Goal: Task Accomplishment & Management: Complete application form

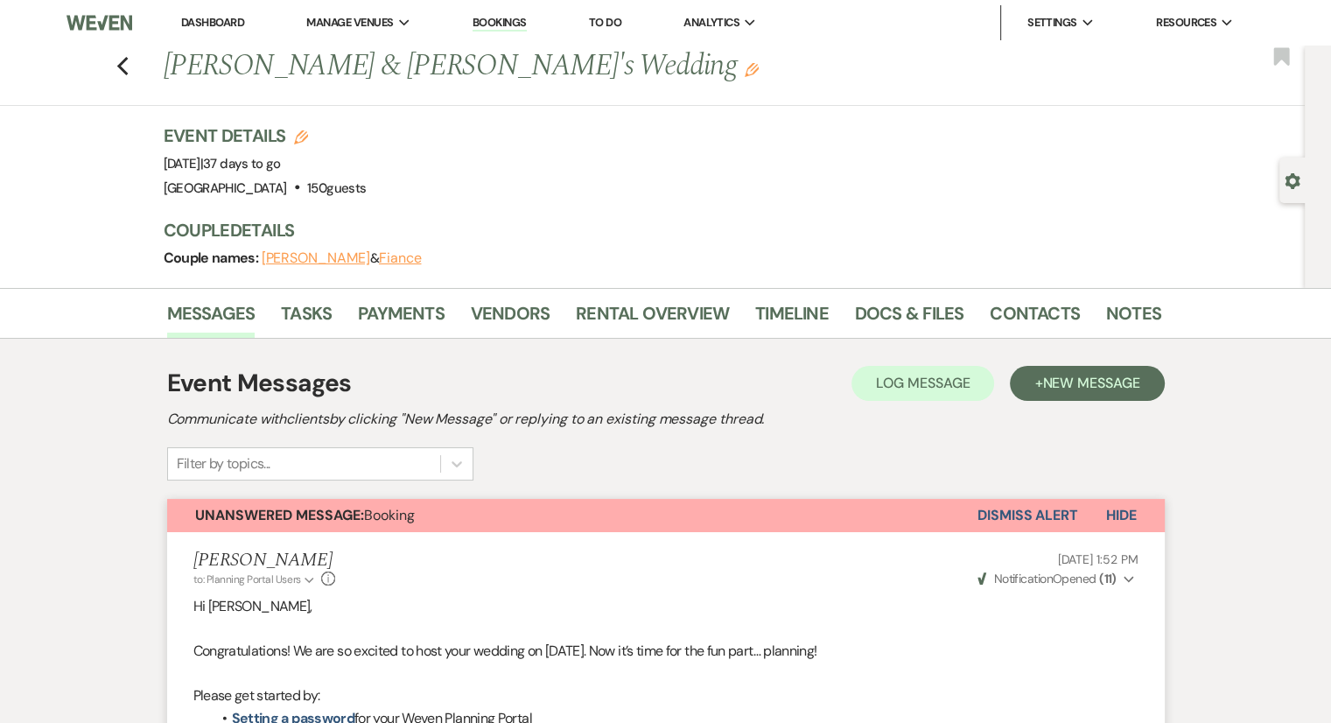
click at [473, 36] on li "Bookings" at bounding box center [500, 22] width 72 height 35
click at [511, 19] on link "Bookings" at bounding box center [500, 23] width 54 height 17
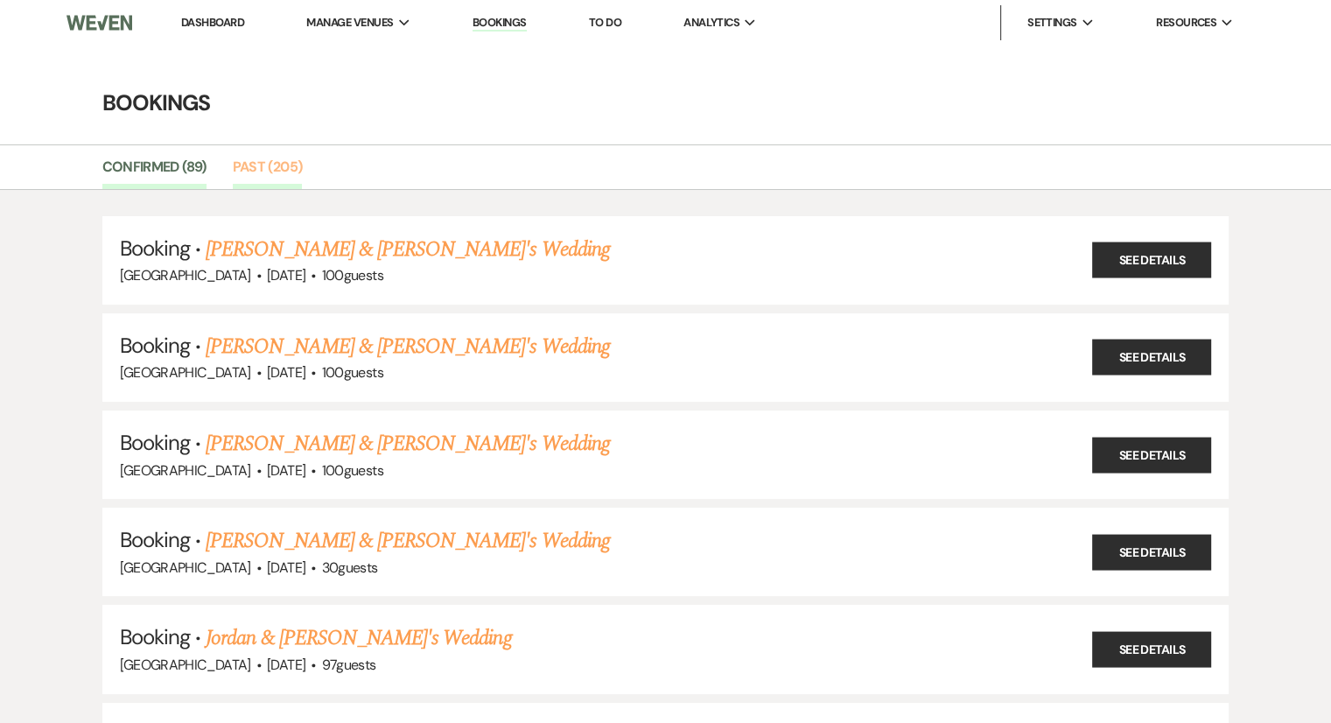
click at [273, 171] on link "Past (205)" at bounding box center [268, 172] width 70 height 33
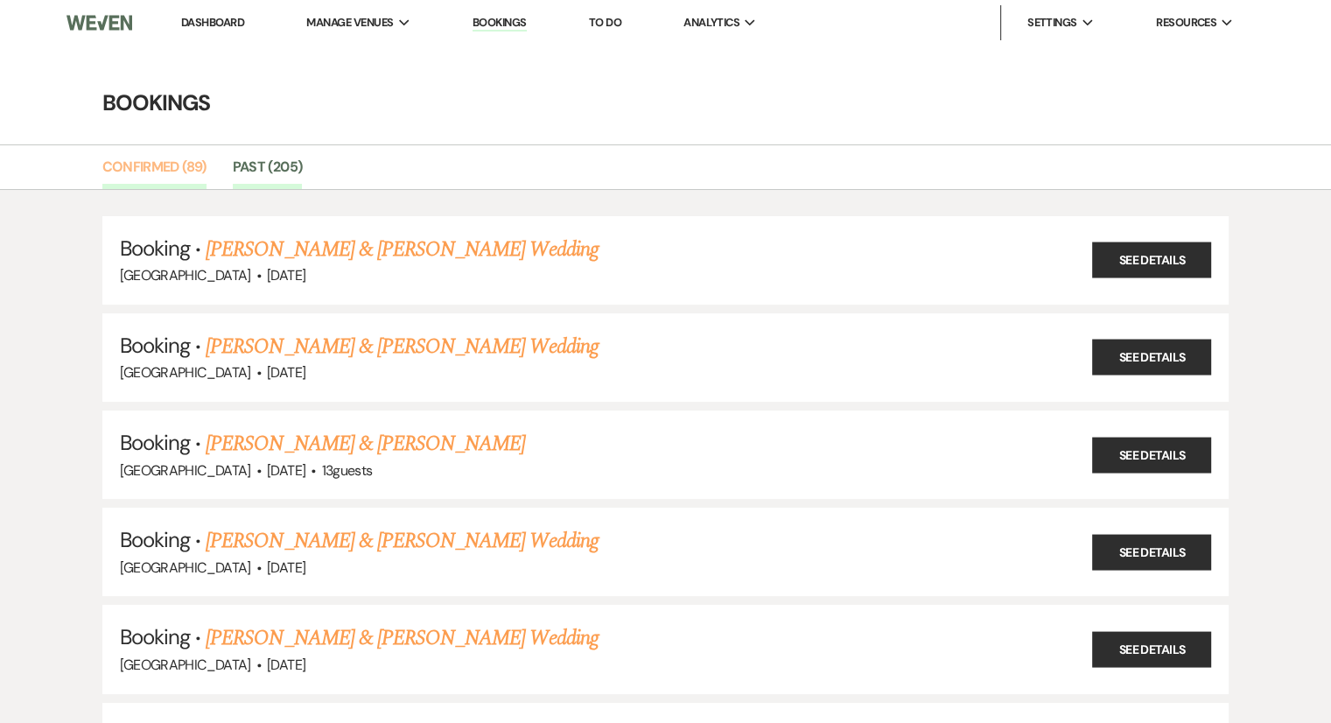
click at [168, 164] on link "Confirmed (89)" at bounding box center [154, 172] width 104 height 33
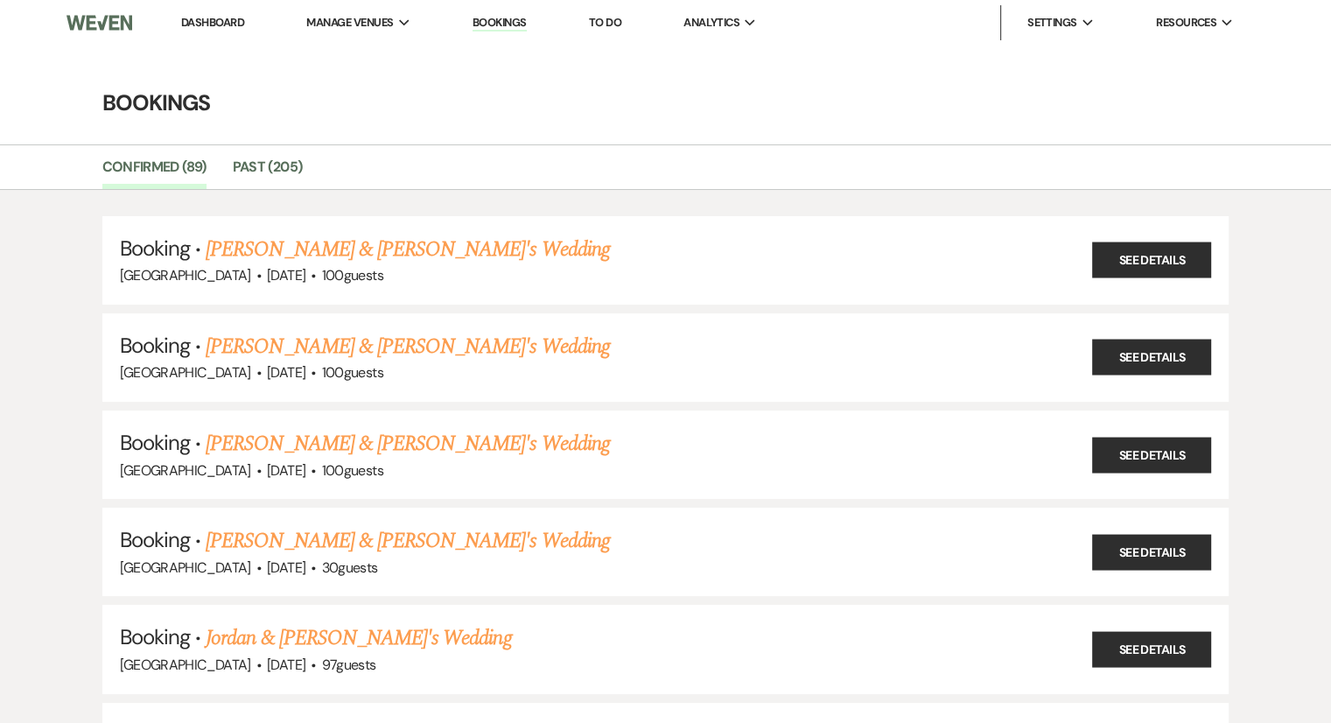
click at [216, 24] on link "Dashboard" at bounding box center [212, 22] width 63 height 15
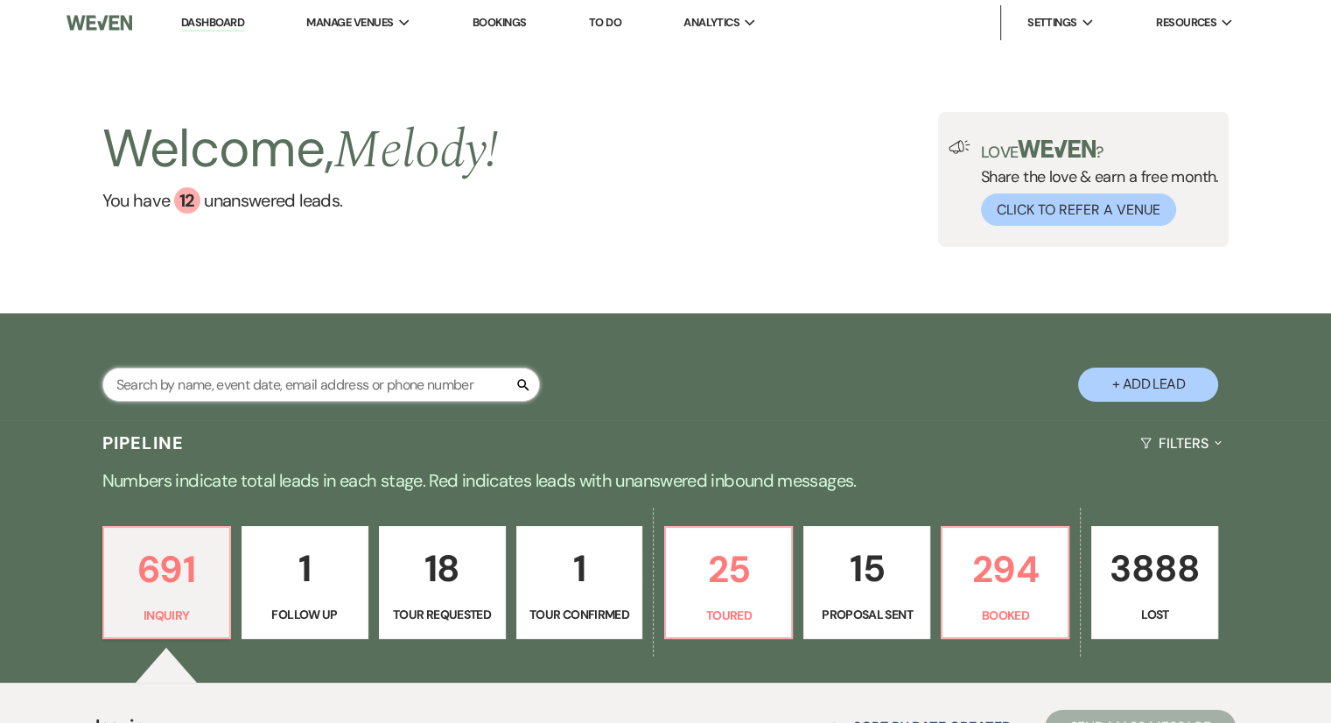
click at [214, 369] on input "text" at bounding box center [321, 385] width 438 height 34
type input "Maddi"
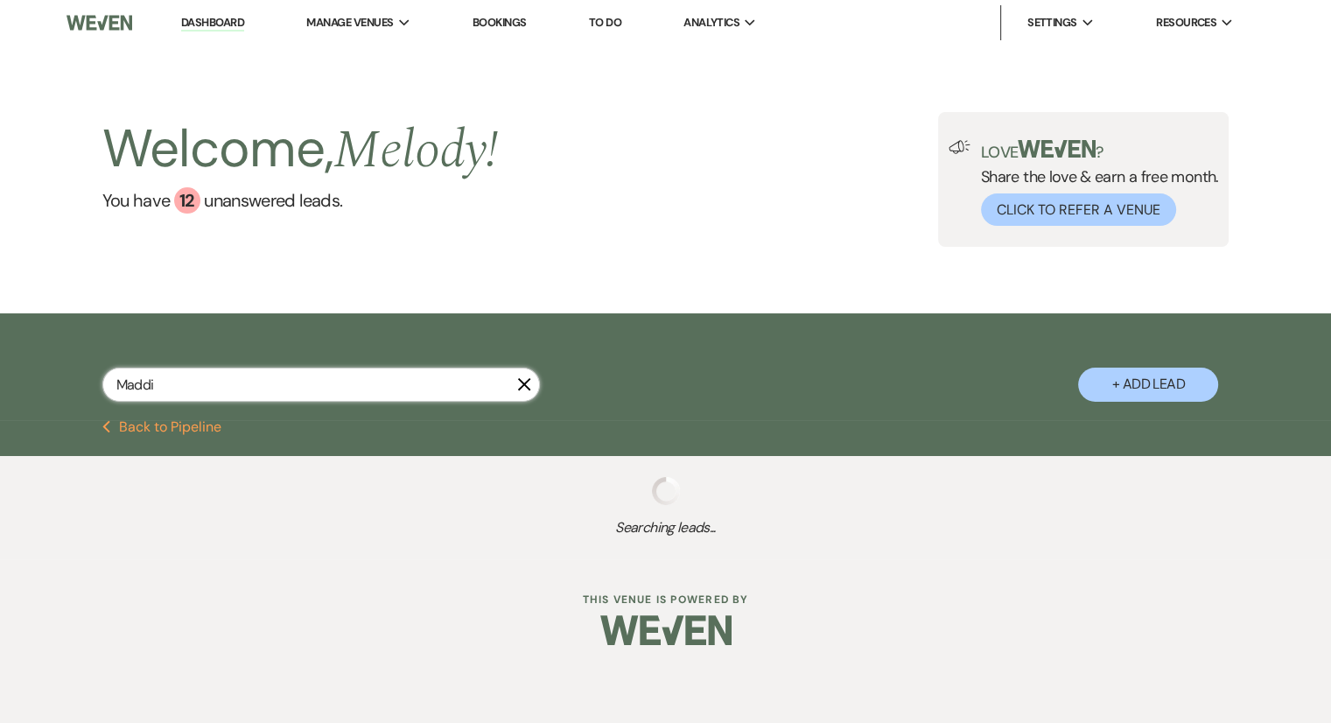
select select "8"
select select "5"
select select "8"
select select "5"
select select "8"
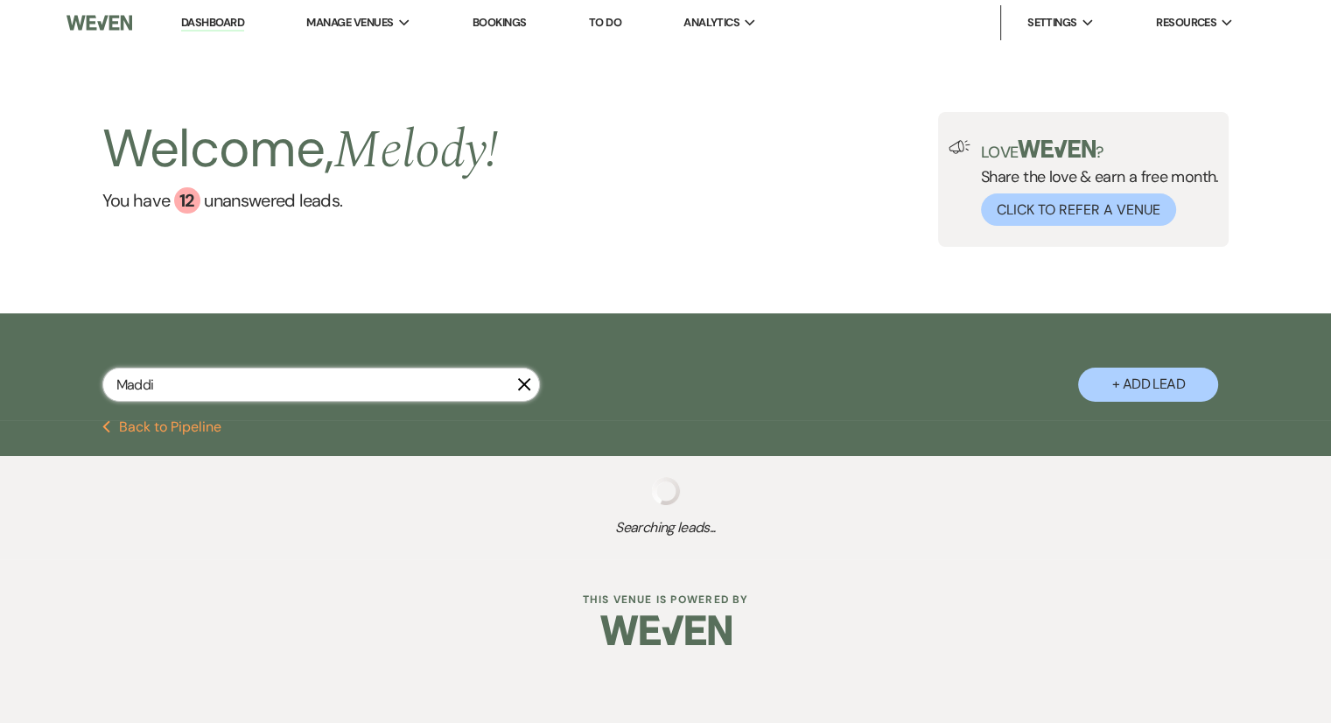
select select "5"
select select "8"
select select "5"
select select "8"
select select "7"
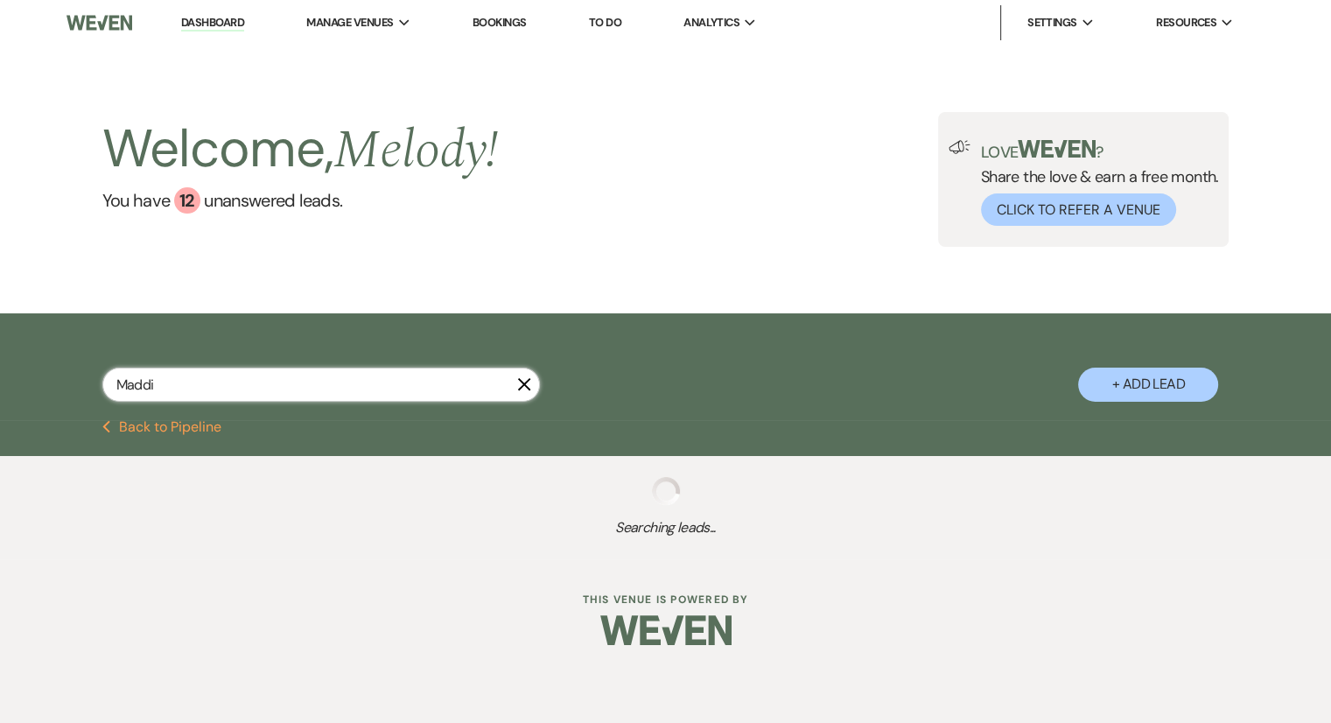
select select "8"
select select "5"
select select "8"
select select "5"
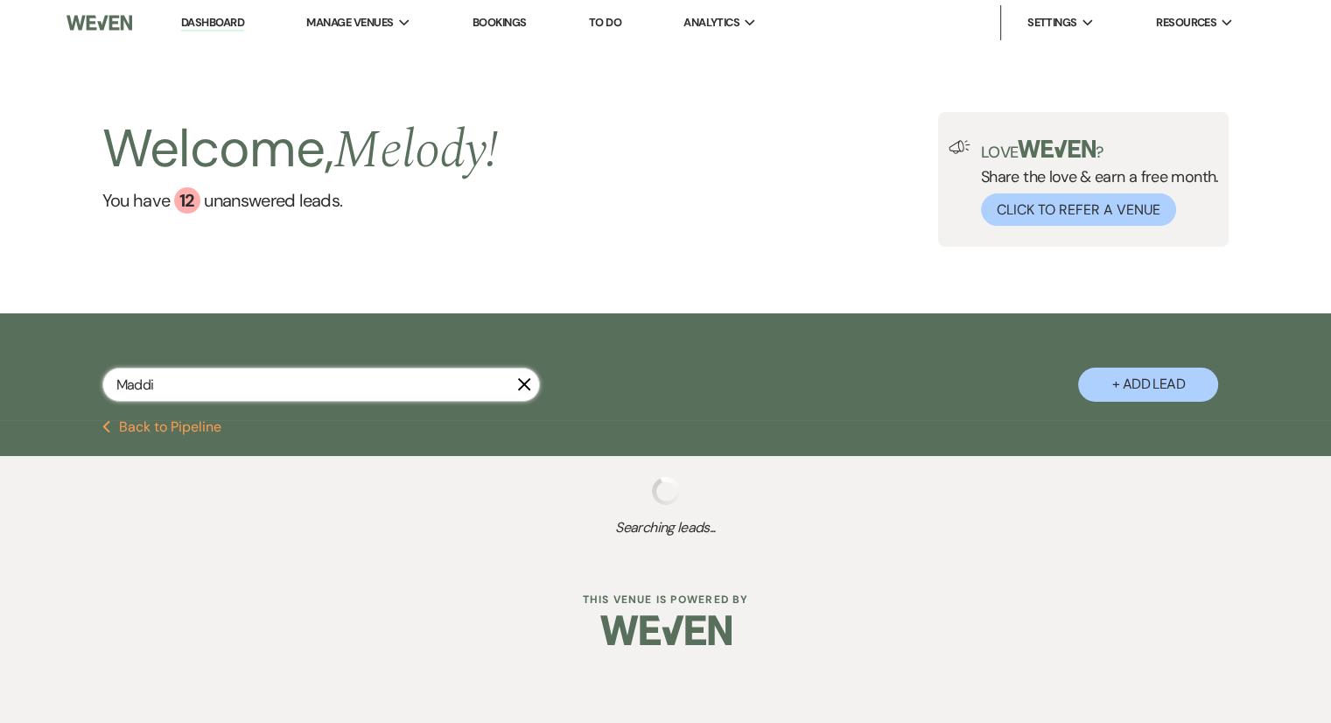
select select "8"
select select "5"
select select "8"
select select "5"
select select "8"
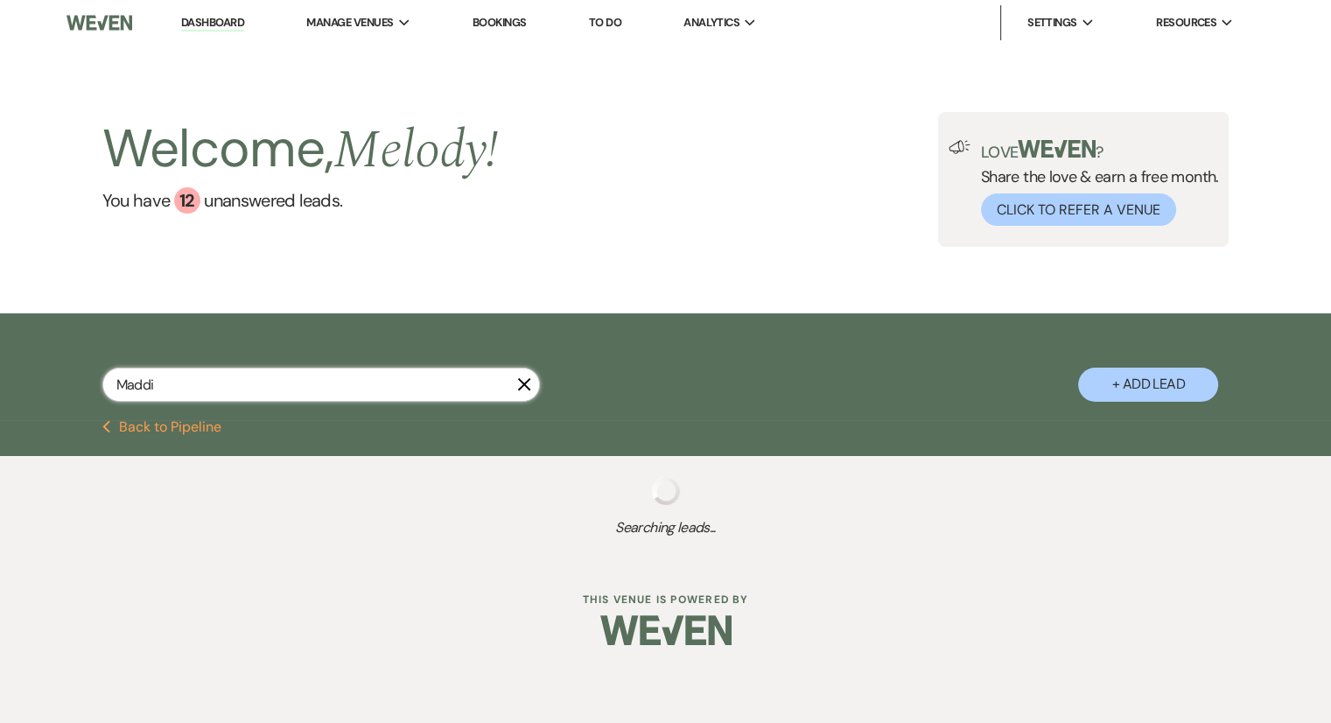
select select "5"
select select "8"
select select "6"
select select "8"
select select "5"
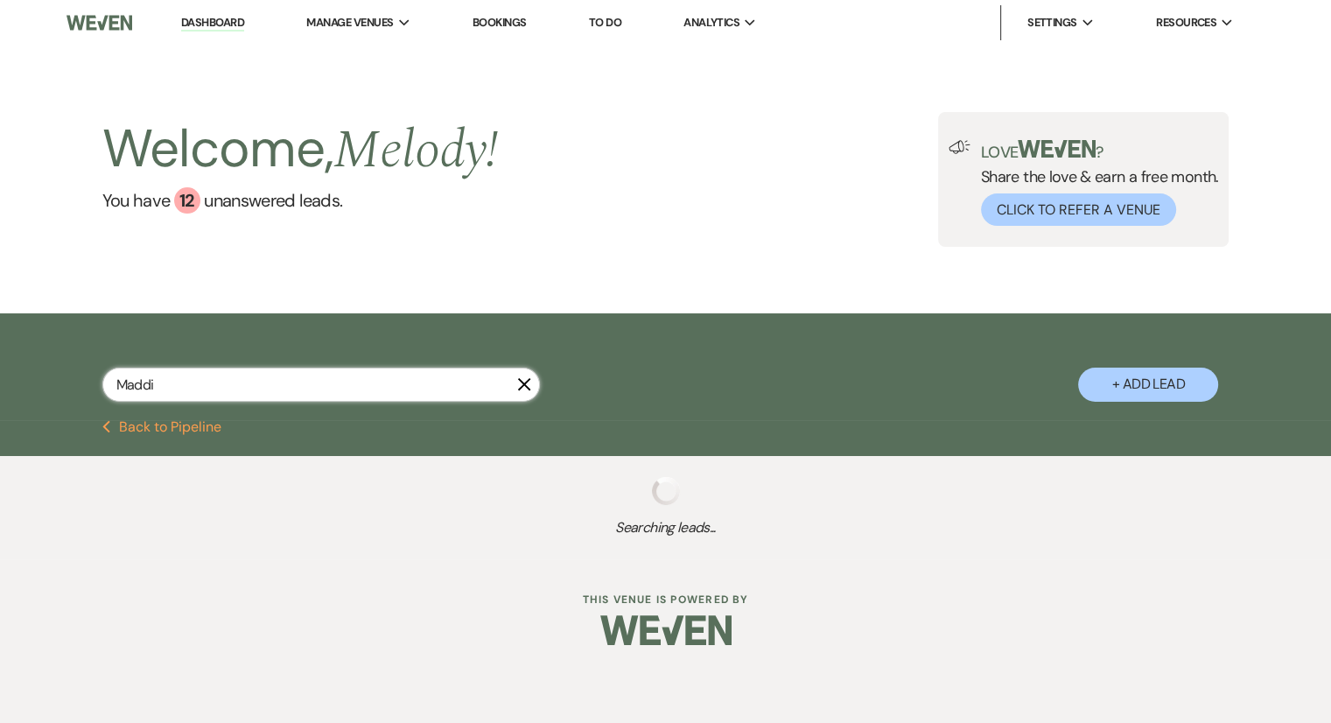
select select "8"
select select "5"
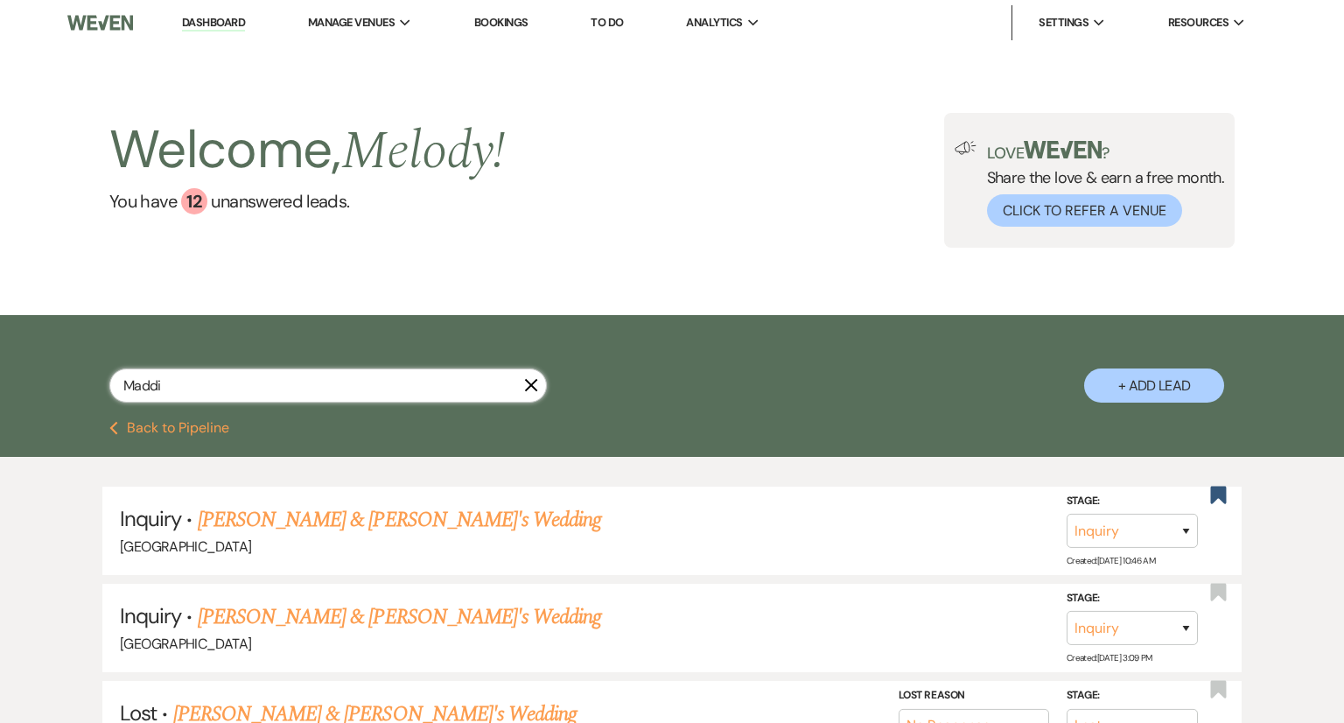
select select "8"
select select "5"
select select "8"
select select "5"
select select "8"
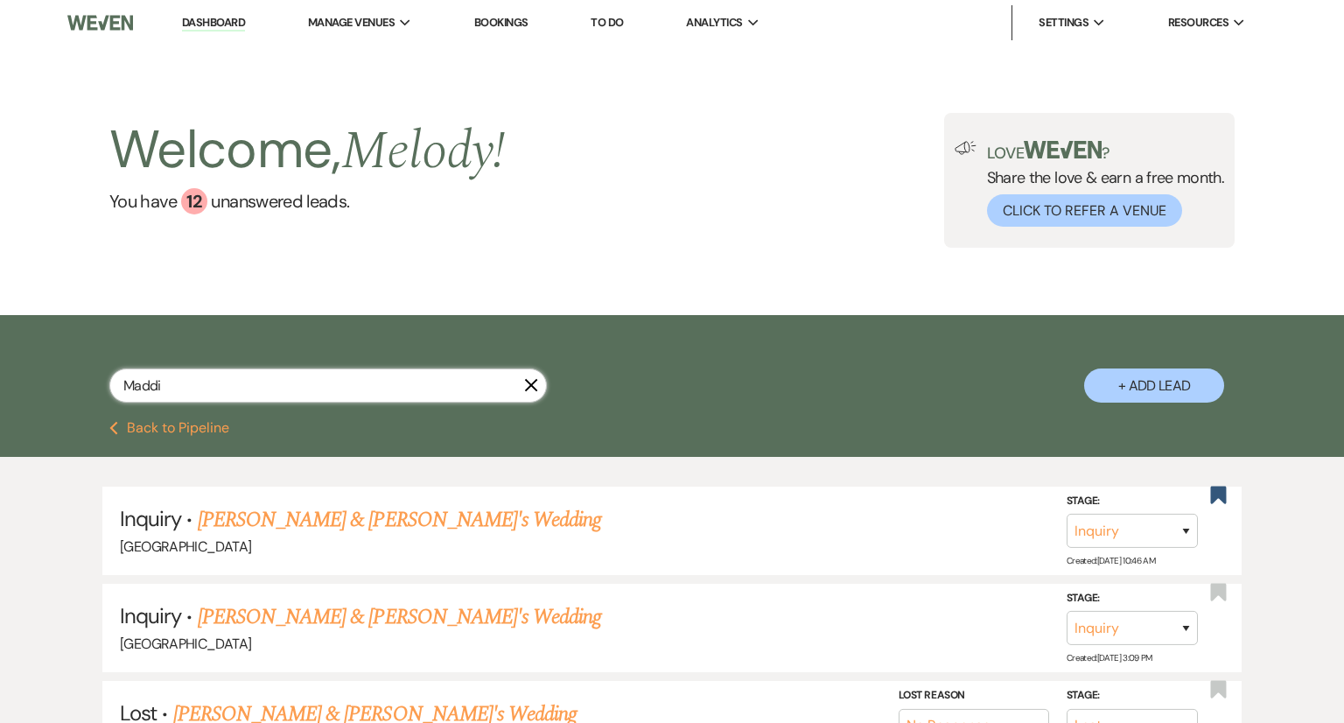
select select "5"
select select "8"
select select "7"
select select "8"
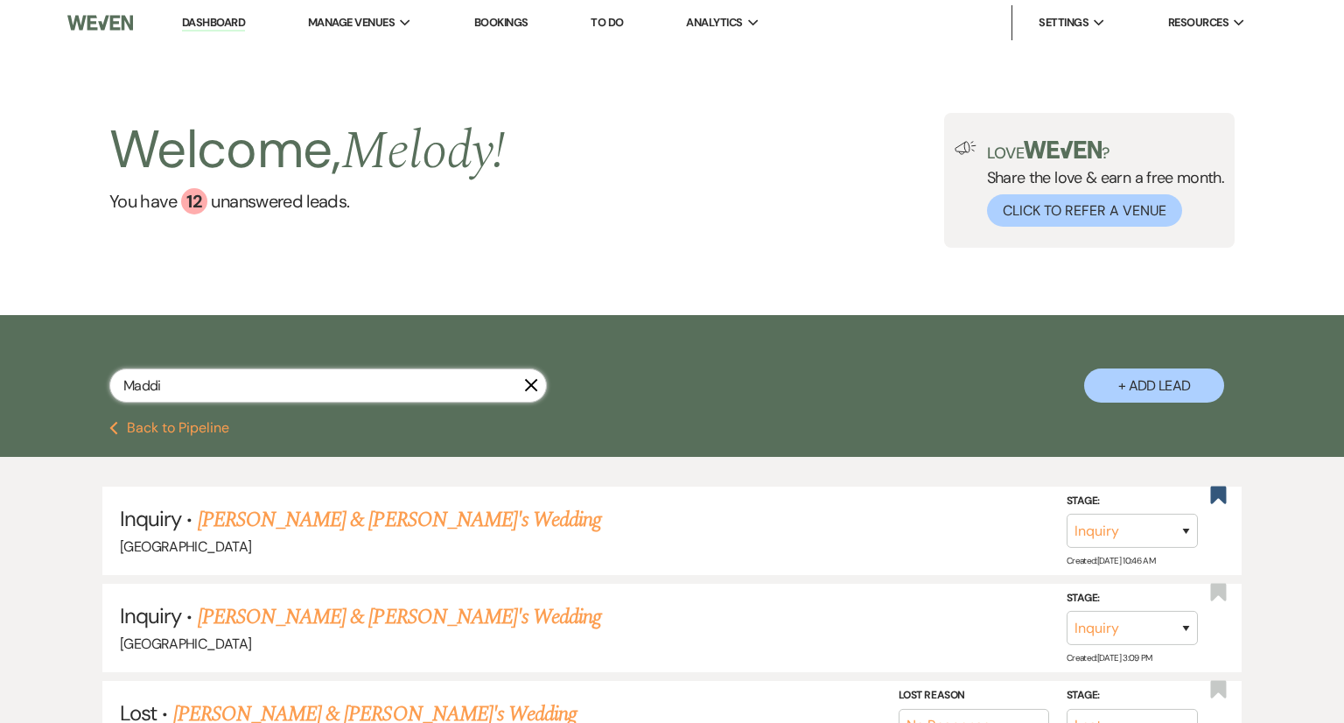
select select "5"
select select "8"
select select "5"
select select "8"
select select "5"
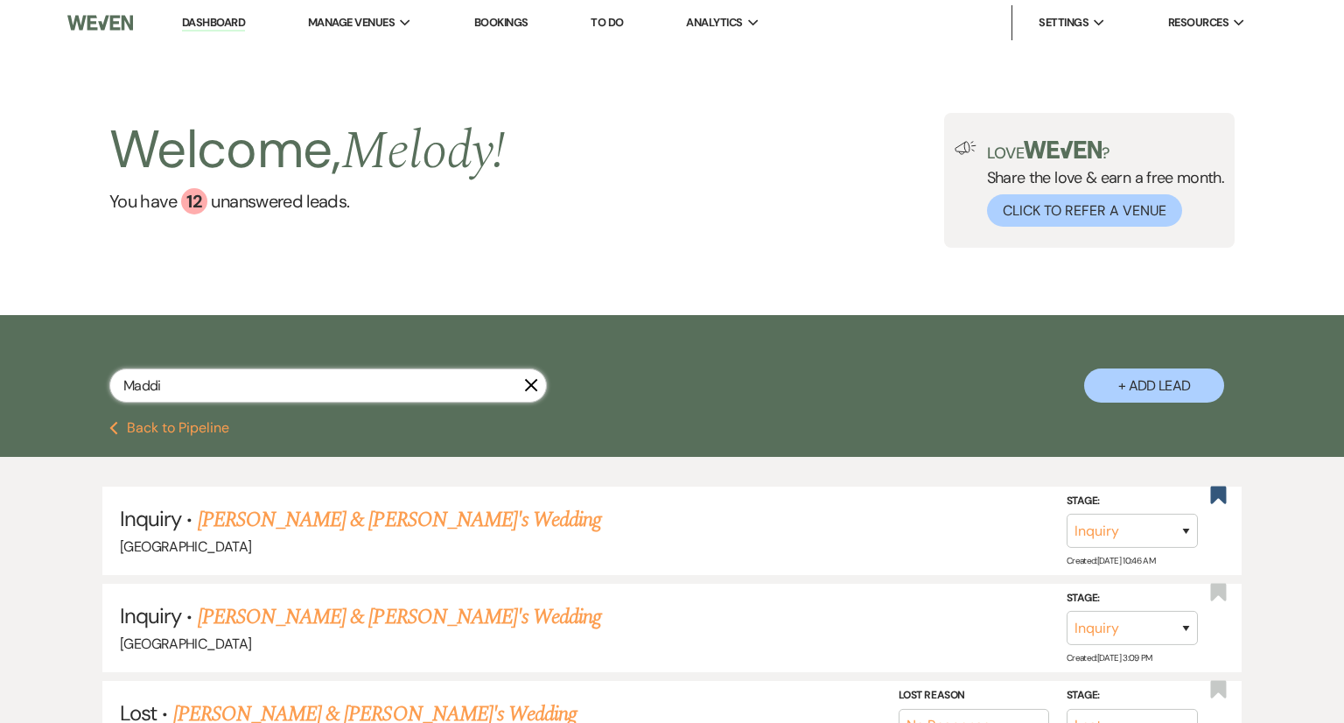
select select "8"
select select "5"
select select "8"
select select "5"
select select "8"
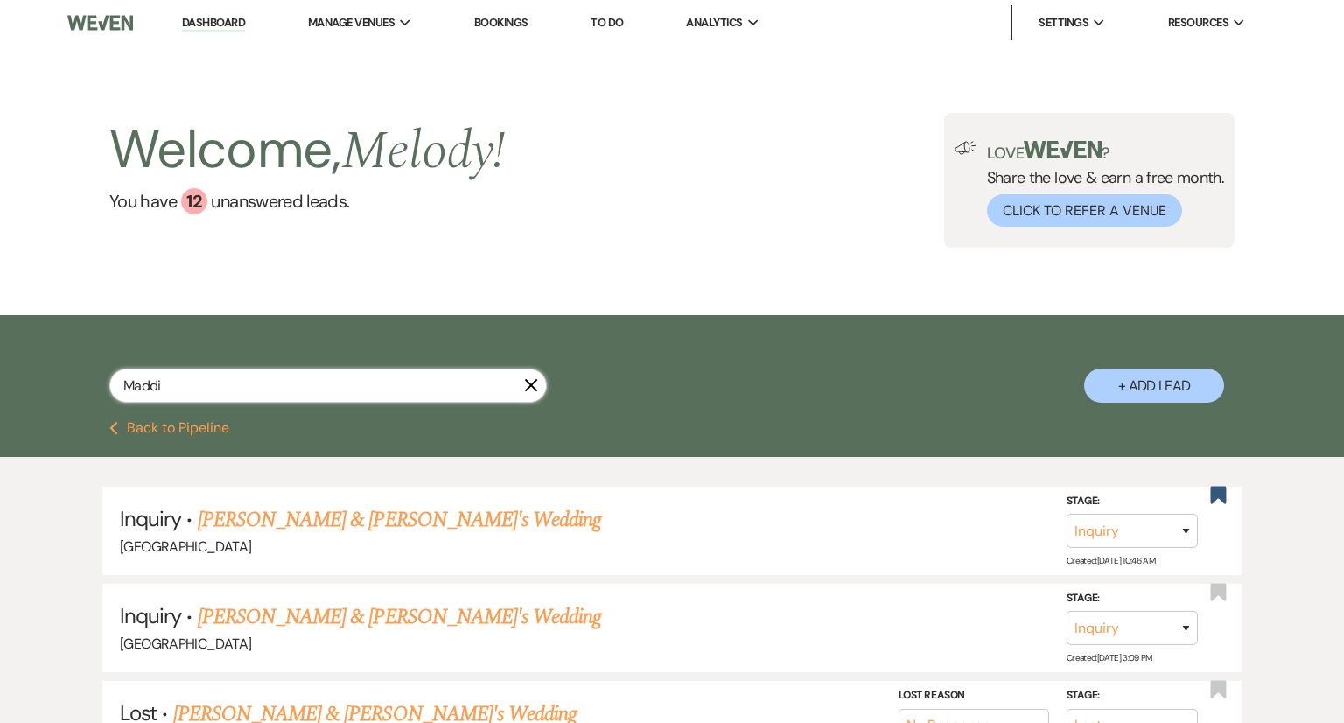
select select "5"
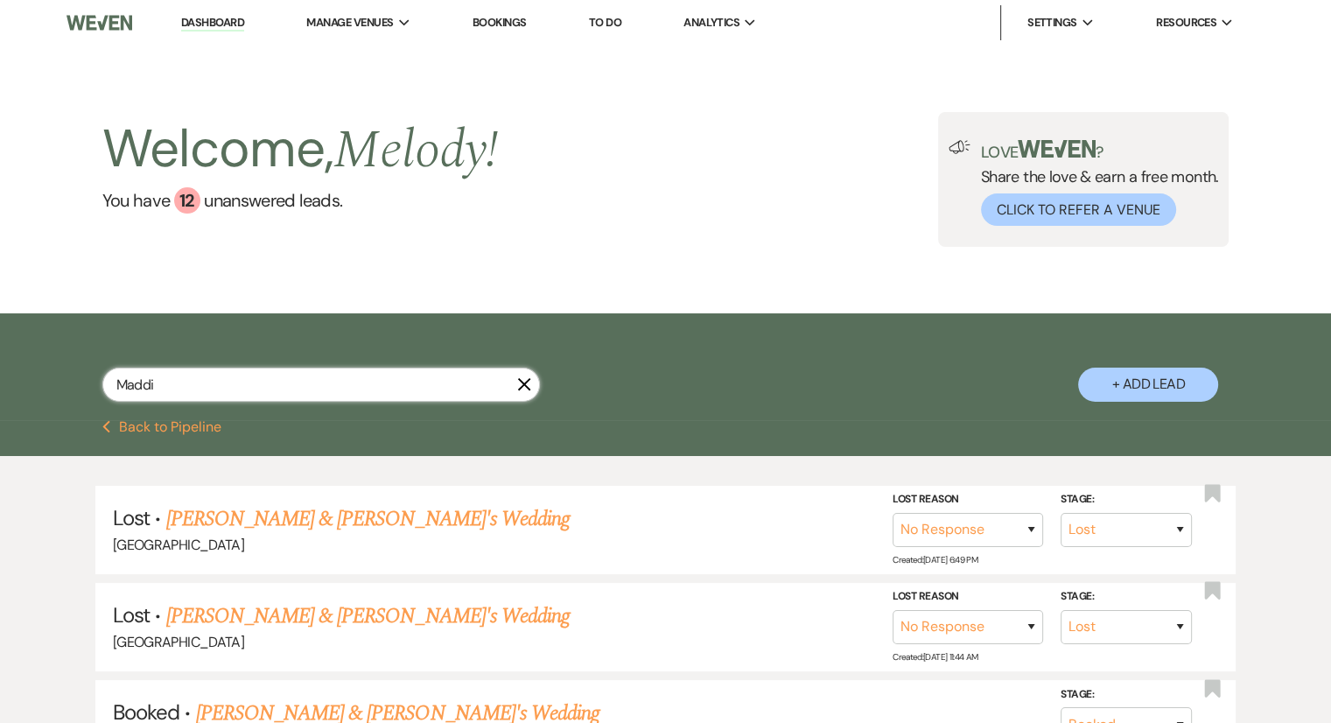
type input "[PERSON_NAME]"
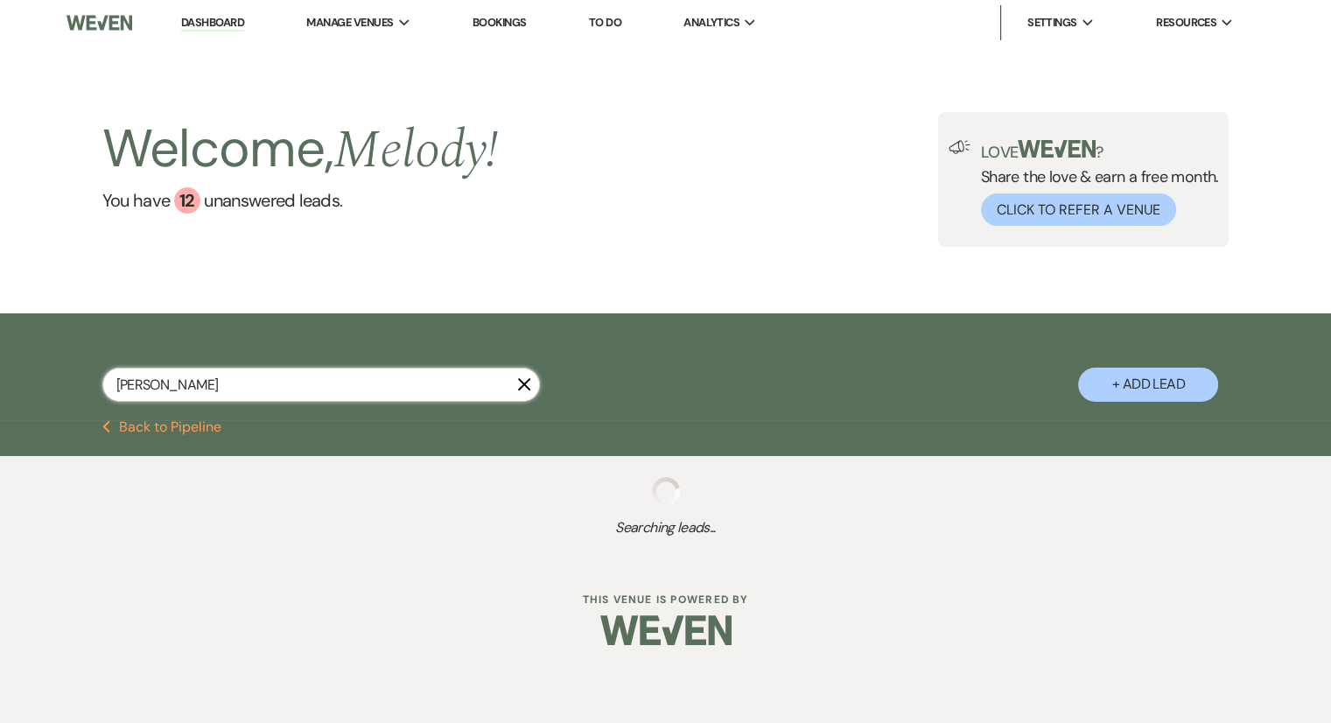
select select "8"
select select "5"
select select "8"
select select "5"
select select "8"
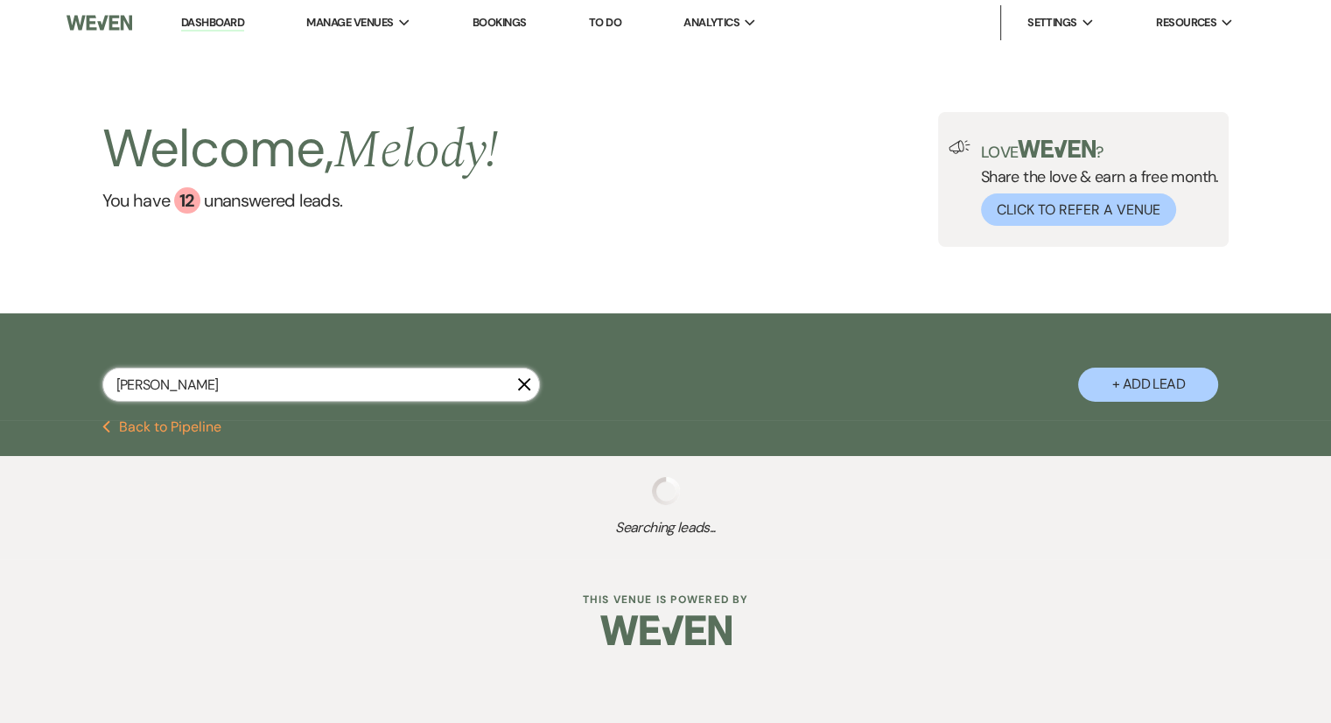
select select "7"
select select "8"
select select "5"
select select "8"
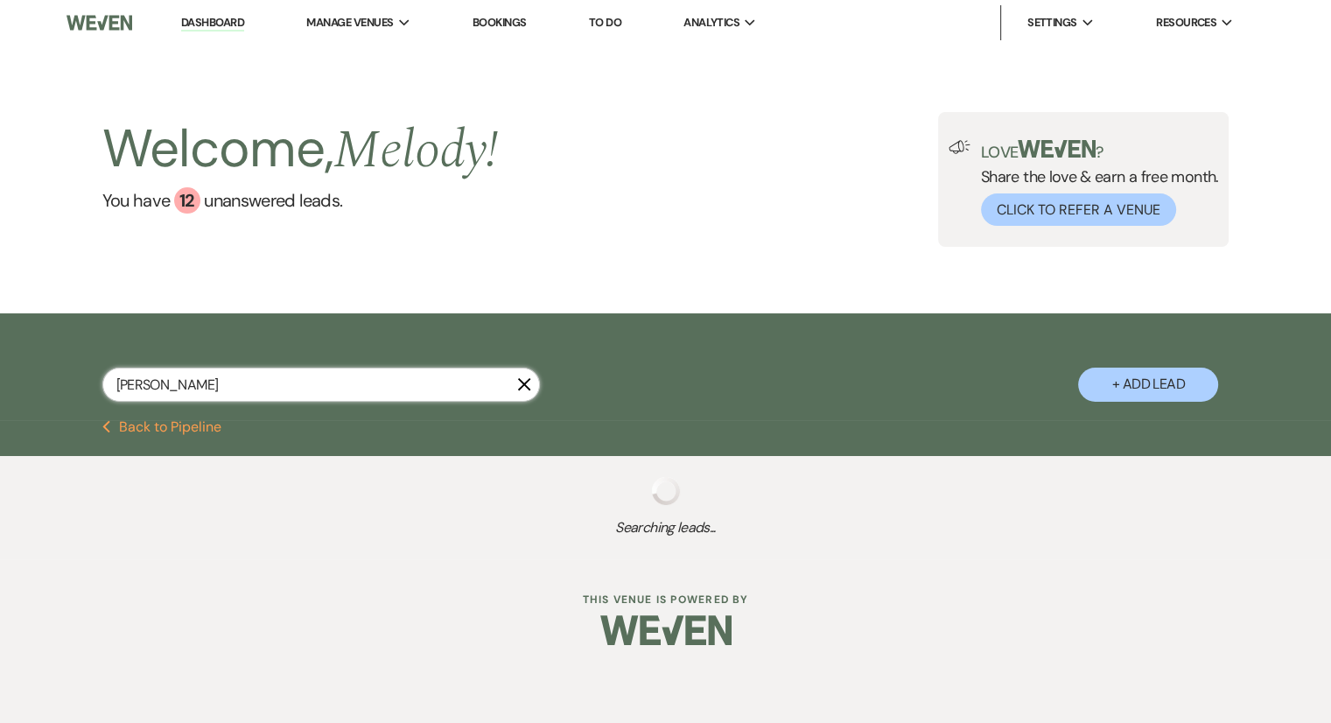
select select "5"
select select "8"
select select "5"
select select "8"
select select "5"
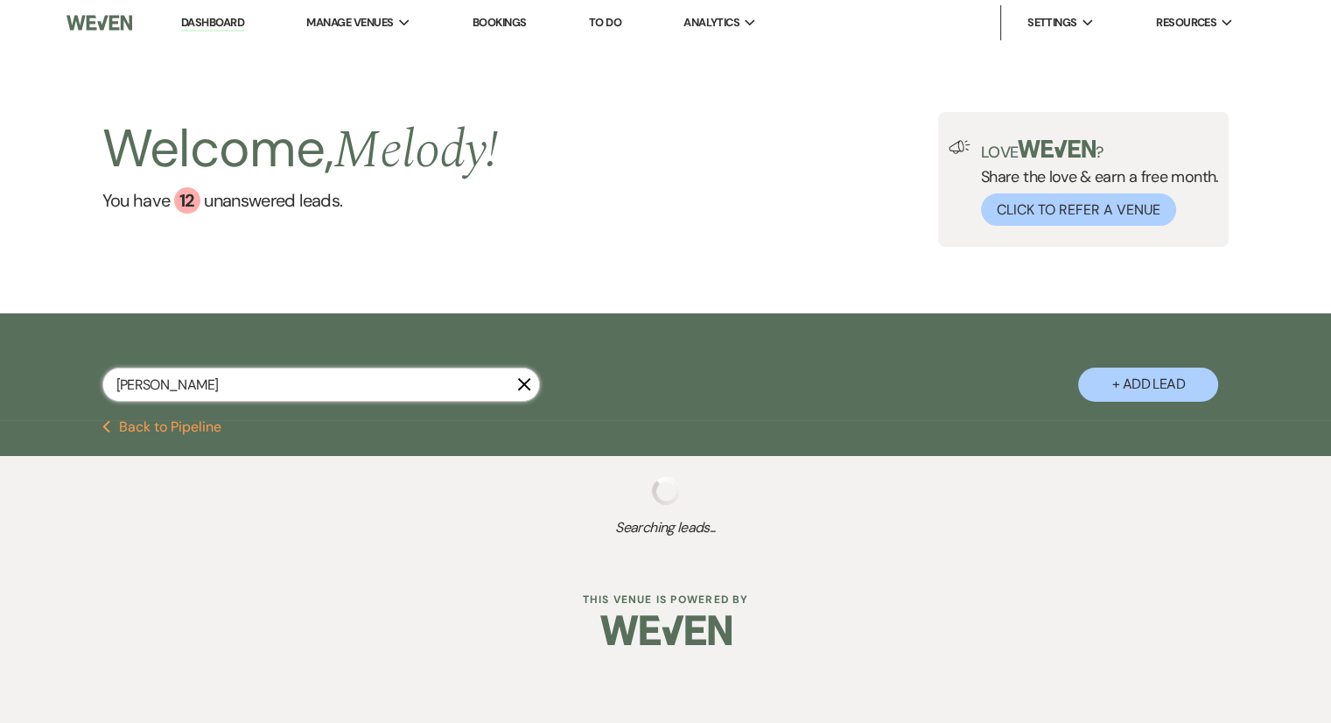
select select "8"
select select "5"
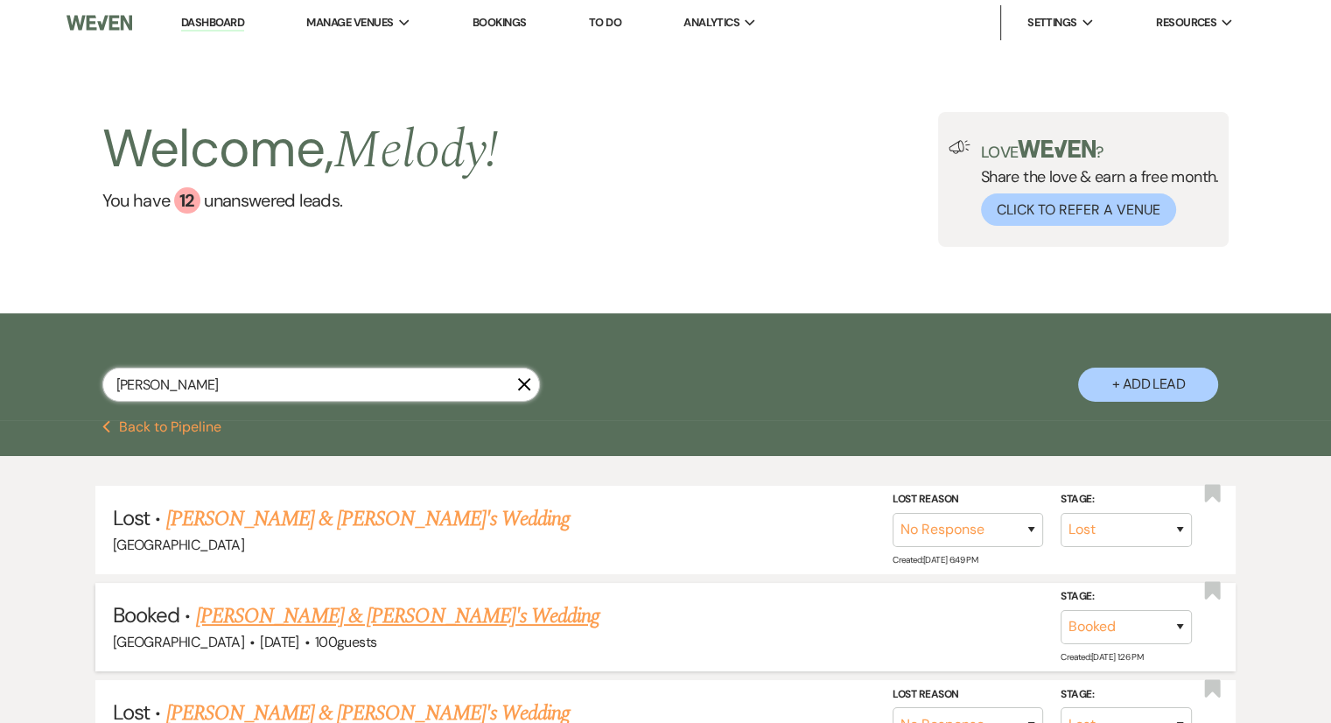
type input "[PERSON_NAME]"
click at [372, 615] on link "[PERSON_NAME] & [PERSON_NAME]'s Wedding" at bounding box center [398, 616] width 404 height 32
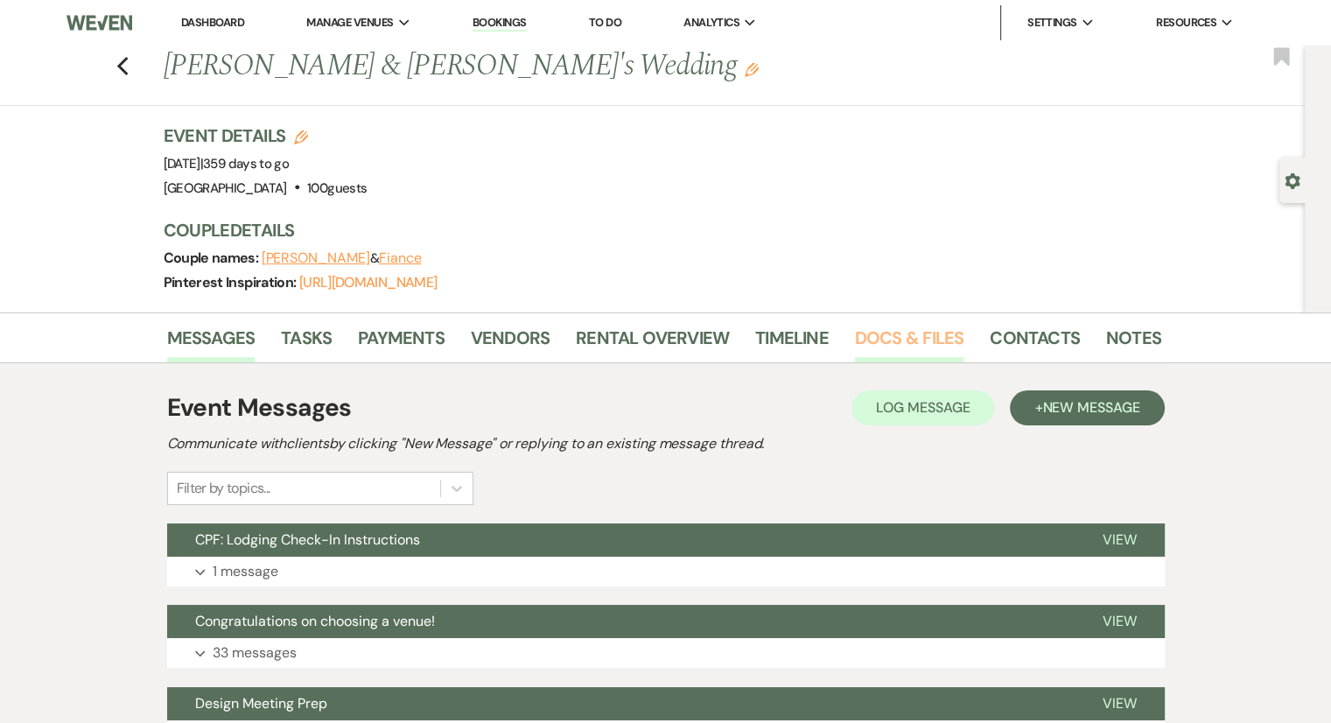
click at [899, 324] on link "Docs & Files" at bounding box center [909, 343] width 109 height 39
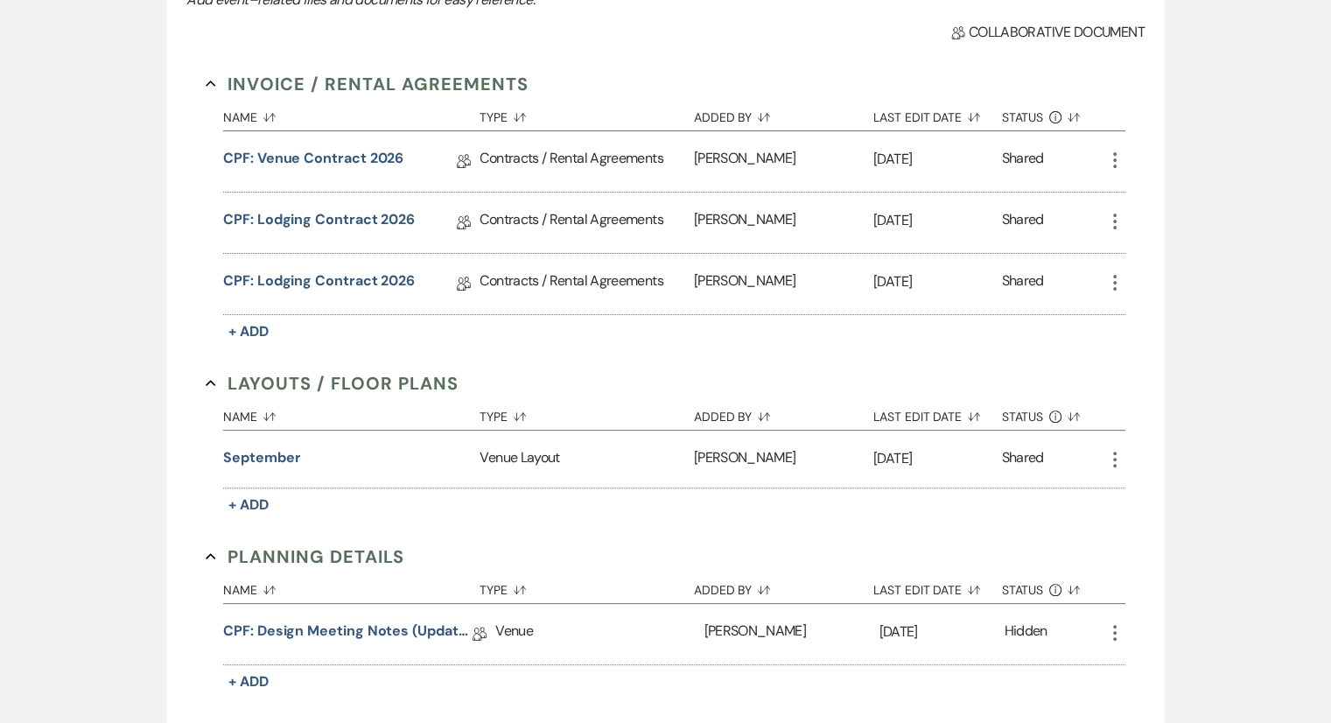
scroll to position [467, 0]
click at [343, 279] on link "CPF: Lodging Contract 2026" at bounding box center [319, 282] width 192 height 27
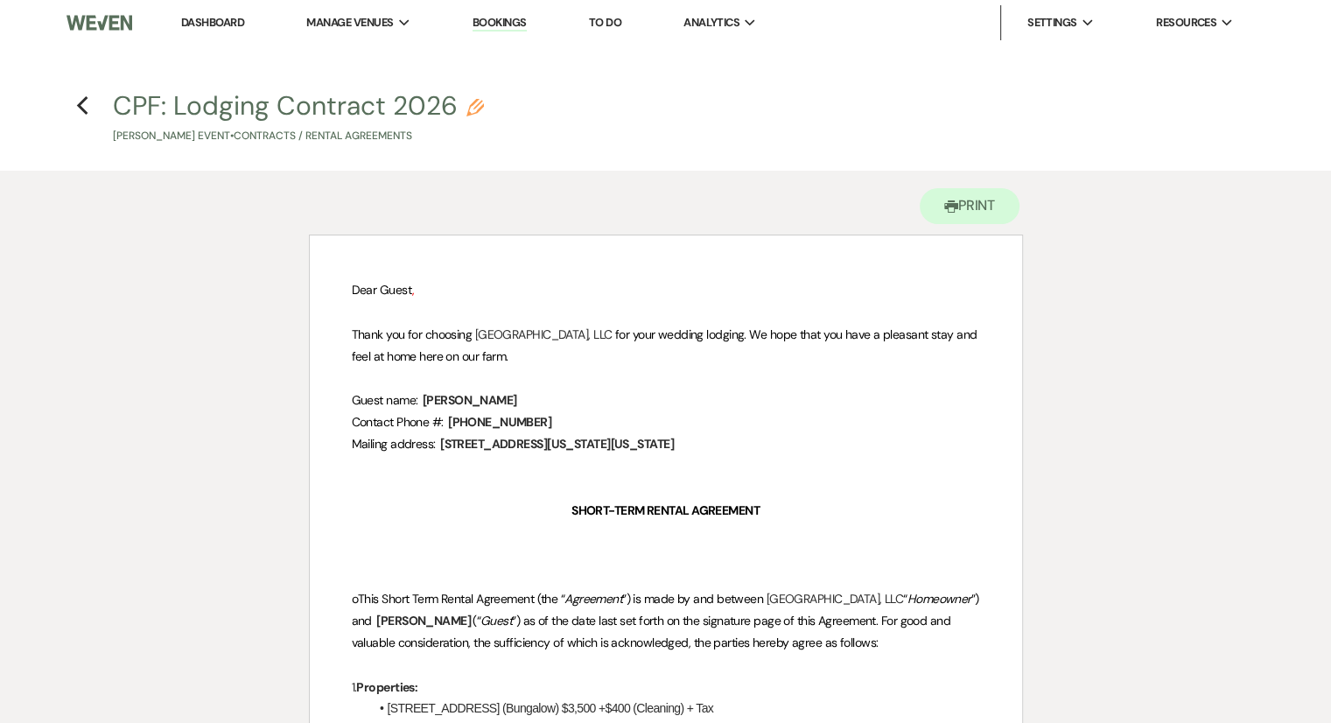
click at [502, 22] on link "Bookings" at bounding box center [500, 23] width 54 height 17
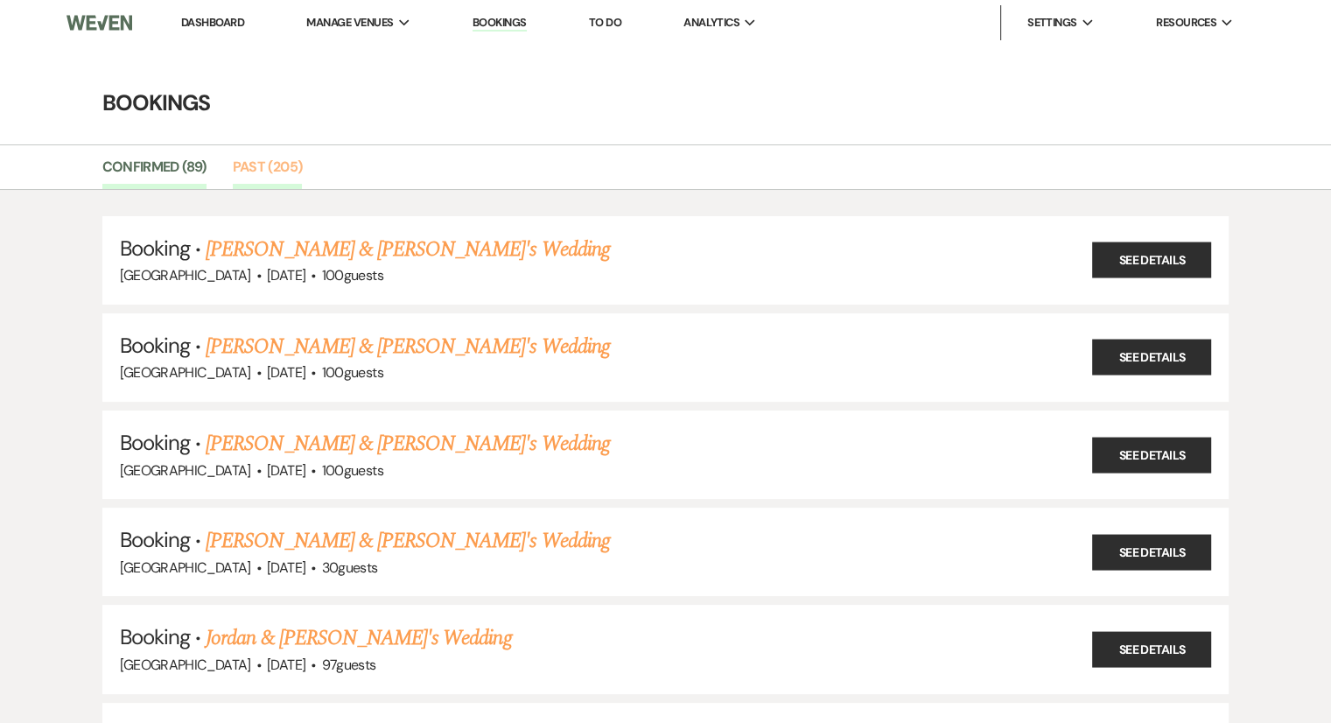
click at [269, 167] on link "Past (205)" at bounding box center [268, 172] width 70 height 33
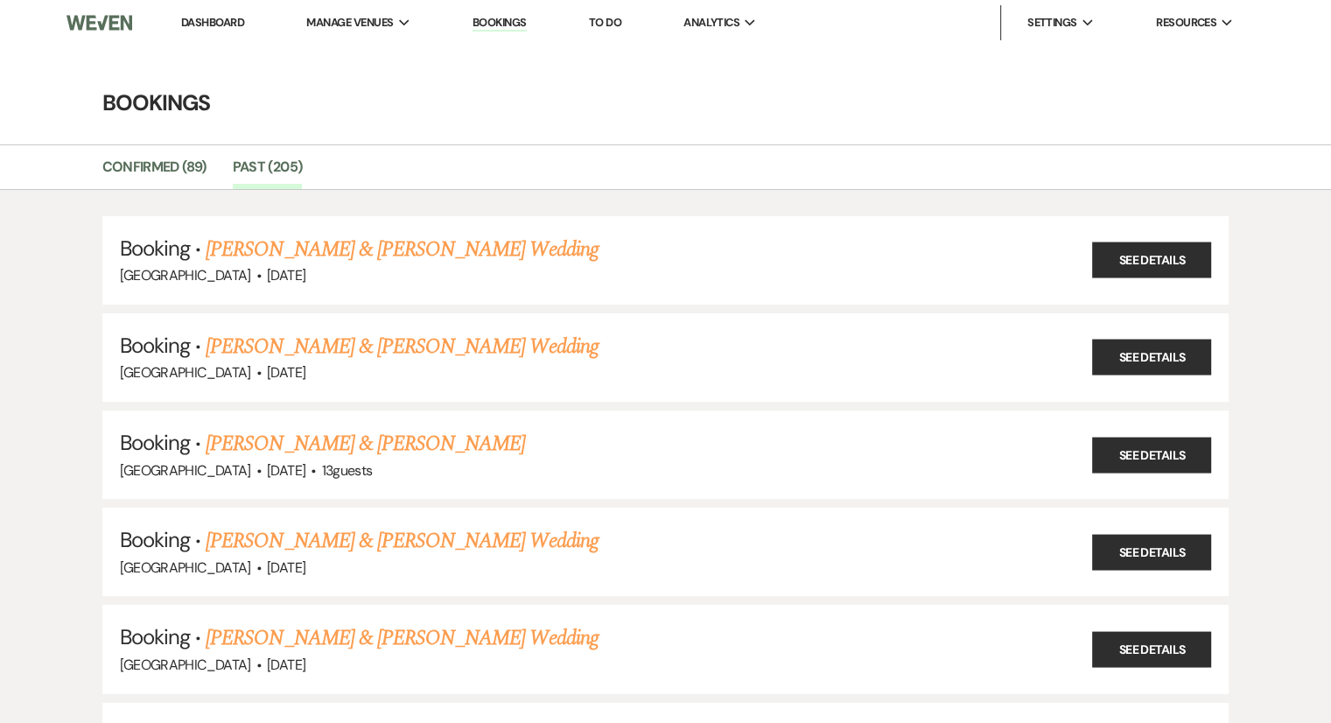
click at [203, 29] on link "Dashboard" at bounding box center [212, 22] width 63 height 15
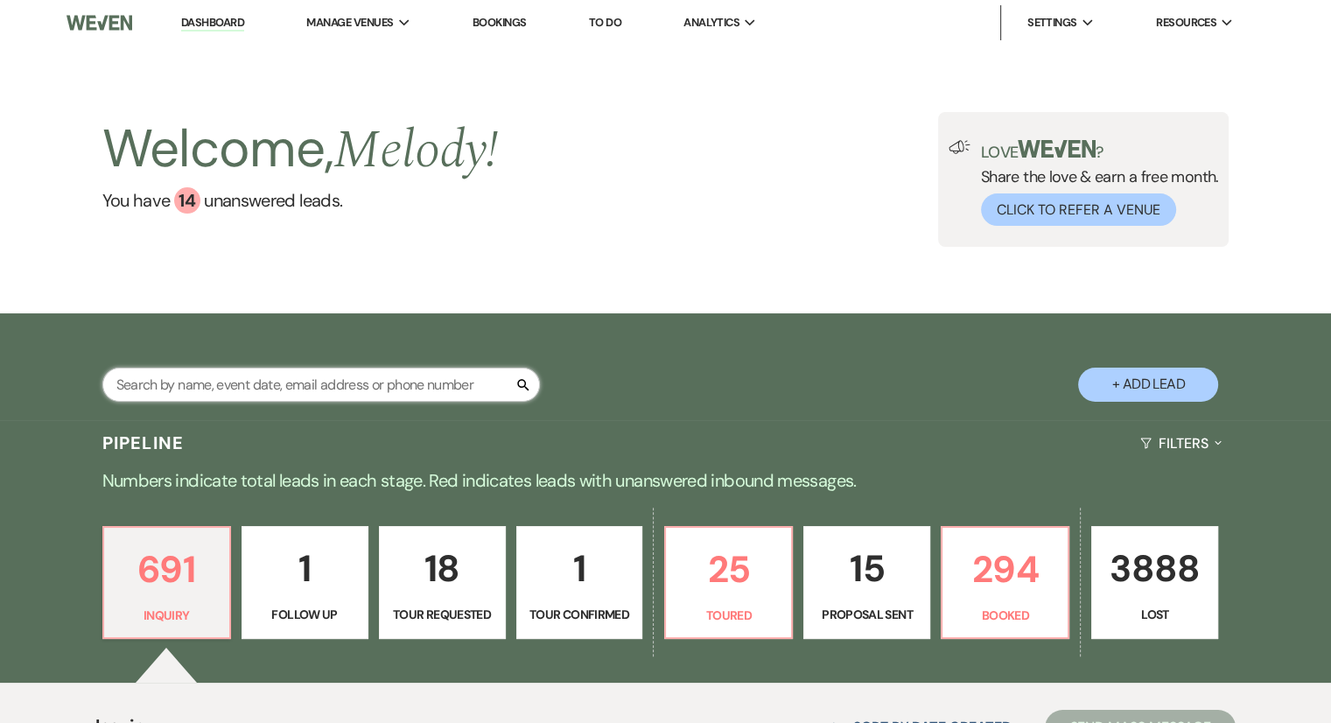
click at [164, 382] on input "text" at bounding box center [321, 385] width 438 height 34
paste input "[PERSON_NAME]"
type input "[PERSON_NAME]"
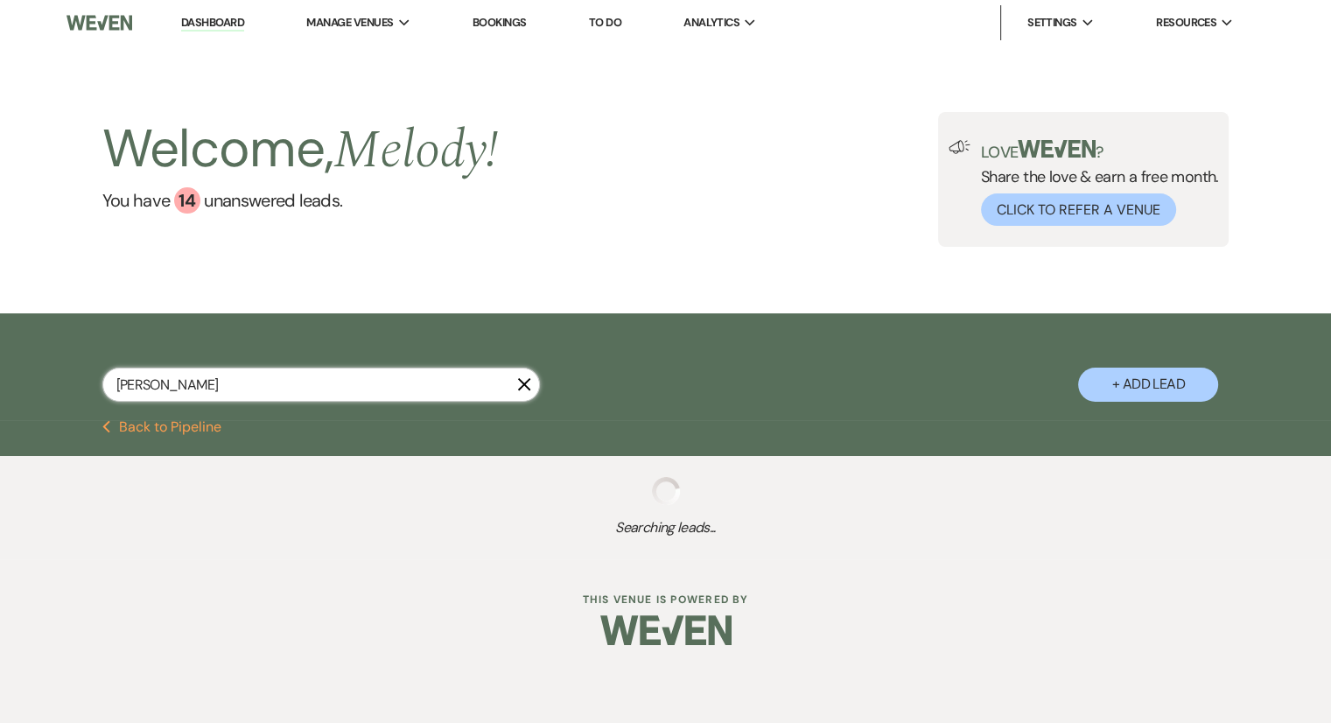
select select "8"
select select "5"
select select "8"
select select "5"
select select "8"
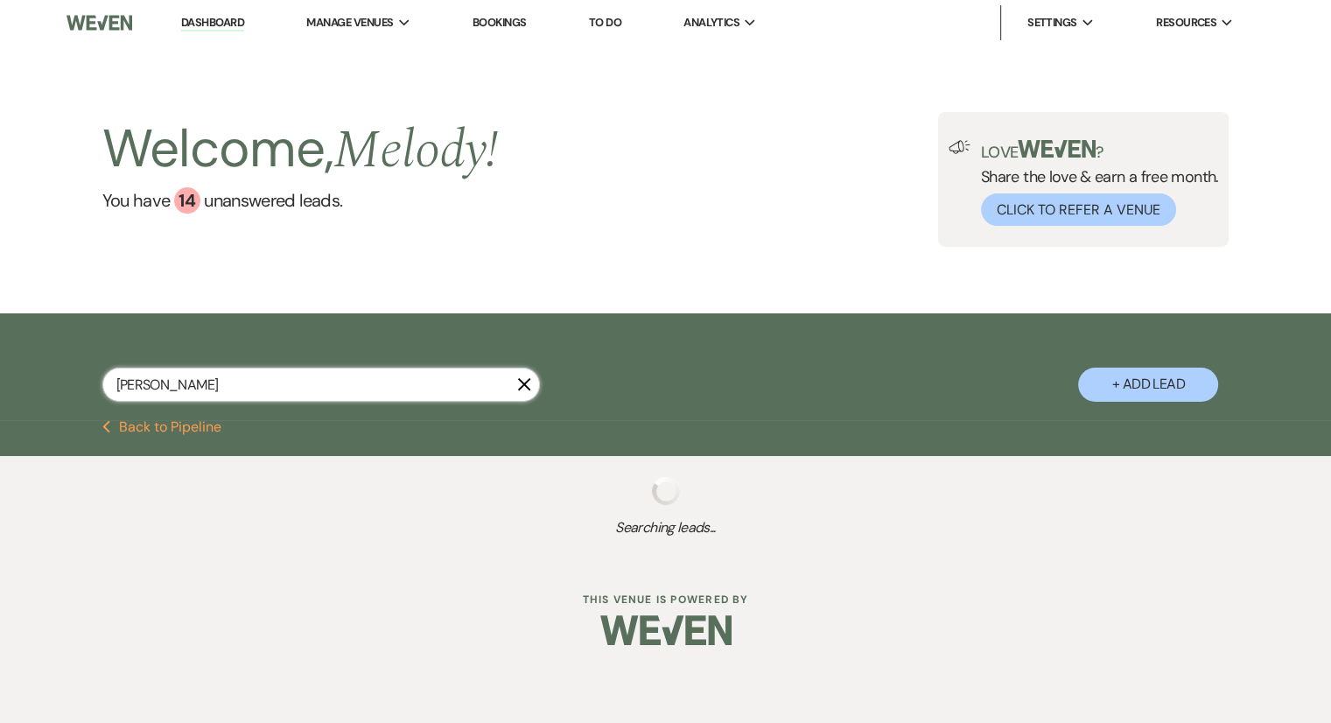
select select "5"
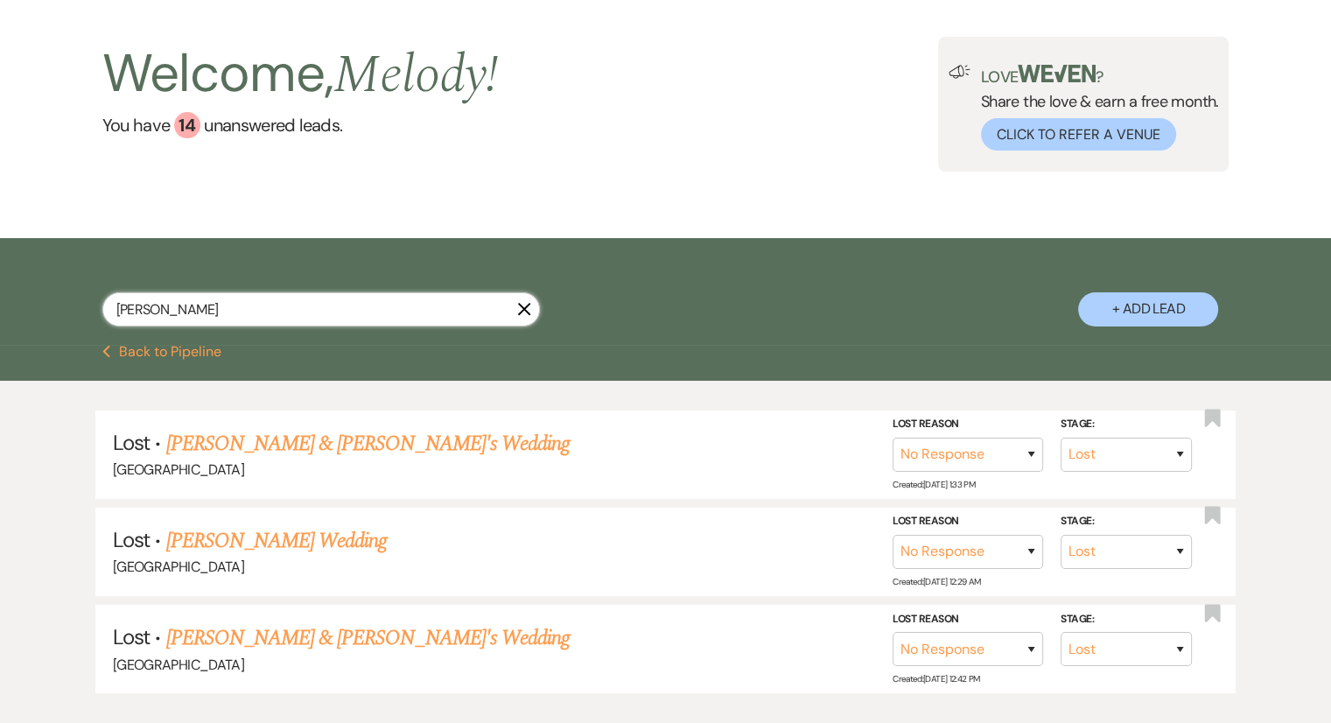
scroll to position [67, 0]
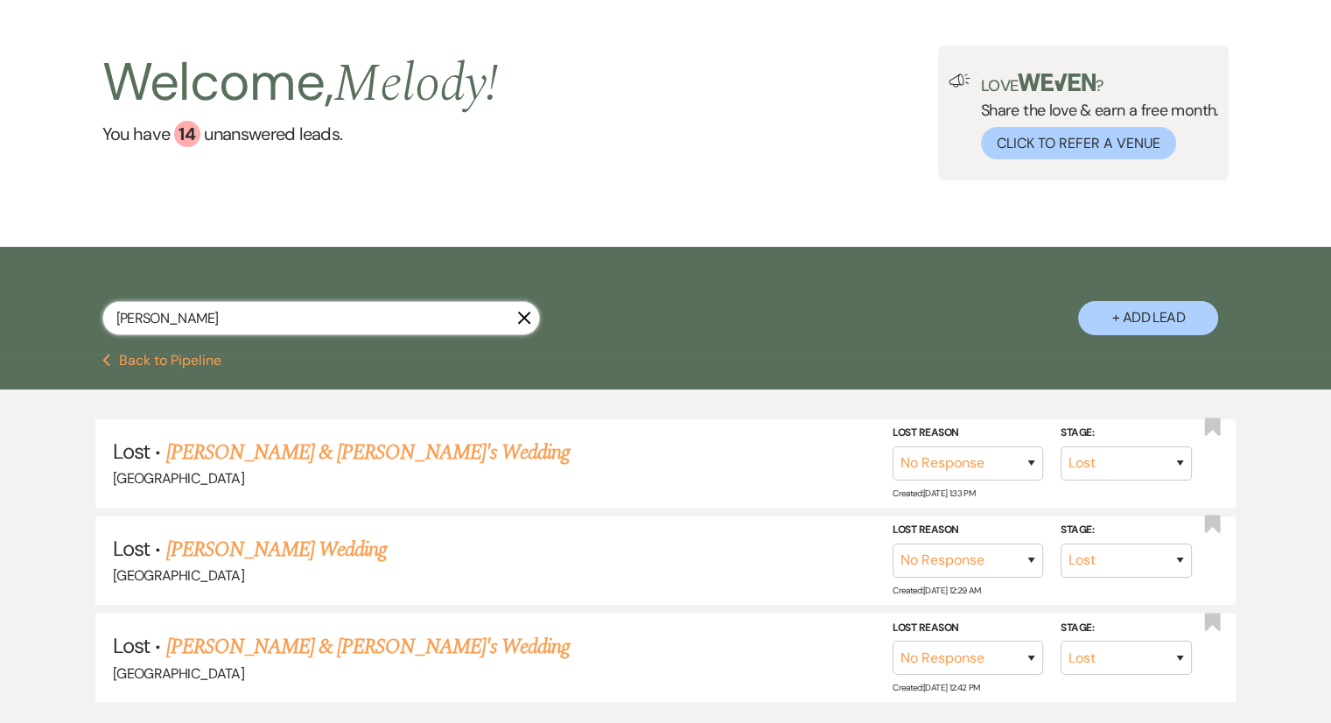
type input "[PERSON_NAME]"
click at [1127, 330] on button "+ Add Lead" at bounding box center [1148, 318] width 140 height 34
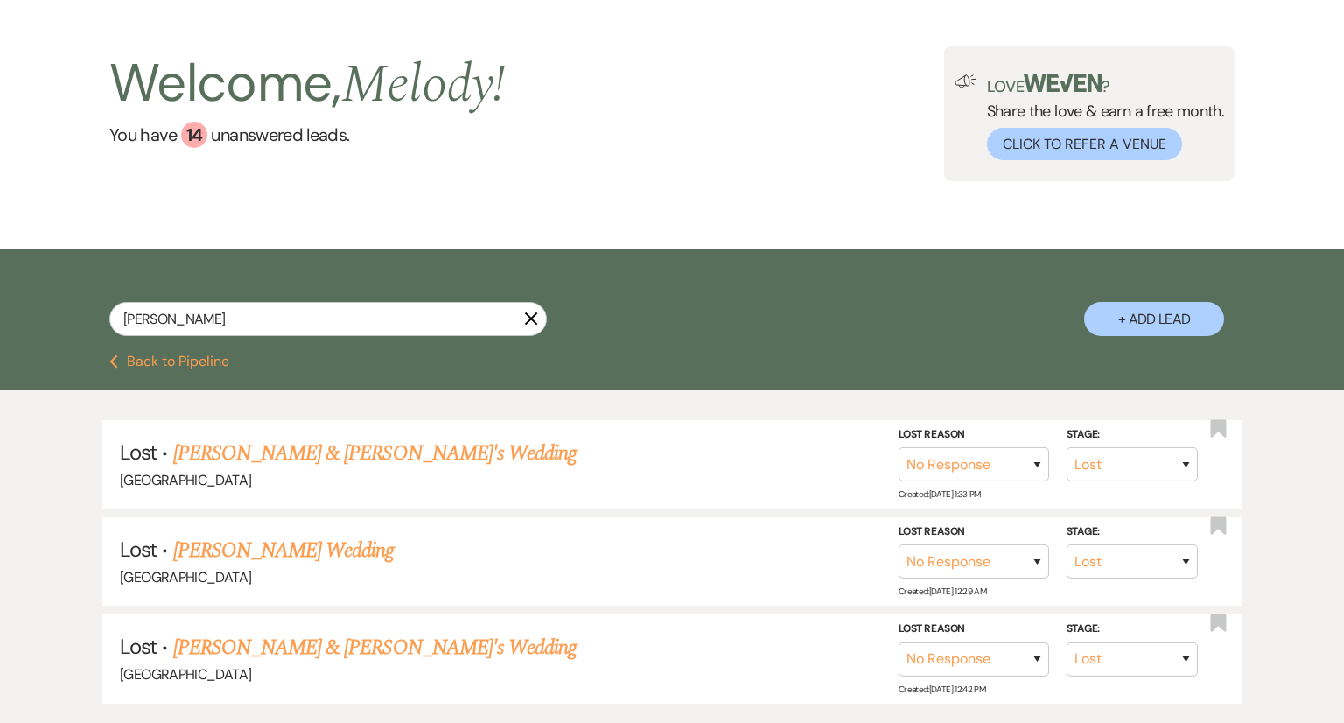
select select "541"
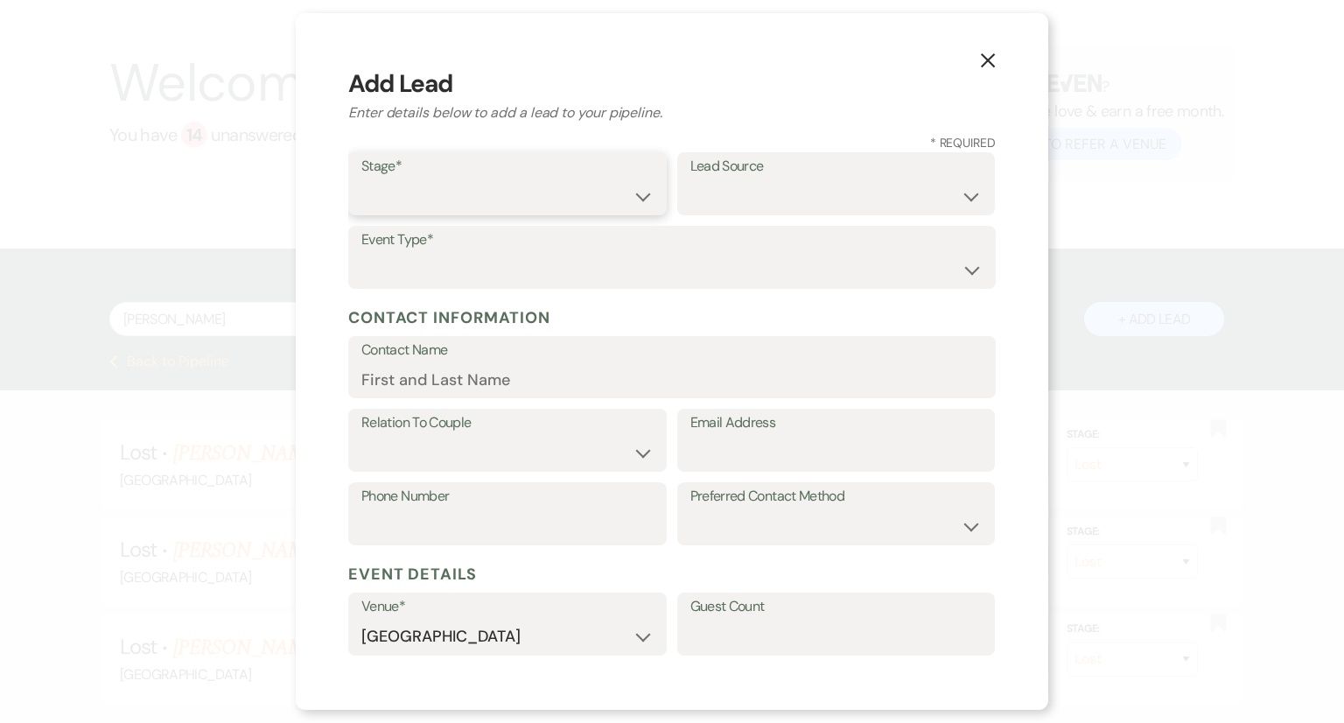
drag, startPoint x: 451, startPoint y: 201, endPoint x: 403, endPoint y: 194, distance: 48.6
click at [403, 194] on select "Inquiry Follow Up Tour Requested Tour Confirmed Toured Proposal Sent Booked Lost" at bounding box center [507, 196] width 292 height 34
select select "1"
click at [361, 179] on select "Inquiry Follow Up Tour Requested Tour Confirmed Toured Proposal Sent Booked Lost" at bounding box center [507, 196] width 292 height 34
click at [691, 204] on select "Weven Venue Website Instagram Facebook Pinterest Google The Knot Wedding Wire H…" at bounding box center [837, 196] width 292 height 34
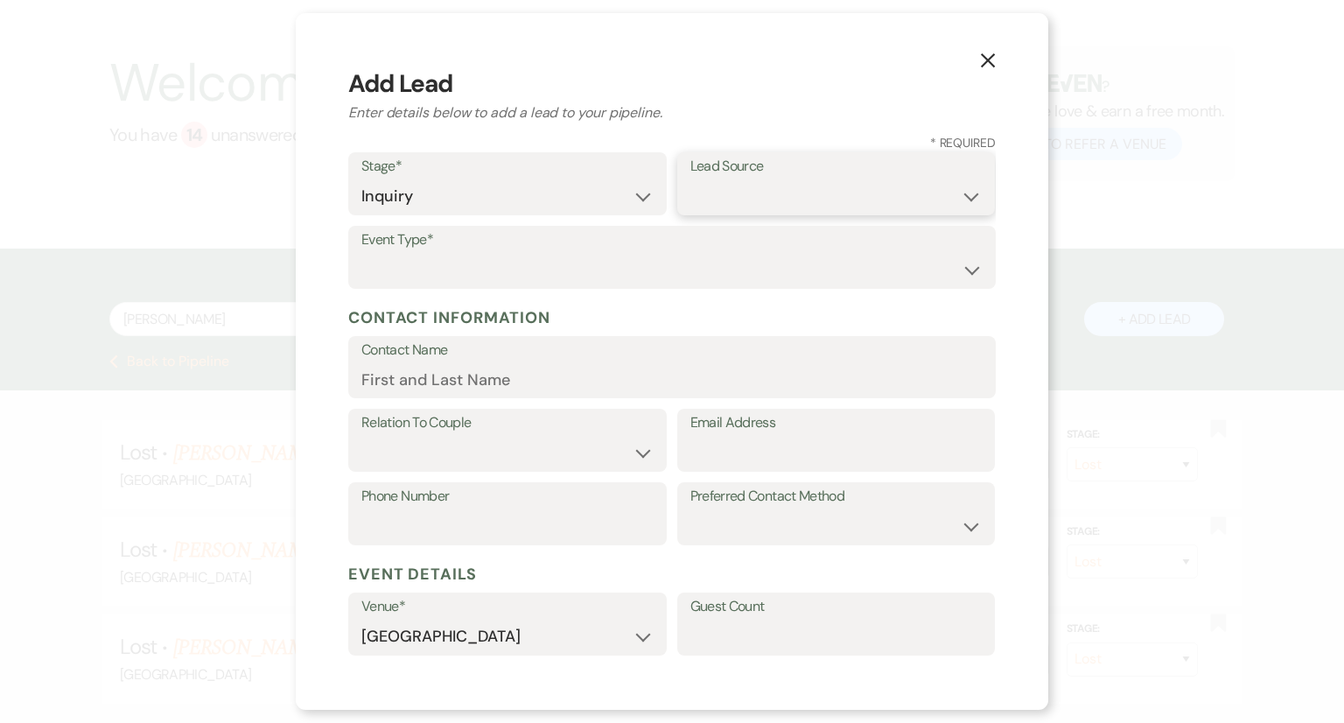
select select "2"
click at [691, 179] on select "Weven Venue Website Instagram Facebook Pinterest Google The Knot Wedding Wire H…" at bounding box center [837, 196] width 292 height 34
click at [399, 270] on select "Wedding Anniversary Party Baby Shower Bachelorette / Bachelor Party Birthday Pa…" at bounding box center [671, 270] width 621 height 34
click at [361, 253] on select "Wedding Anniversary Party Baby Shower Bachelorette / Bachelor Party Birthday Pa…" at bounding box center [671, 270] width 621 height 34
drag, startPoint x: 506, startPoint y: 274, endPoint x: 471, endPoint y: 271, distance: 35.1
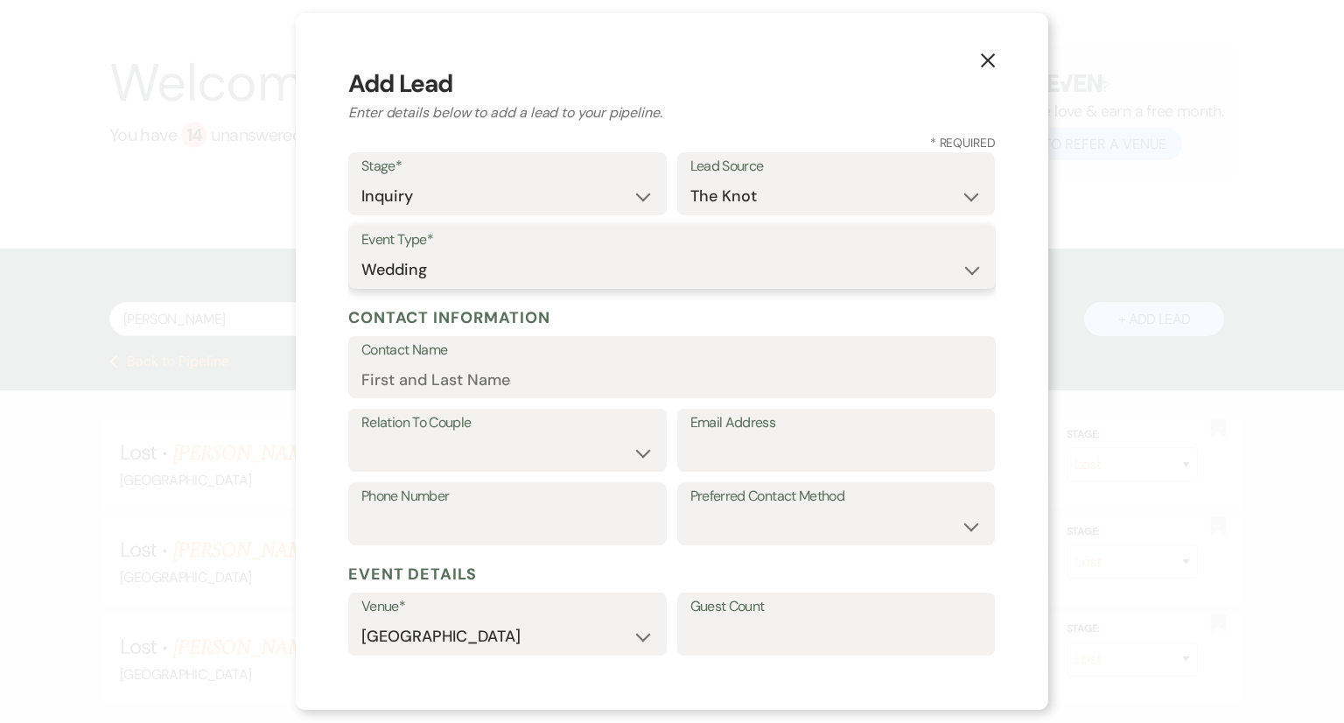
click at [471, 271] on select "Wedding Anniversary Party Baby Shower Bachelorette / Bachelor Party Birthday Pa…" at bounding box center [671, 270] width 621 height 34
click at [361, 253] on select "Wedding Anniversary Party Baby Shower Bachelorette / Bachelor Party Birthday Pa…" at bounding box center [671, 270] width 621 height 34
click at [827, 277] on select "Wedding Anniversary Party Baby Shower Bachelorette / Bachelor Party Birthday Pa…" at bounding box center [671, 270] width 621 height 34
click at [872, 255] on select "Wedding Anniversary Party Baby Shower Bachelorette / Bachelor Party Birthday Pa…" at bounding box center [671, 270] width 621 height 34
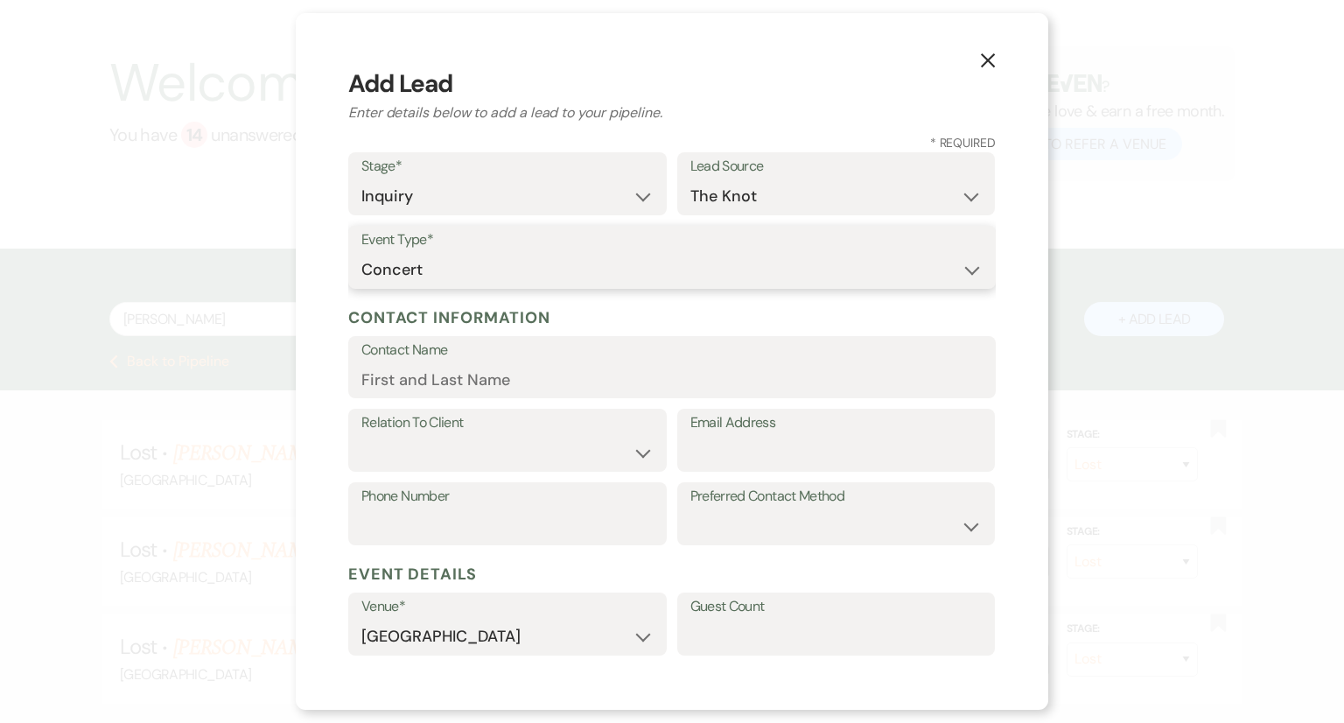
select select "1"
click at [361, 253] on select "Wedding Anniversary Party Baby Shower Bachelorette / Bachelor Party Birthday Pa…" at bounding box center [671, 270] width 621 height 34
paste input "[PERSON_NAME]"
type input "[PERSON_NAME]"
paste input "[EMAIL_ADDRESS][DOMAIN_NAME]"
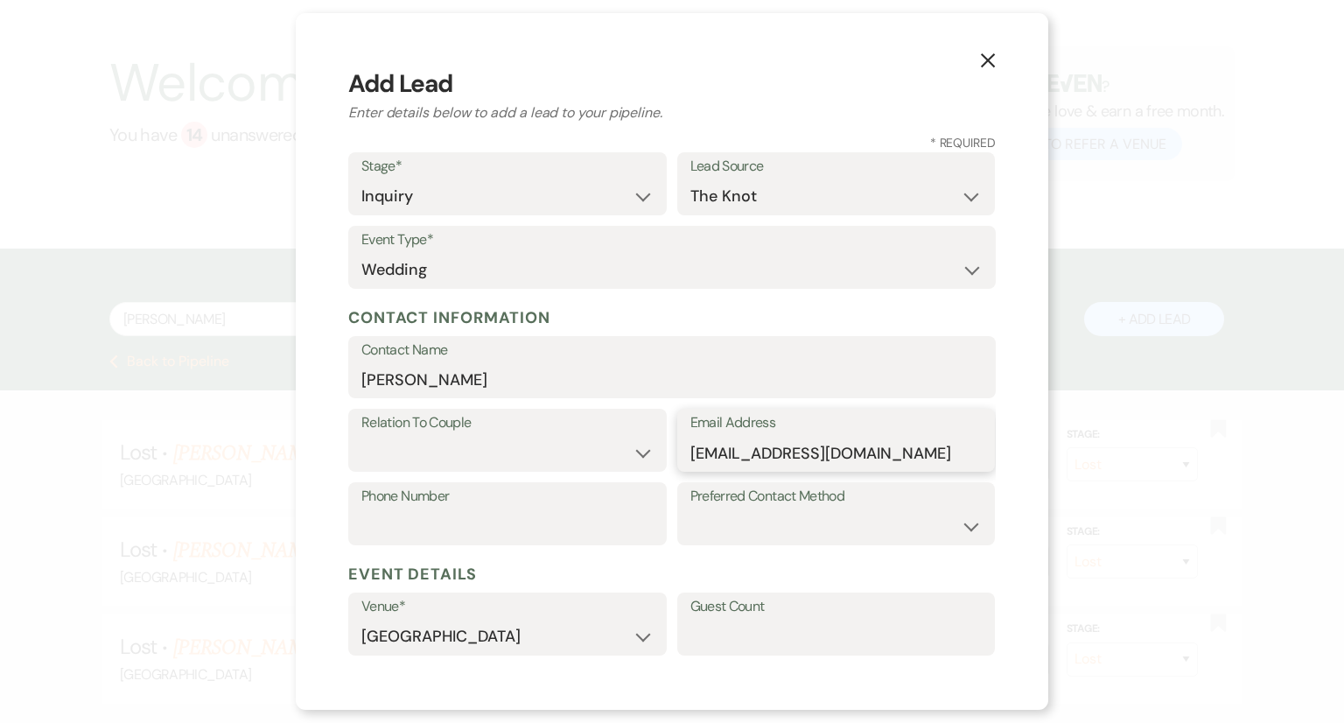
type input "[EMAIL_ADDRESS][DOMAIN_NAME]"
click at [410, 452] on select "Couple Planner Parent of Couple Family Member Friend Other" at bounding box center [507, 453] width 292 height 34
select select "1"
click at [361, 436] on select "Couple Planner Parent of Couple Family Member Friend Other" at bounding box center [507, 453] width 292 height 34
click at [721, 534] on select "Email Phone Text" at bounding box center [837, 526] width 292 height 34
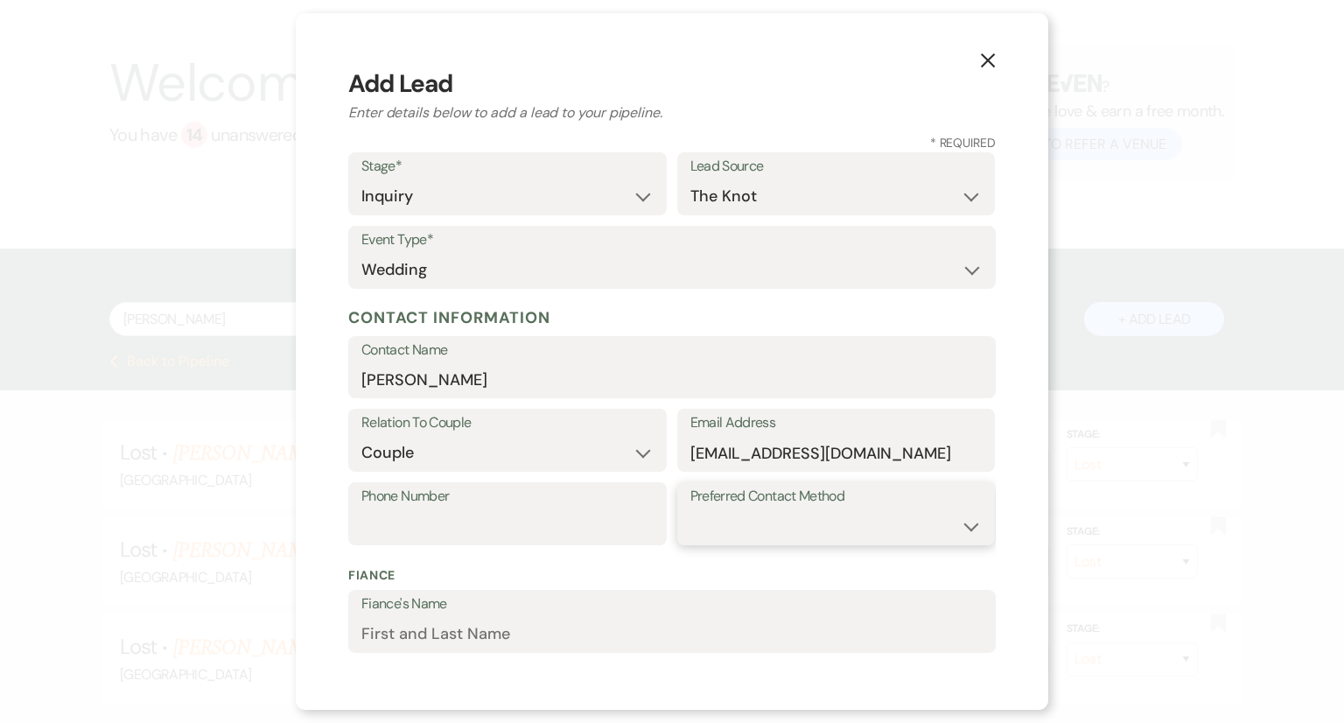
select select "email"
click at [691, 509] on select "Email Phone Text" at bounding box center [837, 526] width 292 height 34
click at [371, 522] on input "Phone Number" at bounding box center [507, 526] width 292 height 34
paste input "[PHONE_NUMBER]"
type input "[PHONE_NUMBER]"
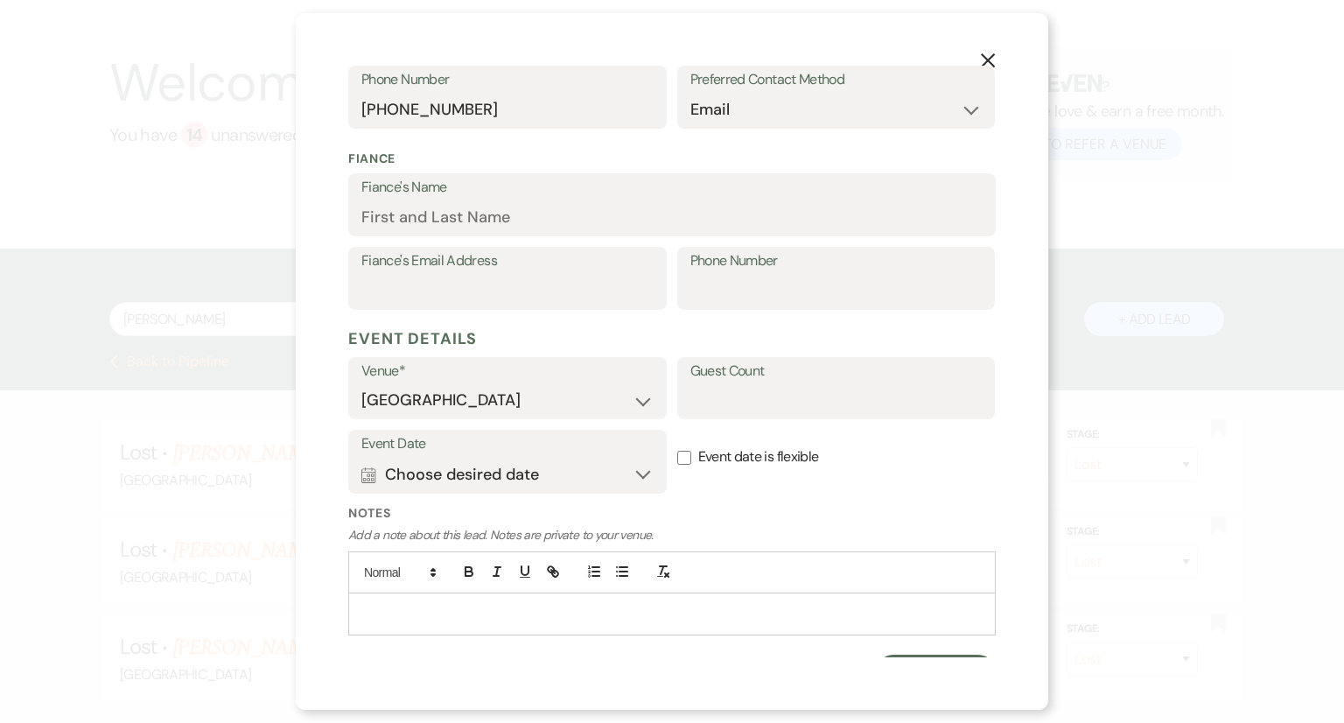
scroll to position [448, 0]
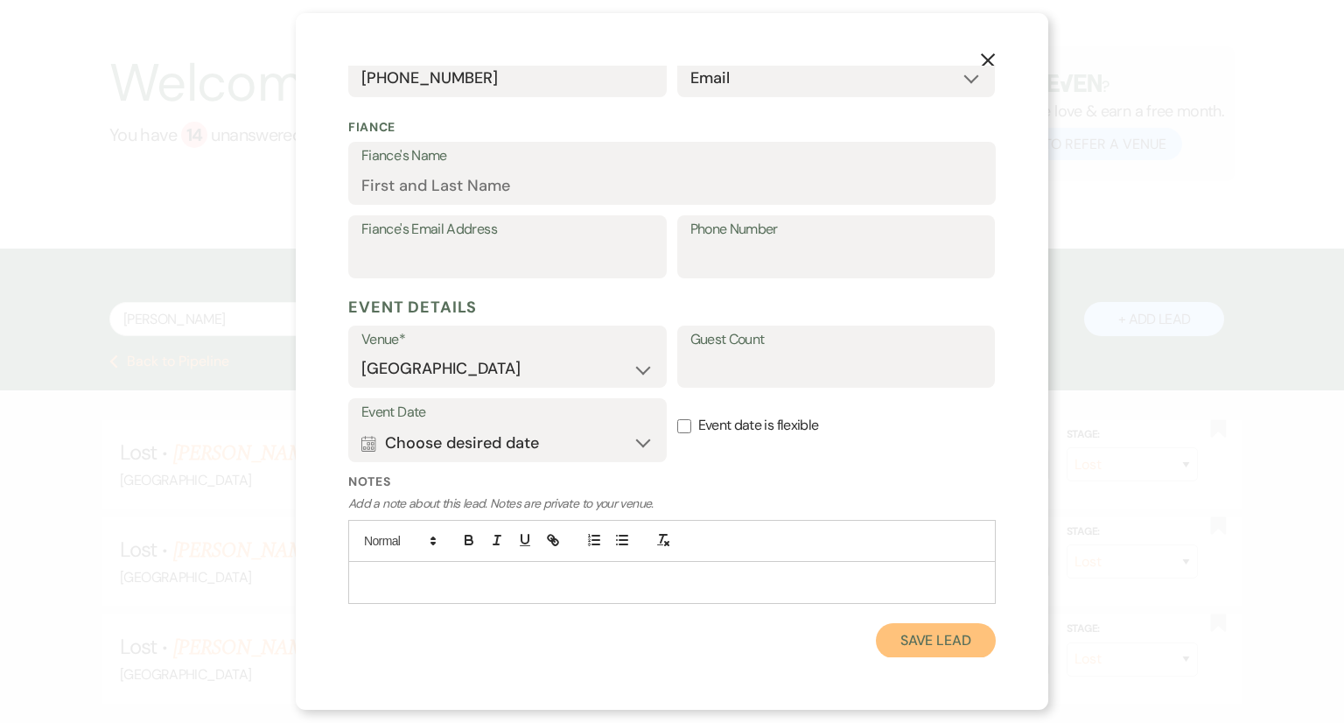
drag, startPoint x: 894, startPoint y: 636, endPoint x: 964, endPoint y: 645, distance: 70.6
click at [964, 645] on button "Save Lead" at bounding box center [936, 640] width 120 height 35
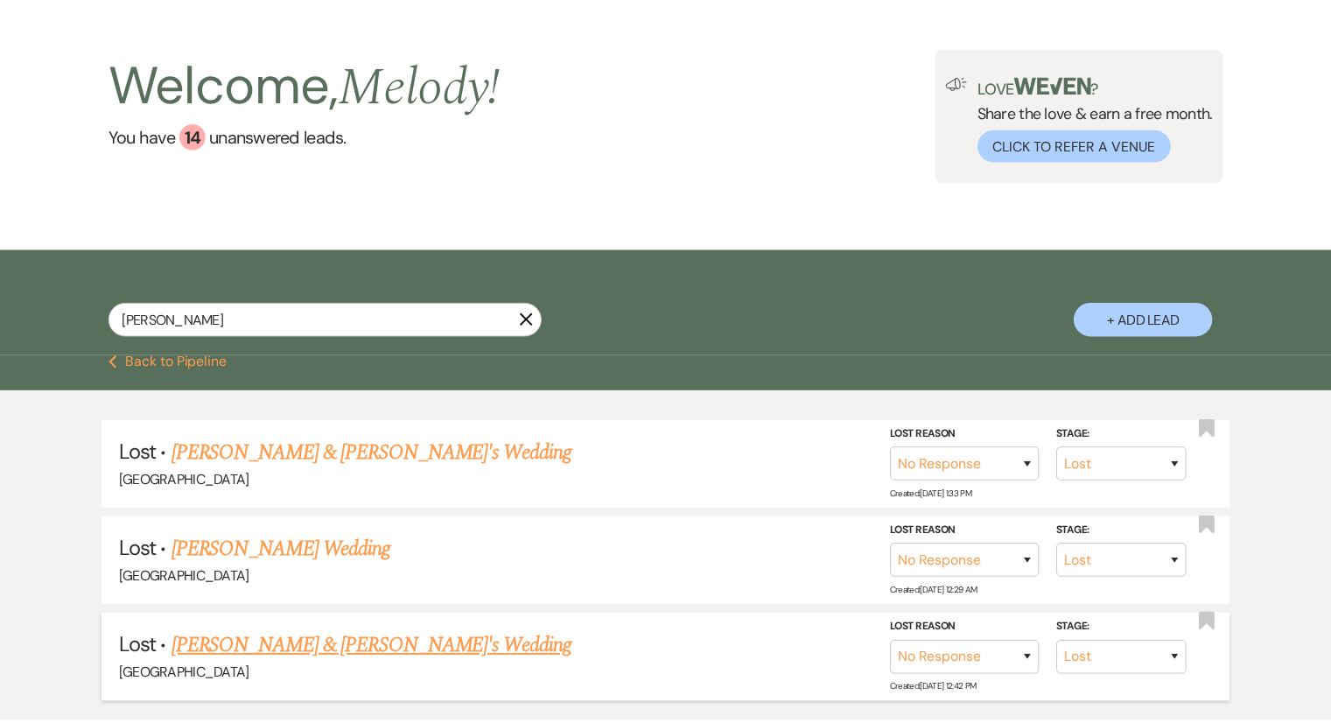
scroll to position [67, 0]
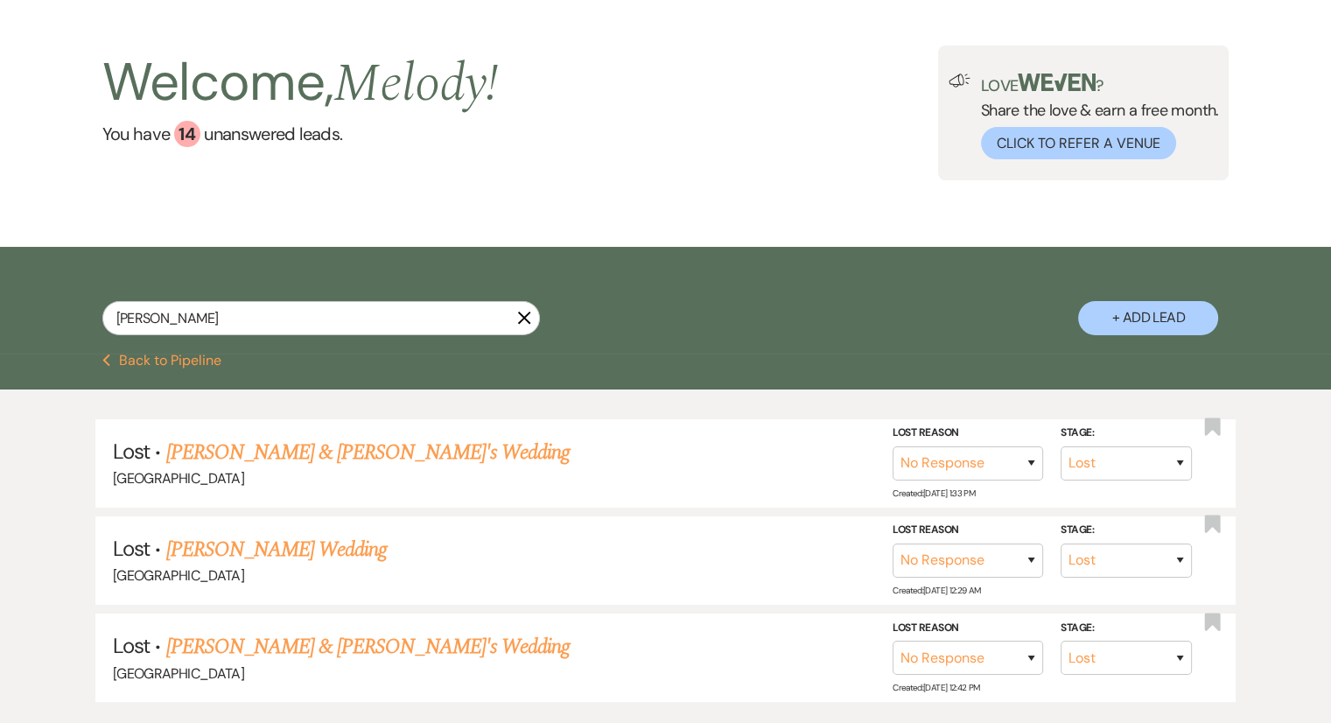
click at [284, 298] on div "[PERSON_NAME] X + Add Lead" at bounding box center [666, 303] width 1260 height 94
click at [255, 311] on input "[PERSON_NAME]" at bounding box center [321, 318] width 438 height 34
click at [207, 328] on input "[PERSON_NAME]" at bounding box center [321, 318] width 438 height 34
type input "[PERSON_NAME]"
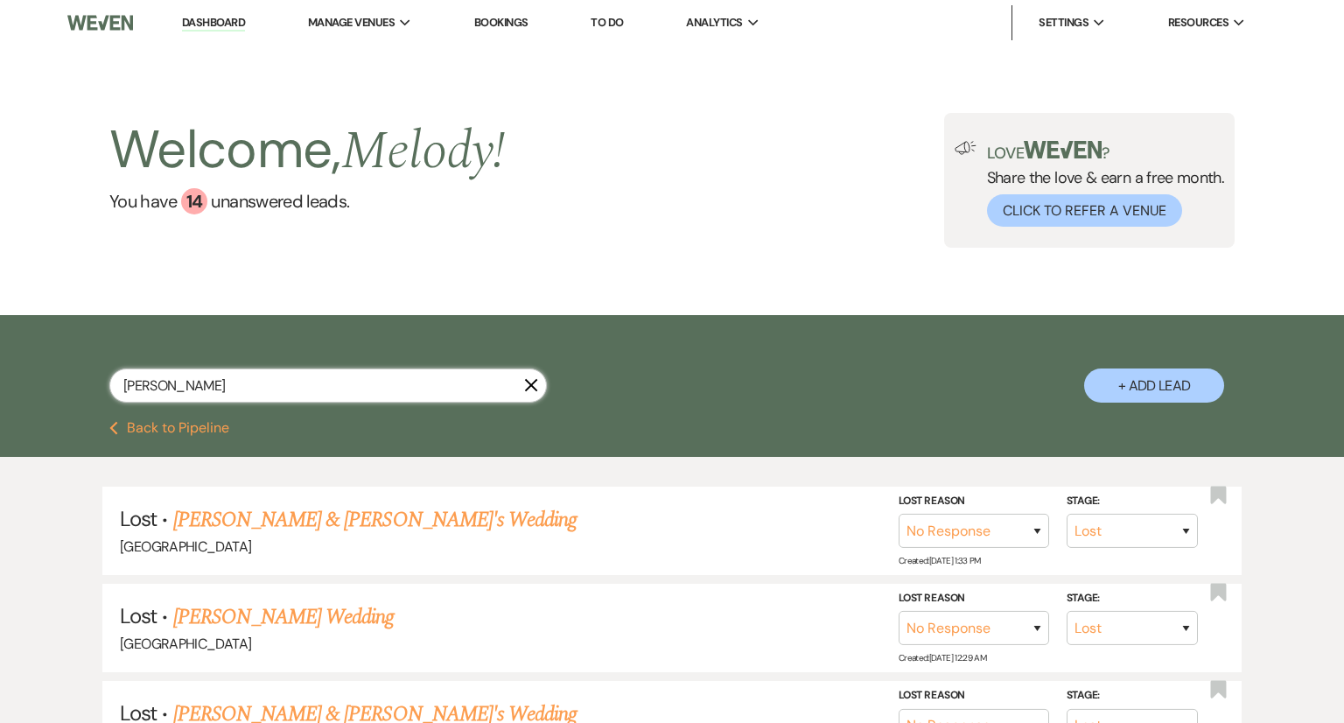
select select "8"
select select "5"
select select "8"
select select "5"
select select "8"
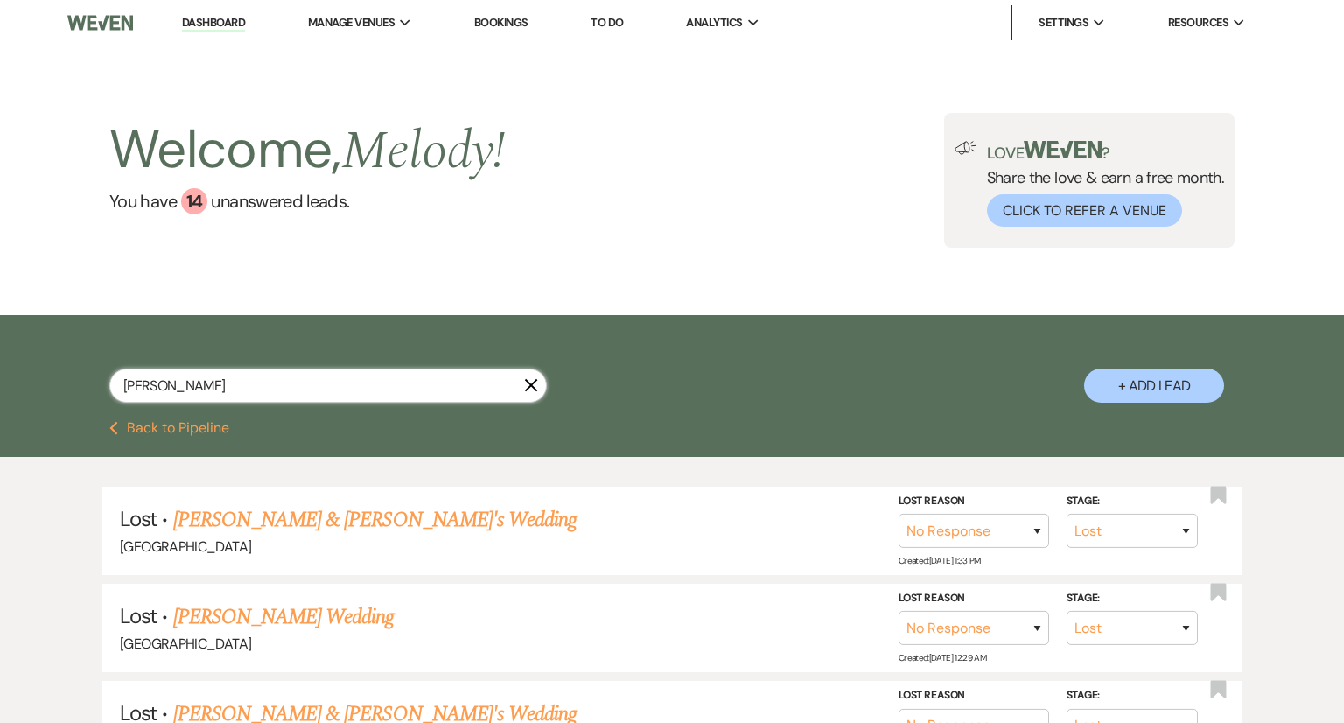
select select "5"
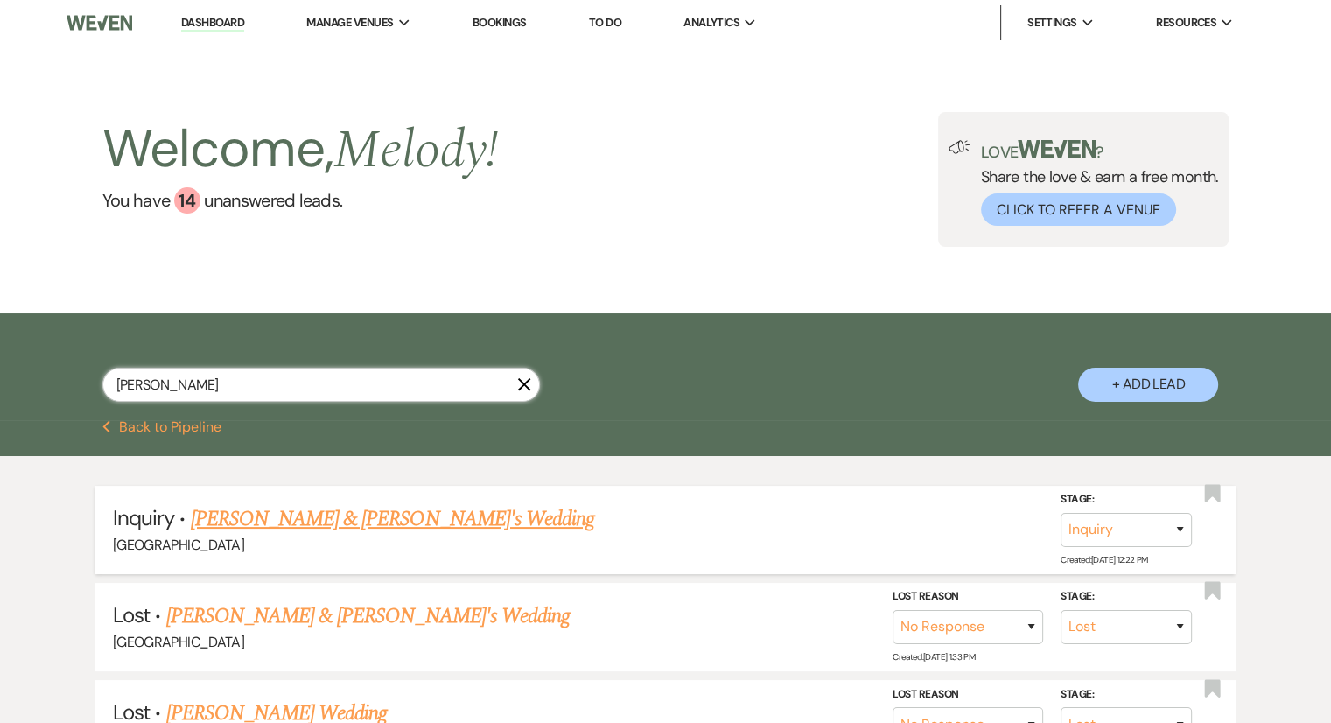
type input "[PERSON_NAME]"
drag, startPoint x: 264, startPoint y: 531, endPoint x: 232, endPoint y: 526, distance: 32.8
click at [232, 526] on link "[PERSON_NAME] & [PERSON_NAME]'s Wedding" at bounding box center [393, 519] width 404 height 32
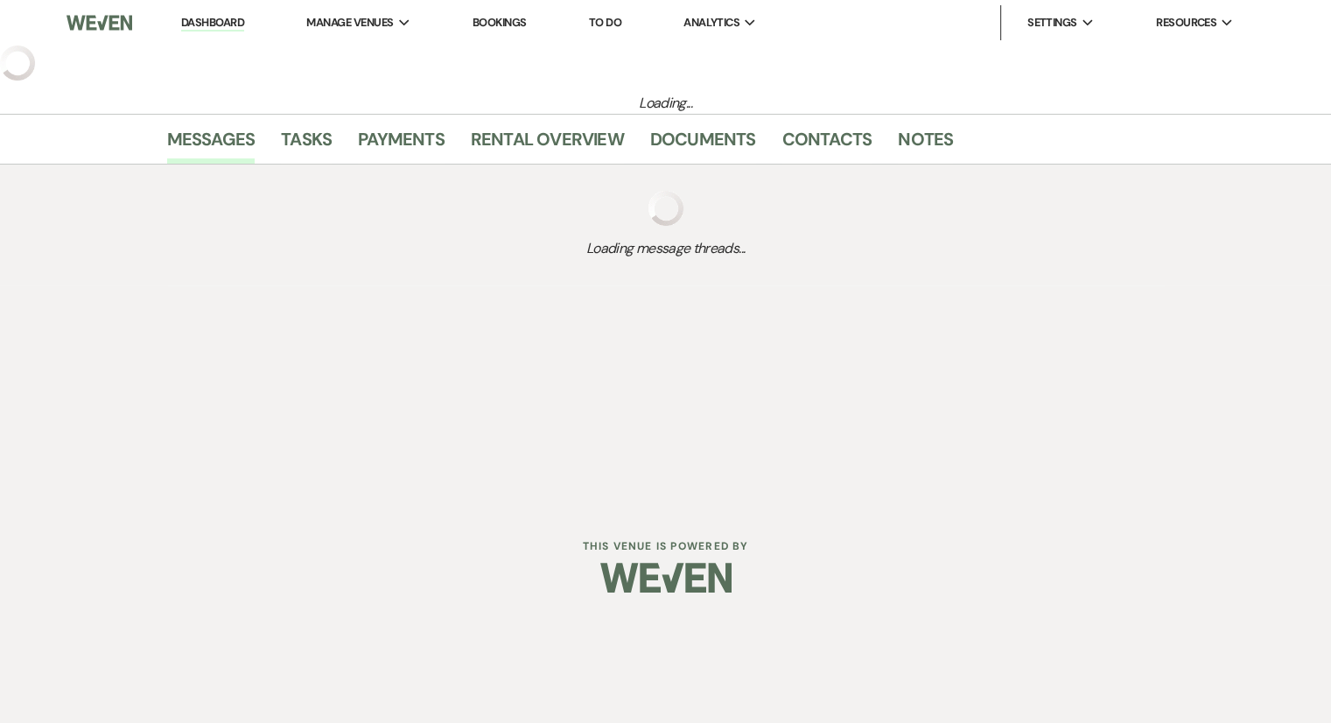
select select "2"
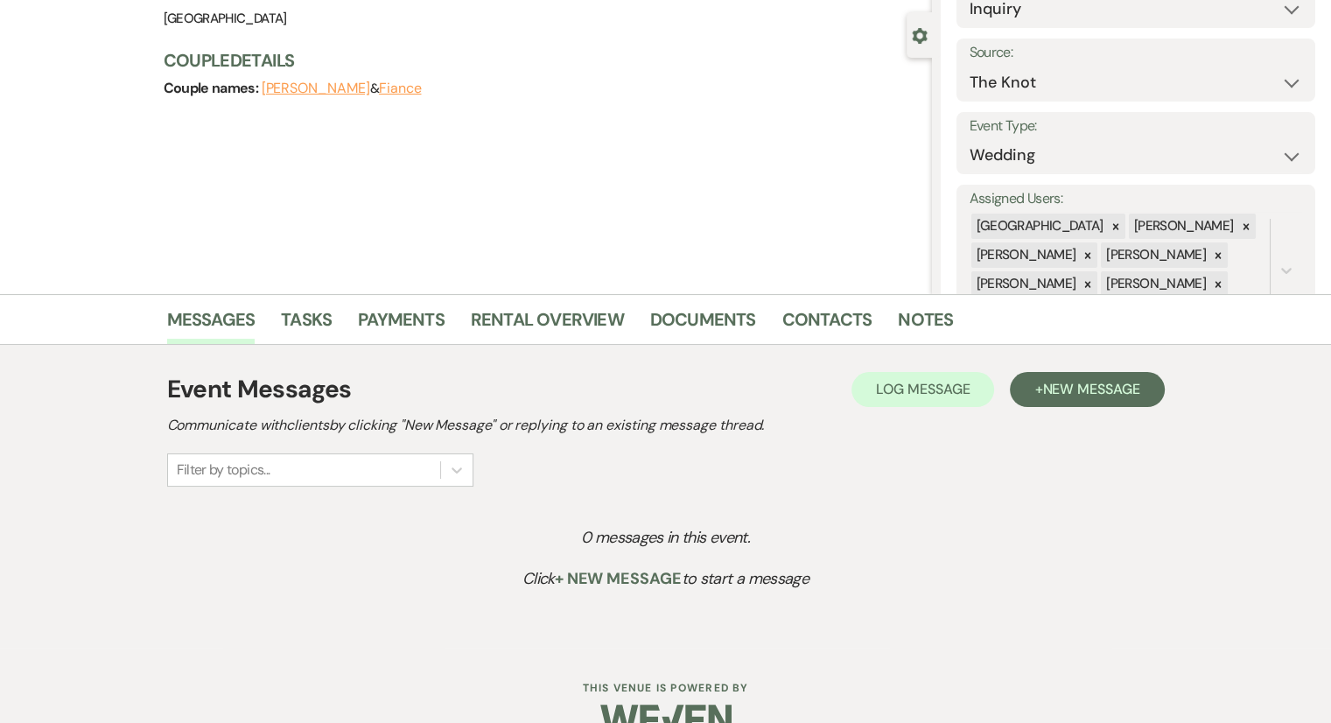
scroll to position [182, 0]
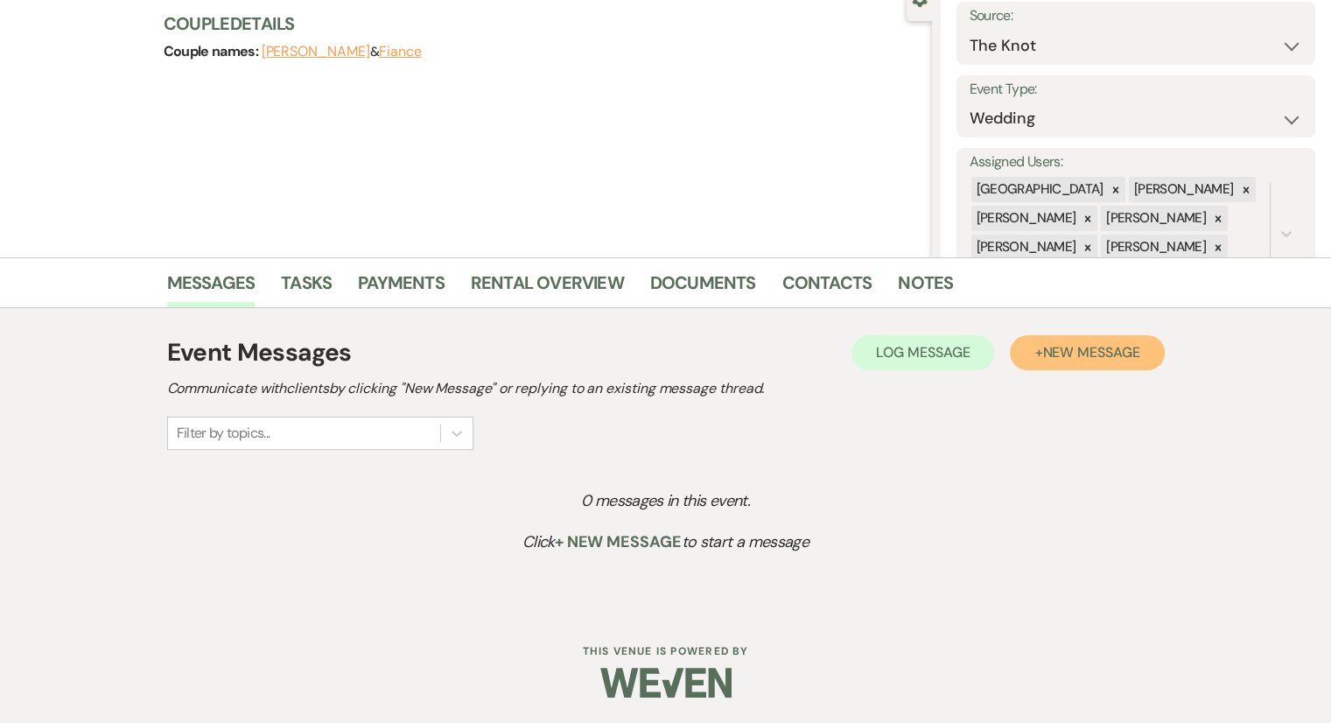
click at [1105, 361] on button "+ New Message" at bounding box center [1087, 352] width 154 height 35
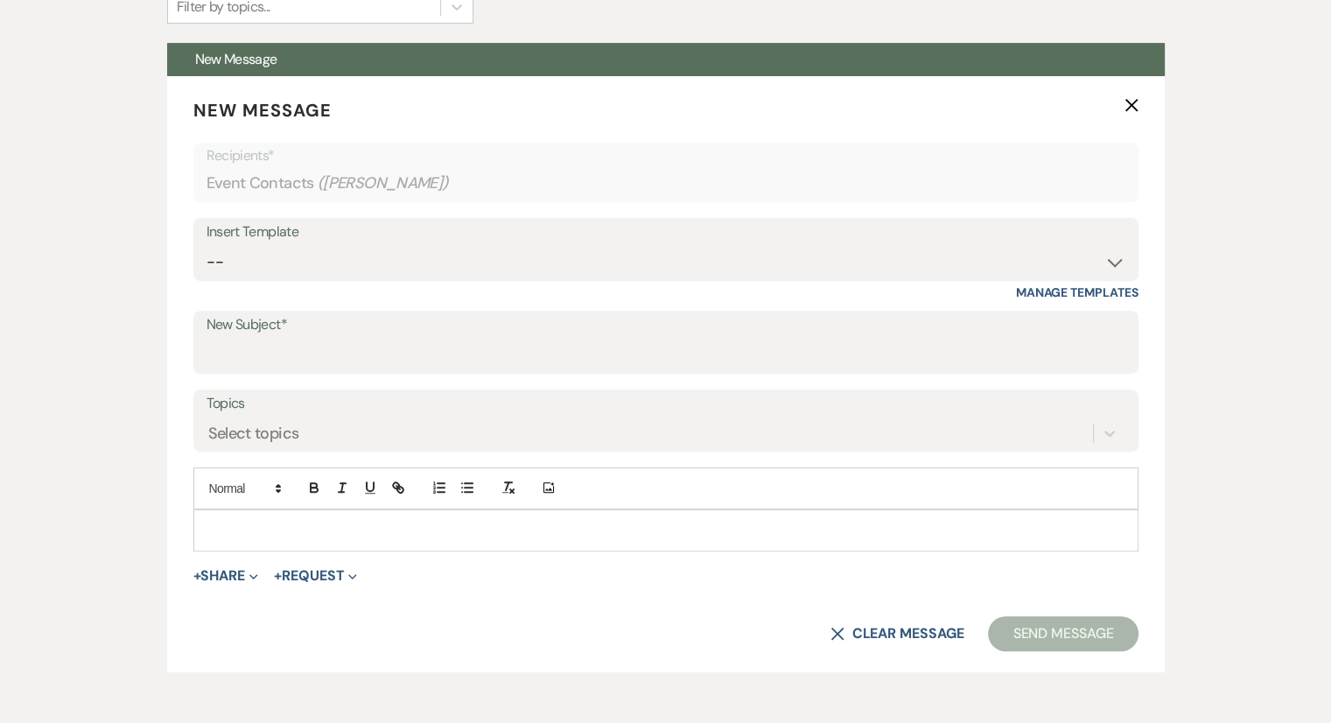
scroll to position [607, 0]
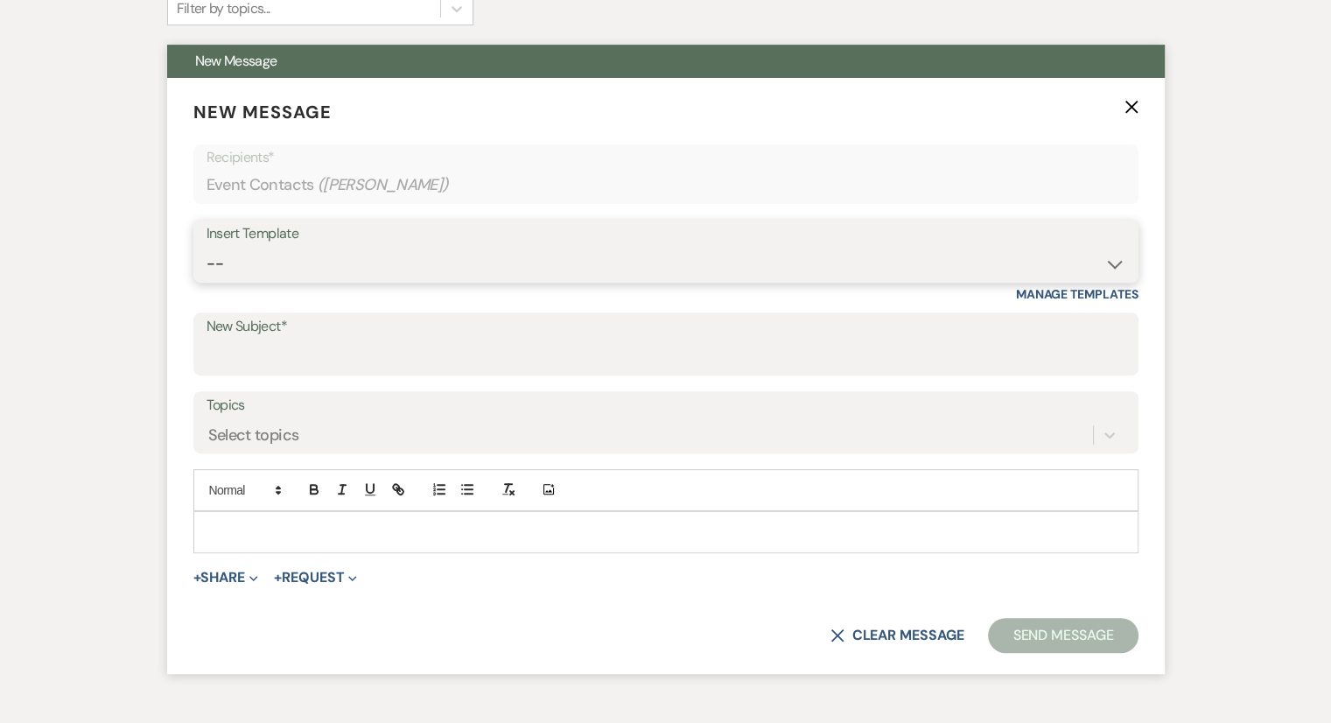
click at [344, 273] on select "-- Weven Planning Portal Introduction (Booked Events) Congratulations on choosi…" at bounding box center [666, 264] width 919 height 34
select select "2192"
click at [207, 247] on select "-- Weven Planning Portal Introduction (Booked Events) Congratulations on choosi…" at bounding box center [666, 264] width 919 height 34
type input "Thank you for contacting [GEOGRAPHIC_DATA]!"
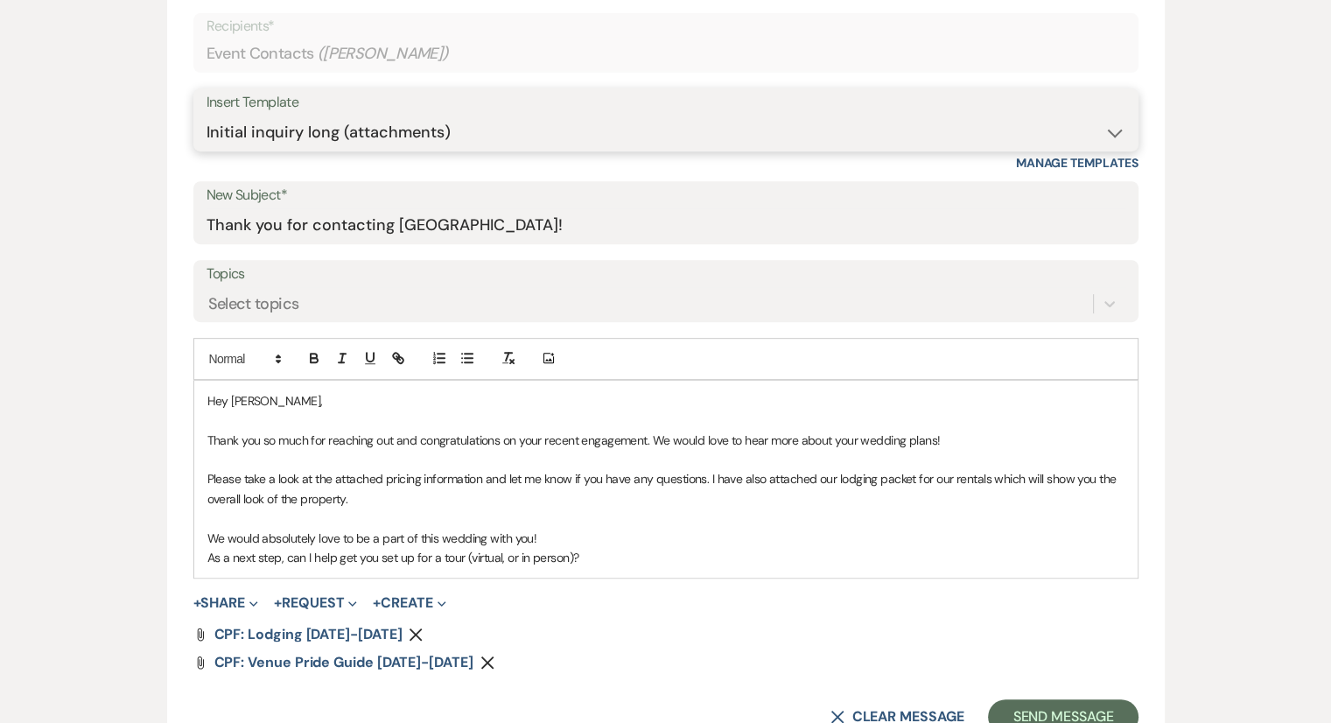
scroll to position [740, 0]
drag, startPoint x: 572, startPoint y: 556, endPoint x: 463, endPoint y: 554, distance: 108.5
click at [463, 554] on p "As a next step, can I help get you set up for a tour (virtual, or in person)?" at bounding box center [665, 555] width 917 height 19
click at [482, 558] on p "As a next step, can I help get you set up for a tour?" at bounding box center [665, 555] width 917 height 19
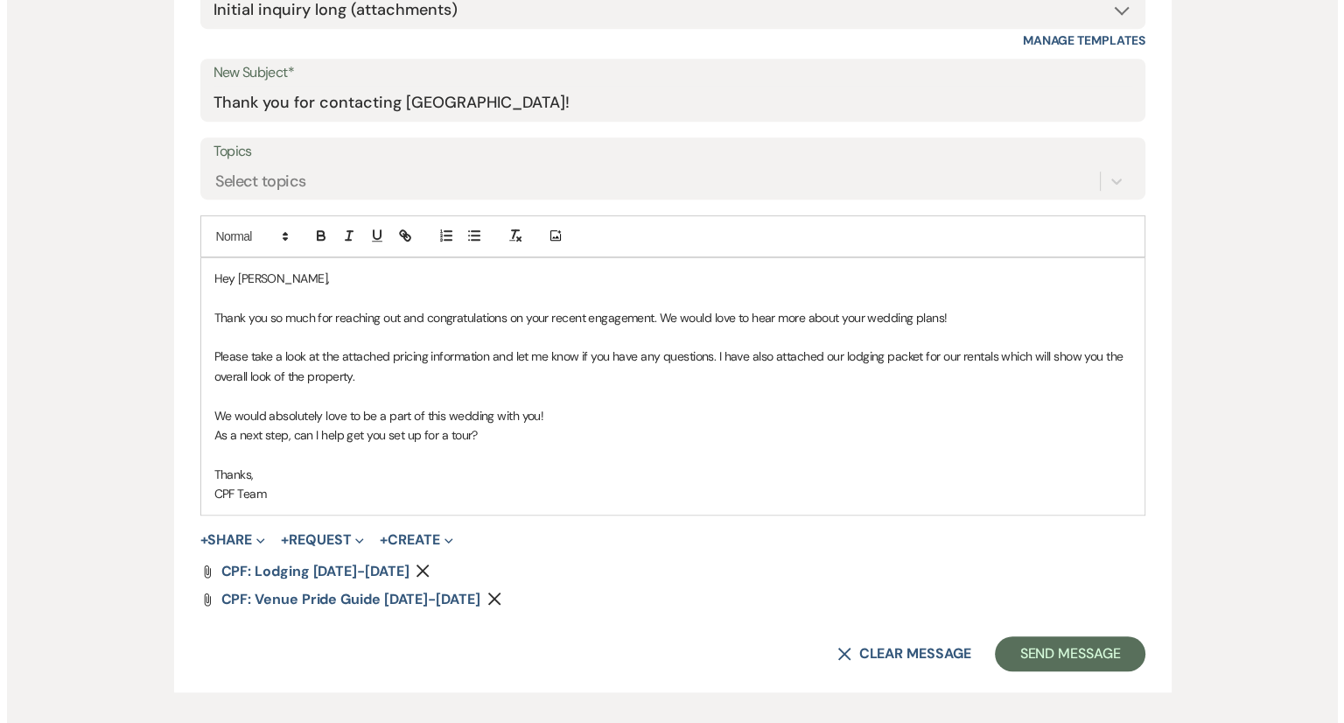
scroll to position [866, 0]
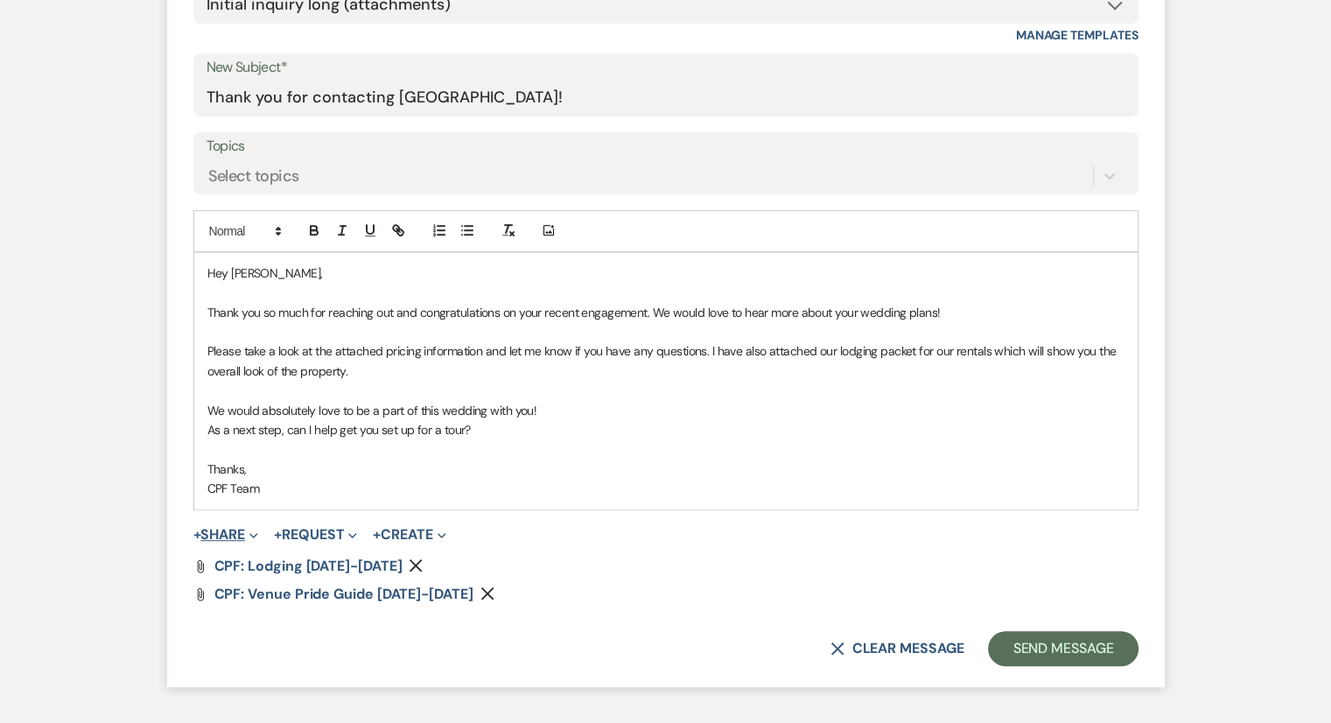
click at [201, 533] on span "+" at bounding box center [197, 535] width 8 height 14
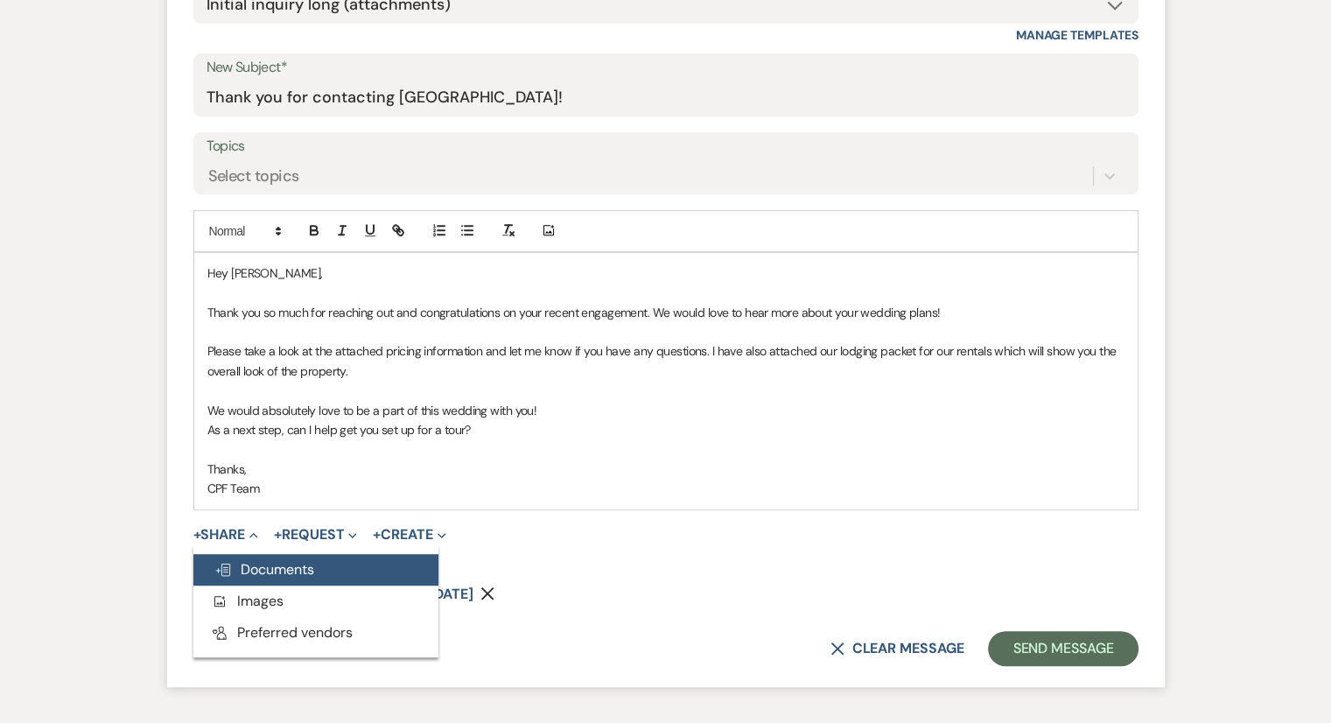
click at [242, 572] on span "Doc Upload Documents" at bounding box center [264, 569] width 100 height 18
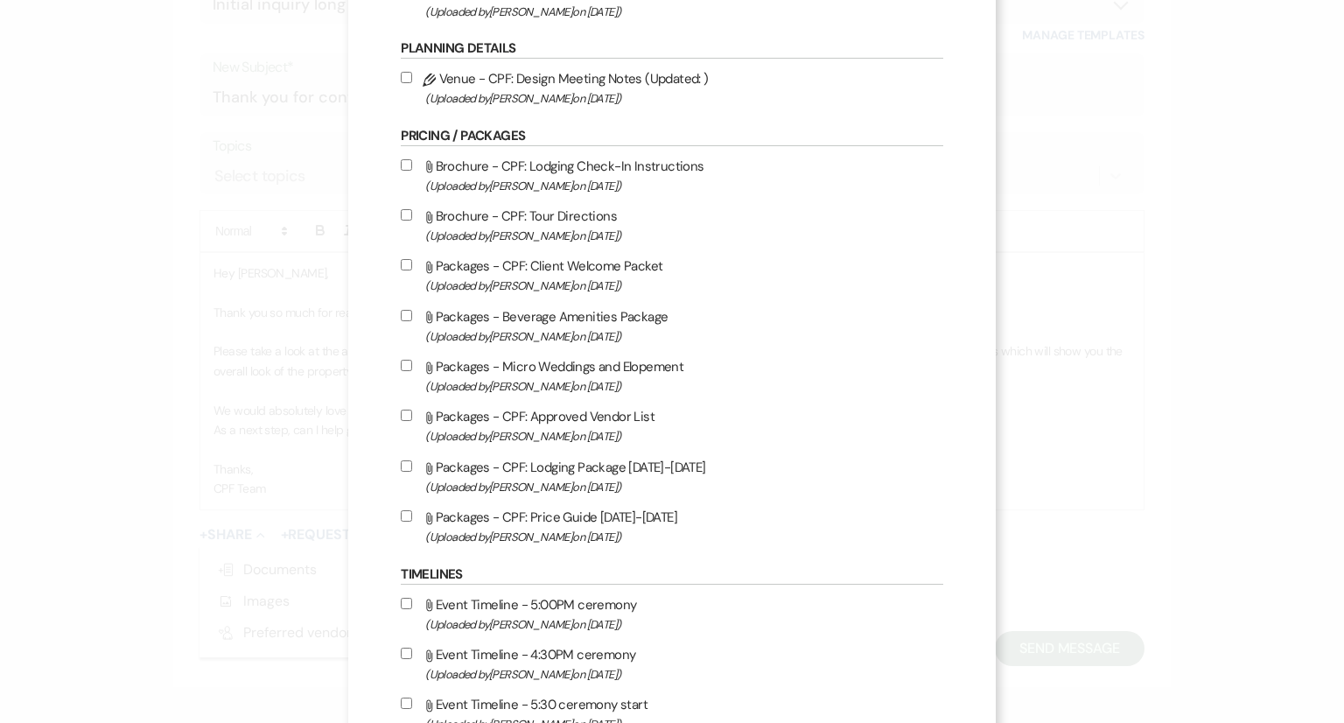
scroll to position [1621, 0]
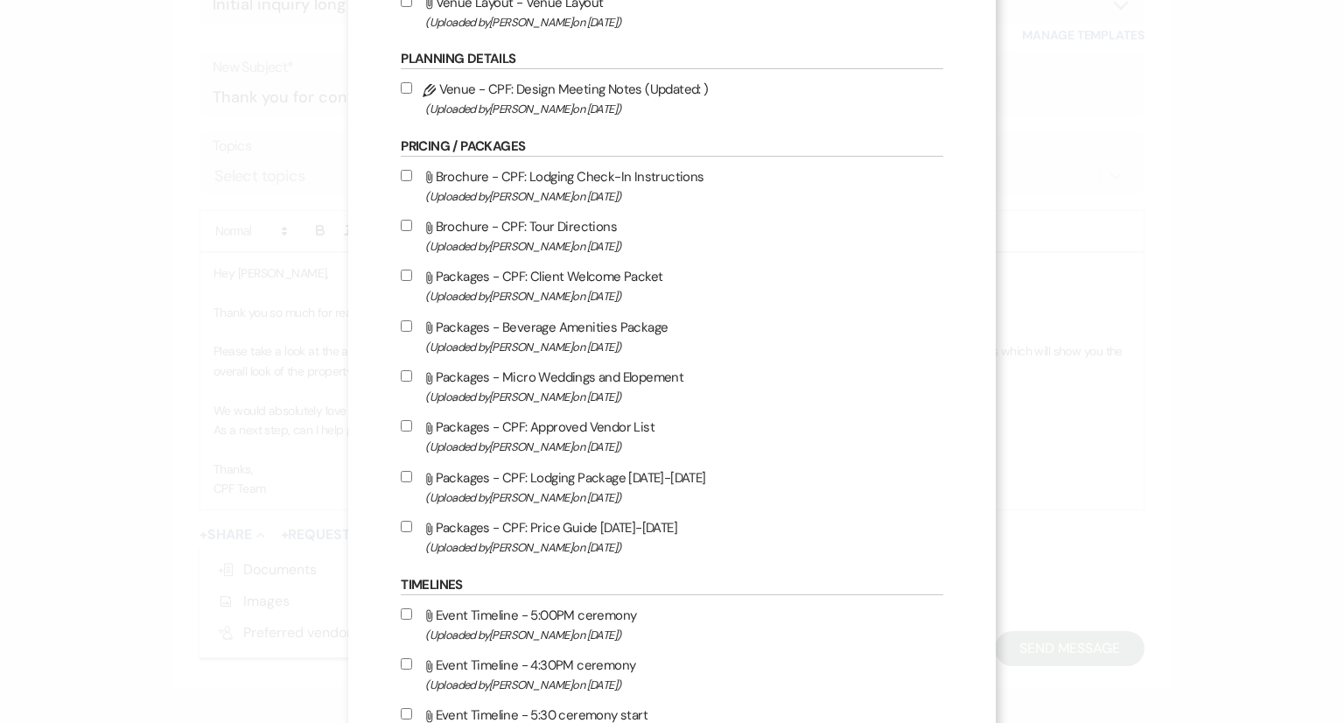
click at [408, 382] on input "Attach File Packages - Micro Weddings and Elopement (Uploaded by [PERSON_NAME] …" at bounding box center [406, 375] width 11 height 11
checkbox input "true"
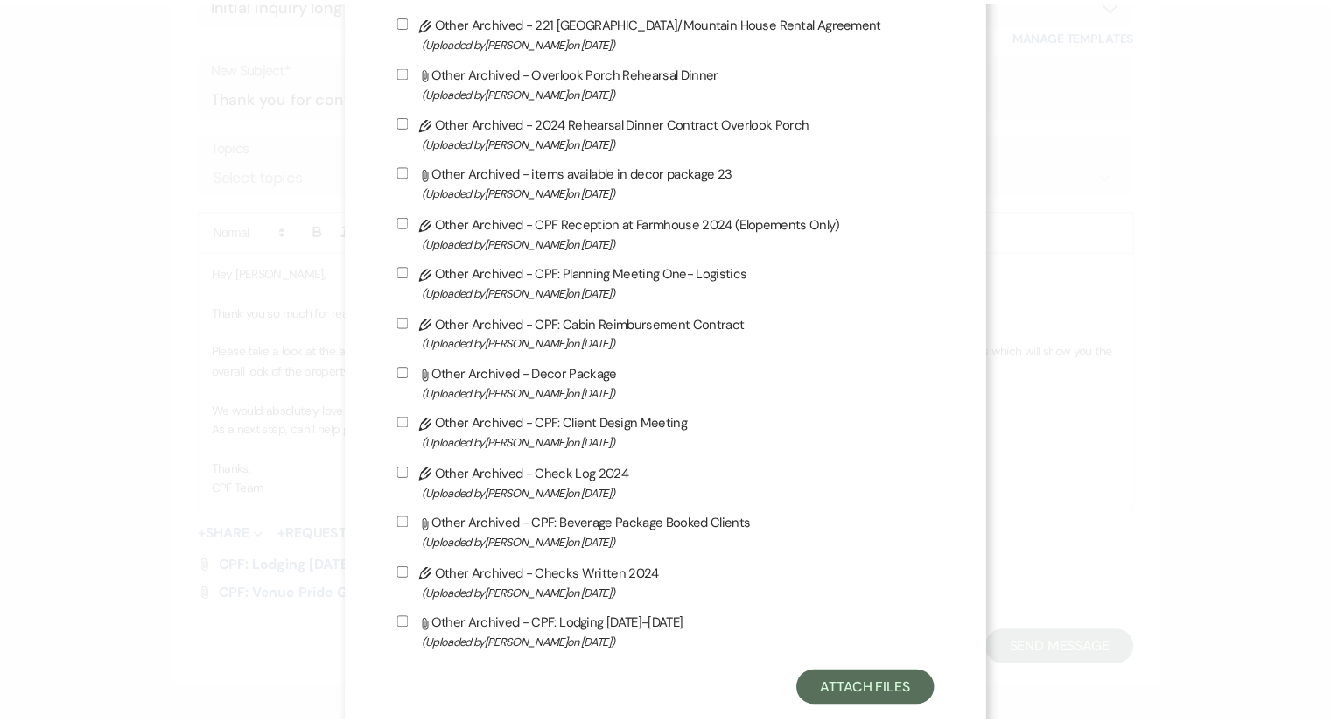
scroll to position [4618, 0]
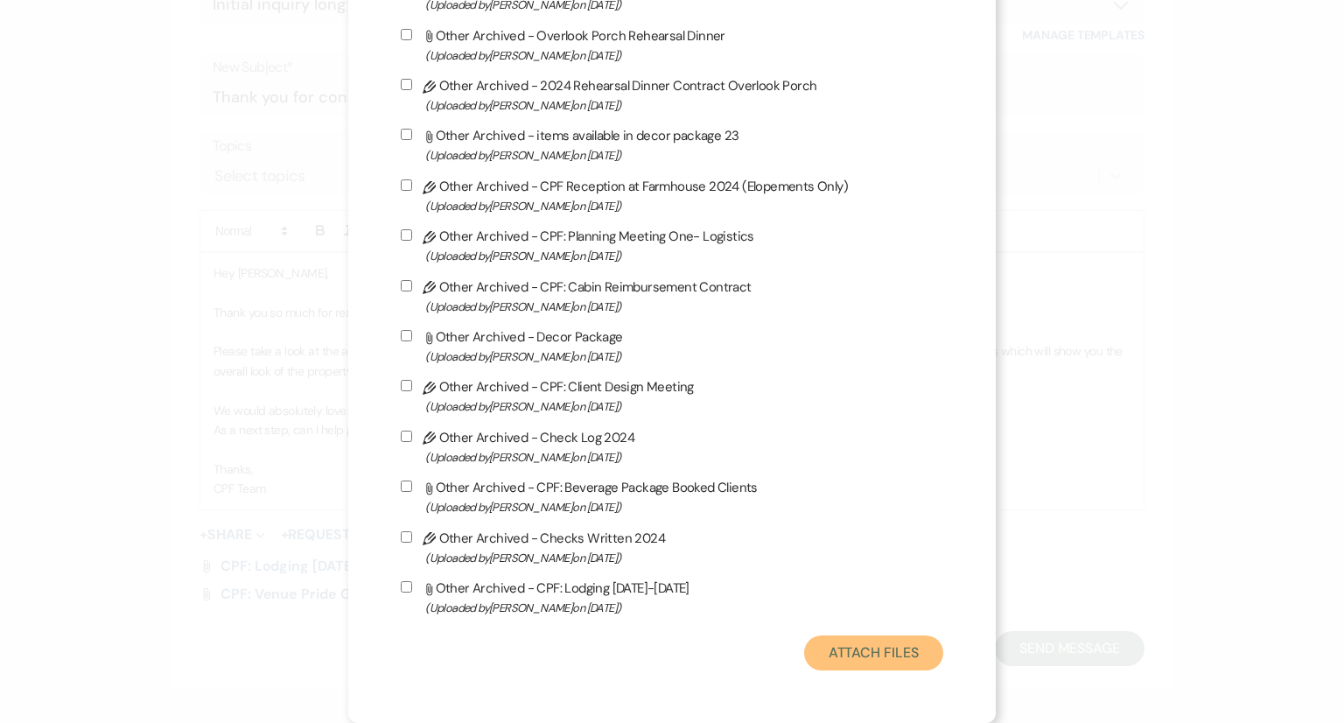
click at [869, 651] on button "Attach Files" at bounding box center [873, 652] width 139 height 35
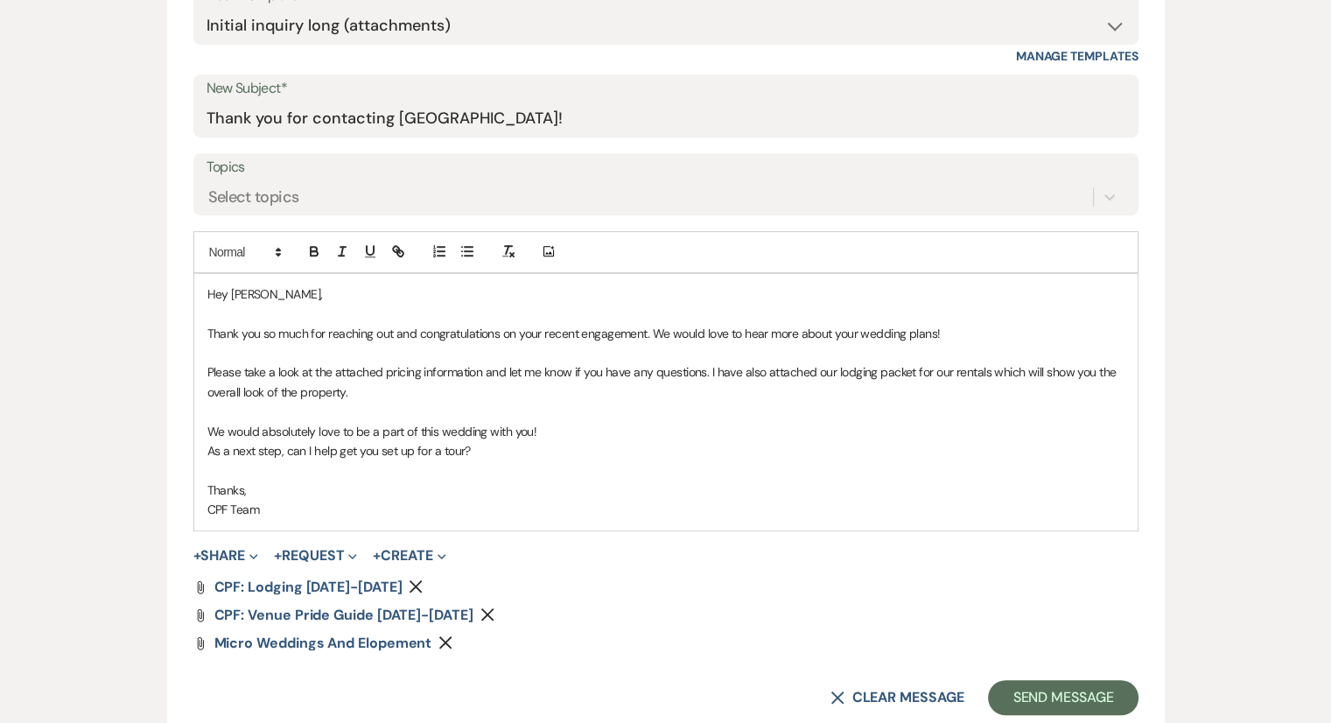
scroll to position [843, 0]
click at [447, 640] on use "button" at bounding box center [445, 644] width 13 height 13
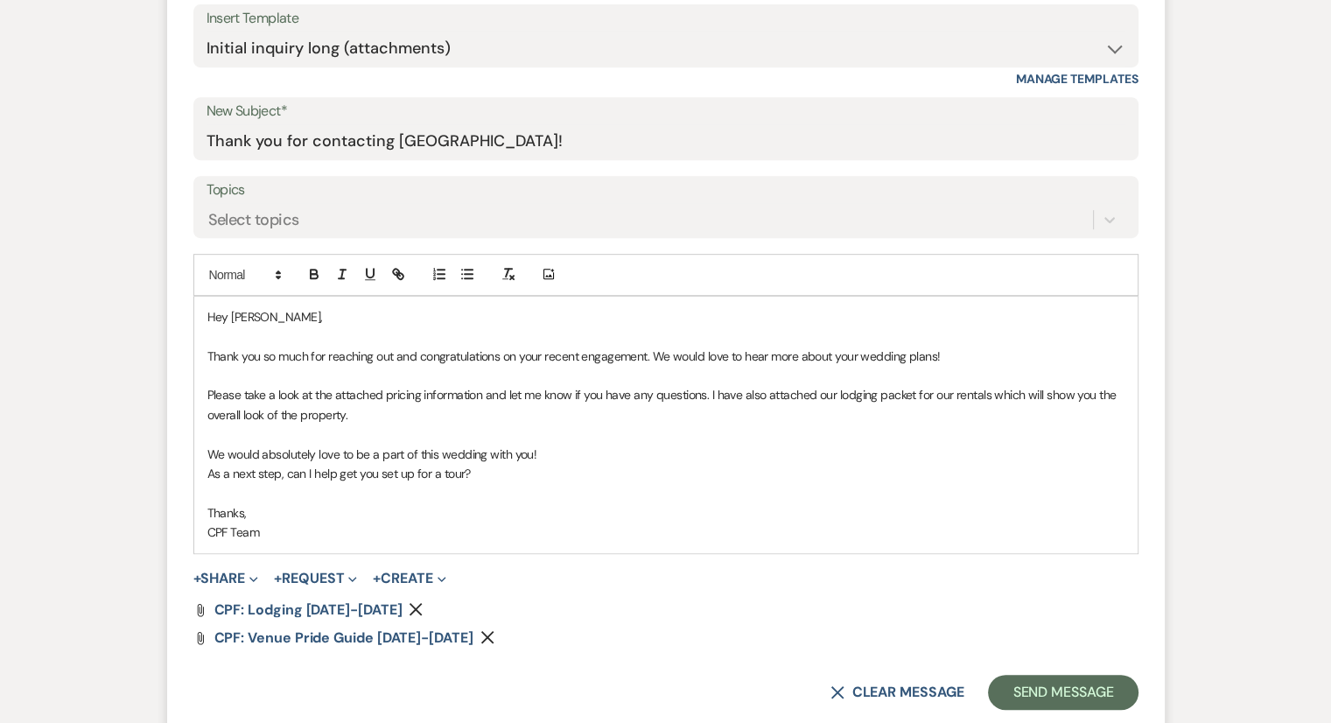
scroll to position [852, 0]
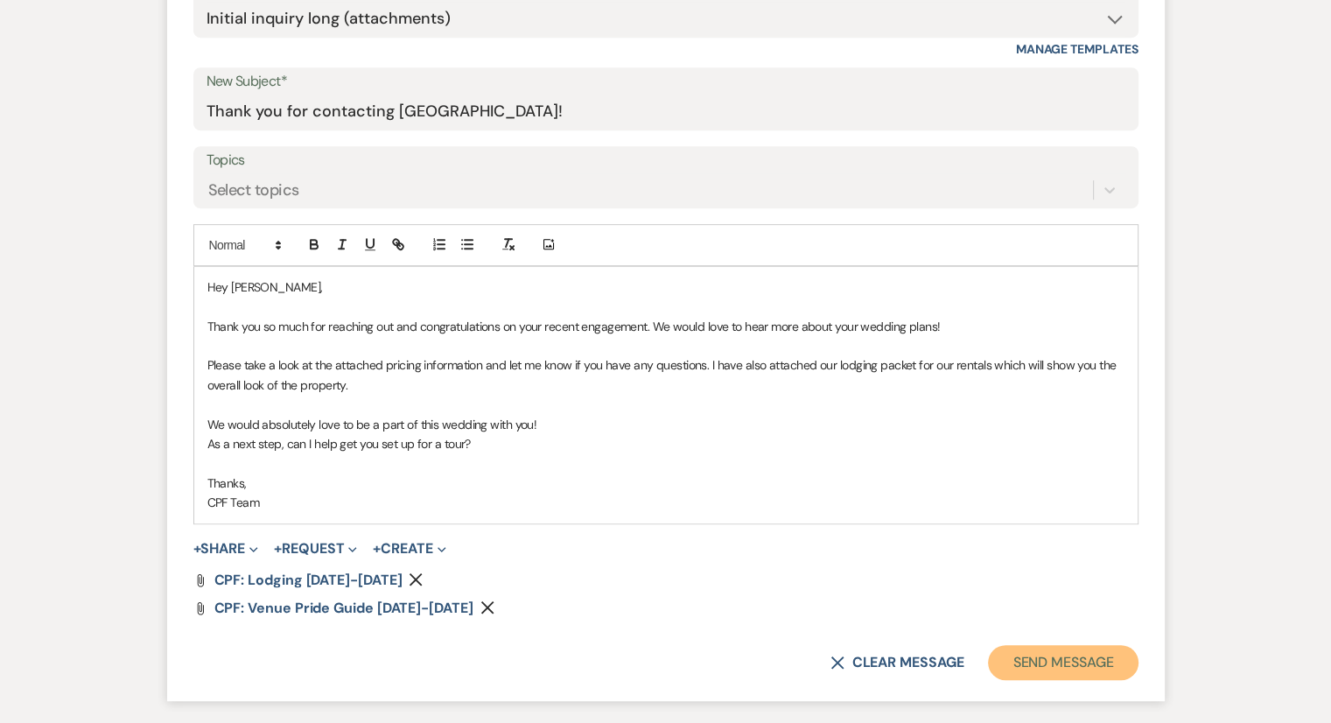
click at [1076, 656] on button "Send Message" at bounding box center [1063, 662] width 150 height 35
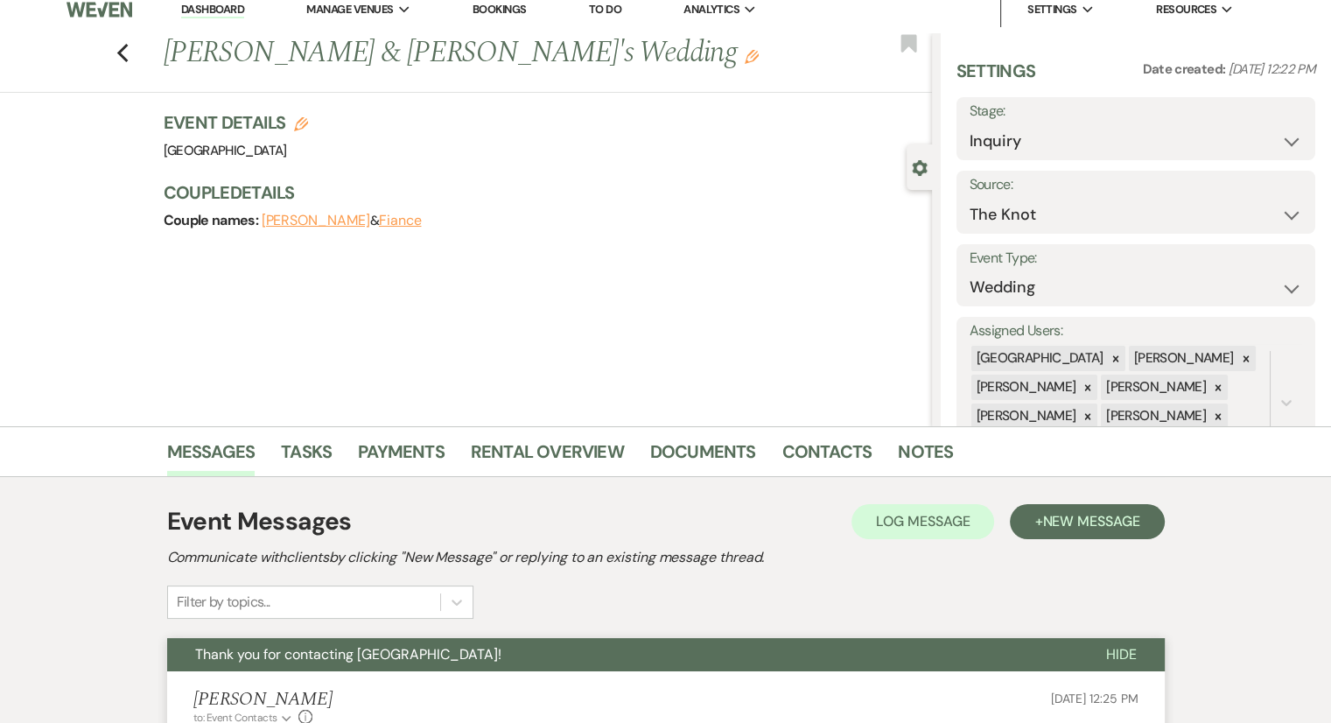
scroll to position [0, 0]
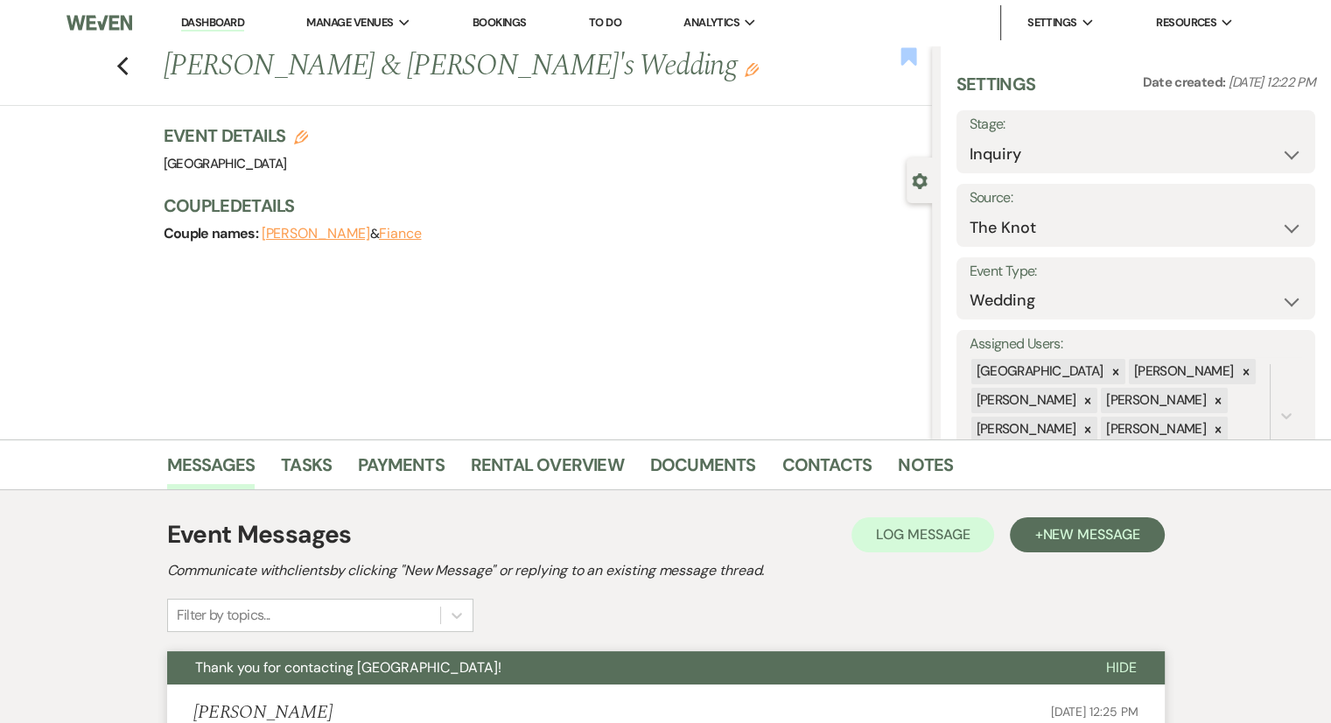
click at [909, 66] on icon "Bookmark" at bounding box center [909, 56] width 18 height 21
click at [130, 66] on icon "Previous" at bounding box center [122, 66] width 13 height 21
select select "8"
select select "5"
select select "8"
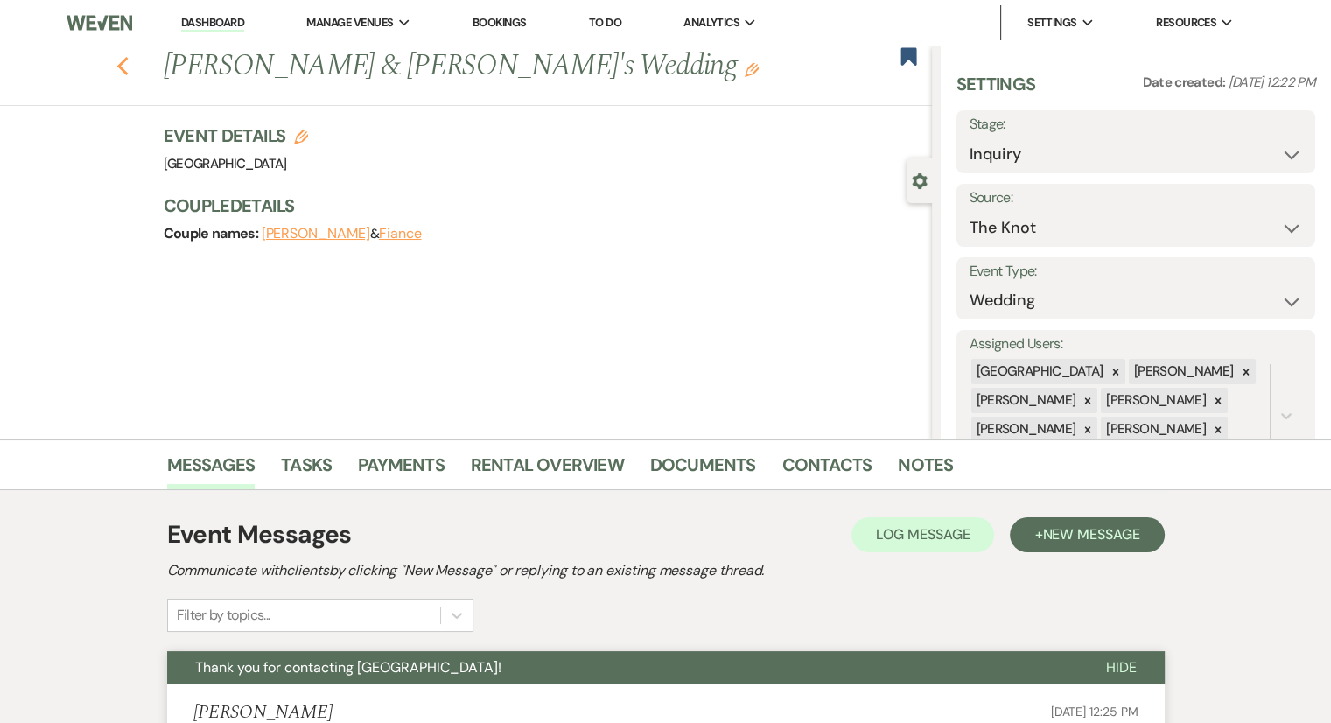
select select "5"
select select "8"
select select "5"
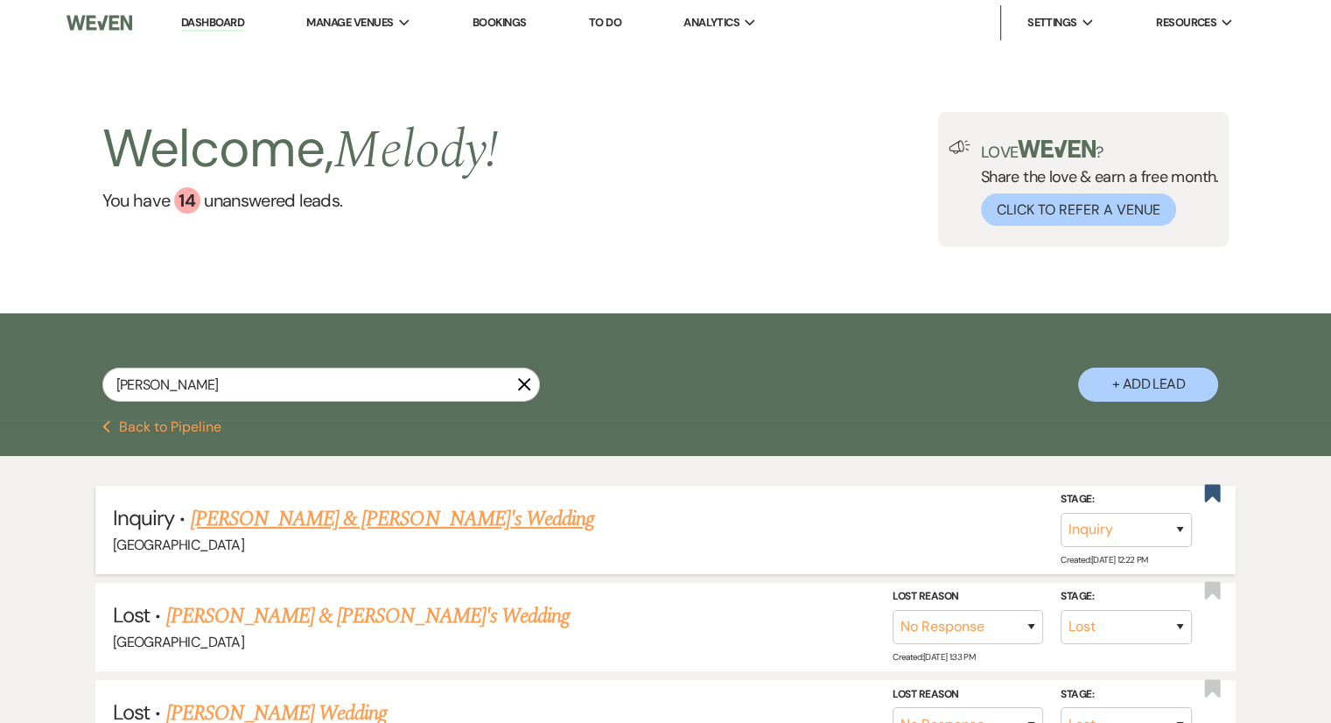
click at [420, 518] on link "[PERSON_NAME] & [PERSON_NAME]'s Wedding" at bounding box center [393, 519] width 404 height 32
select select "2"
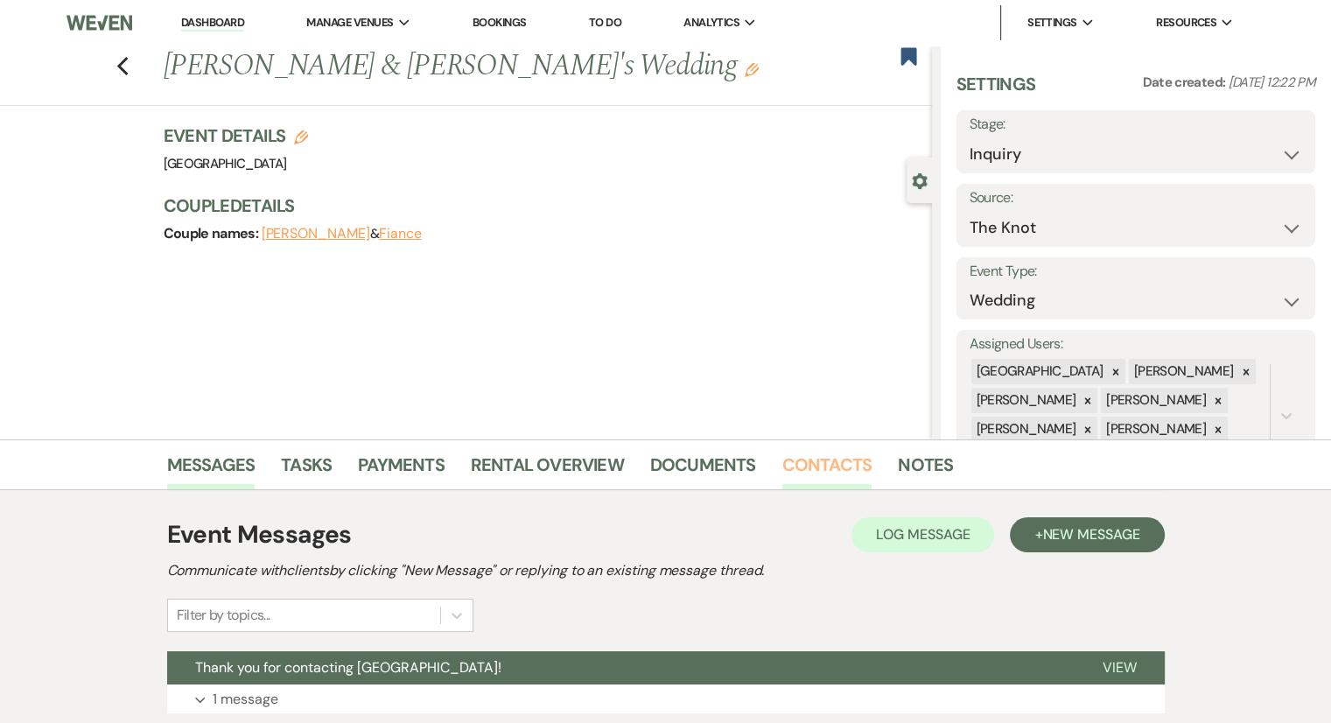
click at [831, 462] on link "Contacts" at bounding box center [827, 470] width 90 height 39
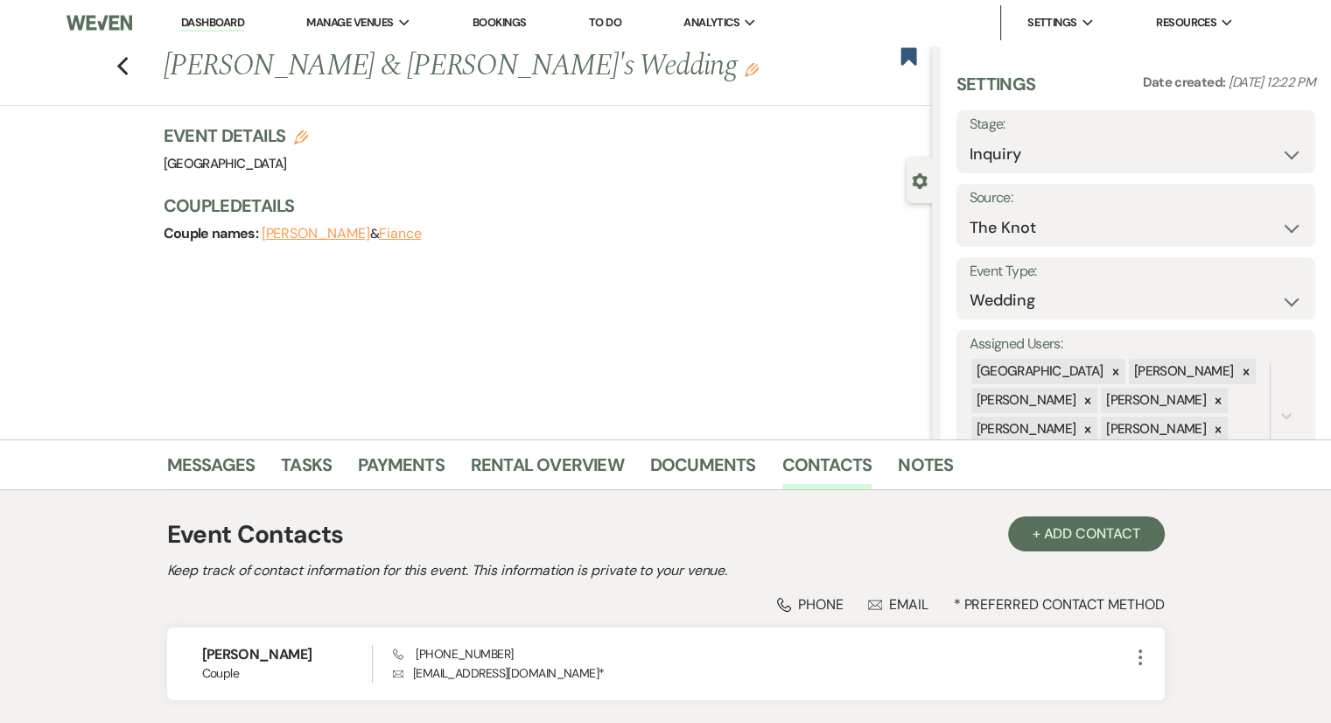
click at [217, 34] on li "Dashboard" at bounding box center [212, 22] width 81 height 35
click at [219, 32] on li "Dashboard" at bounding box center [212, 22] width 81 height 35
click at [221, 22] on link "Dashboard" at bounding box center [212, 23] width 63 height 17
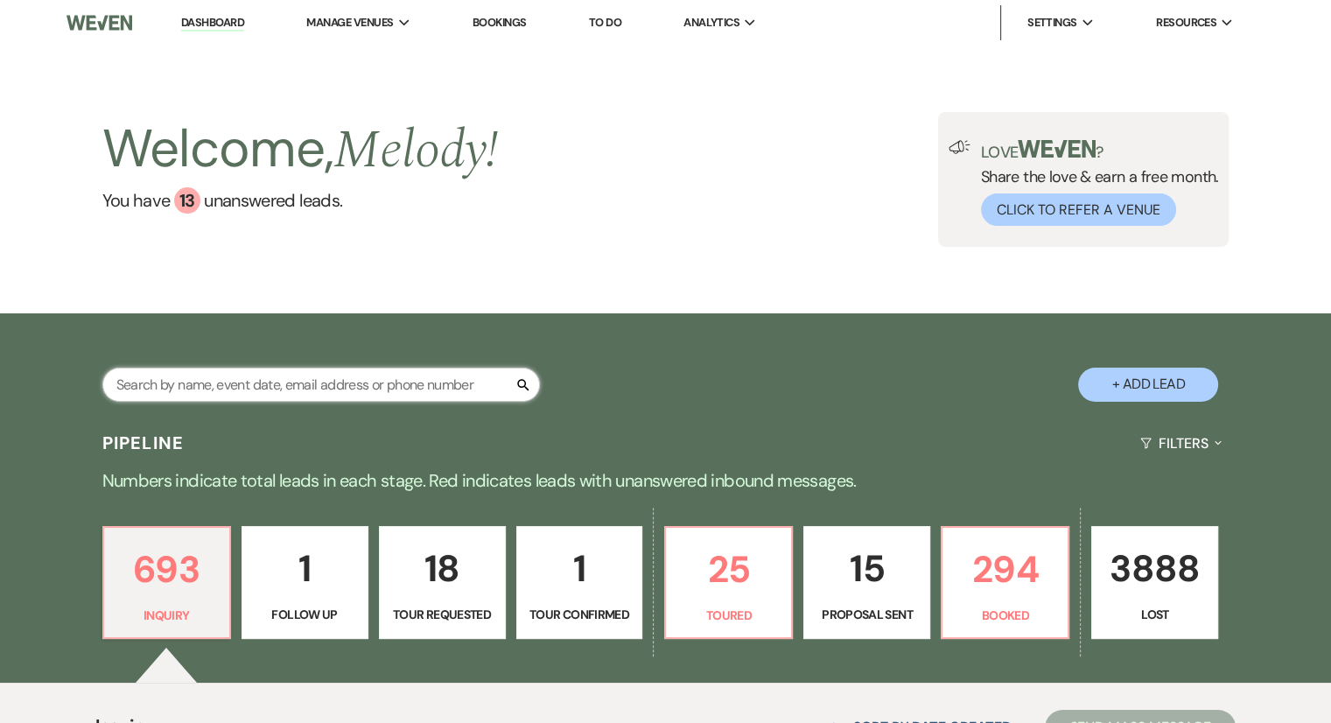
click at [187, 378] on input "text" at bounding box center [321, 385] width 438 height 34
paste input "[PERSON_NAME]"
type input "[PERSON_NAME]"
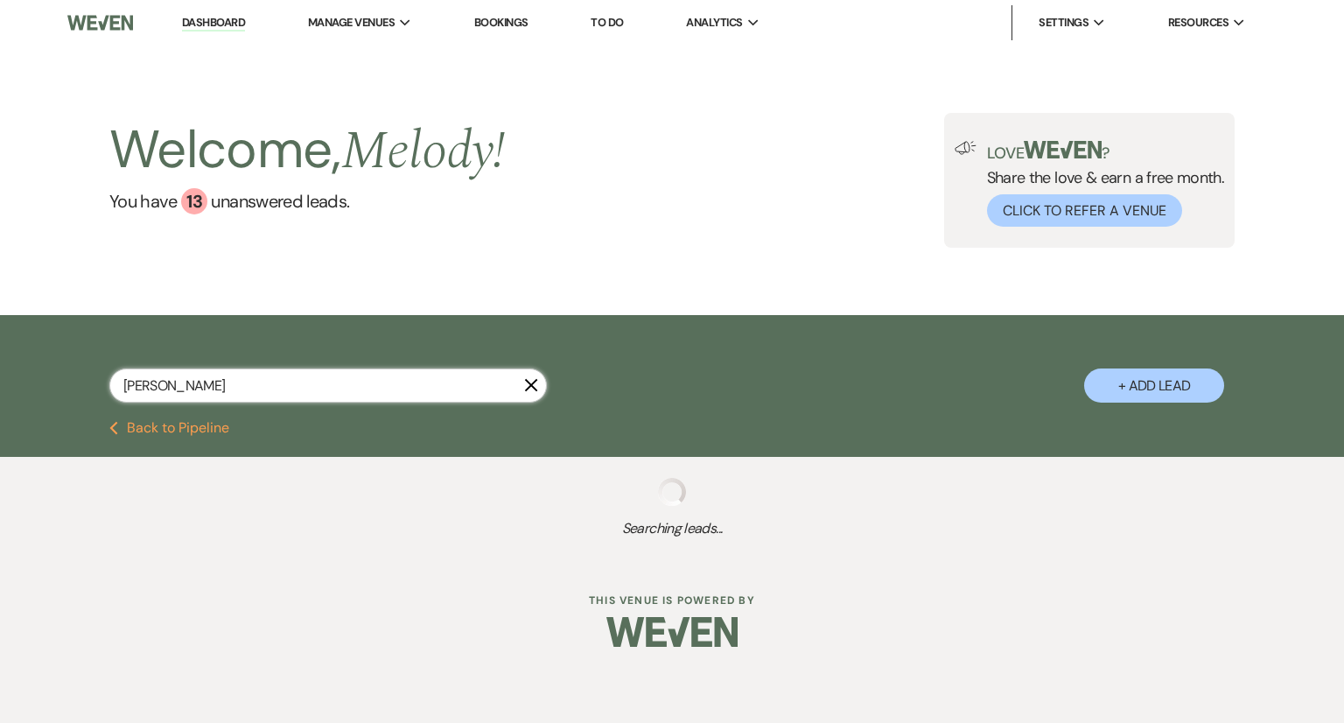
select select "8"
select select "5"
select select "8"
select select "5"
select select "6"
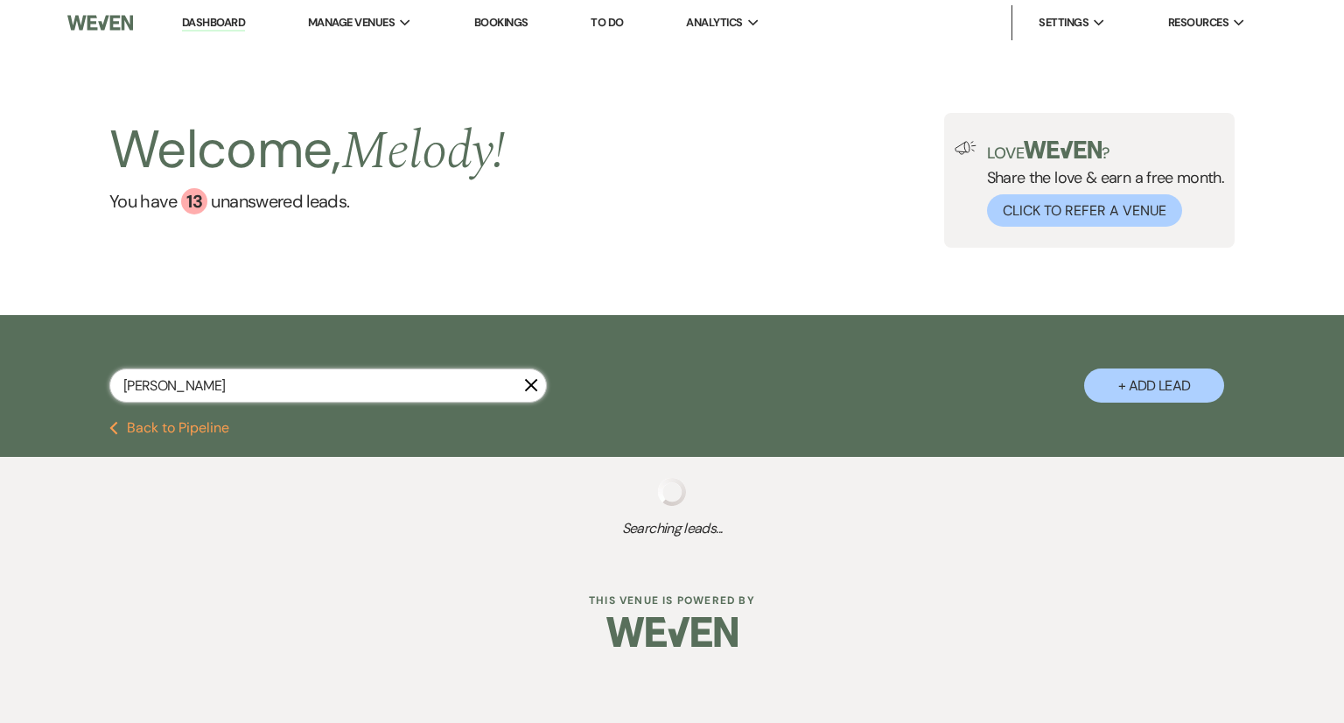
select select "8"
select select "5"
select select "8"
select select "5"
select select "8"
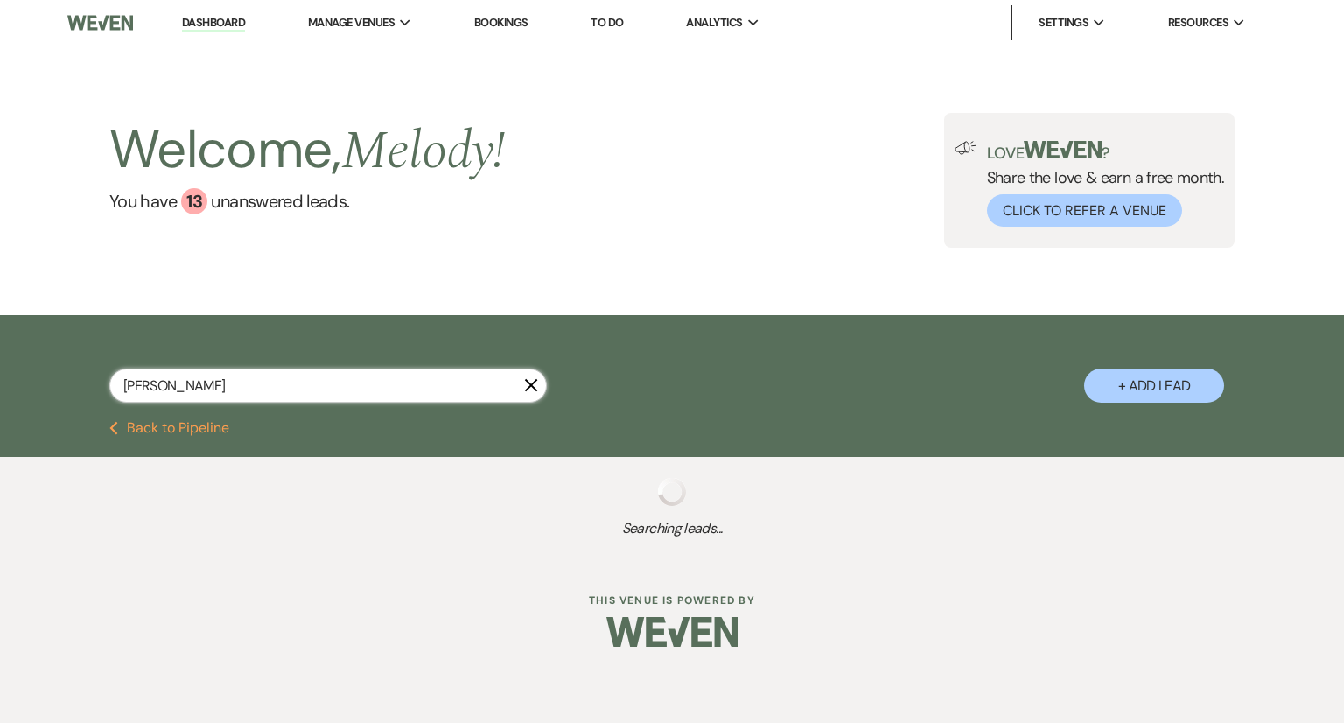
select select "5"
select select "8"
select select "5"
select select "8"
select select "5"
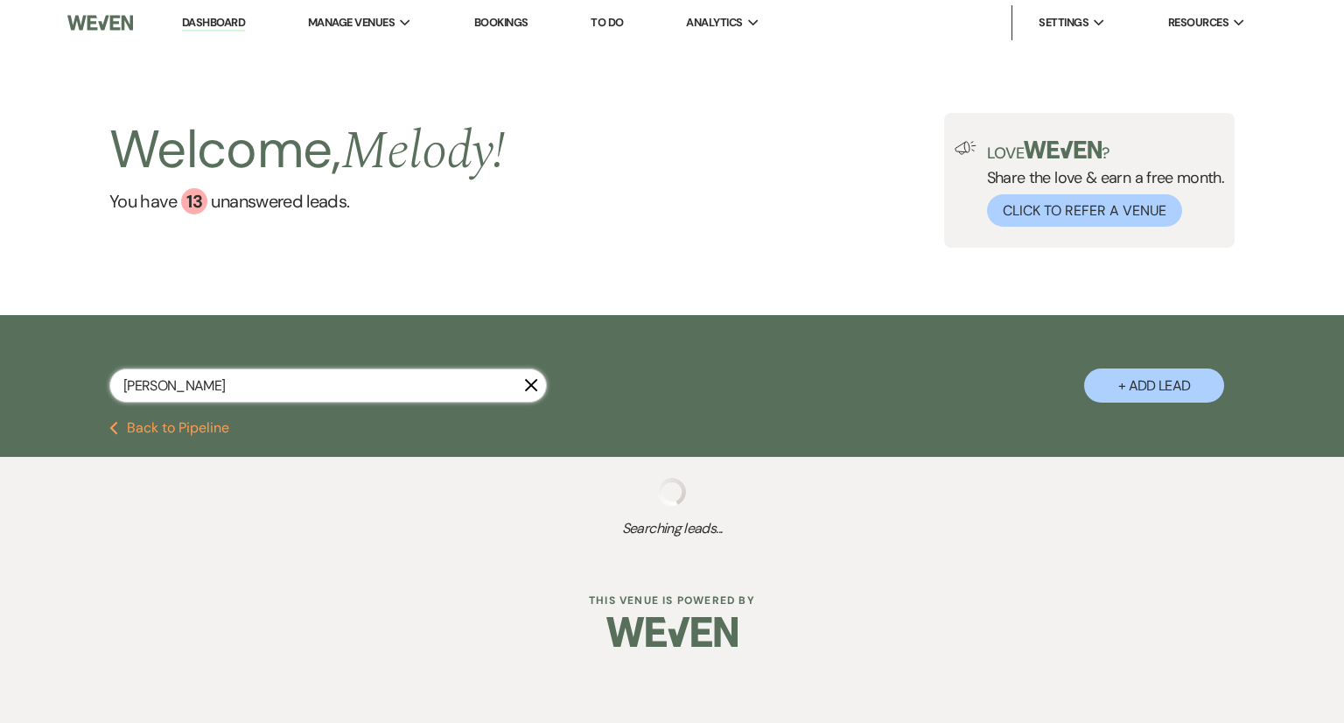
select select "8"
select select "5"
select select "8"
select select "5"
select select "8"
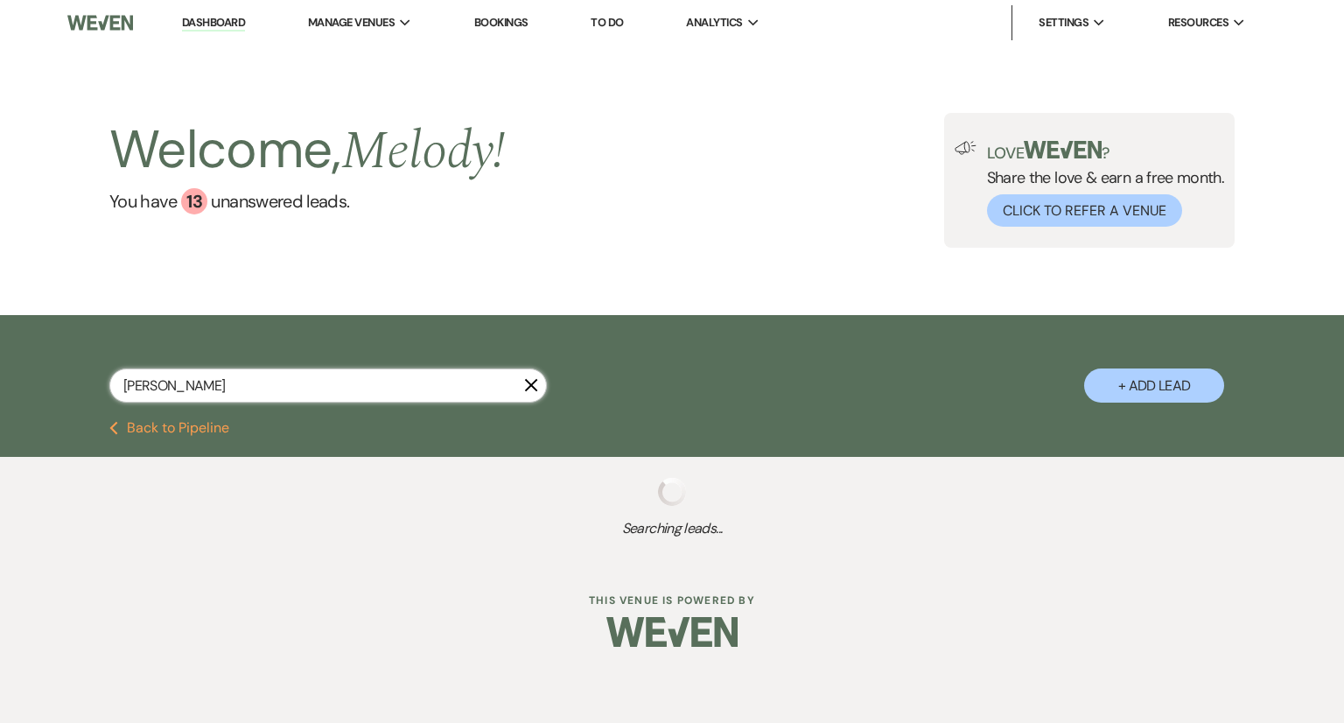
select select "5"
select select "8"
select select "5"
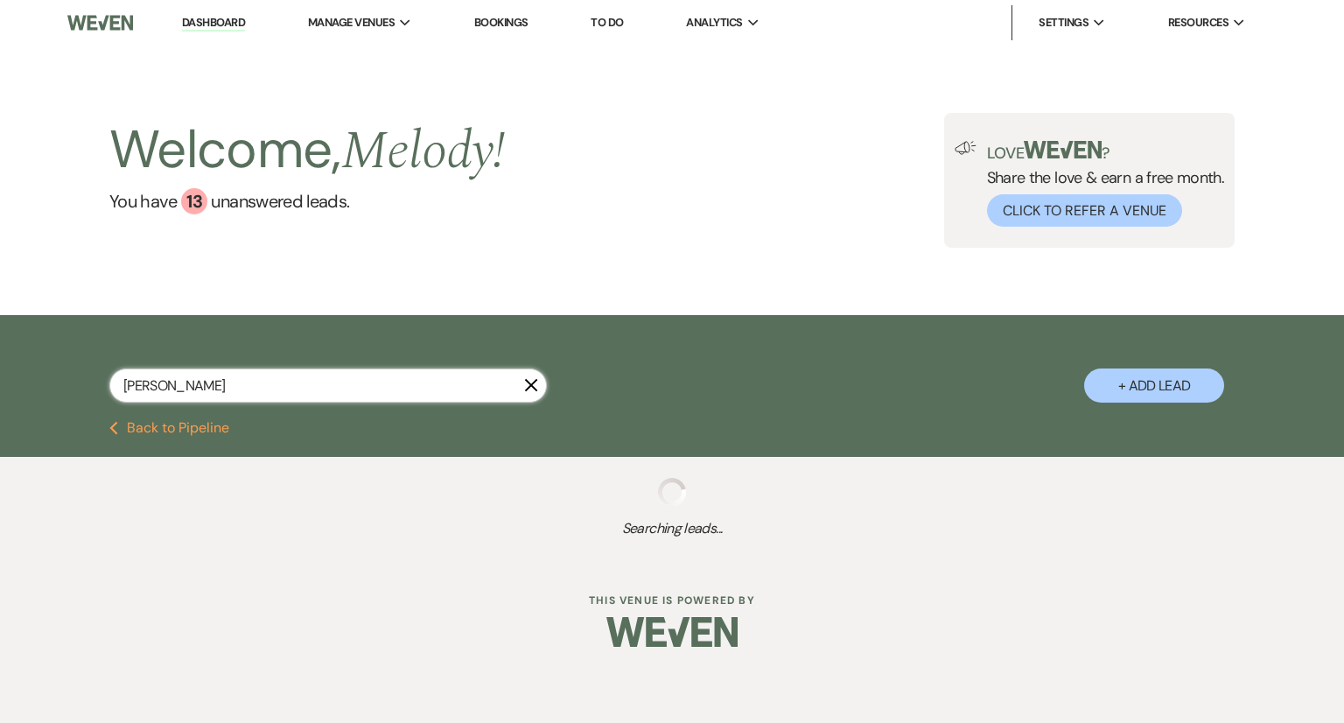
select select "8"
select select "5"
select select "8"
select select "4"
select select "8"
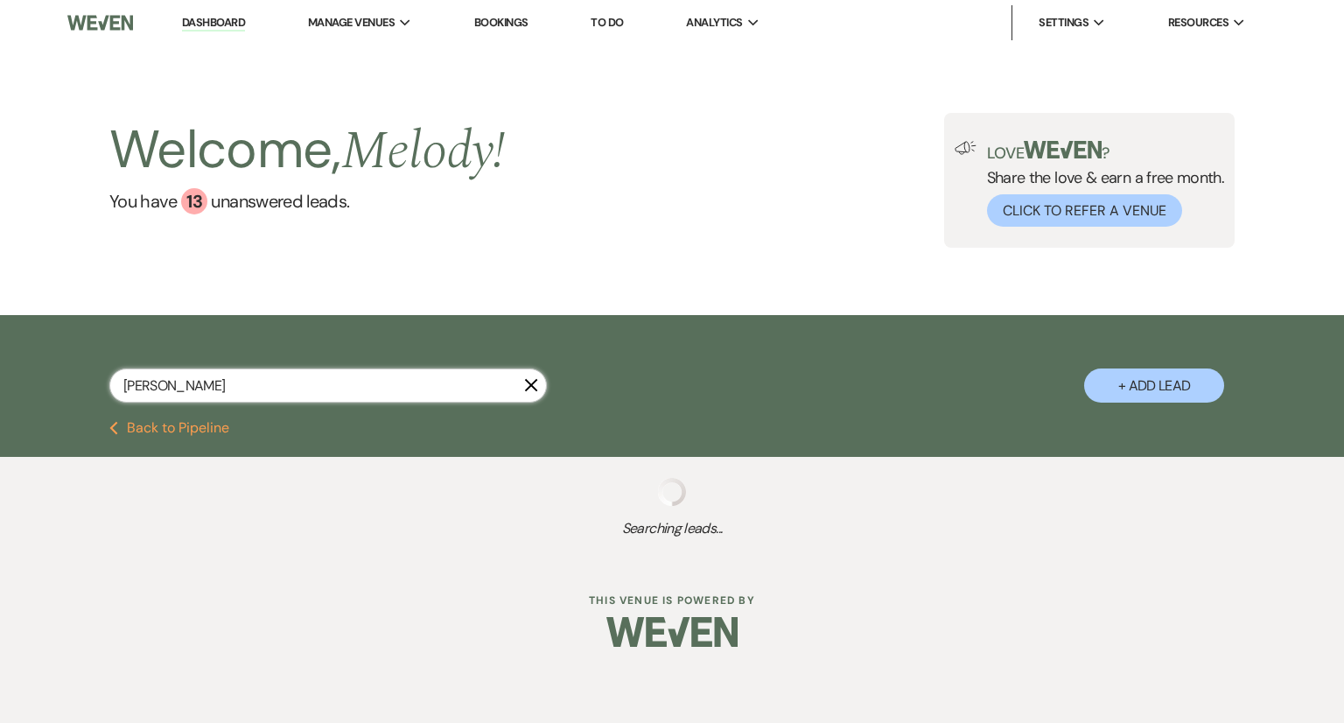
select select "5"
select select "8"
select select "5"
select select "8"
select select "5"
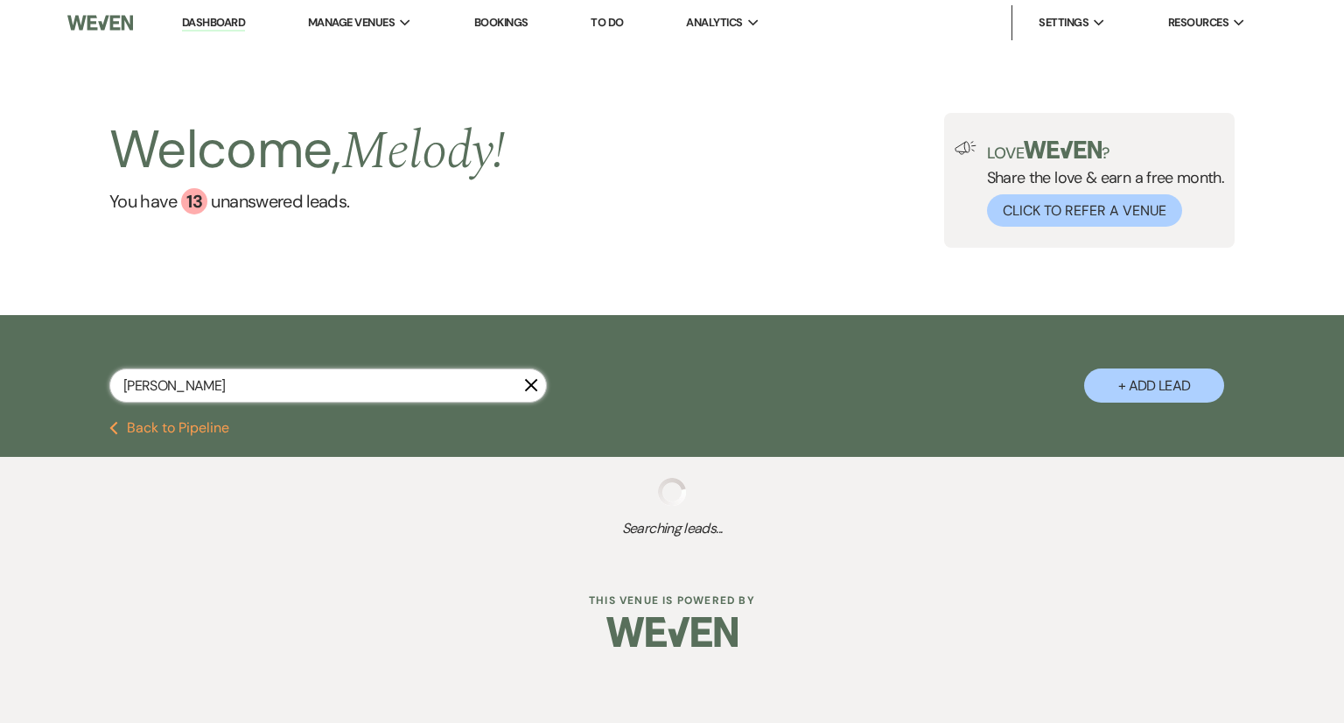
select select "8"
select select "5"
select select "8"
select select "1"
select select "8"
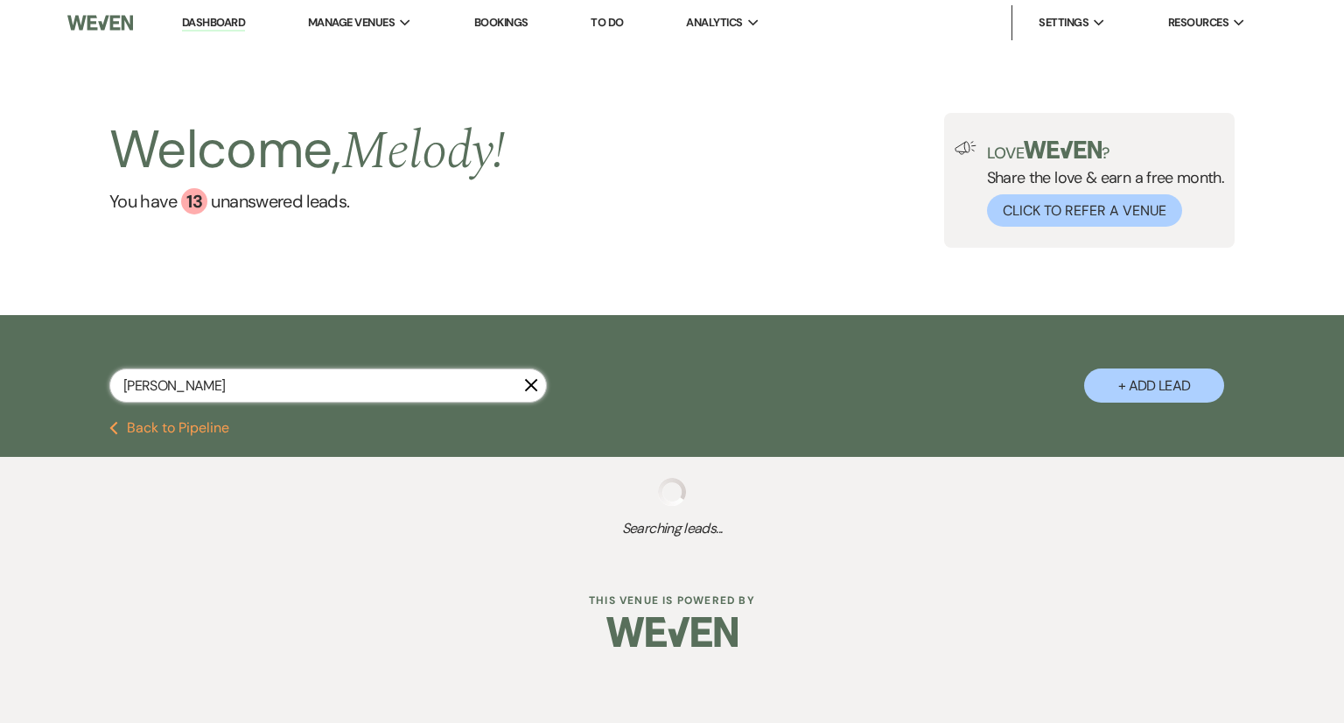
select select "5"
select select "8"
select select "5"
select select "8"
select select "5"
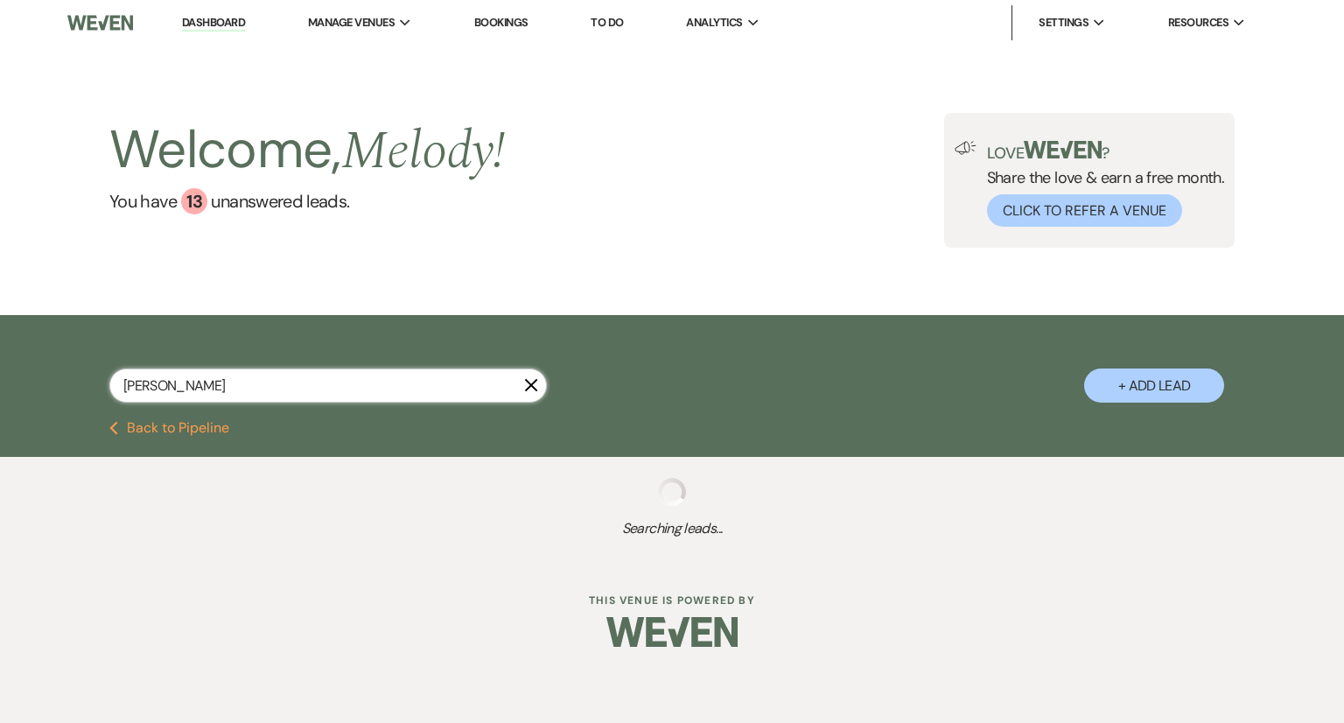
select select "8"
select select "5"
select select "8"
select select "5"
select select "8"
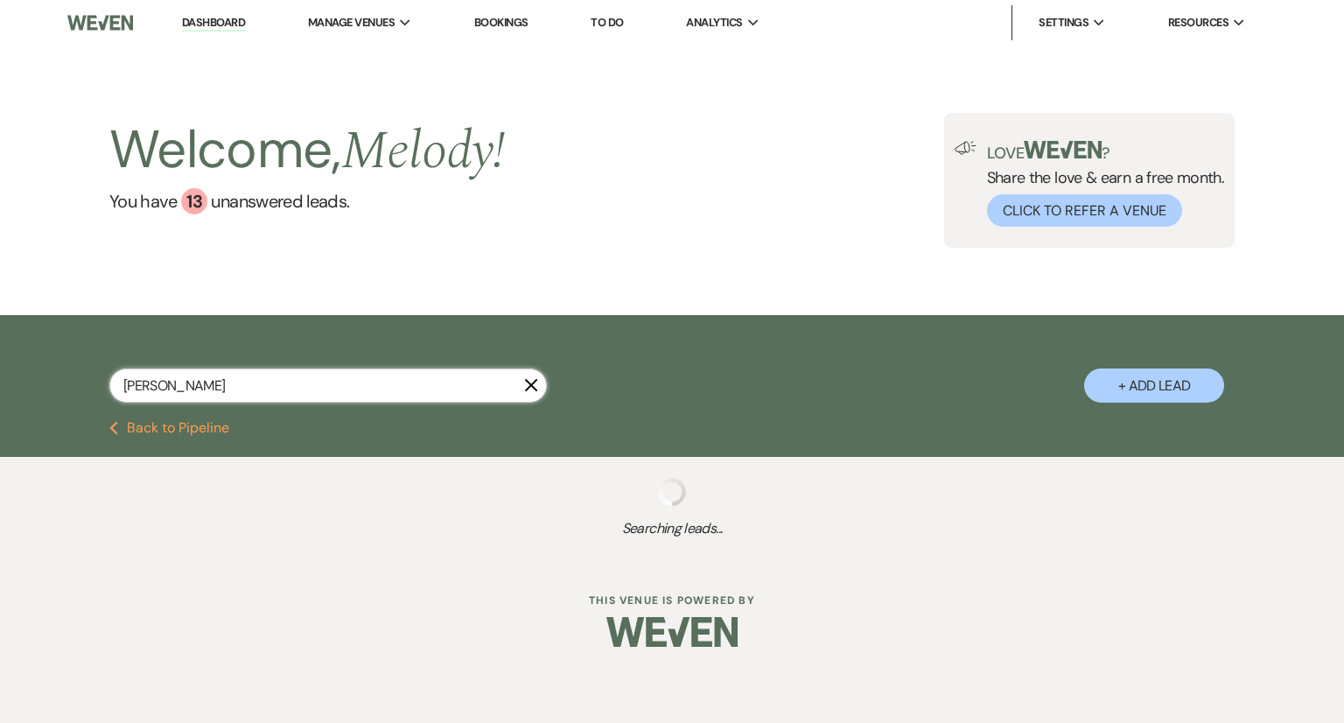
select select "6"
select select "8"
select select "5"
select select "8"
select select "5"
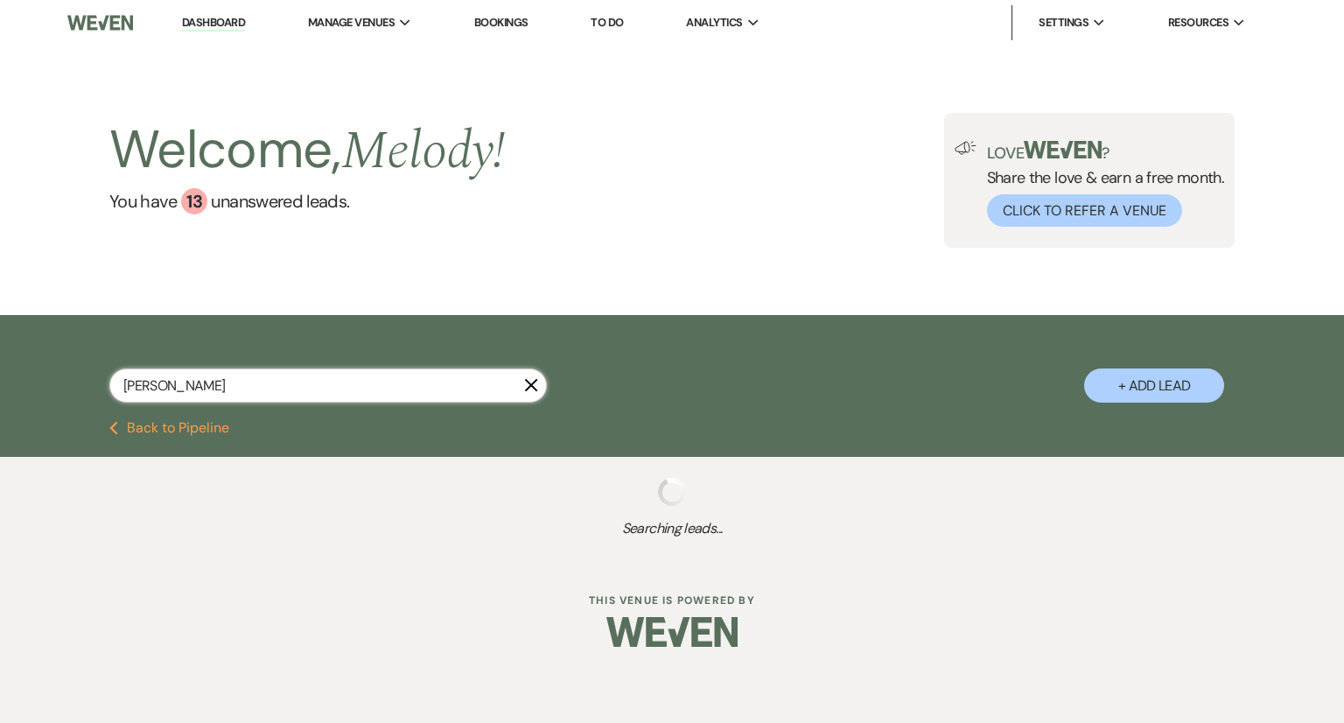
select select "8"
select select "5"
select select "8"
select select "5"
select select "8"
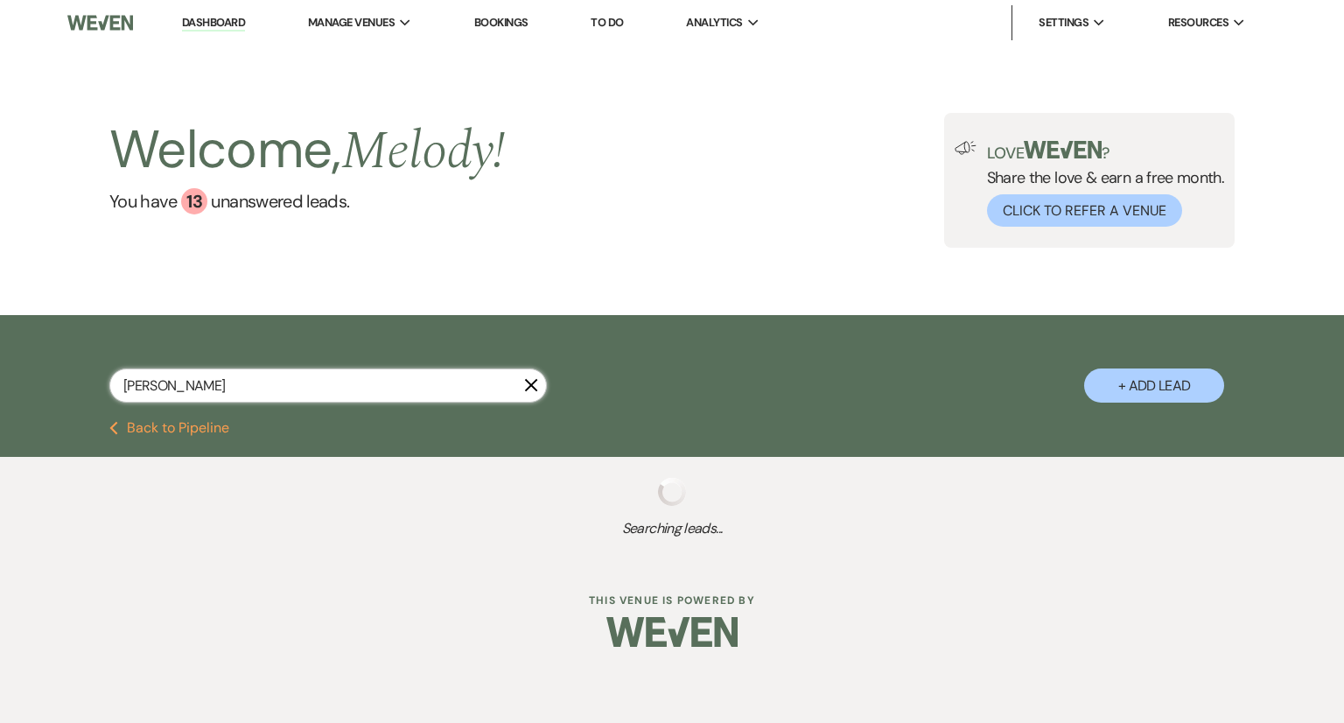
select select "5"
select select "8"
select select "5"
select select "8"
select select "5"
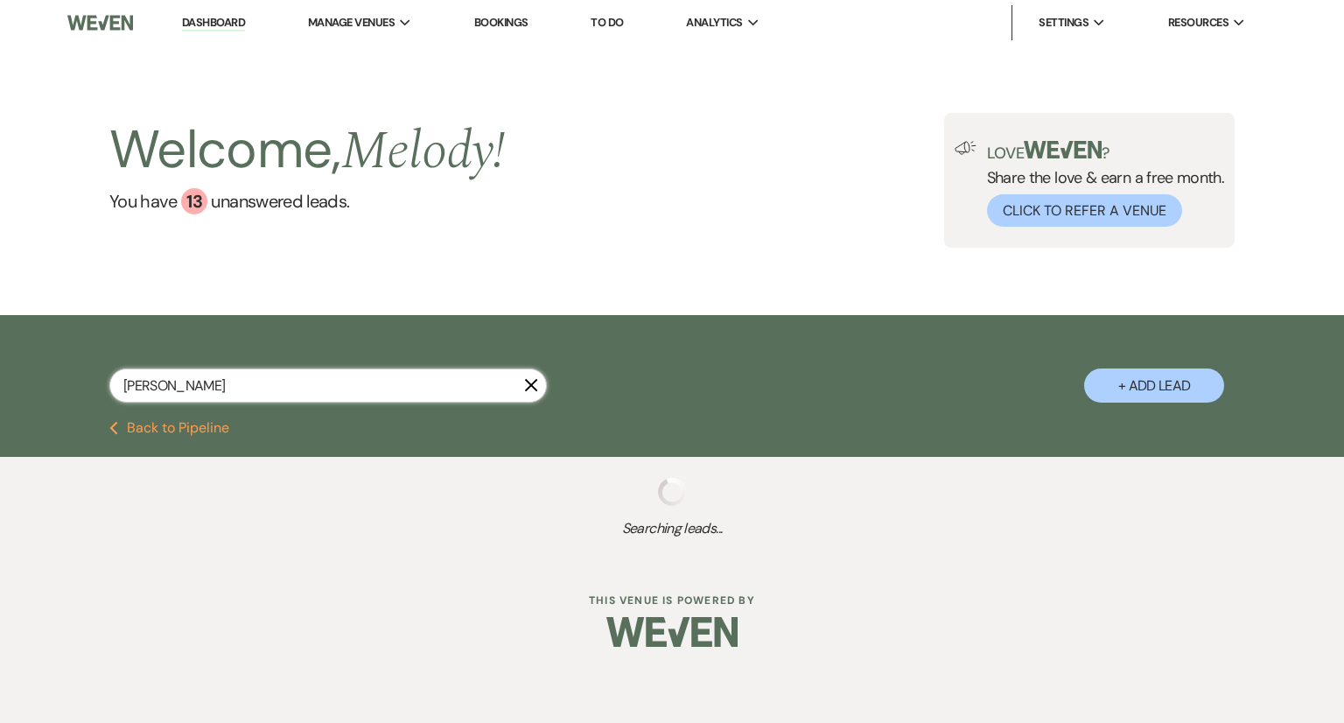
select select "8"
select select "5"
select select "8"
select select "5"
select select "8"
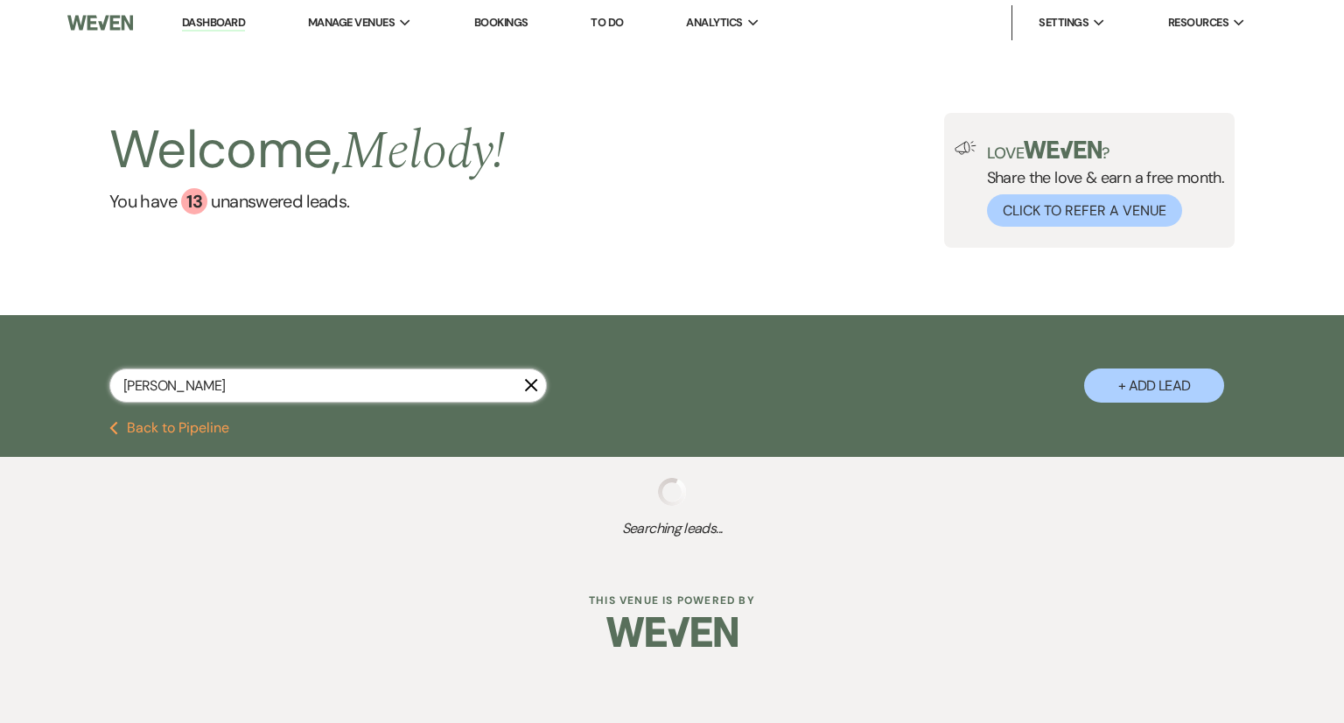
select select "5"
select select "8"
select select "1"
select select "8"
select select "5"
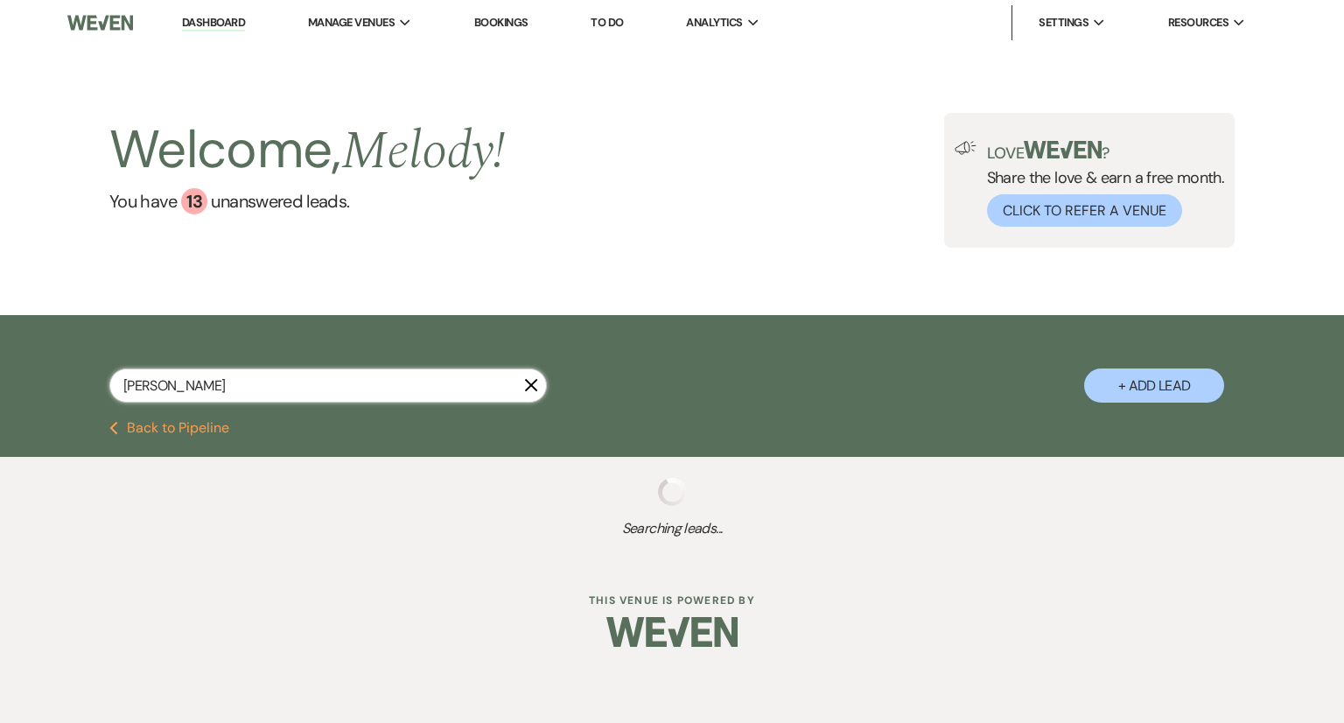
select select "8"
select select "5"
select select "8"
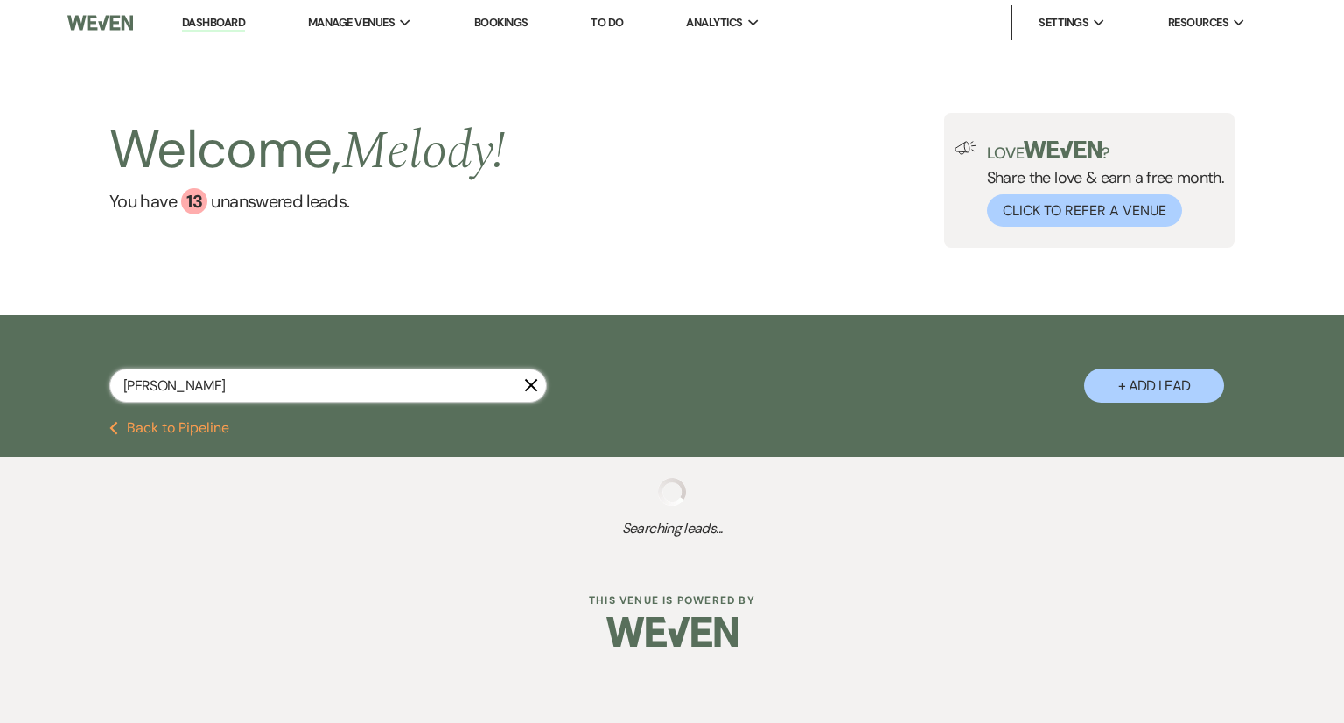
select select "5"
select select "8"
select select "6"
select select "8"
select select "5"
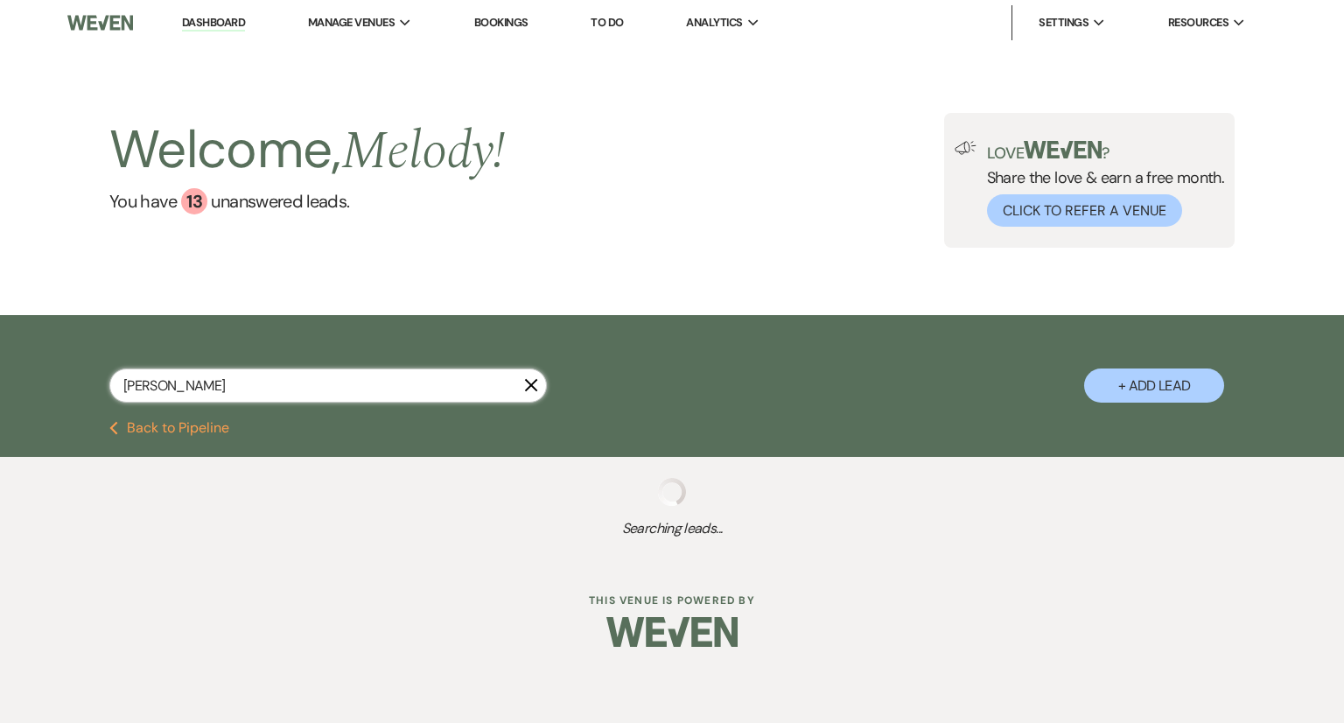
select select "8"
select select "5"
select select "8"
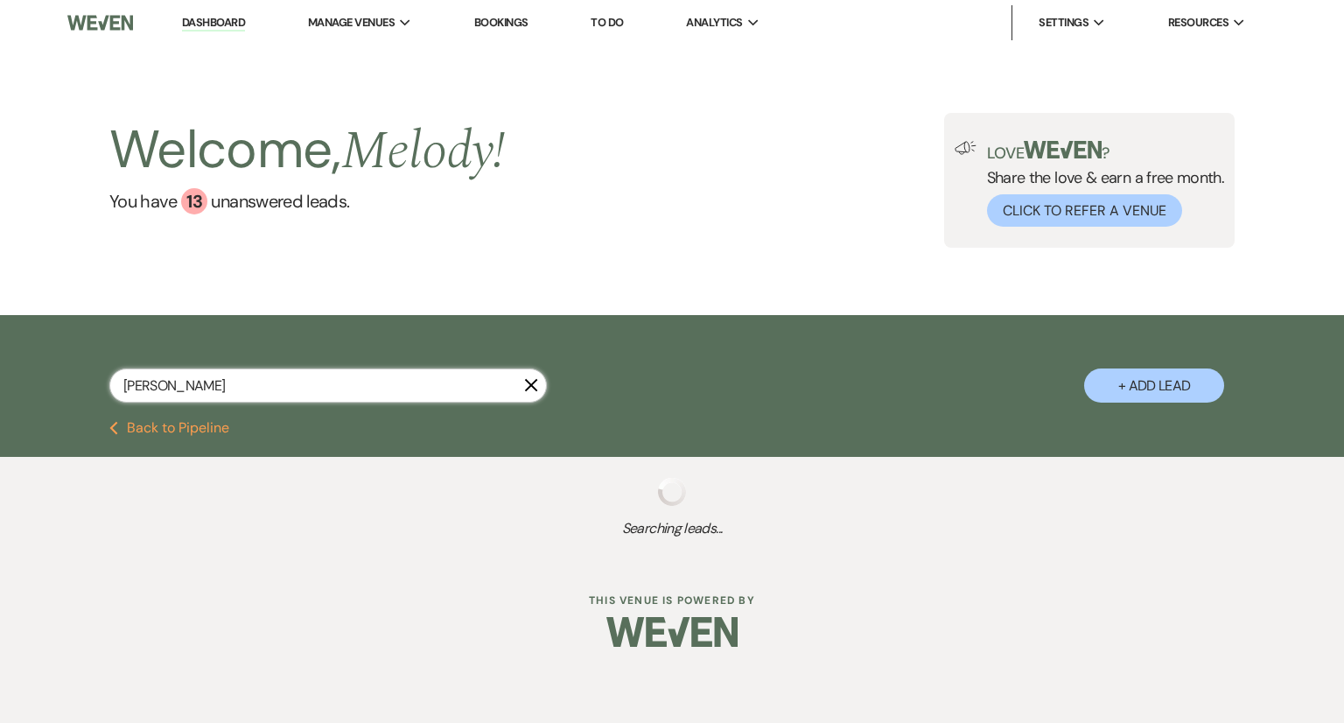
select select "8"
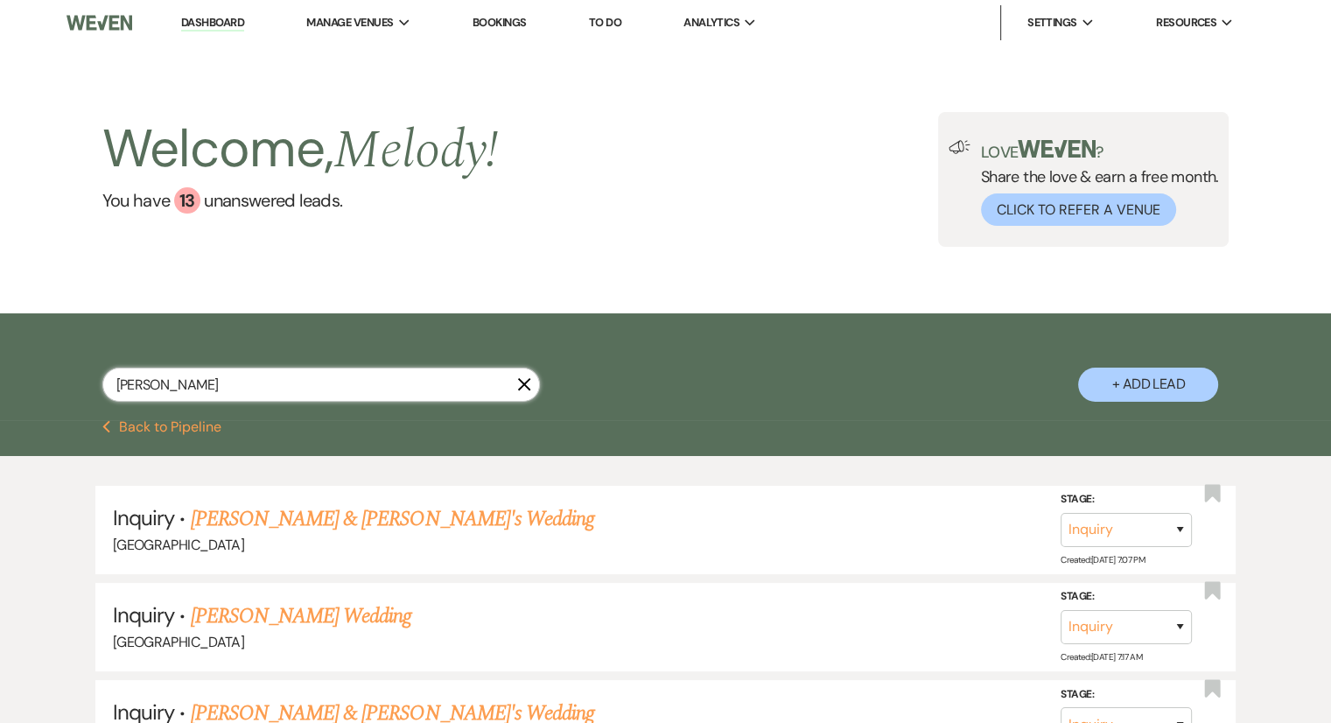
scroll to position [632, 0]
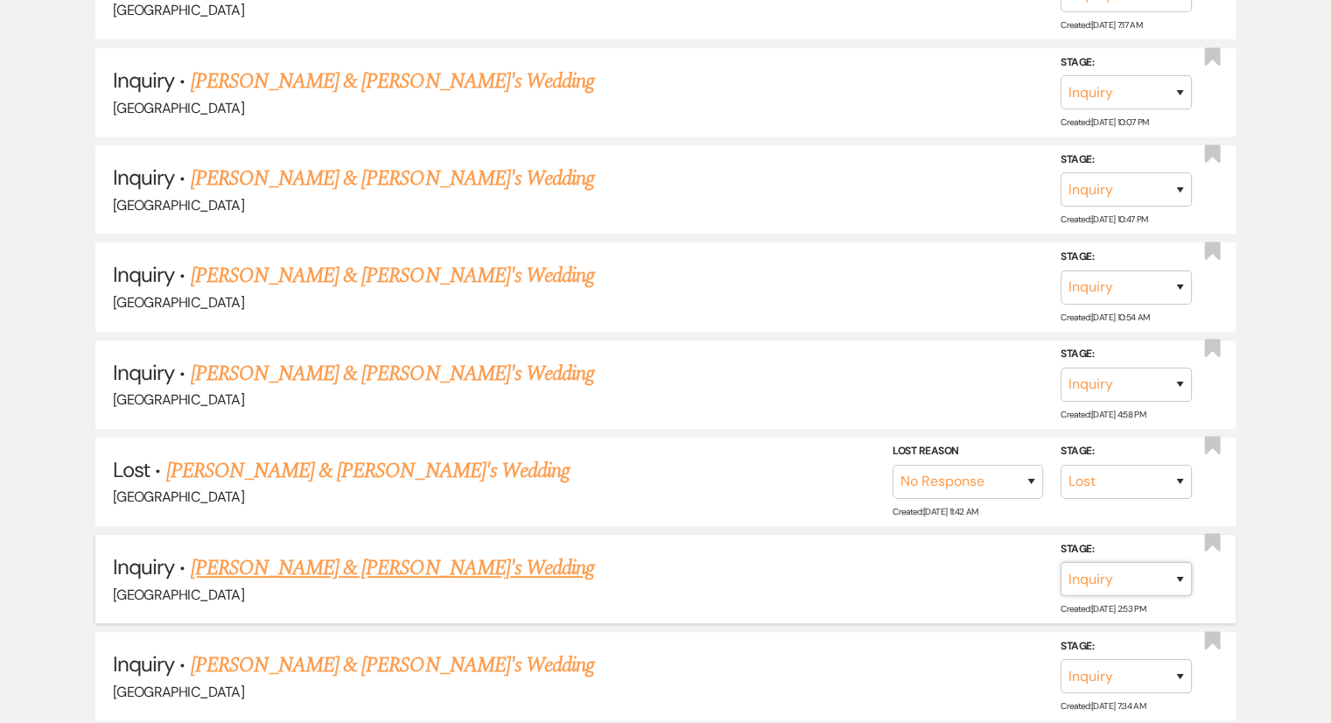
click at [1132, 587] on select "Inquiry Follow Up Tour Requested Tour Confirmed Toured Proposal Sent Booked Lost" at bounding box center [1126, 579] width 131 height 34
click at [1061, 562] on select "Inquiry Follow Up Tour Requested Tour Confirmed Toured Proposal Sent Booked Lost" at bounding box center [1126, 579] width 131 height 34
click at [935, 574] on select "Booked Elsewhere Budget Date Unavailable No Response Not a Good Match Capacity …" at bounding box center [880, 579] width 151 height 34
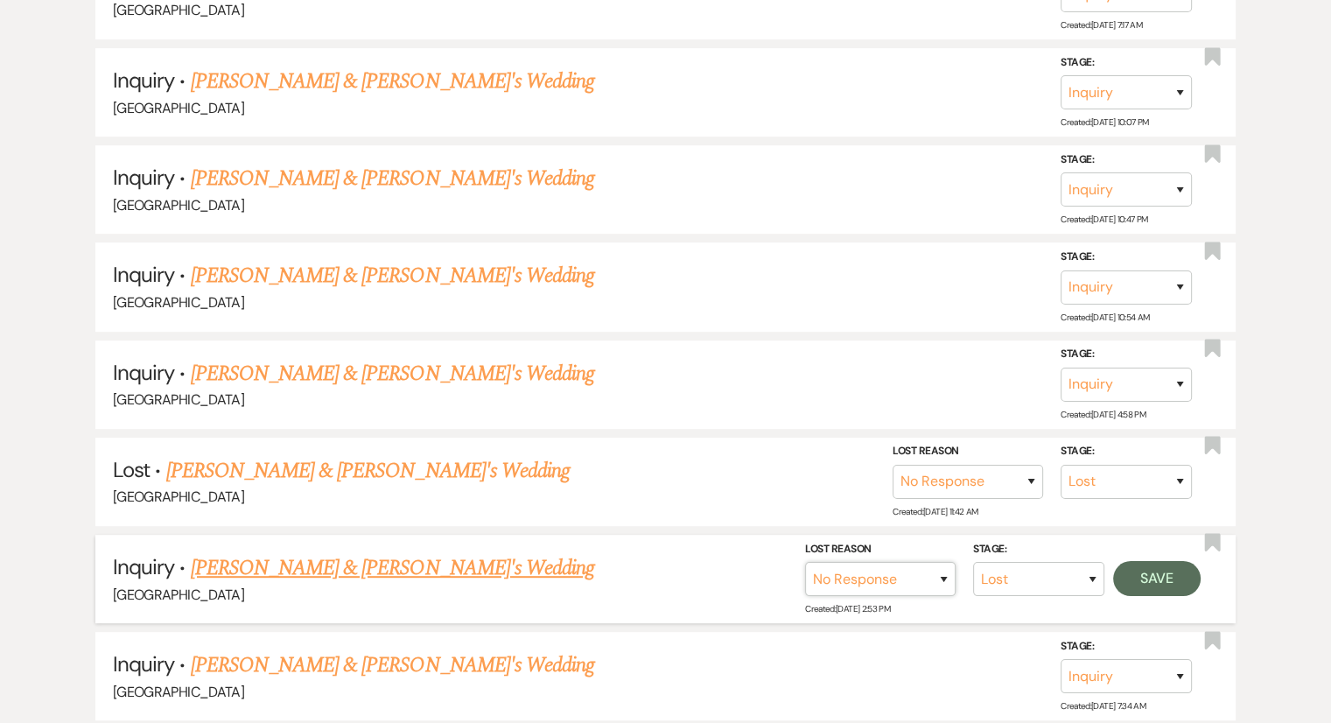
click at [805, 562] on select "Booked Elsewhere Budget Date Unavailable No Response Not a Good Match Capacity …" at bounding box center [880, 579] width 151 height 34
click at [1141, 583] on button "Save" at bounding box center [1157, 578] width 88 height 35
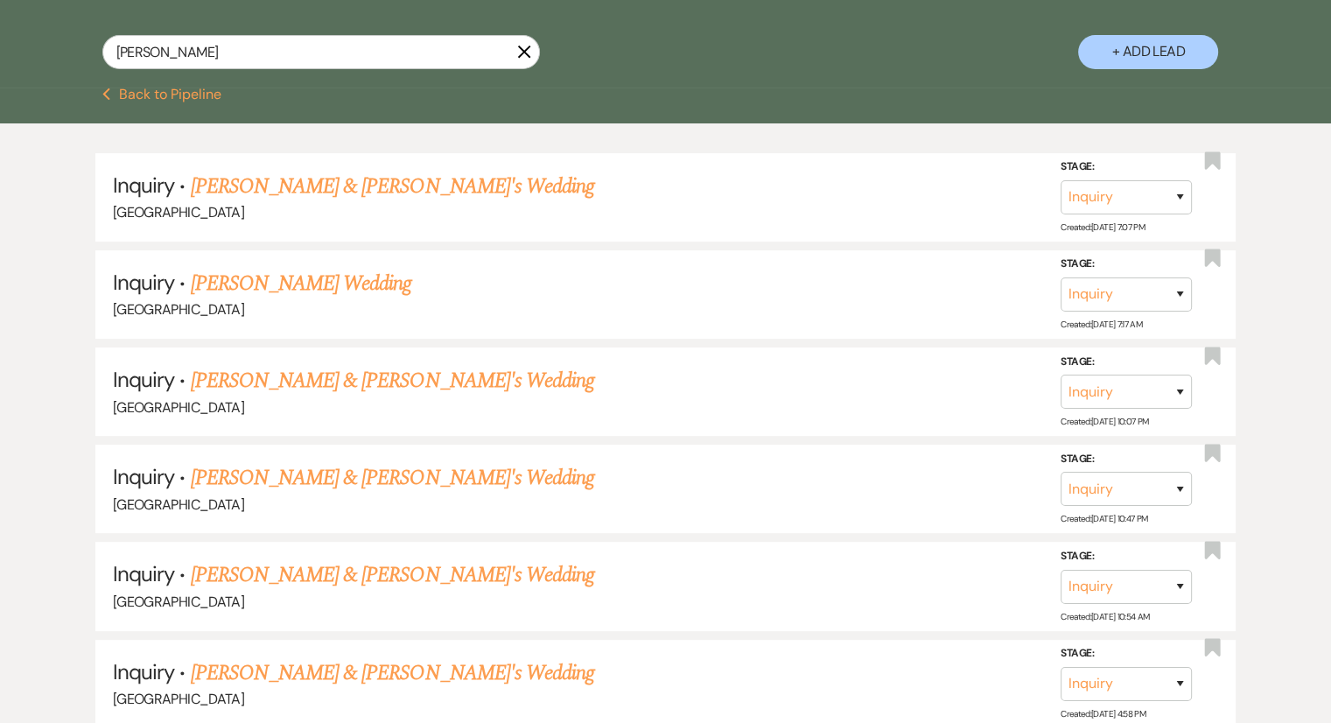
scroll to position [357, 0]
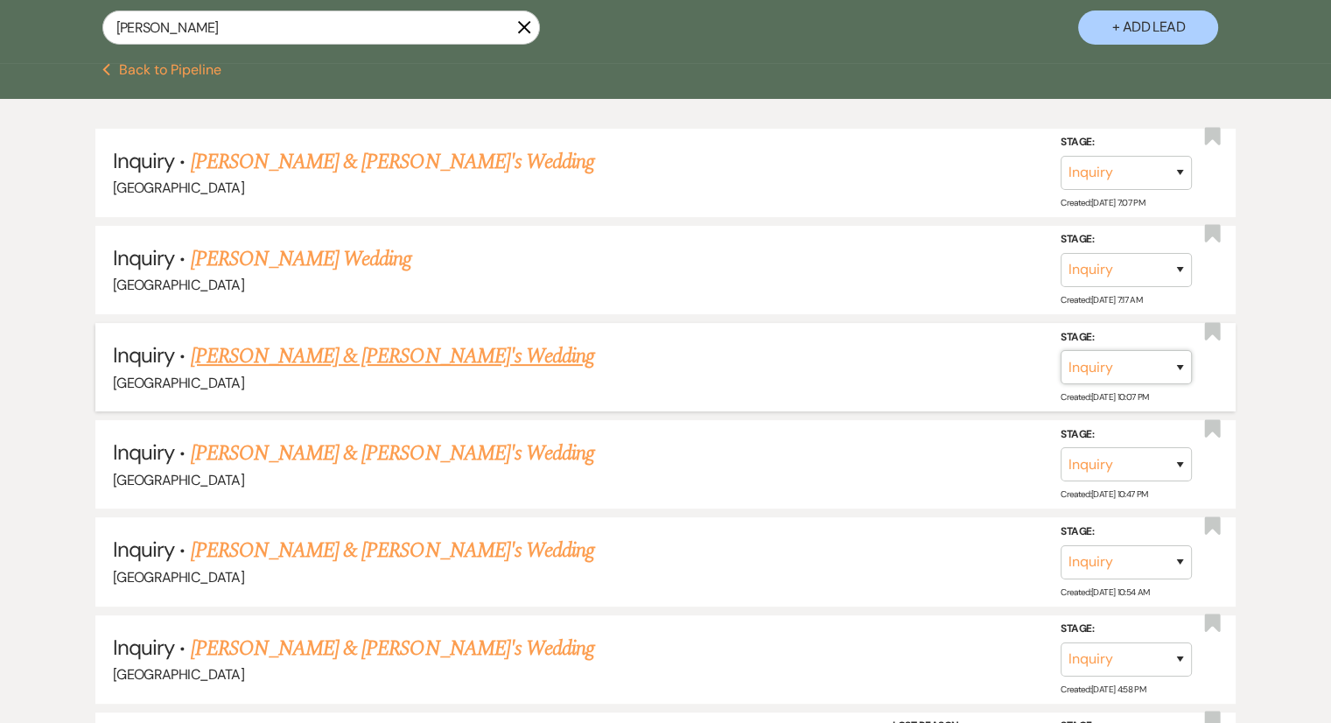
click at [1100, 375] on select "Inquiry Follow Up Tour Requested Tour Confirmed Toured Proposal Sent Booked Lost" at bounding box center [1126, 367] width 131 height 34
click at [1061, 350] on select "Inquiry Follow Up Tour Requested Tour Confirmed Toured Proposal Sent Booked Lost" at bounding box center [1126, 367] width 131 height 34
click at [933, 360] on select "Booked Elsewhere Budget Date Unavailable No Response Not a Good Match Capacity …" at bounding box center [880, 367] width 151 height 34
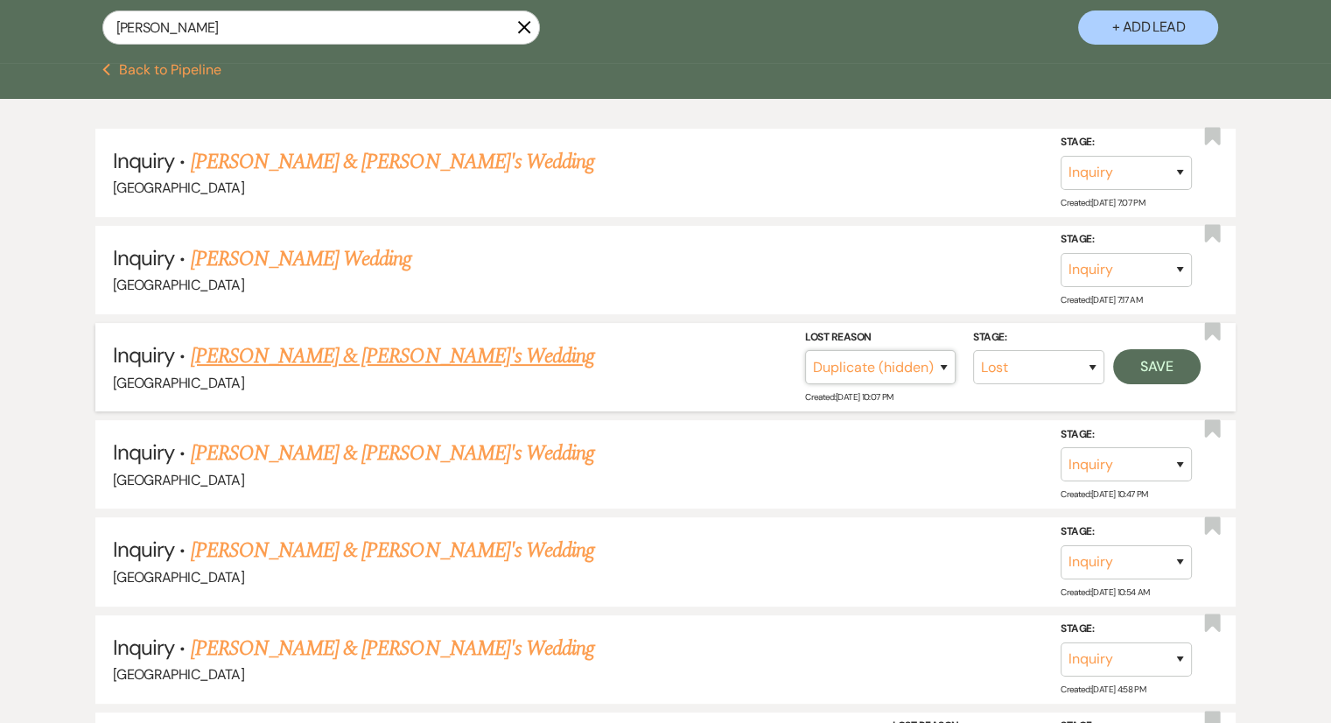
click at [805, 350] on select "Booked Elsewhere Budget Date Unavailable No Response Not a Good Match Capacity …" at bounding box center [880, 367] width 151 height 34
click at [1158, 363] on button "Save" at bounding box center [1157, 366] width 88 height 35
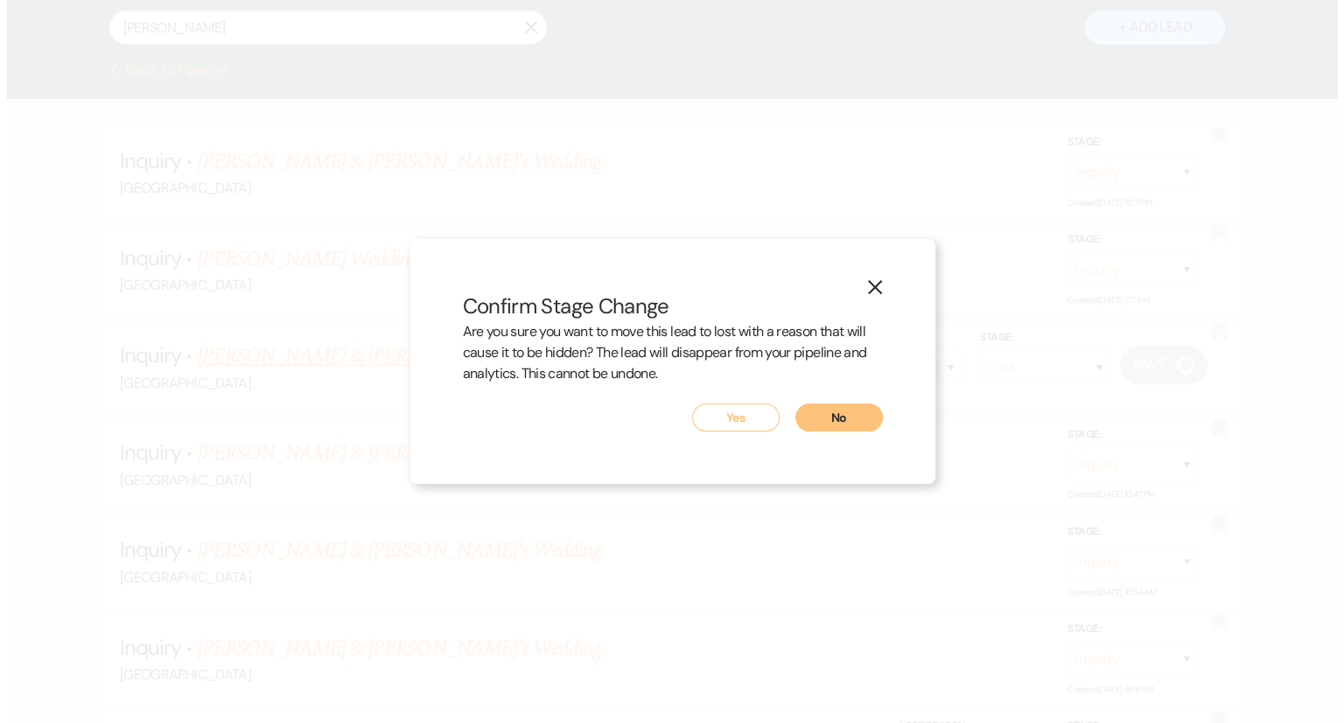
scroll to position [359, 0]
click at [756, 428] on button "Yes" at bounding box center [735, 417] width 88 height 28
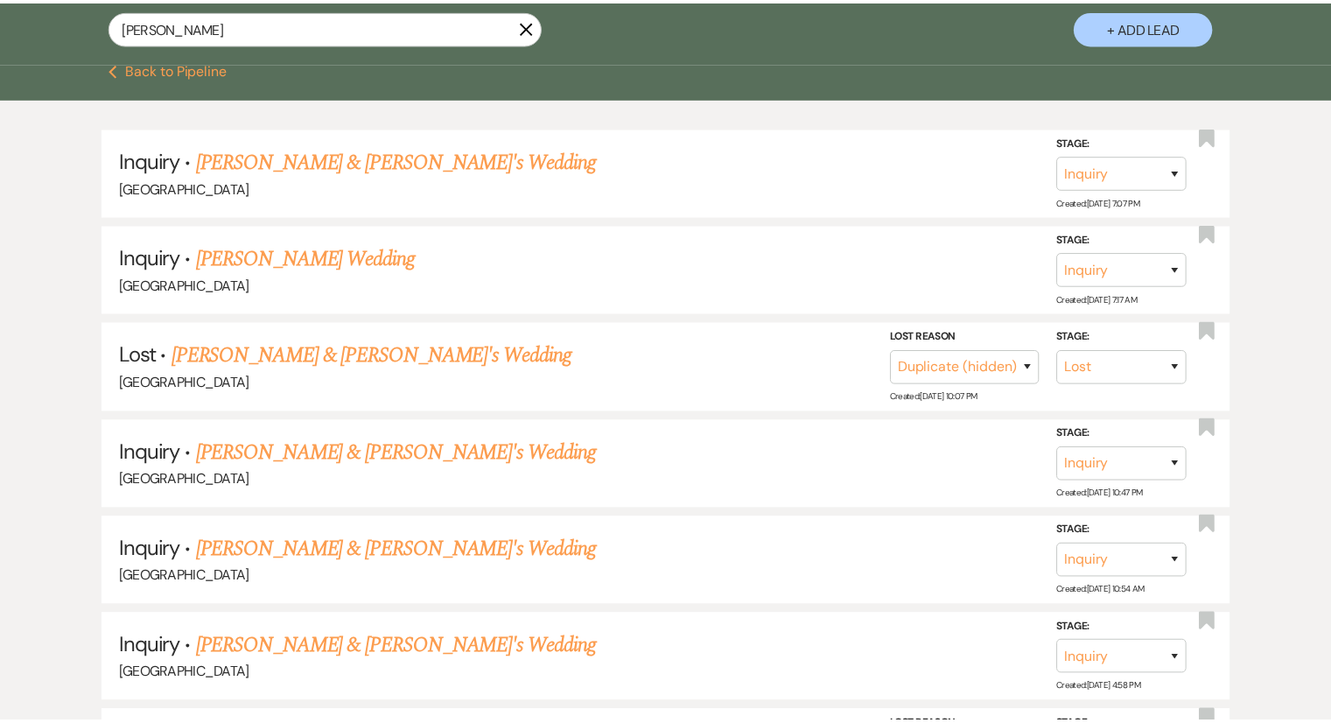
scroll to position [357, 0]
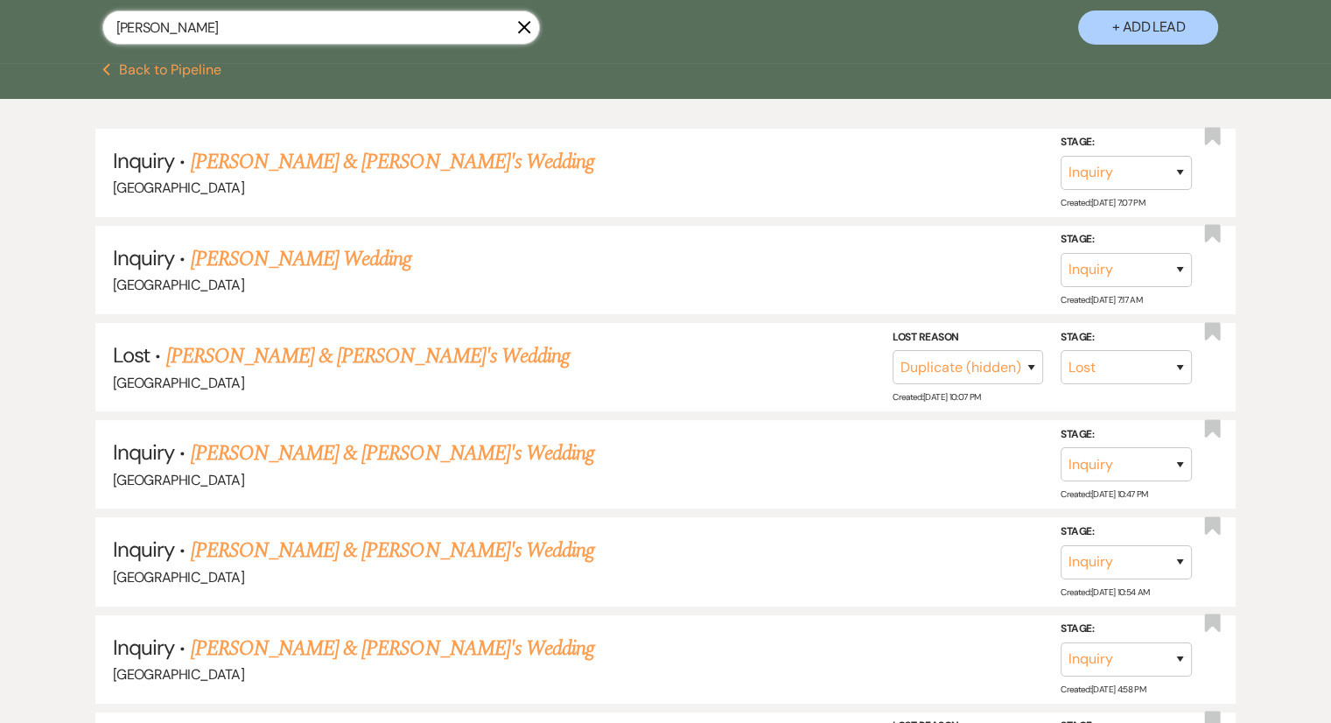
click at [388, 29] on input "[PERSON_NAME]" at bounding box center [321, 28] width 438 height 34
click at [1164, 41] on button "+ Add Lead" at bounding box center [1148, 28] width 140 height 34
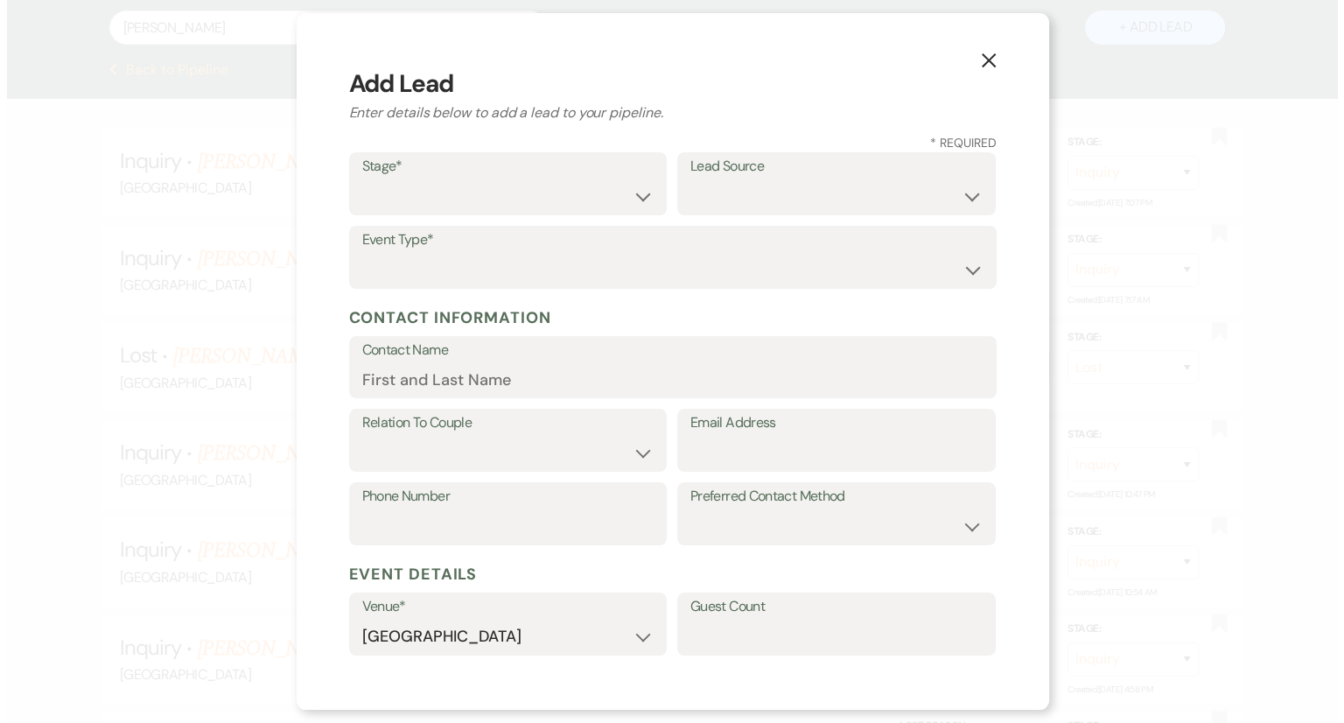
scroll to position [359, 0]
click at [426, 180] on select "Inquiry Follow Up Tour Requested Tour Confirmed Toured Proposal Sent Booked Lost" at bounding box center [507, 196] width 292 height 34
click at [361, 179] on select "Inquiry Follow Up Tour Requested Tour Confirmed Toured Proposal Sent Booked Lost" at bounding box center [507, 196] width 292 height 34
click at [744, 193] on select "Weven Venue Website Instagram Facebook Pinterest Google The Knot Wedding Wire H…" at bounding box center [837, 196] width 292 height 34
click at [691, 179] on select "Weven Venue Website Instagram Facebook Pinterest Google The Knot Wedding Wire H…" at bounding box center [837, 196] width 292 height 34
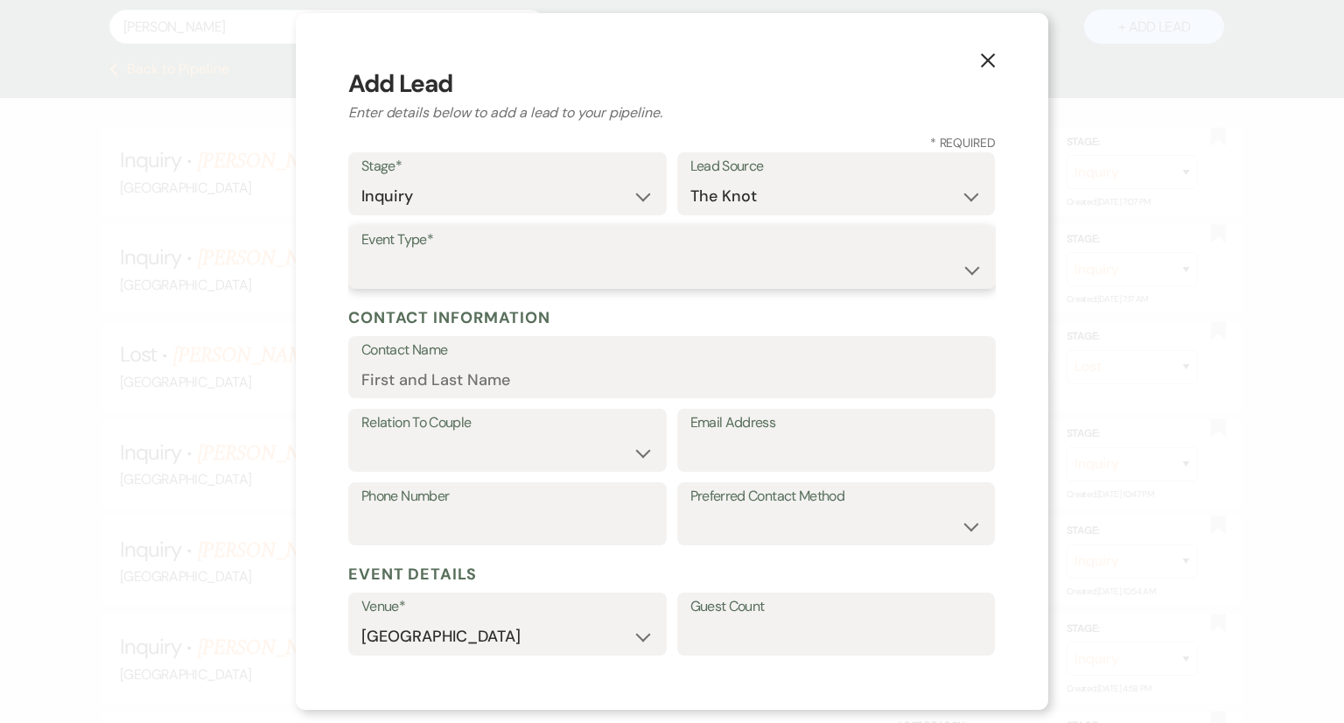
click at [613, 277] on select "Wedding Anniversary Party Baby Shower Bachelorette / Bachelor Party Birthday Pa…" at bounding box center [671, 270] width 621 height 34
click at [361, 253] on select "Wedding Anniversary Party Baby Shower Bachelorette / Bachelor Party Birthday Pa…" at bounding box center [671, 270] width 621 height 34
click at [382, 380] on input "Contact Name" at bounding box center [671, 379] width 621 height 34
paste input "[PERSON_NAME]"
click at [417, 472] on div "Relation To Couple Couple Planner Parent of Couple Family Member Friend Other E…" at bounding box center [672, 446] width 648 height 74
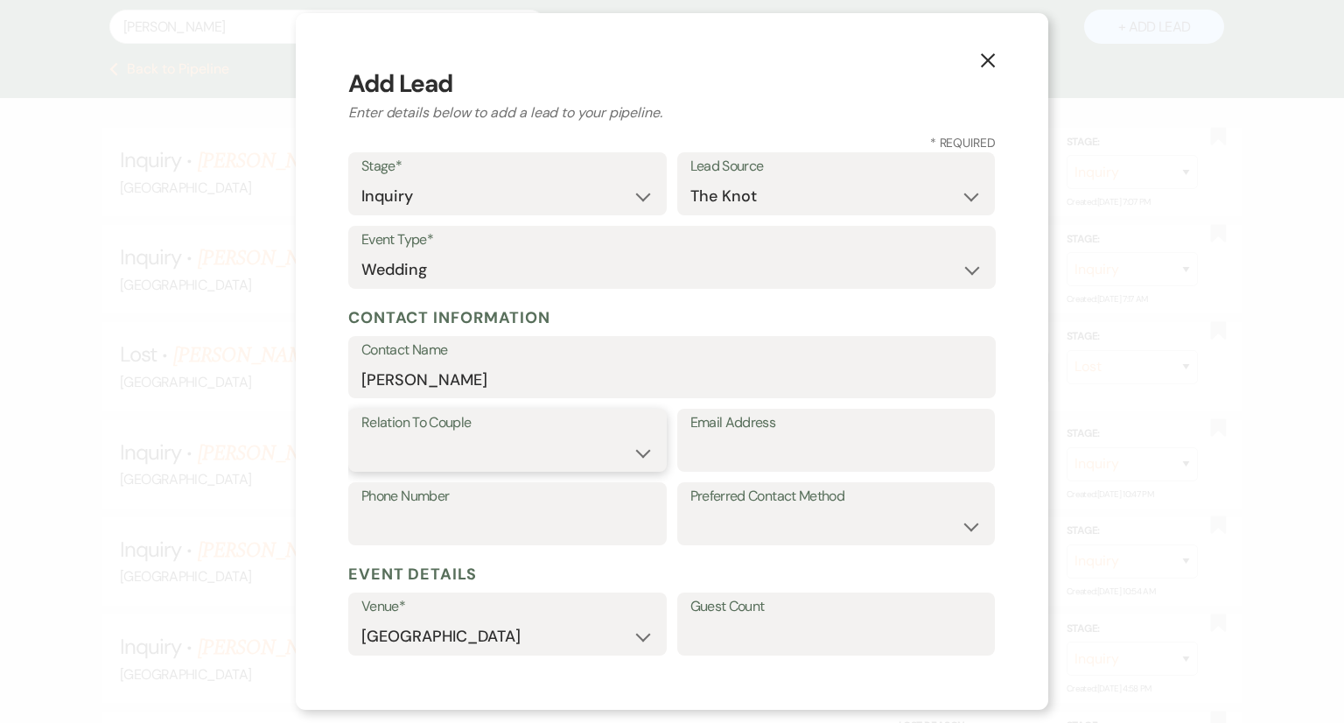
click at [420, 459] on select "Couple Planner Parent of Couple Family Member Friend Other" at bounding box center [507, 453] width 292 height 34
click at [361, 436] on select "Couple Planner Parent of Couple Family Member Friend Other" at bounding box center [507, 453] width 292 height 34
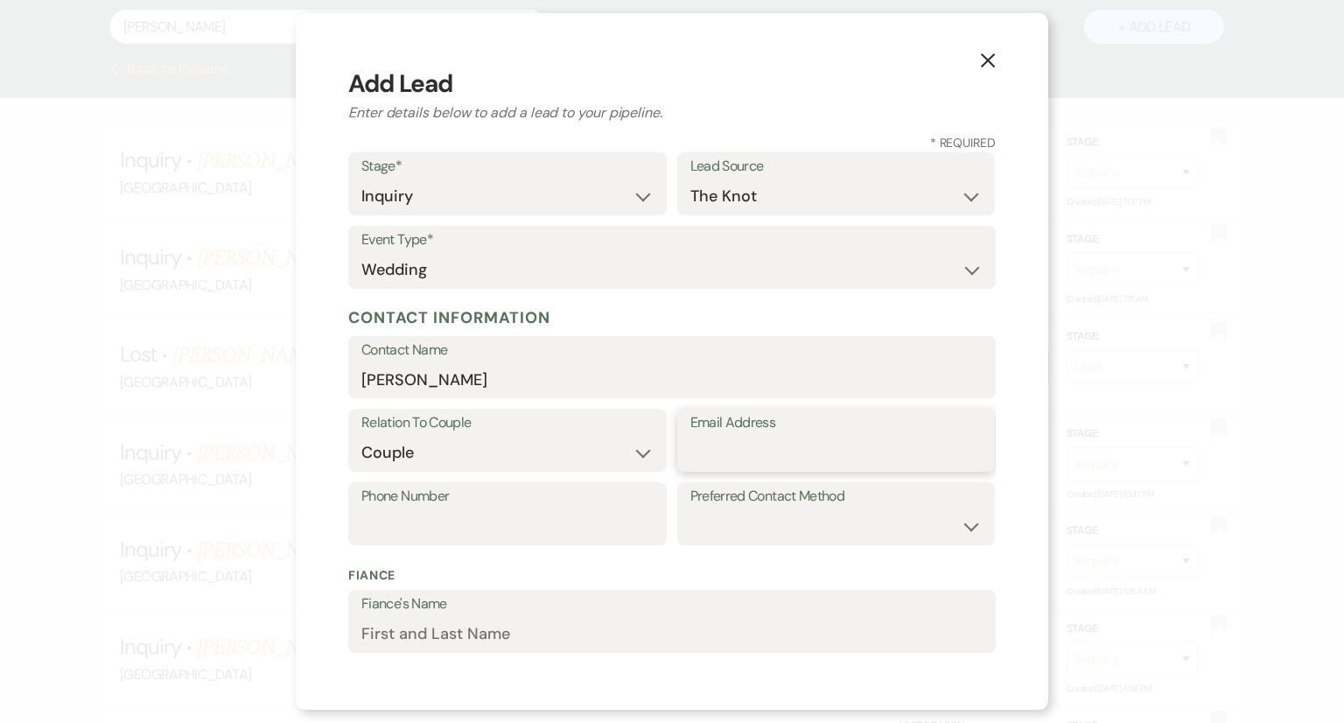
click at [704, 459] on input "Email Address" at bounding box center [837, 453] width 292 height 34
paste input "[EMAIL_ADDRESS][DOMAIN_NAME]"
click at [585, 519] on input "Phone Number" at bounding box center [507, 526] width 292 height 34
paste input "[PHONE_NUMBER]"
click at [747, 541] on select "Email Phone Text" at bounding box center [837, 526] width 292 height 34
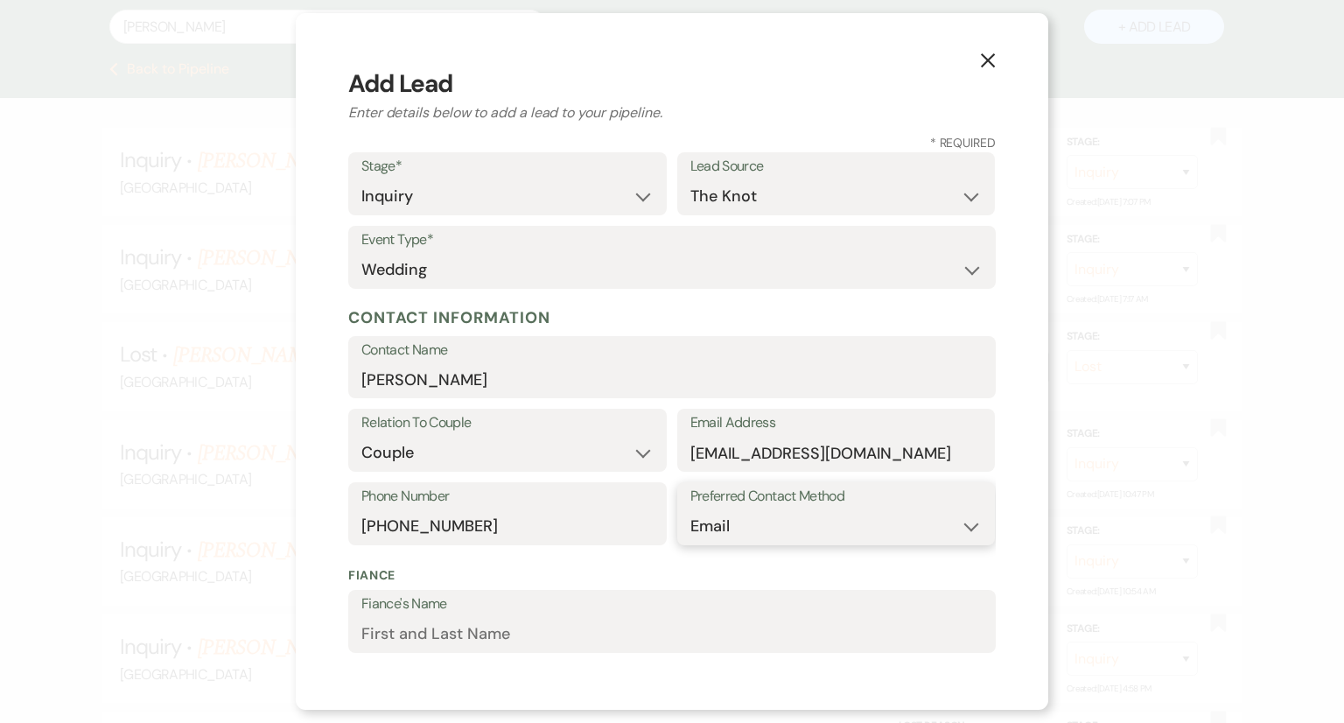
click at [691, 509] on select "Email Phone Text" at bounding box center [837, 526] width 292 height 34
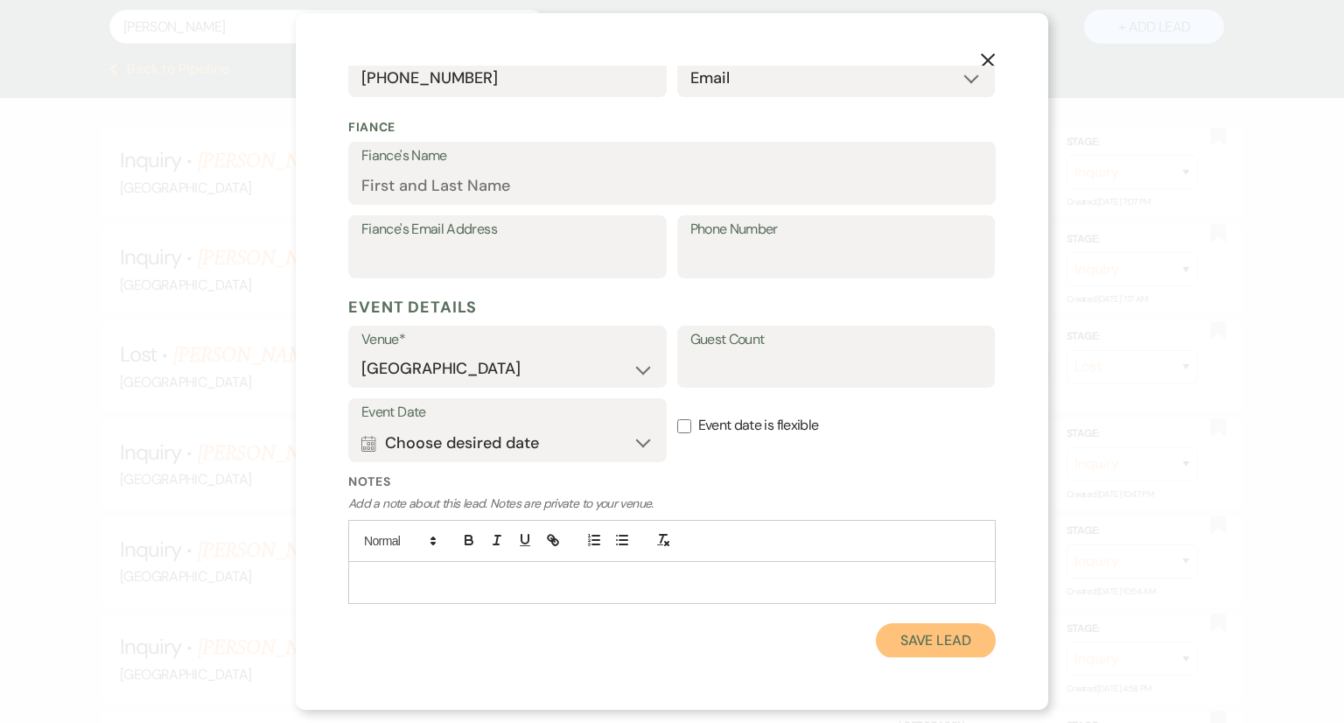
click at [912, 638] on button "Save Lead" at bounding box center [936, 640] width 120 height 35
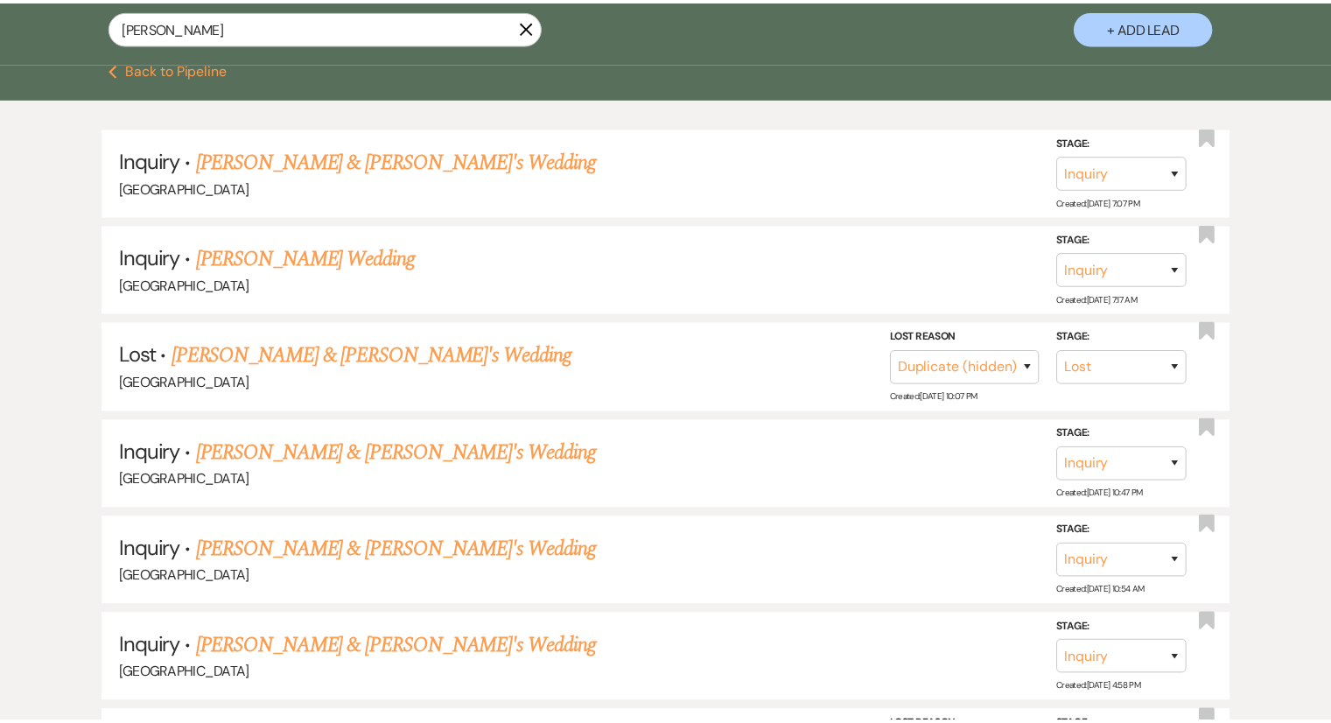
scroll to position [357, 0]
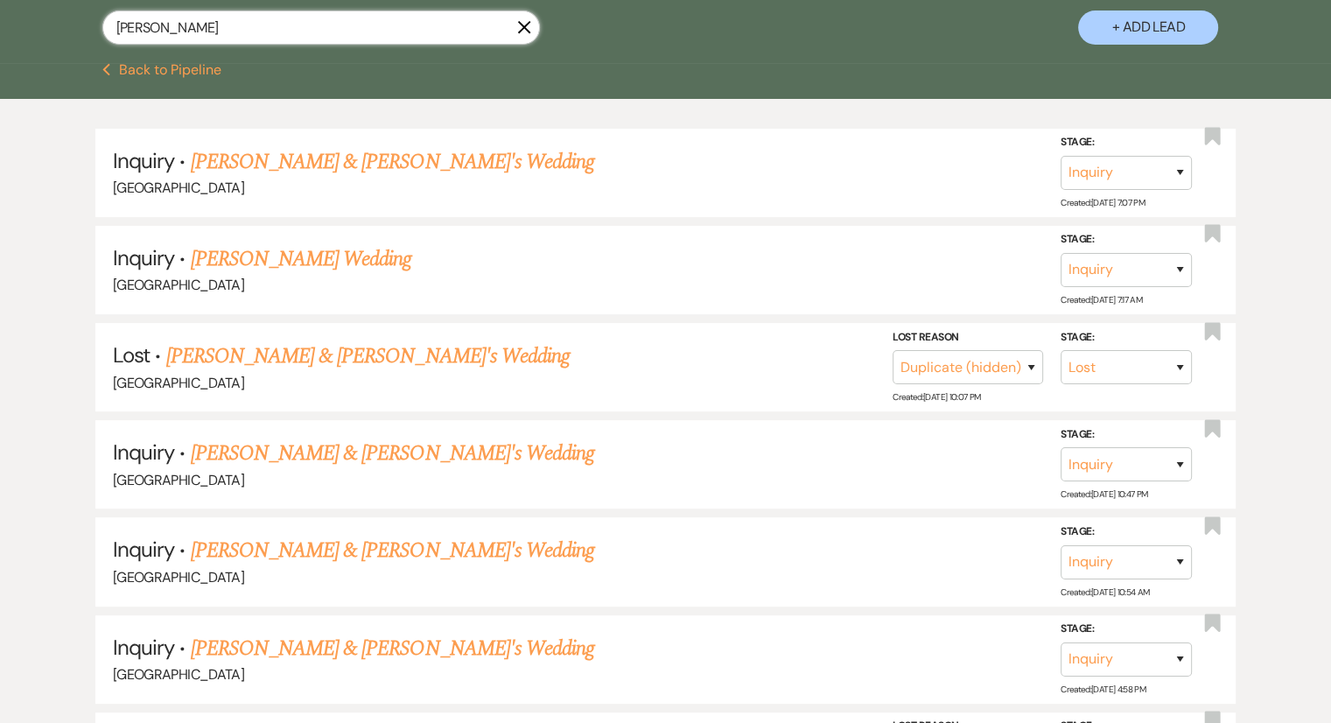
click at [298, 36] on input "[PERSON_NAME]" at bounding box center [321, 28] width 438 height 34
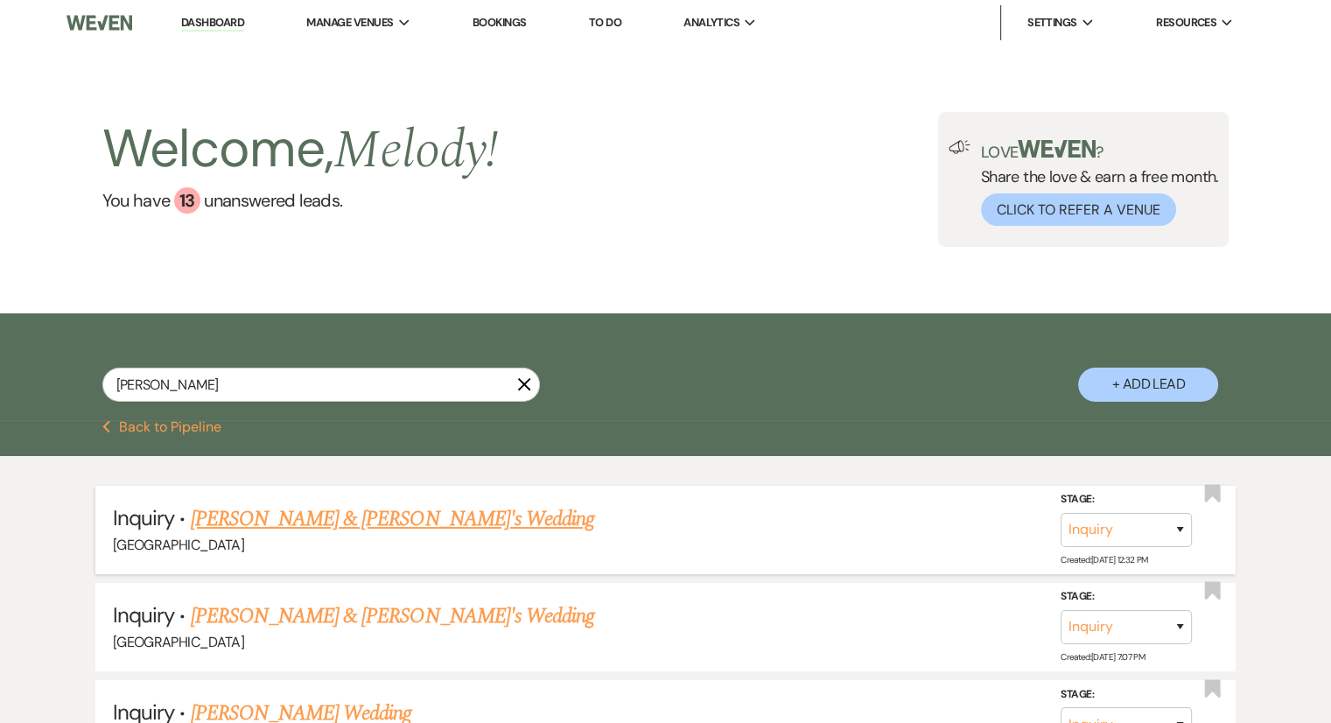
click at [298, 515] on link "[PERSON_NAME] & [PERSON_NAME]'s Wedding" at bounding box center [393, 519] width 404 height 32
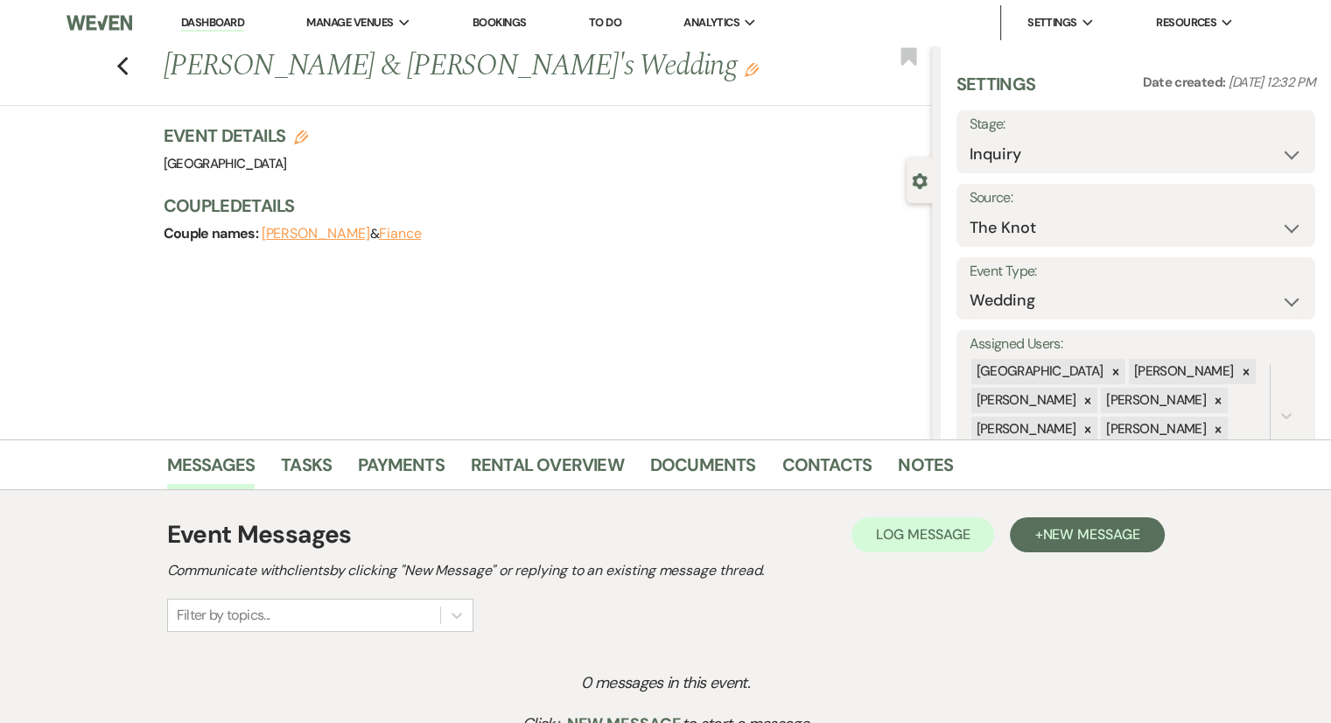
scroll to position [182, 0]
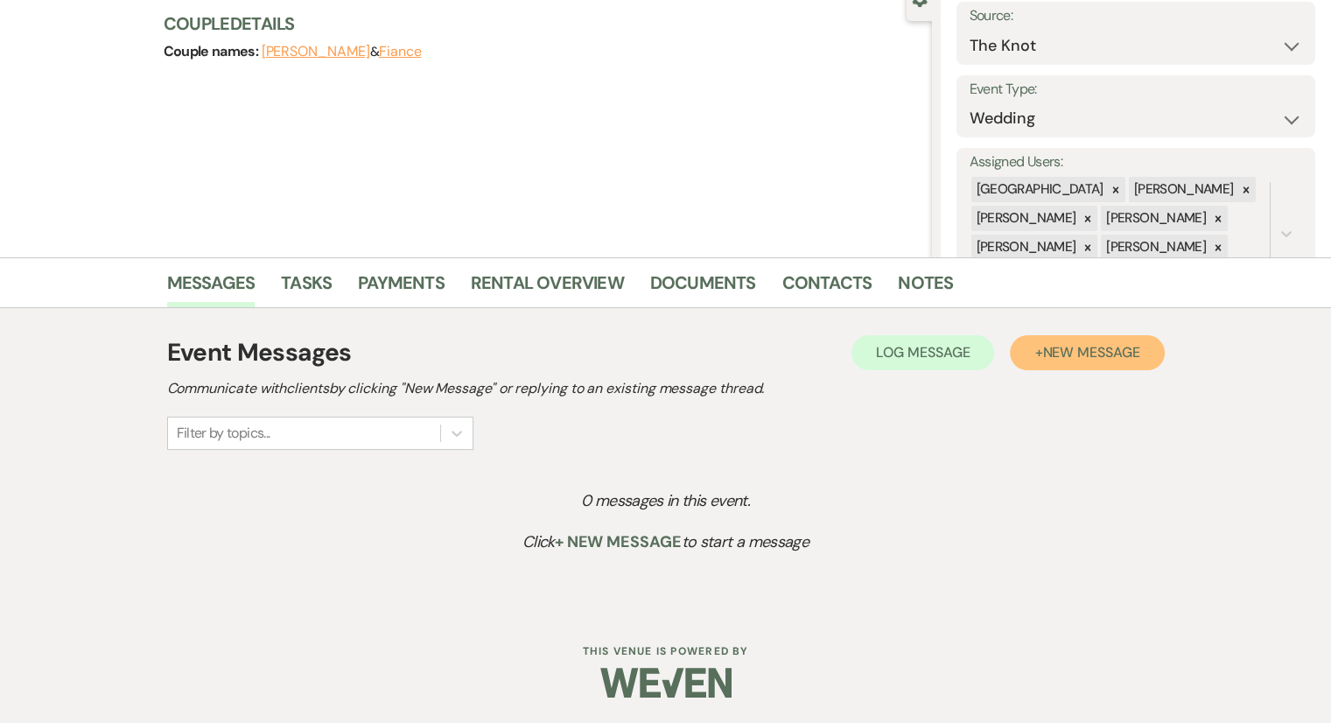
click at [1101, 346] on span "New Message" at bounding box center [1090, 352] width 97 height 18
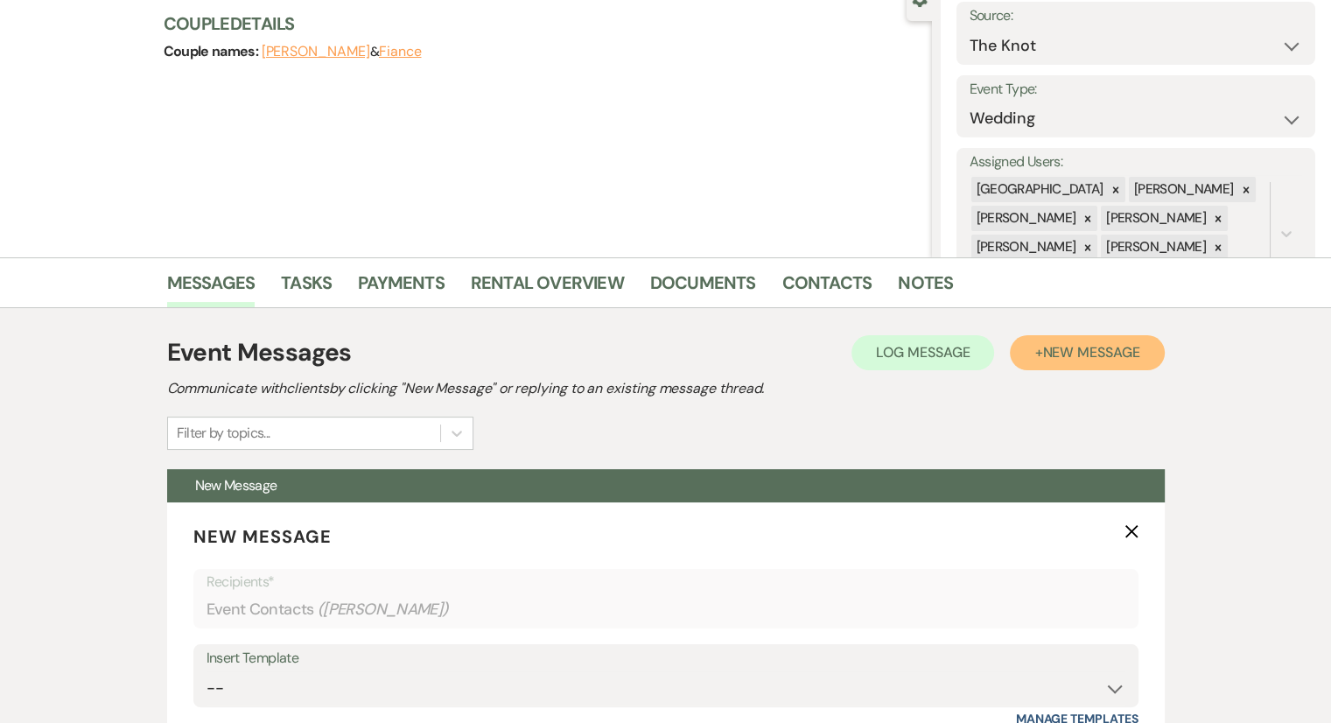
click at [1101, 346] on span "New Message" at bounding box center [1090, 352] width 97 height 18
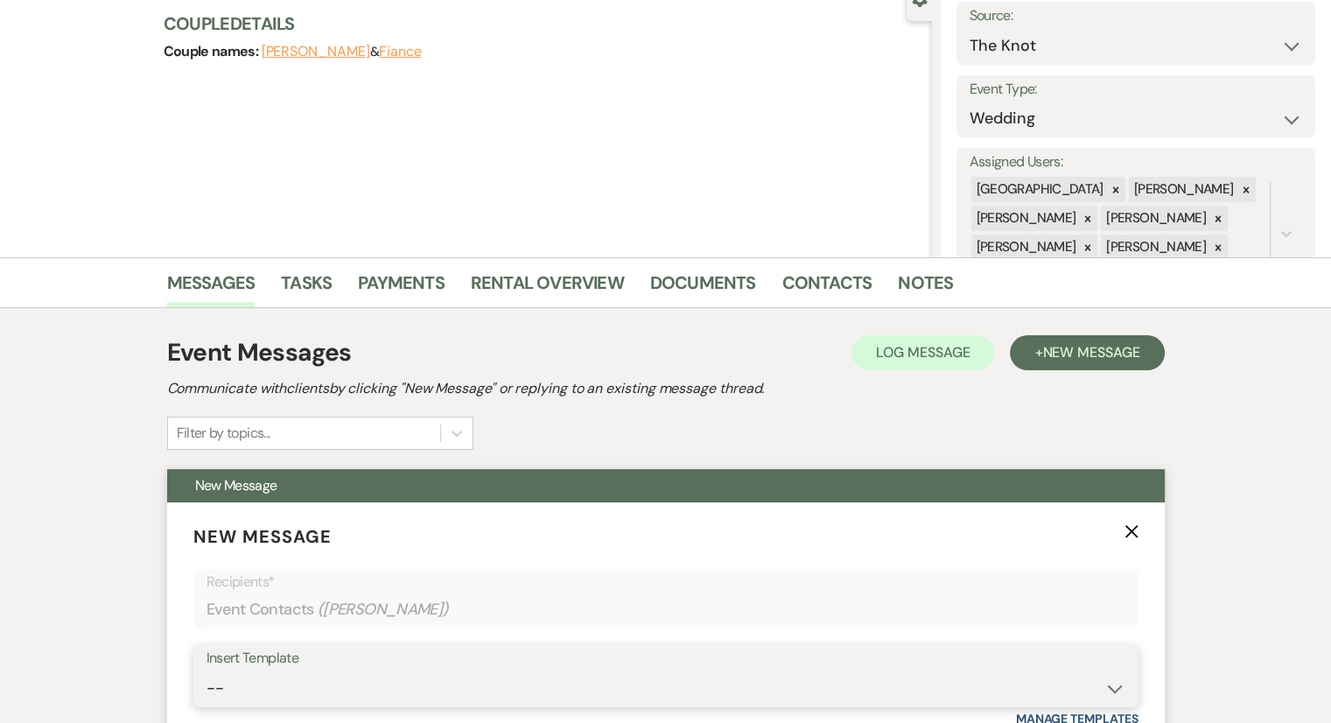
click at [686, 685] on select "-- Weven Planning Portal Introduction (Booked Events) Congratulations on choosi…" at bounding box center [666, 688] width 919 height 34
click at [207, 671] on select "-- Weven Planning Portal Introduction (Booked Events) Congratulations on choosi…" at bounding box center [666, 688] width 919 height 34
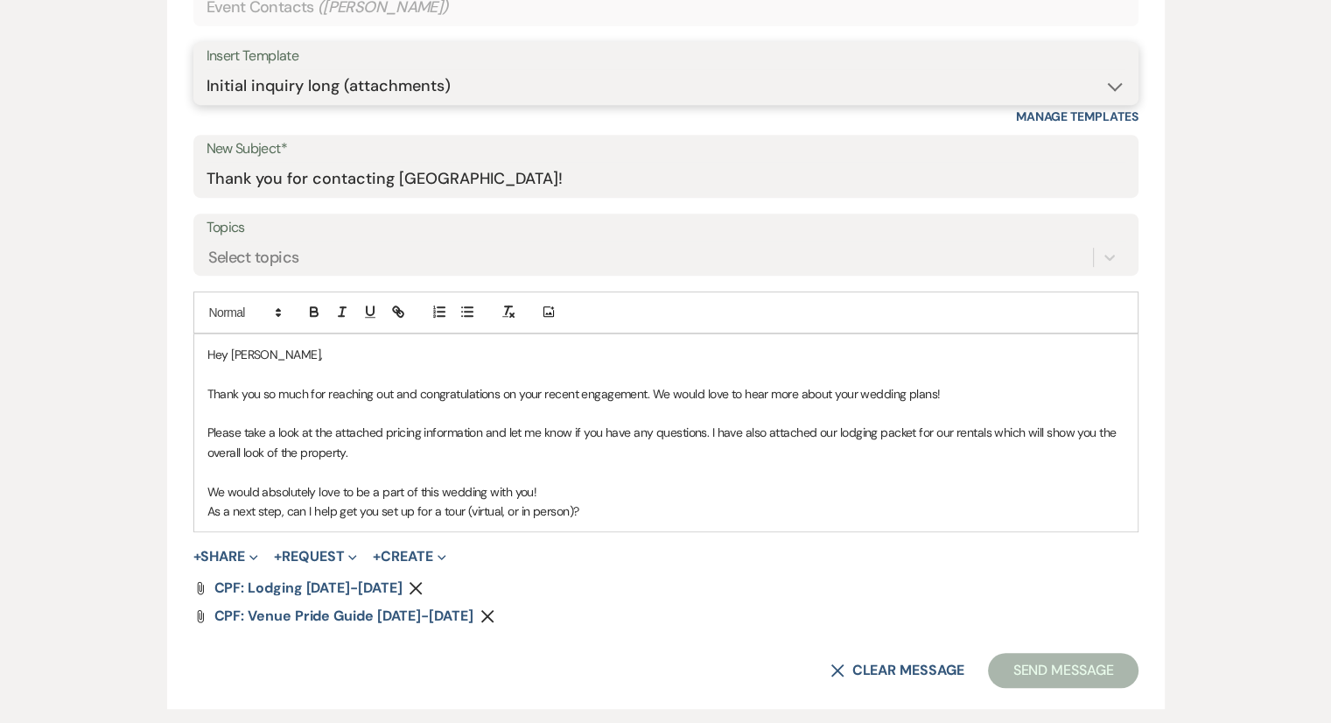
scroll to position [786, 0]
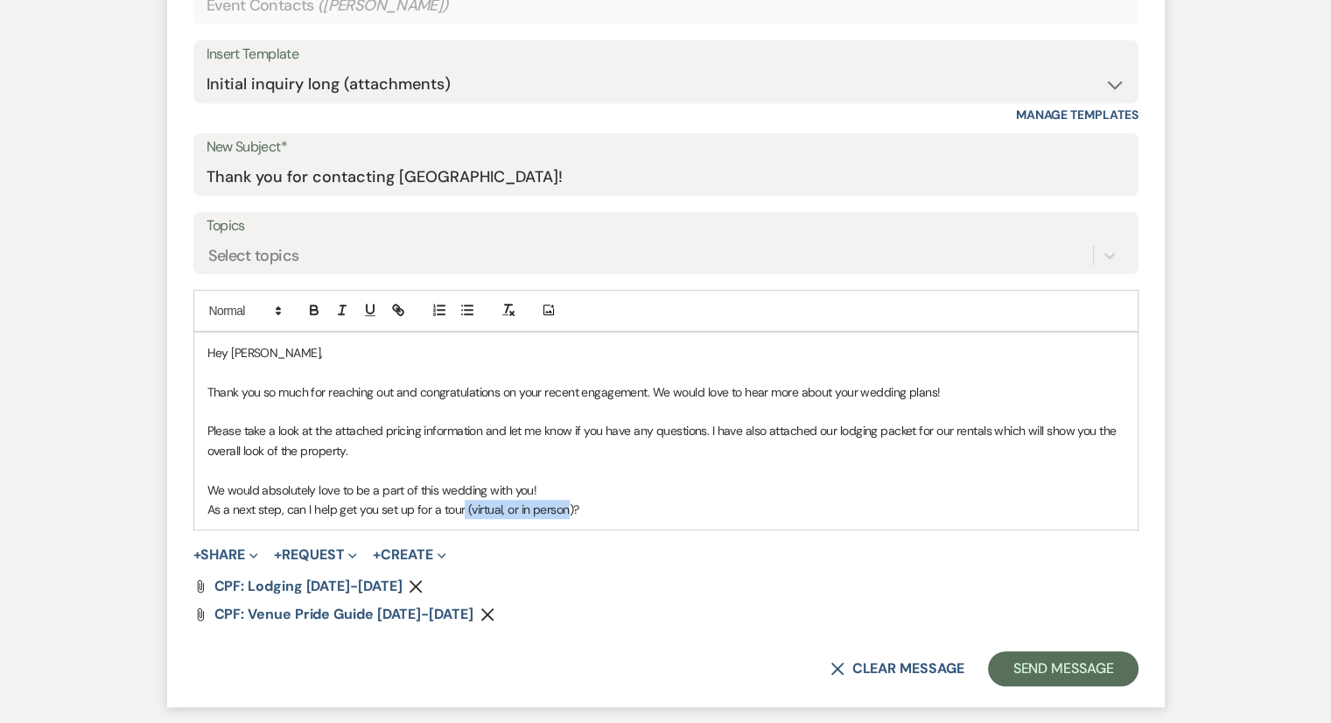
drag, startPoint x: 567, startPoint y: 509, endPoint x: 462, endPoint y: 508, distance: 105.0
click at [462, 508] on p "As a next step, can I help get you set up for a tour (virtual, or in person)?" at bounding box center [665, 509] width 917 height 19
click at [487, 513] on p "As a next step, can I help get you set up for a tour?" at bounding box center [665, 509] width 917 height 19
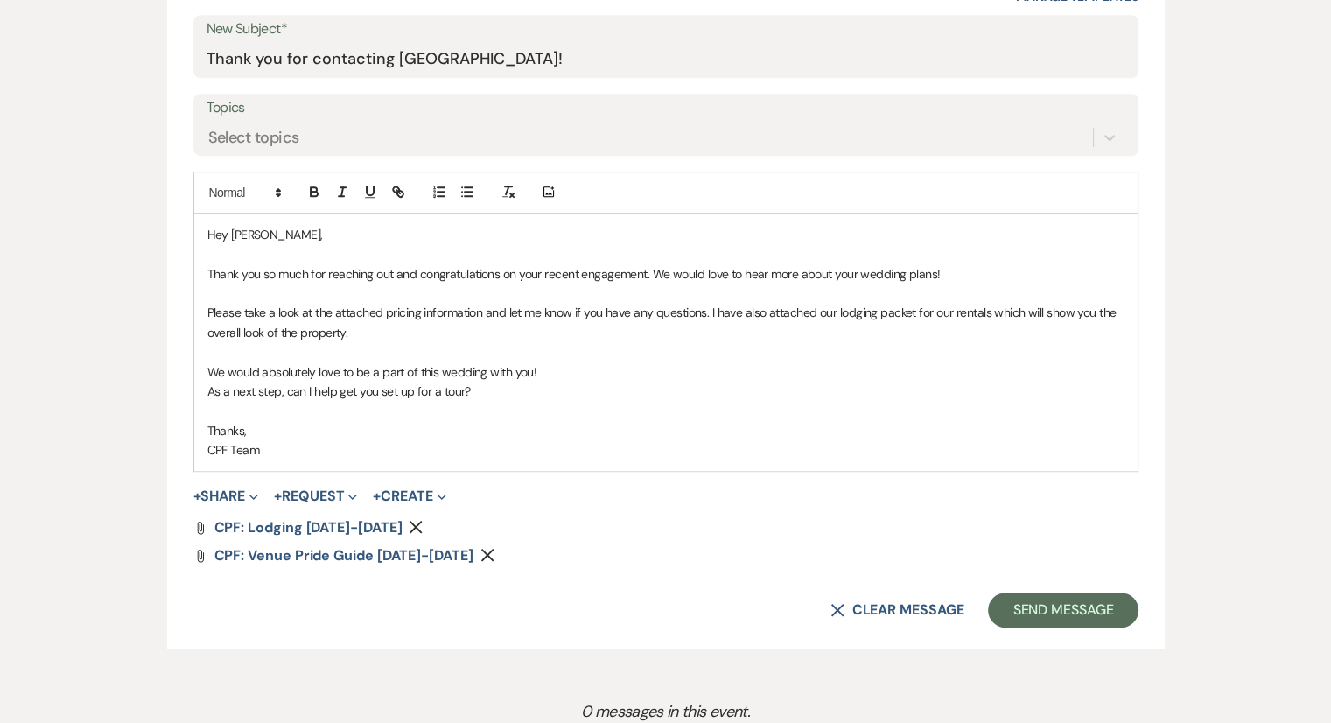
scroll to position [921, 0]
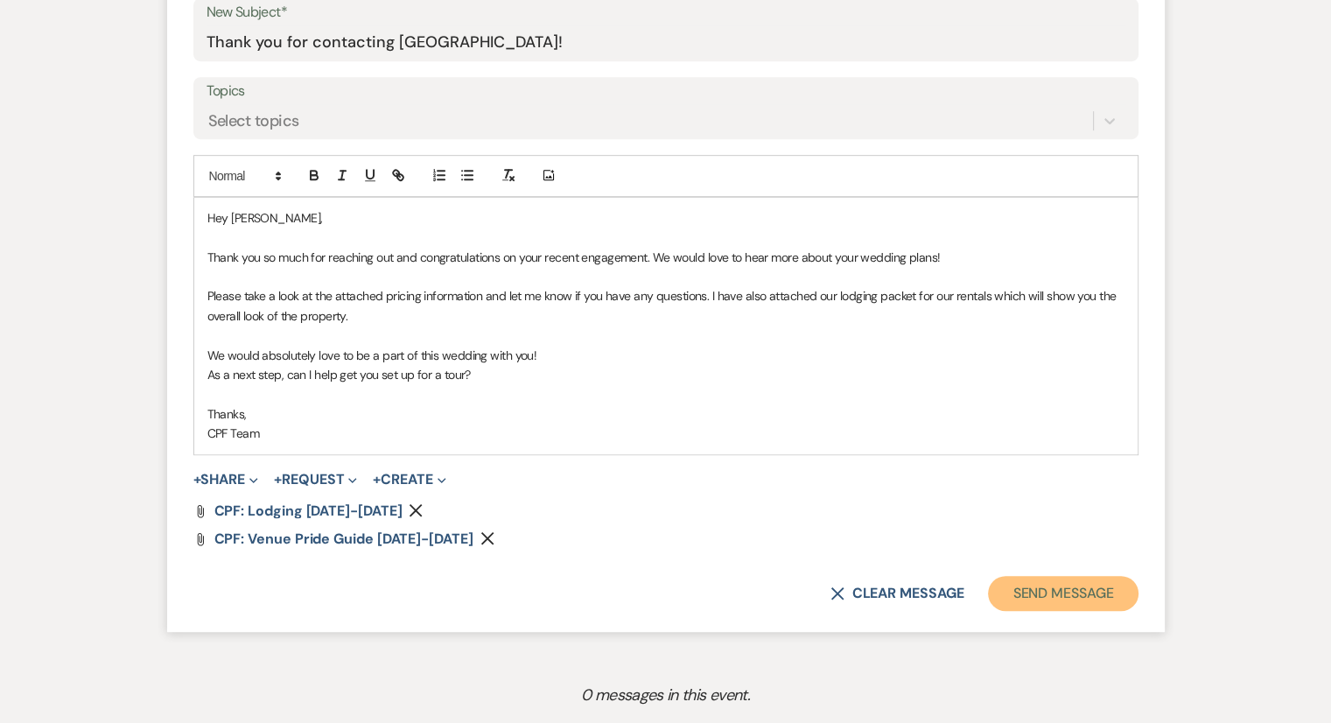
click at [1050, 596] on button "Send Message" at bounding box center [1063, 593] width 150 height 35
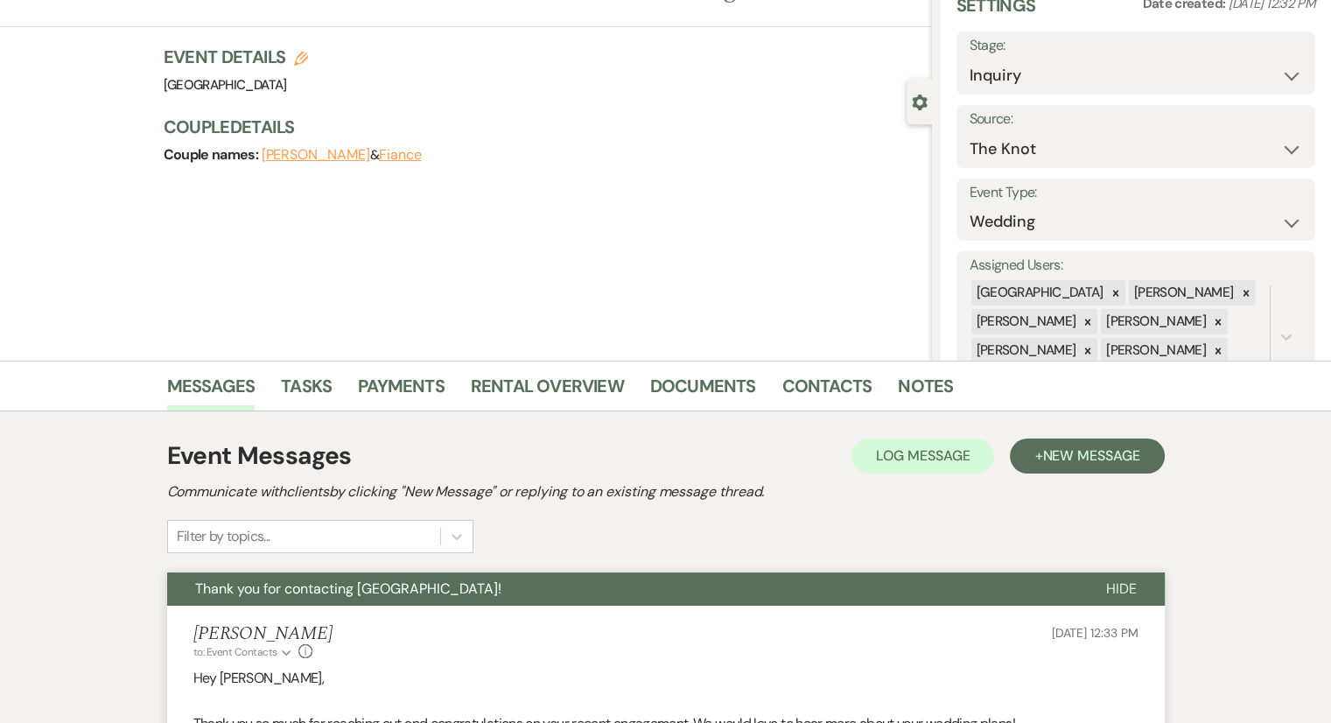
scroll to position [0, 0]
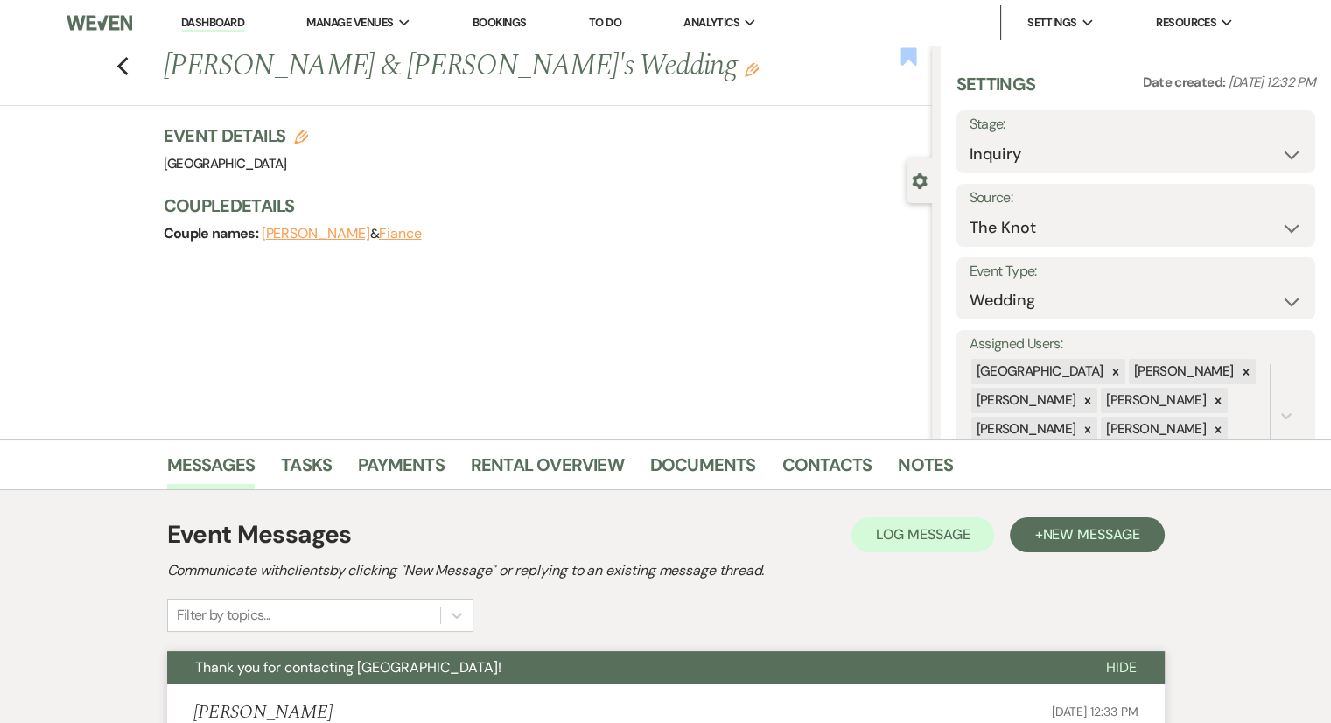
click at [904, 61] on use "button" at bounding box center [909, 56] width 16 height 18
click at [207, 31] on link "Dashboard" at bounding box center [212, 23] width 63 height 17
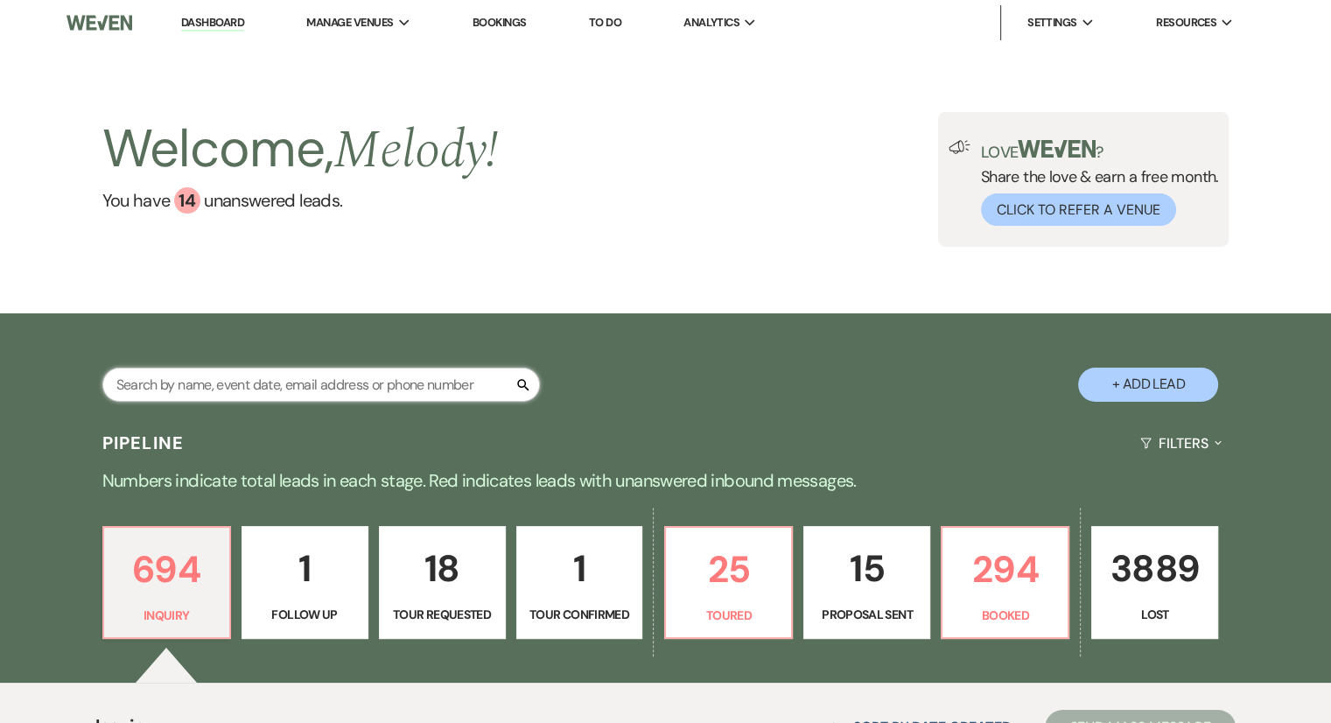
click at [171, 385] on input "text" at bounding box center [321, 385] width 438 height 34
paste input "[PERSON_NAME]"
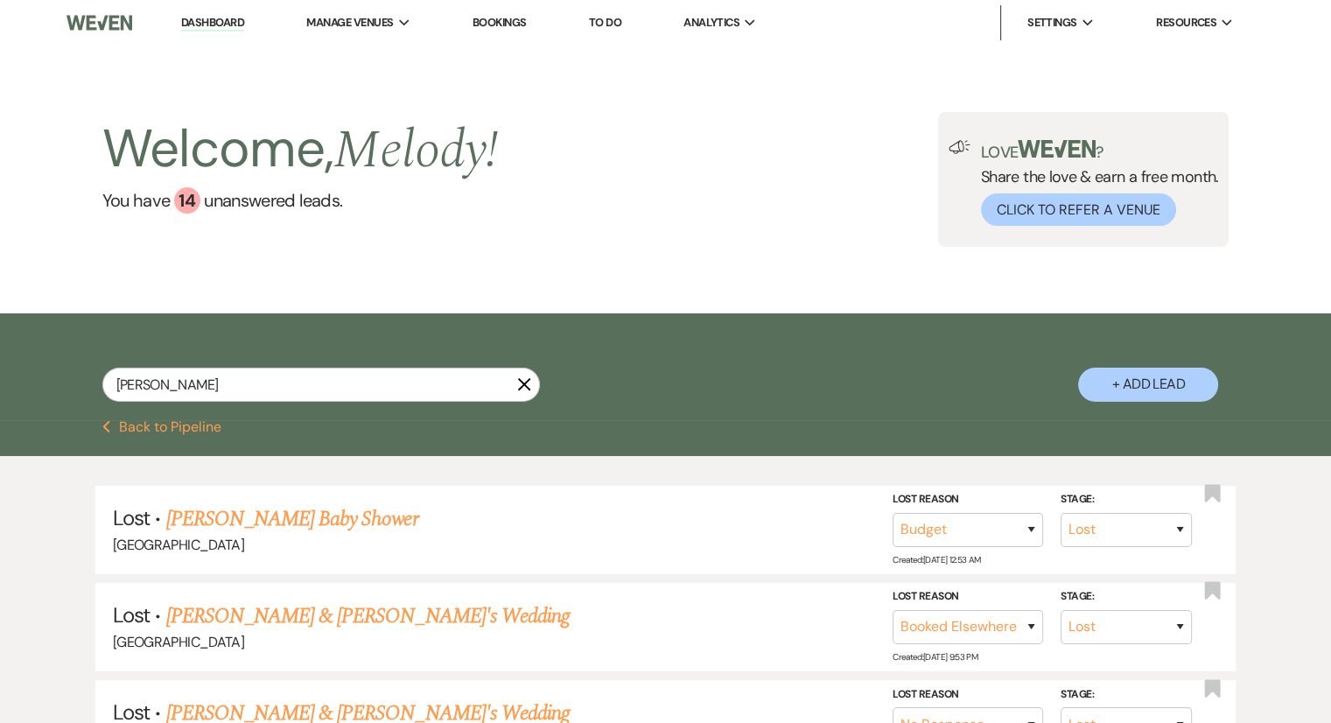
click at [1156, 375] on button "+ Add Lead" at bounding box center [1148, 385] width 140 height 34
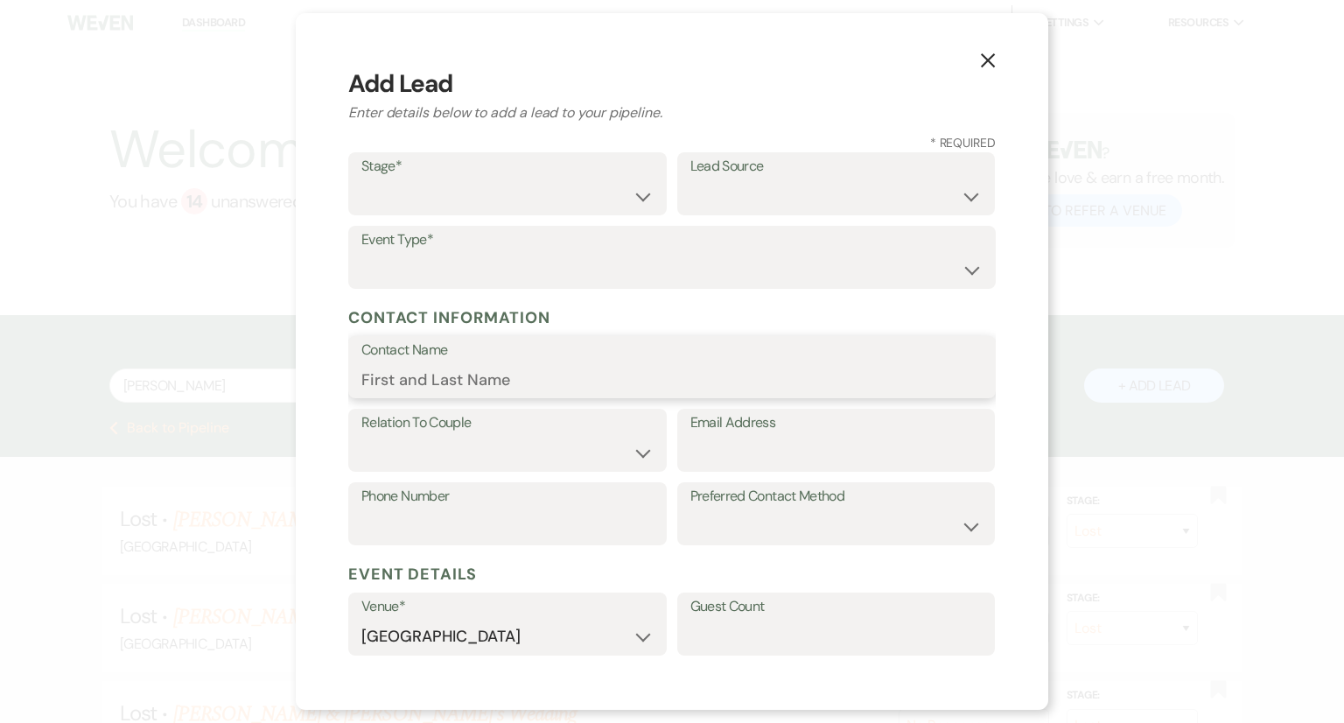
click at [373, 392] on input "Contact Name" at bounding box center [671, 379] width 621 height 34
paste input "[EMAIL_ADDRESS][DOMAIN_NAME]"
click at [704, 465] on input "Email Address" at bounding box center [837, 453] width 292 height 34
paste input "[EMAIL_ADDRESS][DOMAIN_NAME]"
drag, startPoint x: 587, startPoint y: 393, endPoint x: 189, endPoint y: 401, distance: 398.3
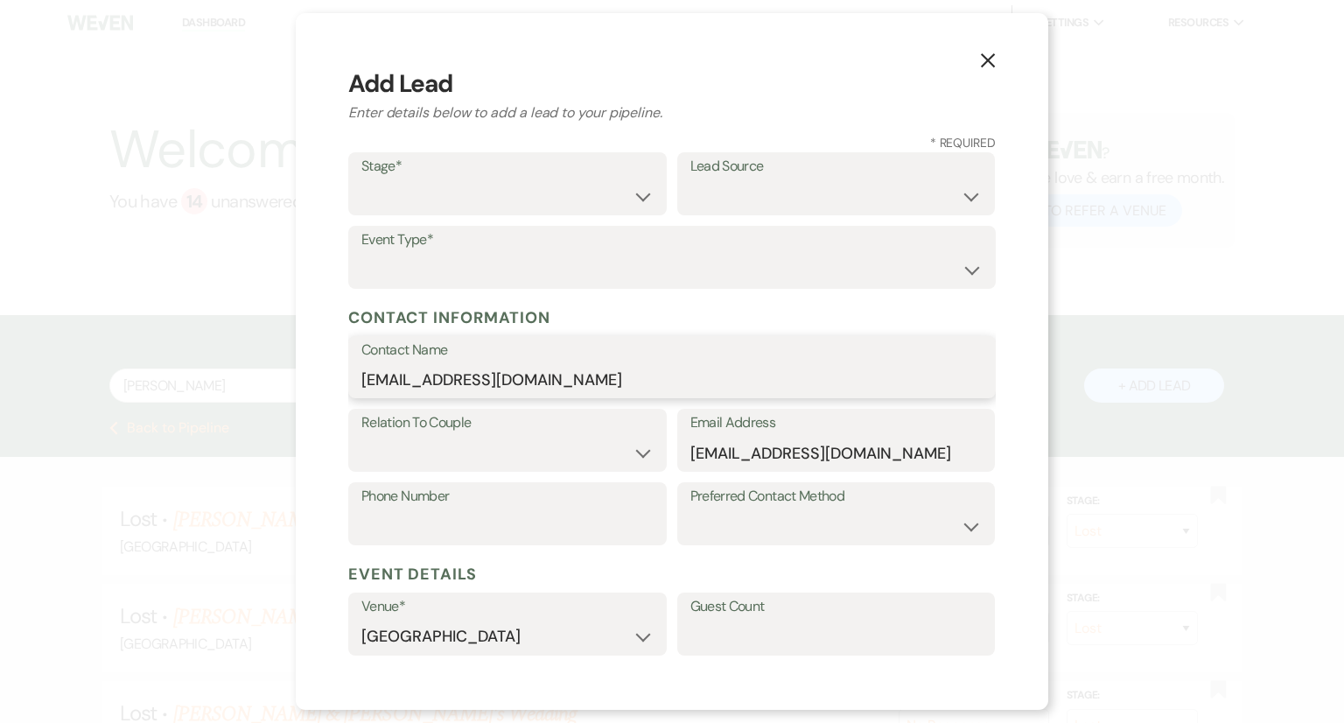
click at [189, 401] on div "X Add Lead Enter details below to add a lead to your pipeline. * Required Stage…" at bounding box center [672, 361] width 1344 height 723
paste input "[PERSON_NAME]"
click at [481, 207] on select "Inquiry Follow Up Tour Requested Tour Confirmed Toured Proposal Sent Booked Lost" at bounding box center [507, 196] width 292 height 34
click at [361, 179] on select "Inquiry Follow Up Tour Requested Tour Confirmed Toured Proposal Sent Booked Lost" at bounding box center [507, 196] width 292 height 34
click at [749, 193] on select "Weven Venue Website Instagram Facebook Pinterest Google The Knot Wedding Wire H…" at bounding box center [837, 196] width 292 height 34
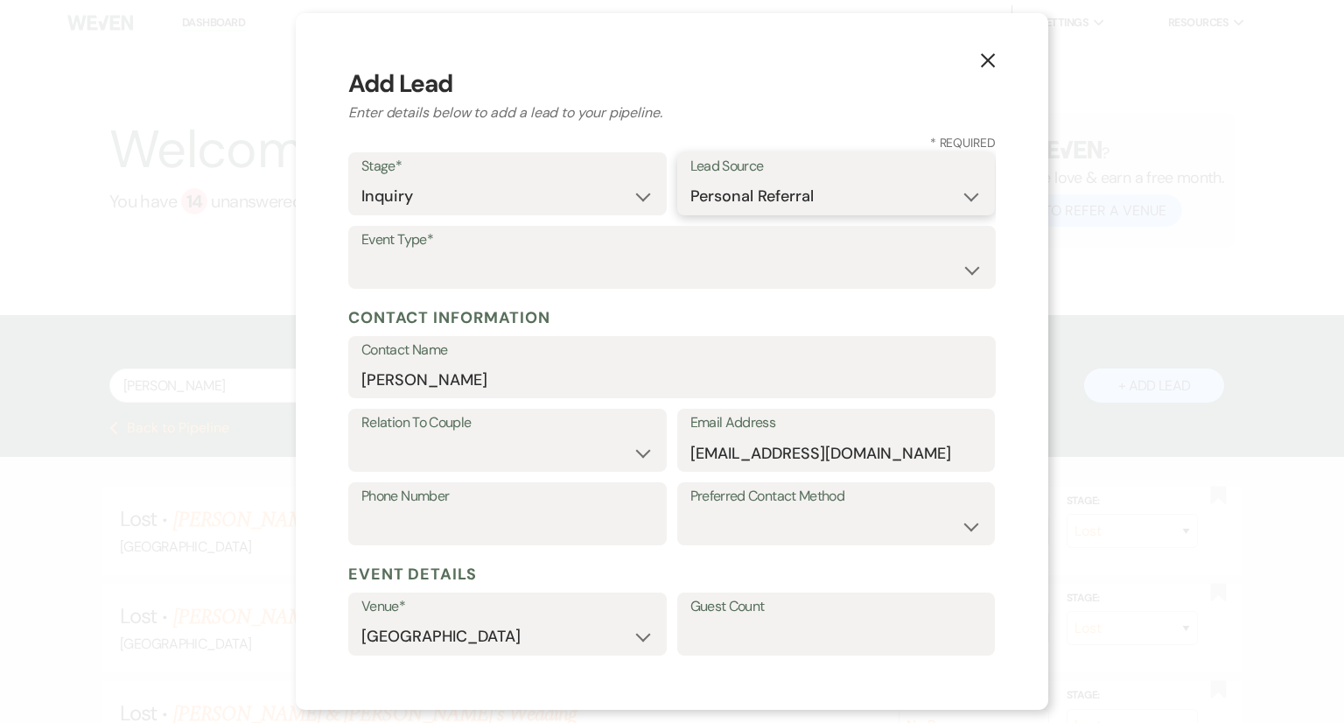
click at [691, 179] on select "Weven Venue Website Instagram Facebook Pinterest Google The Knot Wedding Wire H…" at bounding box center [837, 196] width 292 height 34
click at [523, 270] on select "Wedding Anniversary Party Baby Shower Bachelorette / Bachelor Party Birthday Pa…" at bounding box center [671, 270] width 621 height 34
click at [361, 253] on select "Wedding Anniversary Party Baby Shower Bachelorette / Bachelor Party Birthday Pa…" at bounding box center [671, 270] width 621 height 34
click at [435, 445] on select "Couple Planner Parent of Couple Family Member Friend Other" at bounding box center [507, 453] width 292 height 34
click at [361, 436] on select "Couple Planner Parent of Couple Family Member Friend Other" at bounding box center [507, 453] width 292 height 34
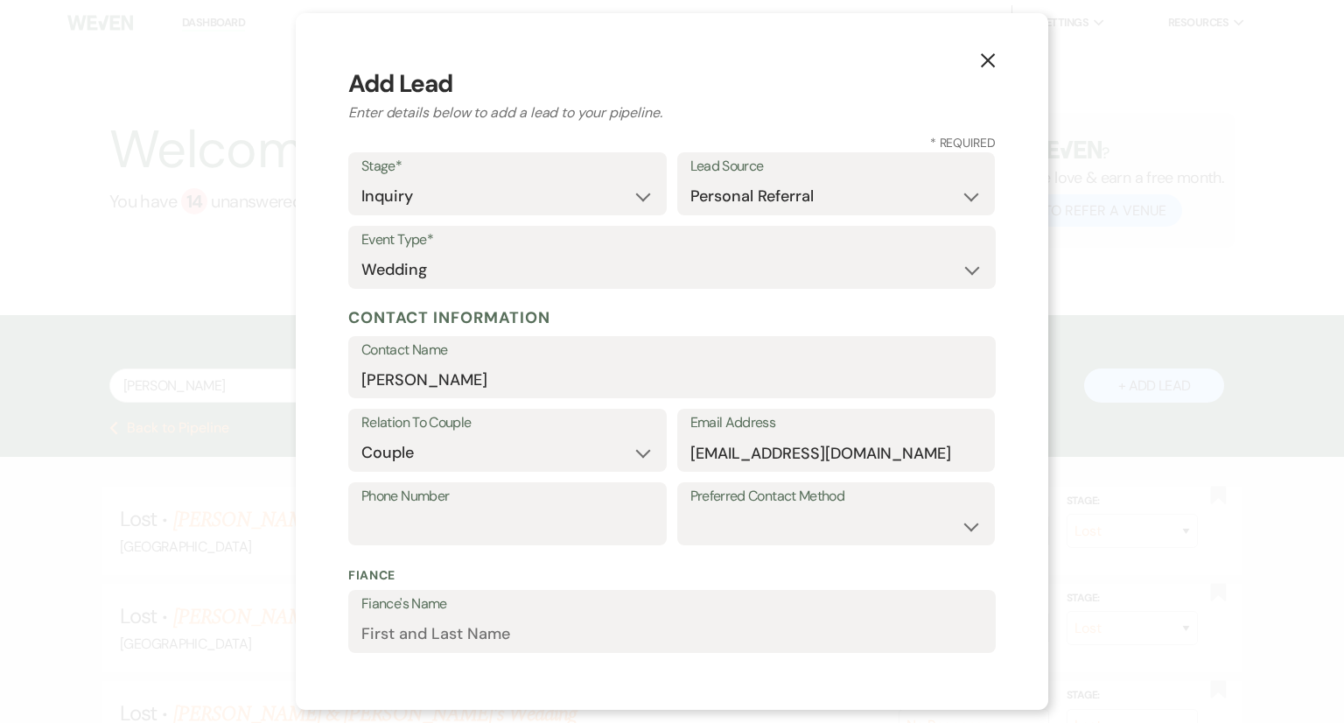
click at [431, 501] on label "Phone Number" at bounding box center [507, 496] width 292 height 25
click at [431, 509] on input "Phone Number" at bounding box center [507, 526] width 292 height 34
click at [431, 501] on label "Phone Number" at bounding box center [507, 496] width 292 height 25
click at [431, 509] on input "Phone Number" at bounding box center [507, 526] width 292 height 34
click at [431, 501] on label "Phone Number" at bounding box center [507, 496] width 292 height 25
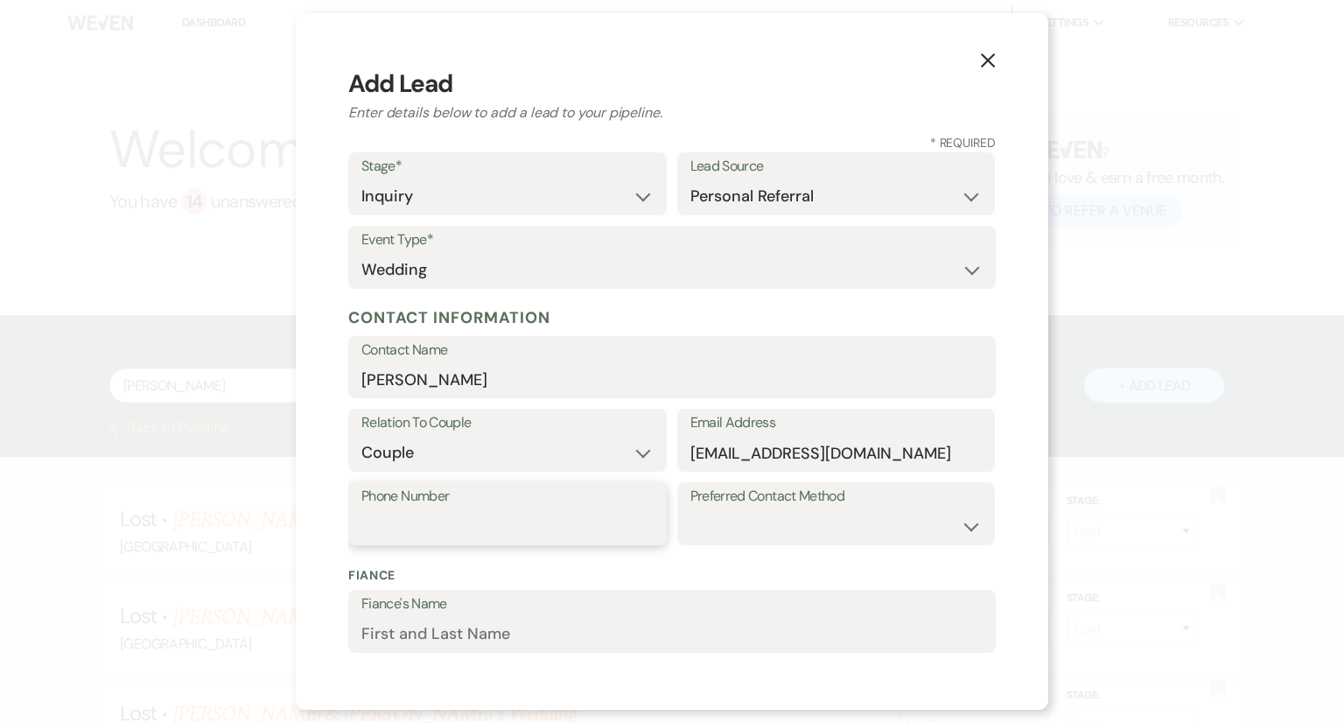
click at [431, 509] on input "Phone Number" at bounding box center [507, 526] width 292 height 34
paste input "2672549821"
click at [431, 501] on label "Phone Number" at bounding box center [507, 496] width 292 height 25
click at [431, 509] on input "2672549821" at bounding box center [507, 526] width 292 height 34
click at [764, 524] on select "Email Phone Text" at bounding box center [837, 526] width 292 height 34
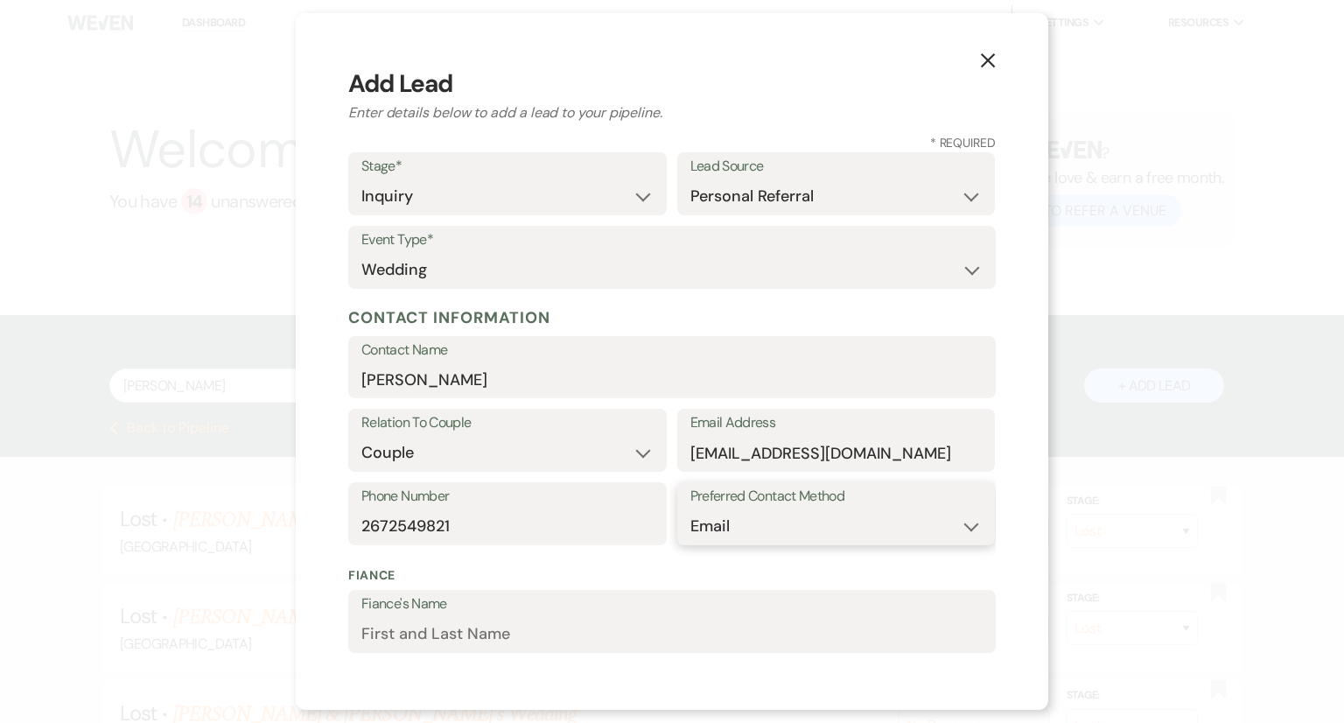
click at [691, 509] on select "Email Phone Text" at bounding box center [837, 526] width 292 height 34
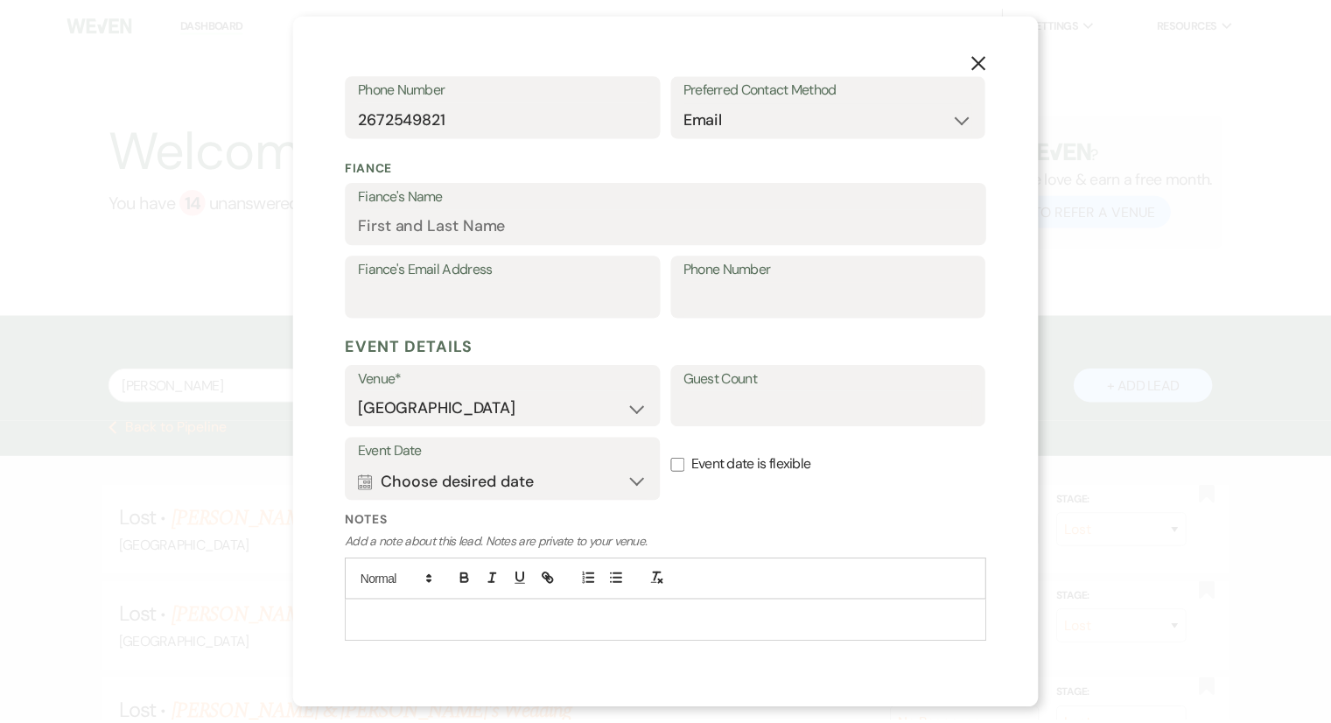
scroll to position [448, 0]
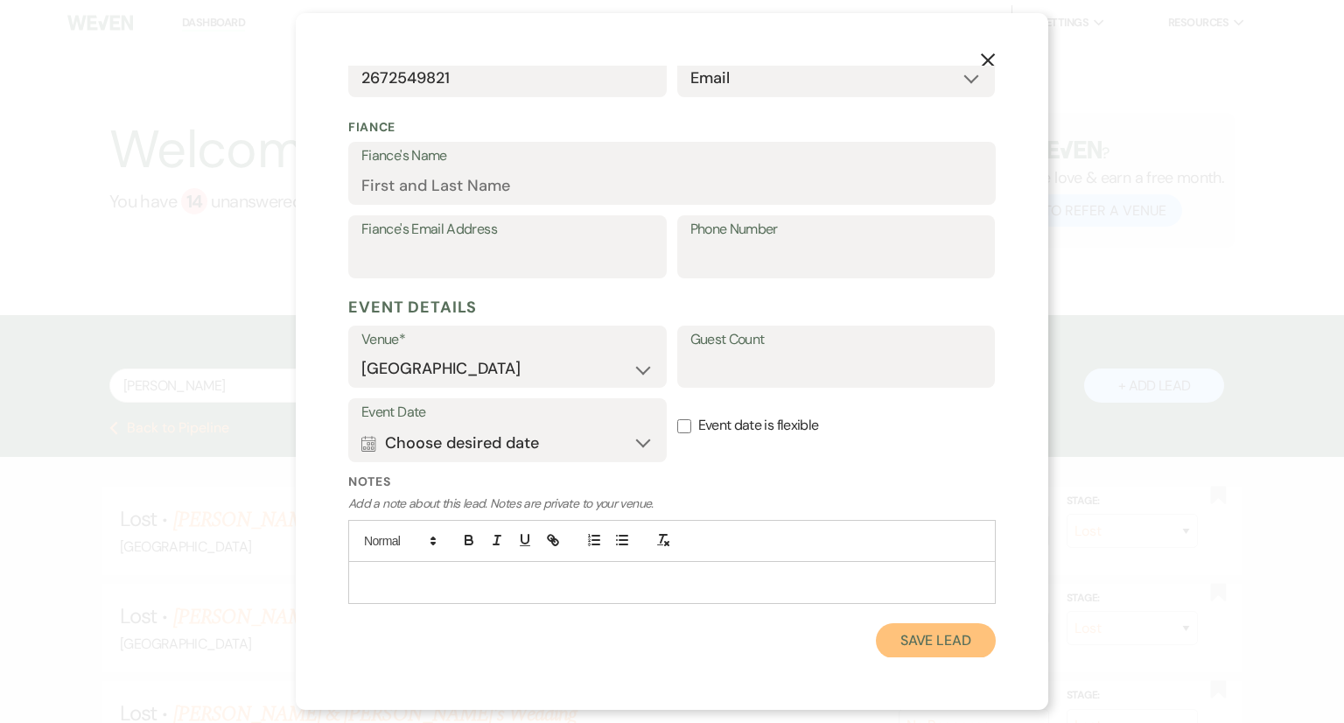
click at [929, 640] on button "Save Lead" at bounding box center [936, 640] width 120 height 35
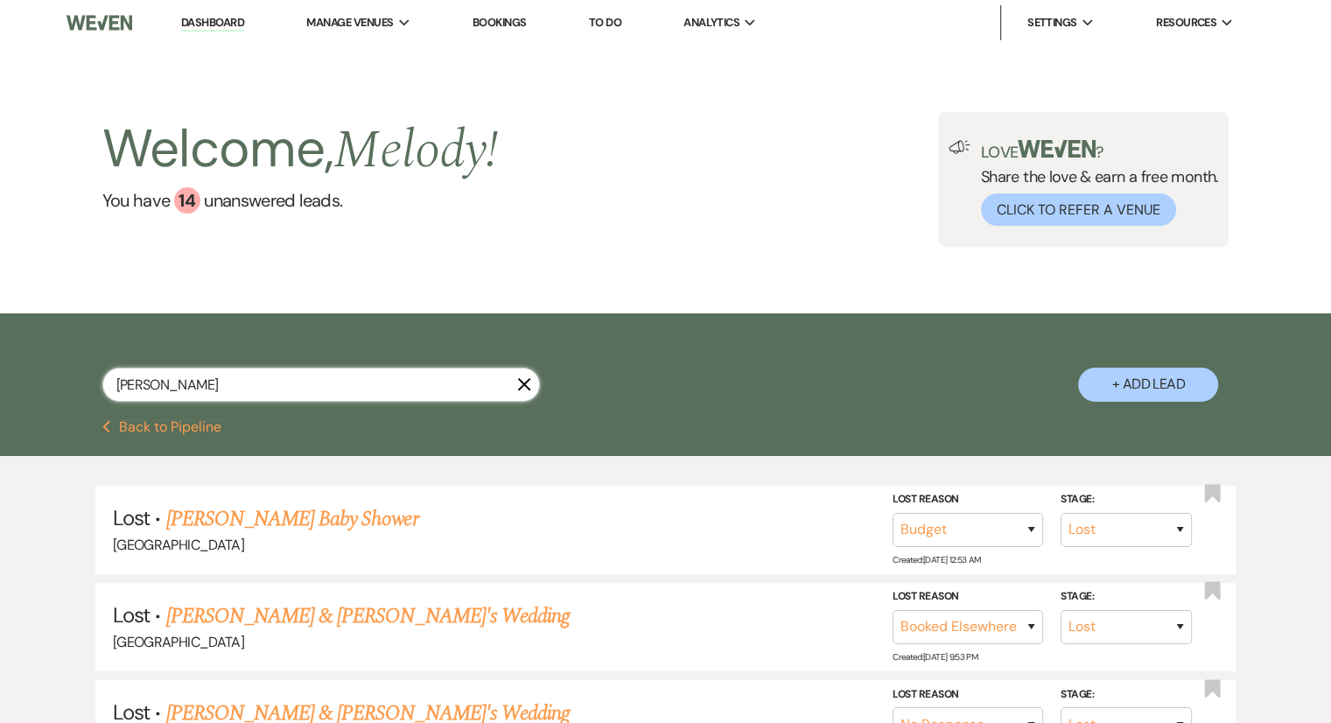
click at [313, 379] on input "[PERSON_NAME]" at bounding box center [321, 385] width 438 height 34
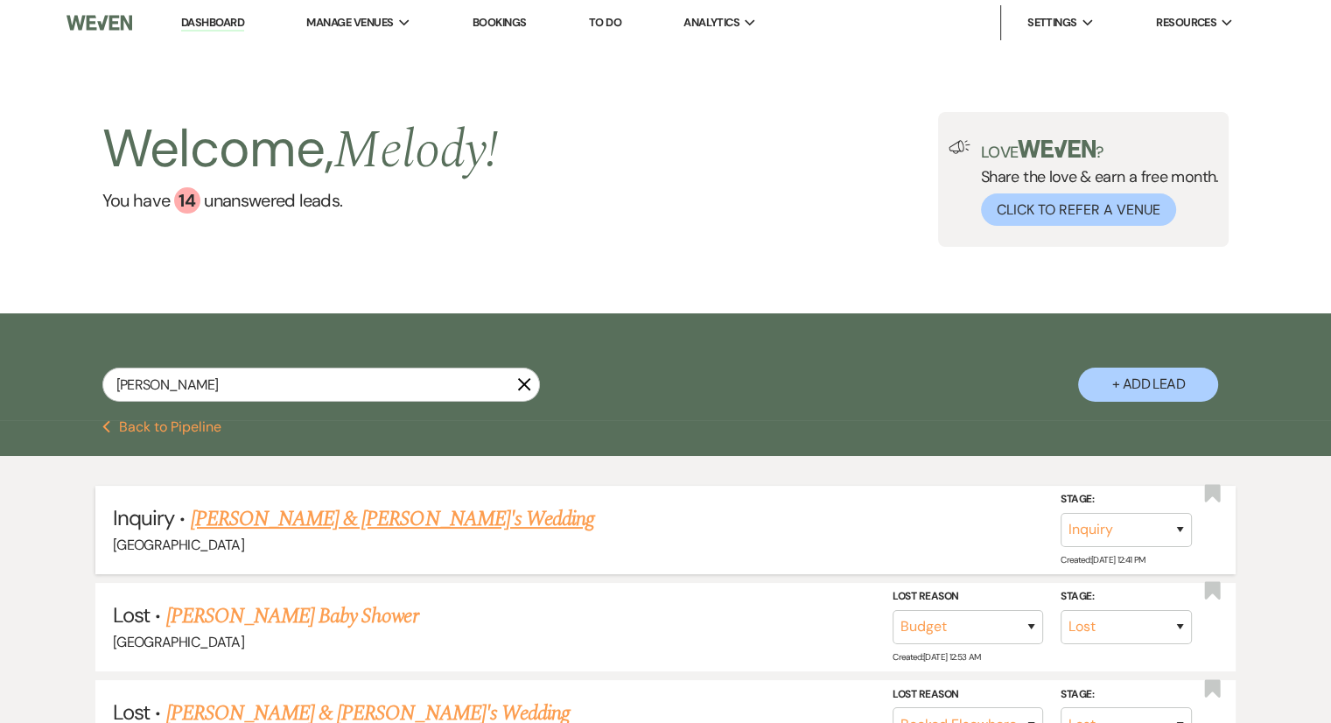
click at [291, 516] on link "[PERSON_NAME] & [PERSON_NAME]'s Wedding" at bounding box center [393, 519] width 404 height 32
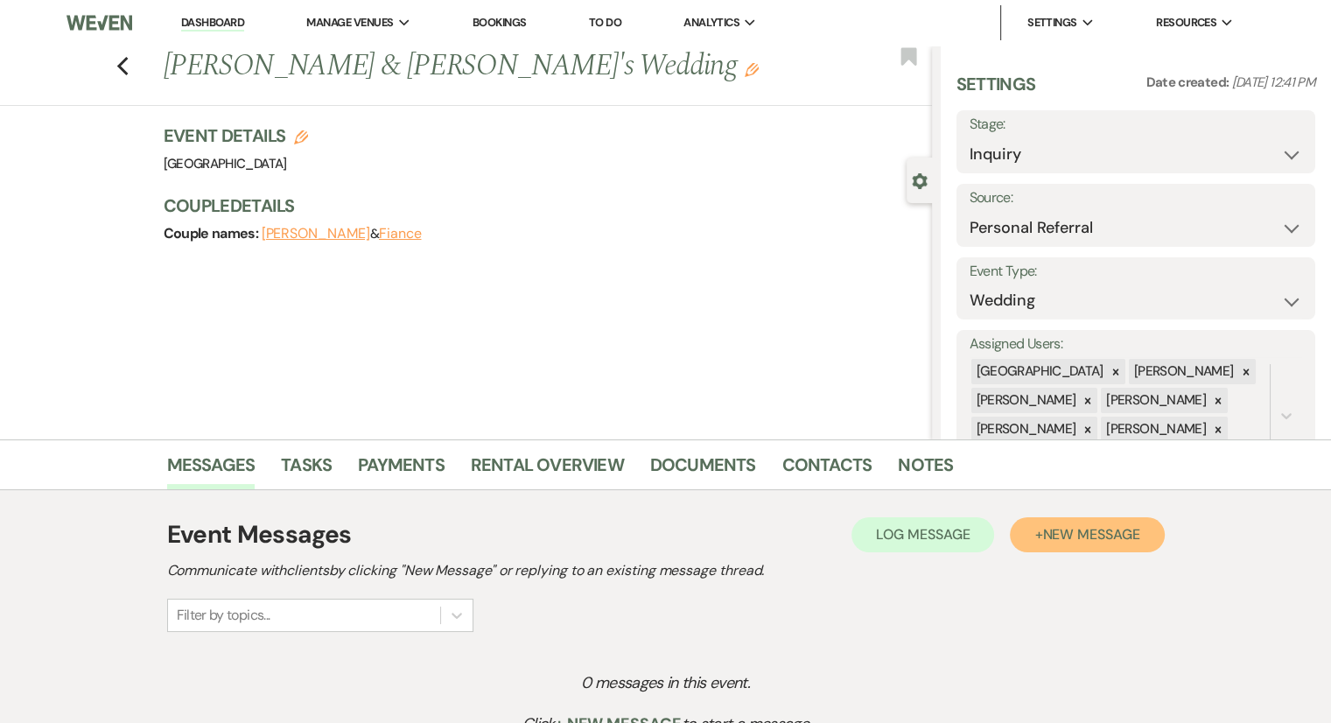
click at [1054, 539] on span "New Message" at bounding box center [1090, 534] width 97 height 18
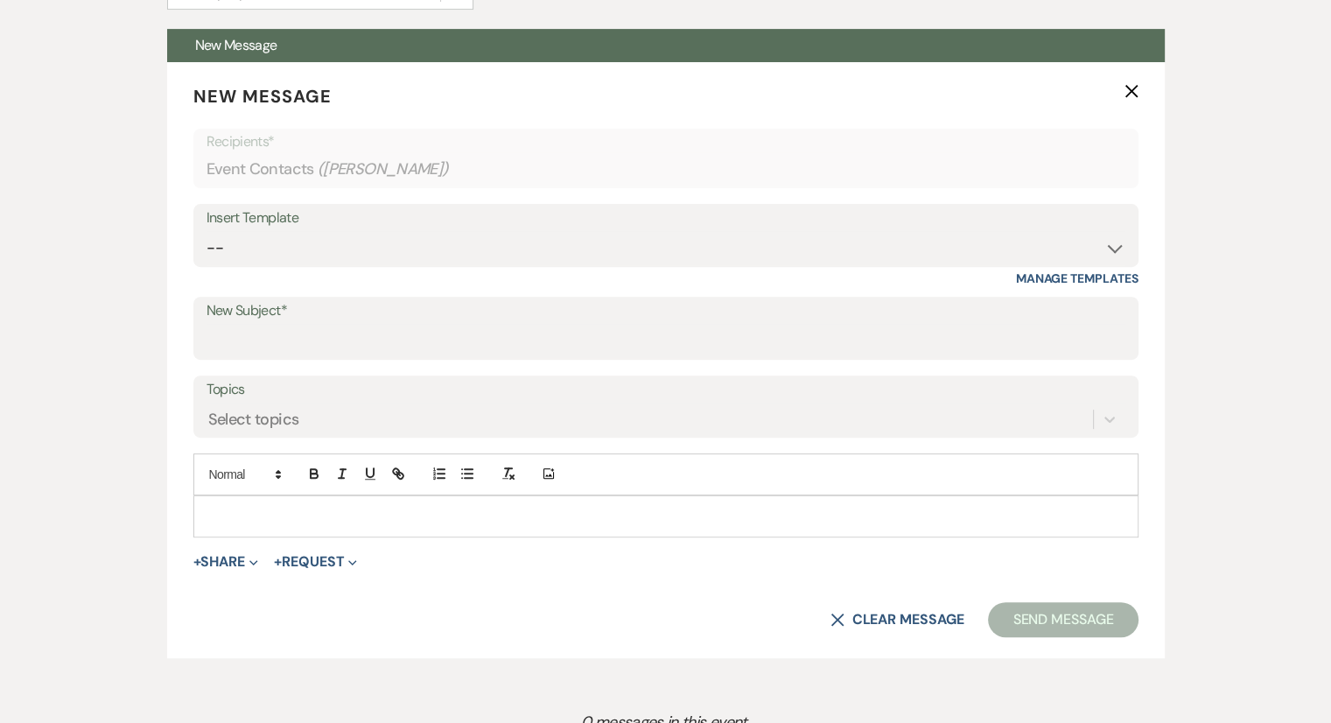
scroll to position [621, 0]
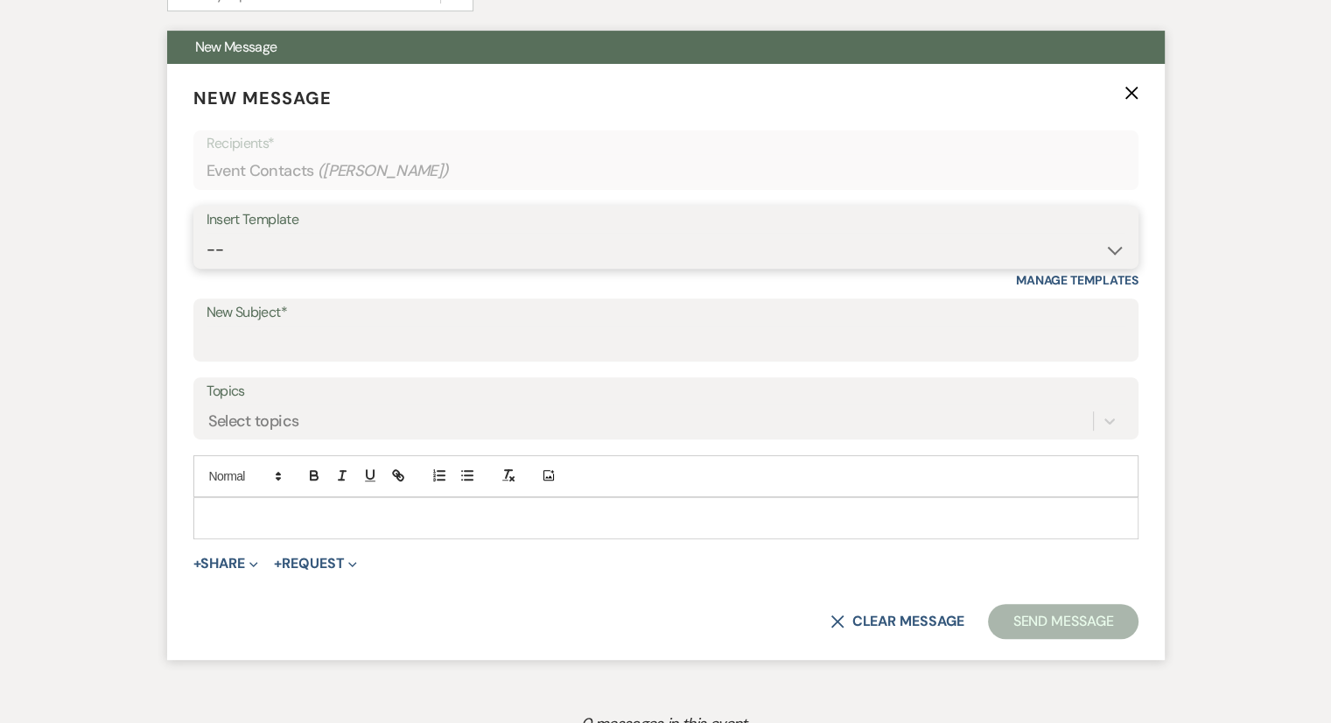
click at [410, 256] on select "-- Weven Planning Portal Introduction (Booked Events) Congratulations on choosi…" at bounding box center [666, 250] width 919 height 34
click at [207, 233] on select "-- Weven Planning Portal Introduction (Booked Events) Congratulations on choosi…" at bounding box center [666, 250] width 919 height 34
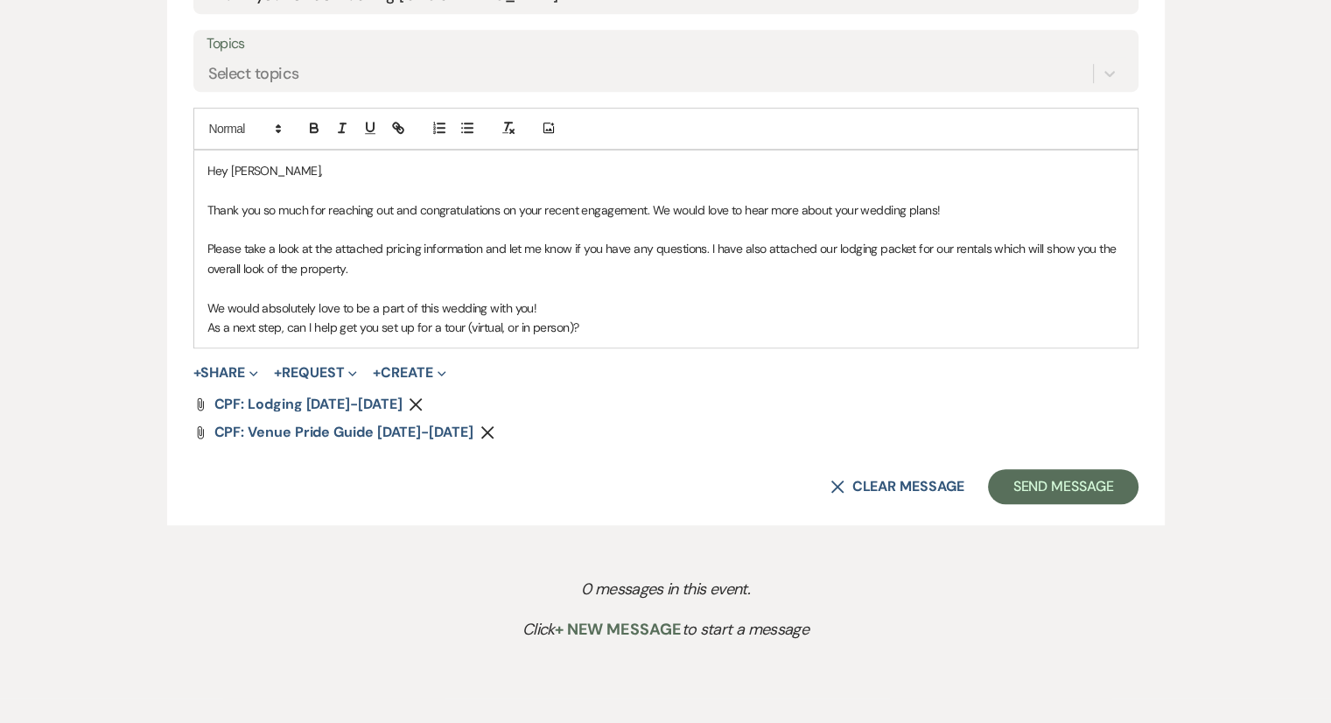
scroll to position [1054, 0]
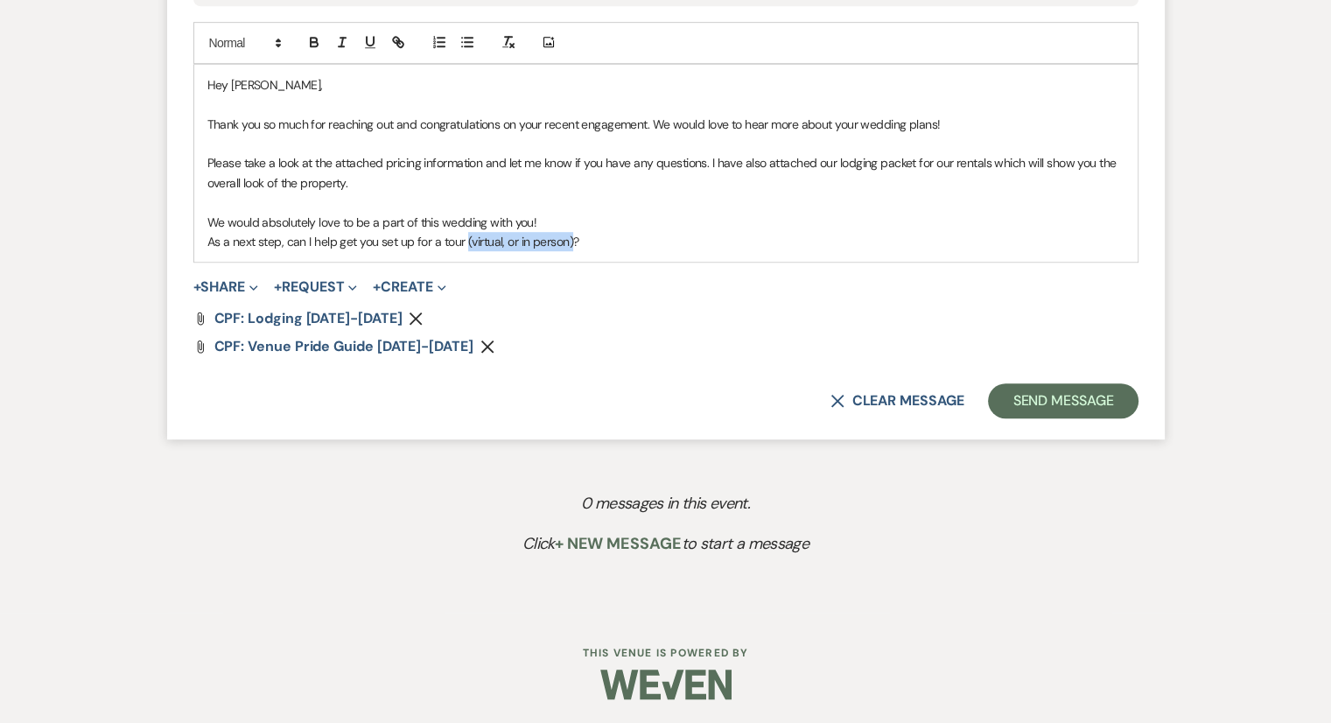
drag, startPoint x: 571, startPoint y: 239, endPoint x: 465, endPoint y: 237, distance: 105.9
click at [465, 237] on p "As a next step, can I help get you set up for a tour (virtual, or in person)?" at bounding box center [665, 241] width 917 height 19
click at [475, 250] on div "Hey [PERSON_NAME], Thank you so much for reaching out and congratulations on yo…" at bounding box center [665, 164] width 943 height 198
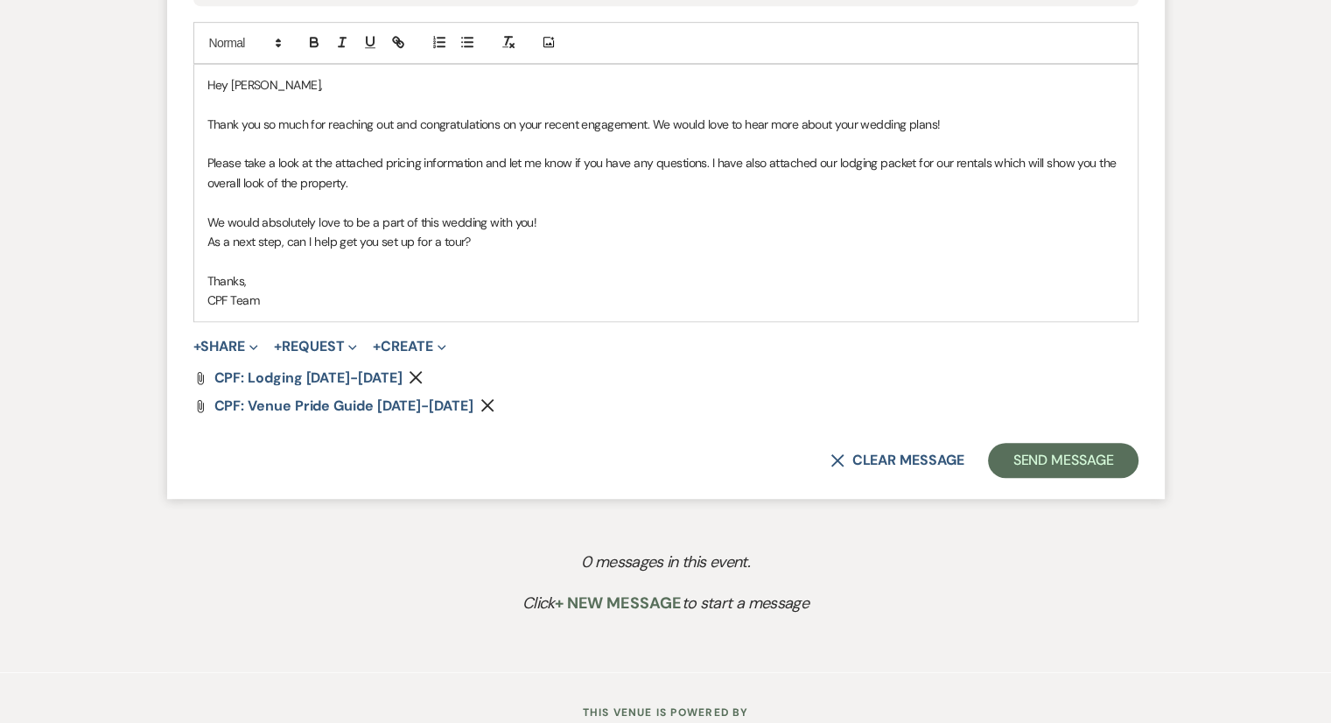
click at [630, 431] on form "New Message X Saving draft... Recipients* Event Contacts ( [PERSON_NAME] ) Inse…" at bounding box center [666, 65] width 998 height 868
click at [1013, 459] on button "Send Message" at bounding box center [1063, 460] width 150 height 35
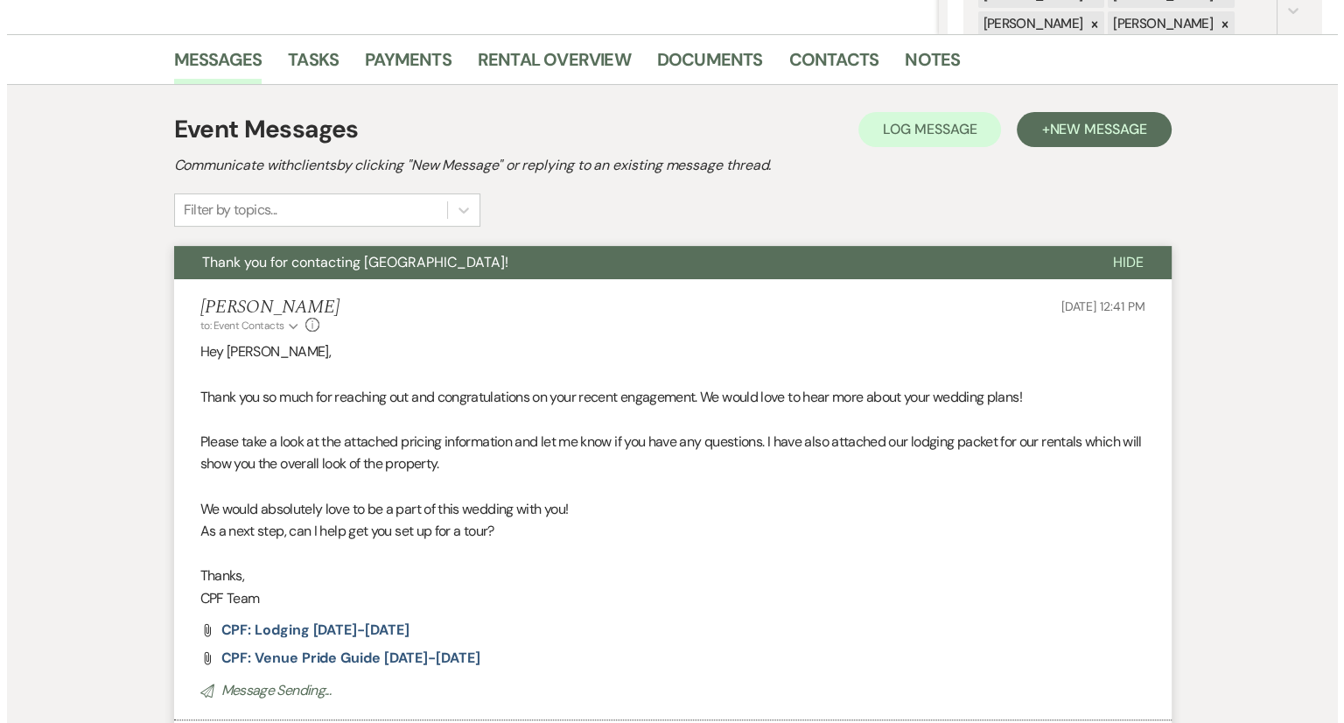
scroll to position [0, 0]
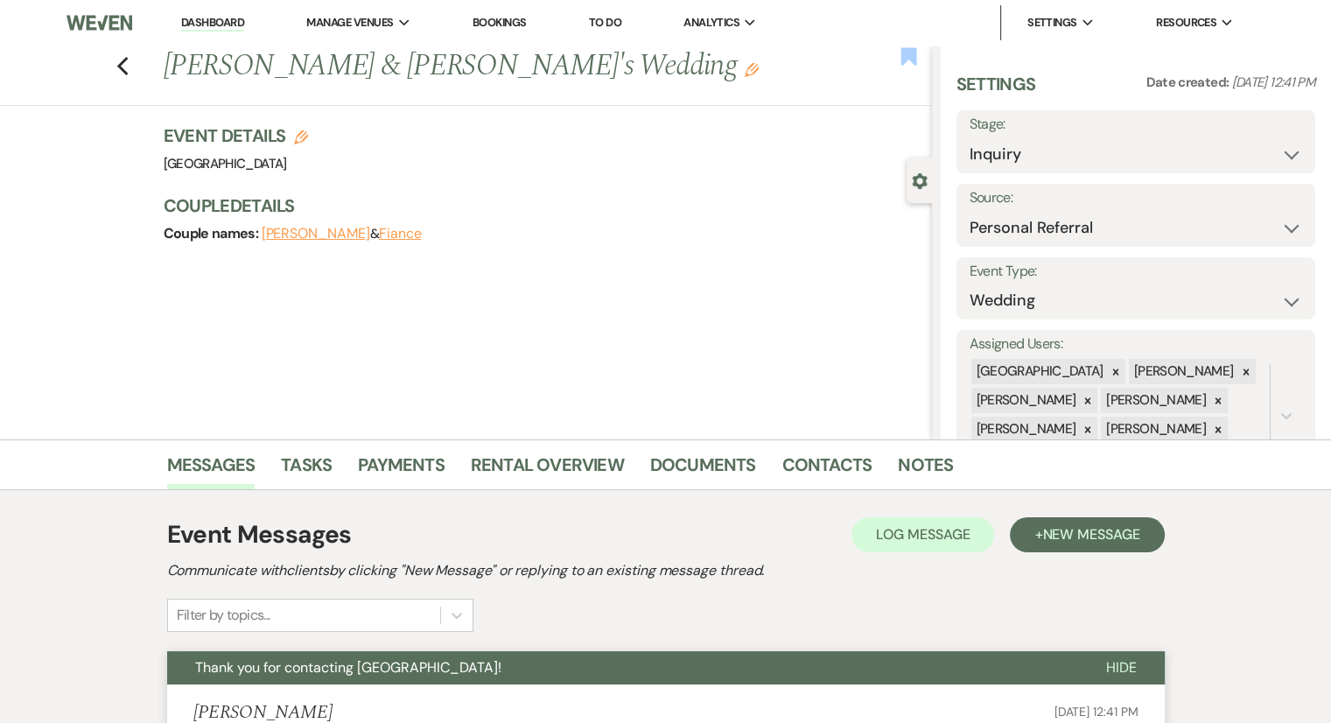
click at [904, 60] on use "button" at bounding box center [909, 56] width 16 height 18
click at [230, 23] on link "Dashboard" at bounding box center [212, 23] width 63 height 17
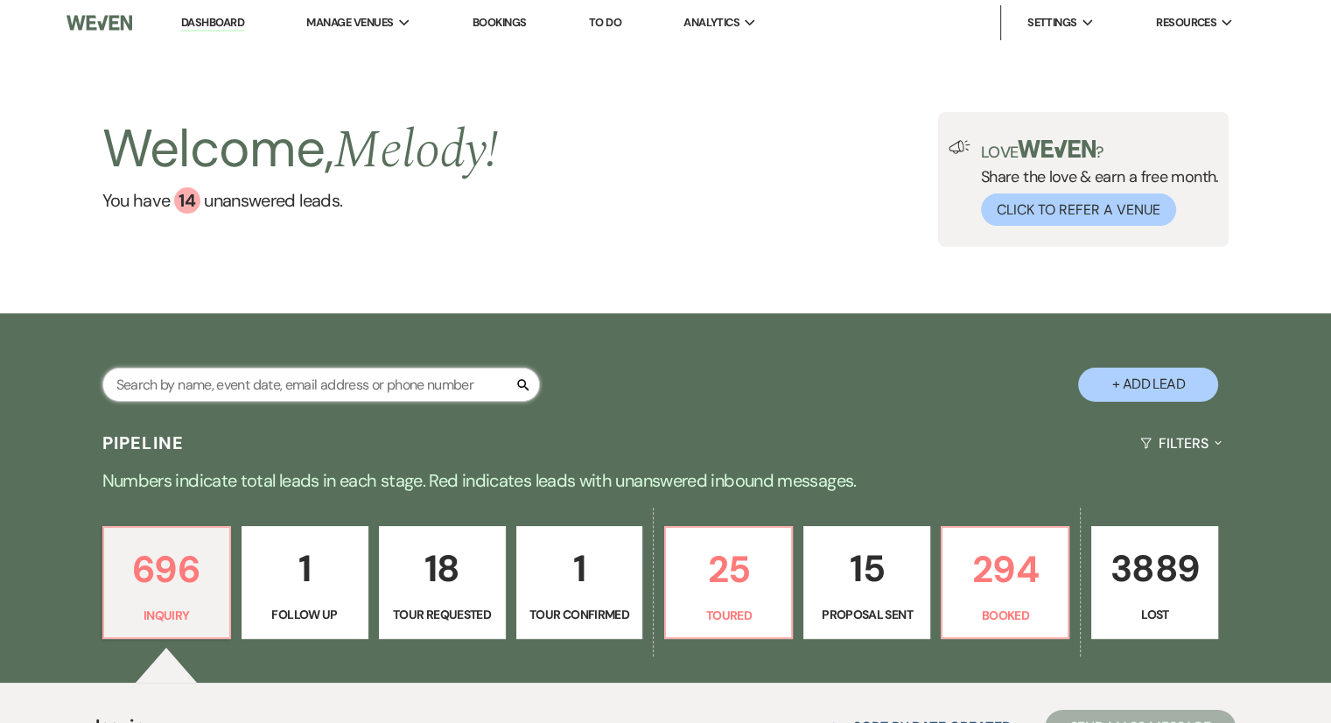
click at [256, 389] on input "text" at bounding box center [321, 385] width 438 height 34
paste input "[PERSON_NAME]"
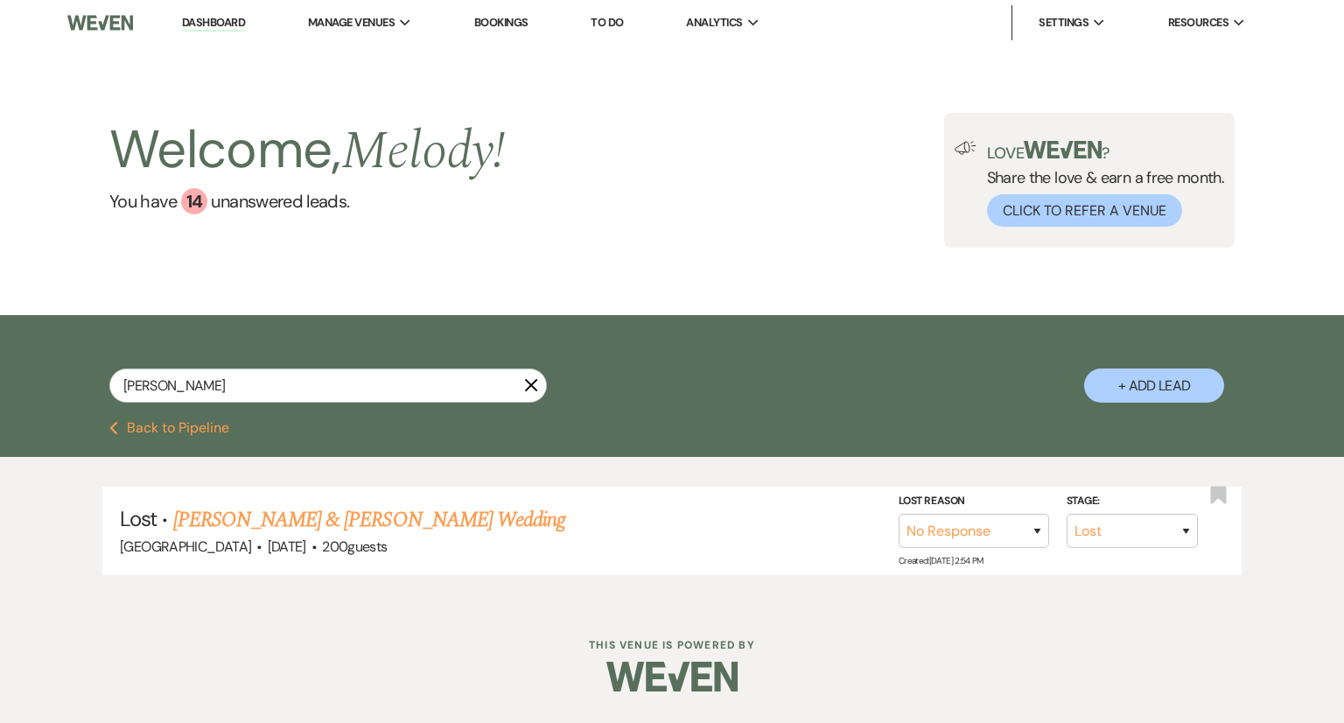
click at [1134, 391] on button "+ Add Lead" at bounding box center [1154, 385] width 140 height 34
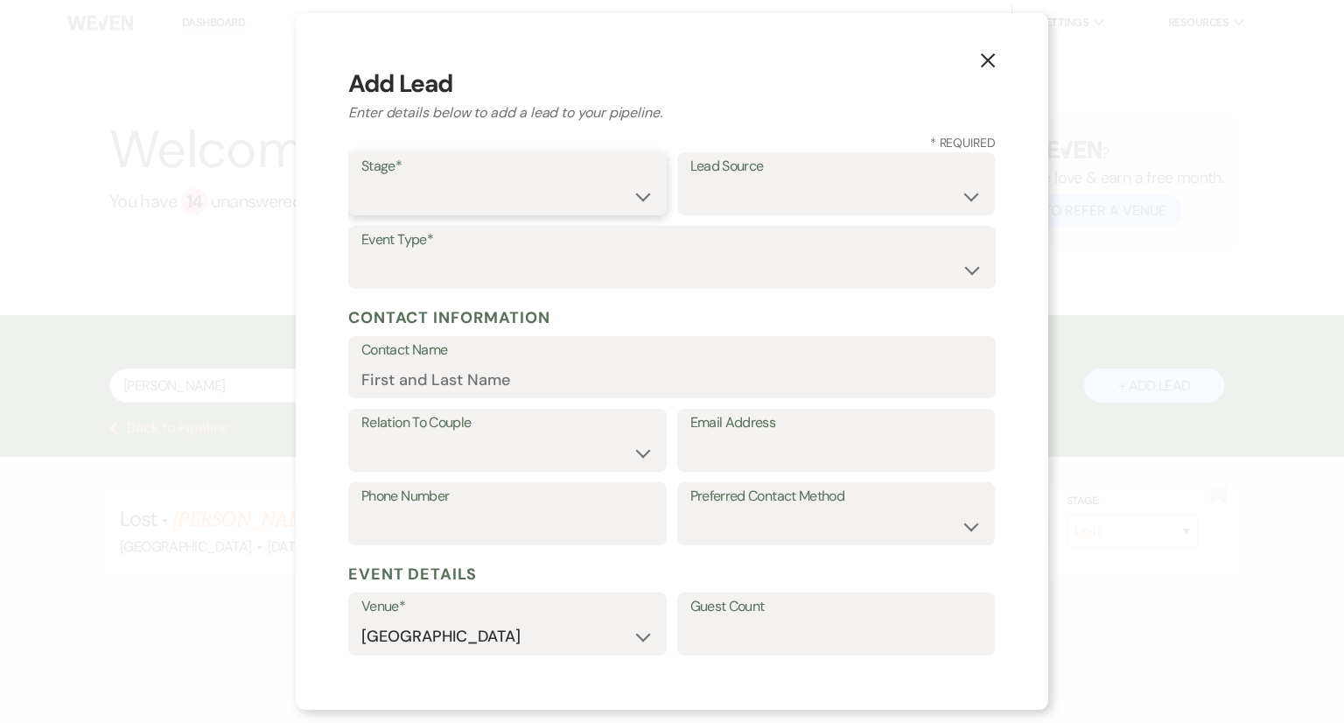
click at [494, 206] on select "Inquiry Follow Up Tour Requested Tour Confirmed Toured Proposal Sent Booked Lost" at bounding box center [507, 196] width 292 height 34
click at [361, 179] on select "Inquiry Follow Up Tour Requested Tour Confirmed Toured Proposal Sent Booked Lost" at bounding box center [507, 196] width 292 height 34
click at [784, 195] on select "Weven Venue Website Instagram Facebook Pinterest Google The Knot Wedding Wire H…" at bounding box center [837, 196] width 292 height 34
click at [809, 214] on div "Lead Source Weven Venue Website Instagram Facebook Pinterest Google The Knot We…" at bounding box center [836, 189] width 319 height 74
click at [796, 197] on select "Weven Venue Website Instagram Facebook Pinterest Google The Knot Wedding Wire H…" at bounding box center [837, 196] width 292 height 34
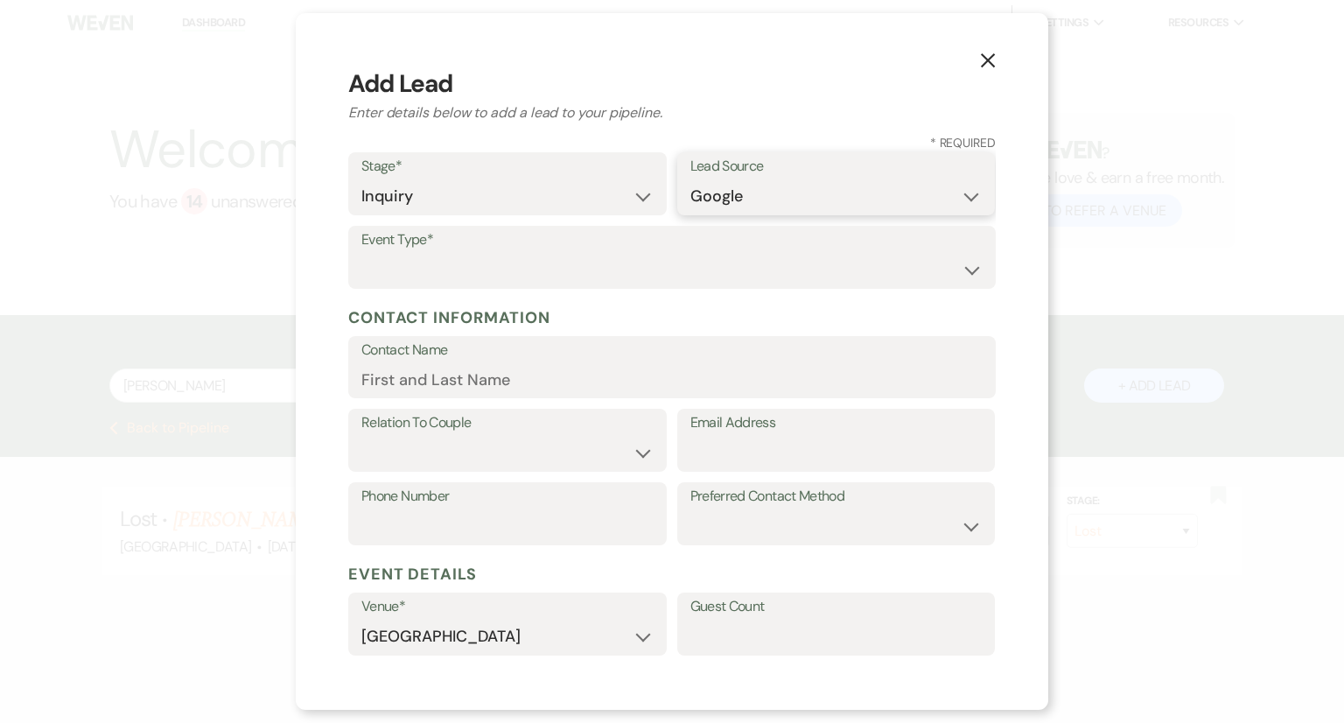
click at [691, 179] on select "Weven Venue Website Instagram Facebook Pinterest Google The Knot Wedding Wire H…" at bounding box center [837, 196] width 292 height 34
click at [396, 282] on select "Wedding Anniversary Party Baby Shower Bachelorette / Bachelor Party Birthday Pa…" at bounding box center [671, 270] width 621 height 34
click at [733, 452] on input "Email Address" at bounding box center [837, 455] width 292 height 34
paste input "[EMAIL_ADDRESS][DOMAIN_NAME]"
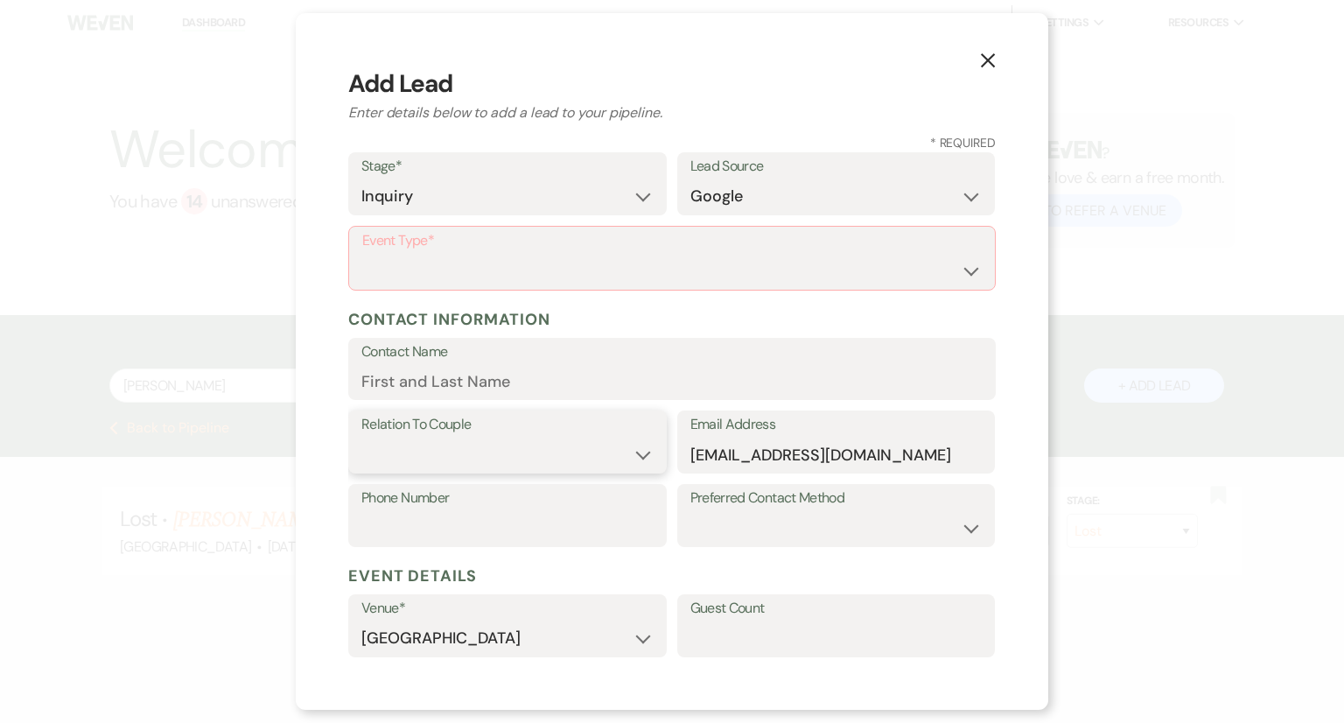
click at [441, 463] on select "Couple Planner Parent of Couple Family Member Friend Other" at bounding box center [507, 455] width 292 height 34
click at [361, 438] on select "Couple Planner Parent of Couple Family Member Friend Other" at bounding box center [507, 455] width 292 height 34
click at [432, 536] on input "Phone Number" at bounding box center [507, 528] width 292 height 34
paste input "8034873423"
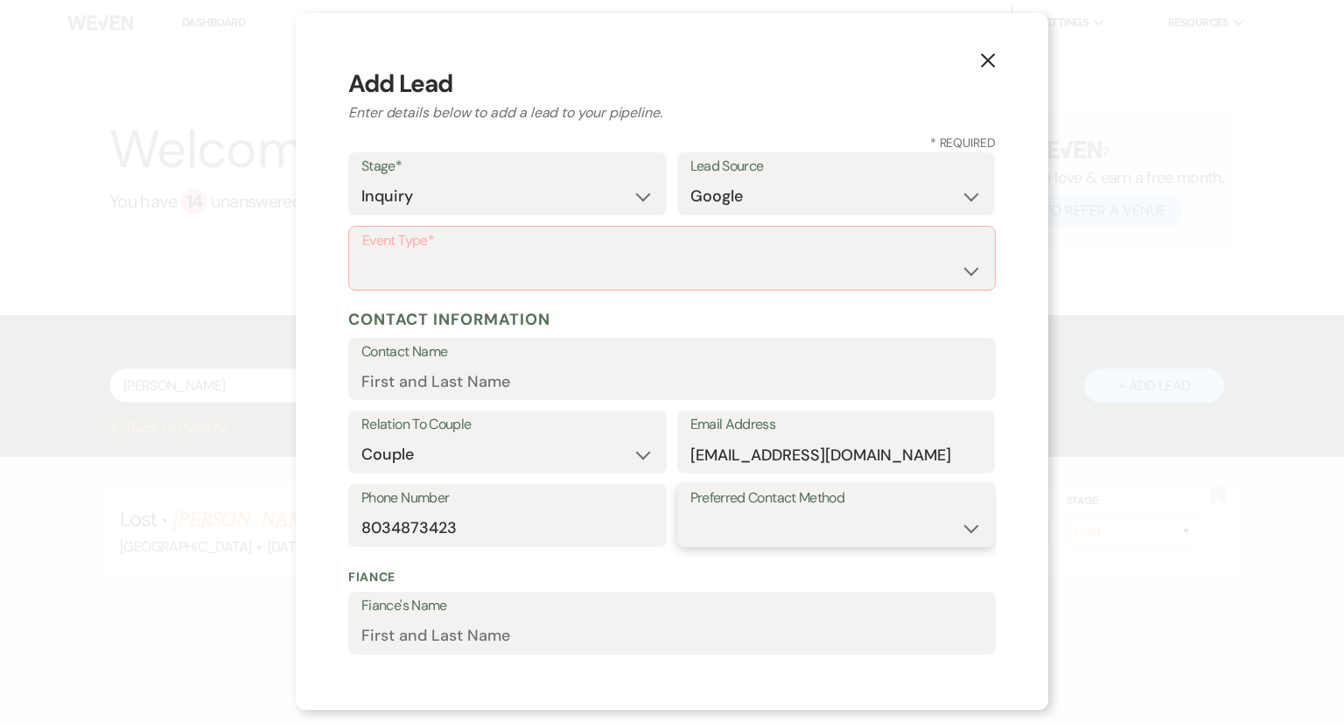
click at [788, 514] on select "Email Phone Text" at bounding box center [837, 528] width 292 height 34
click at [691, 511] on select "Email Phone Text" at bounding box center [837, 528] width 292 height 34
click at [587, 283] on select "Wedding Anniversary Party Baby Shower Bachelorette / Bachelor Party Birthday Pa…" at bounding box center [672, 271] width 620 height 34
click at [362, 254] on select "Wedding Anniversary Party Baby Shower Bachelorette / Bachelor Party Birthday Pa…" at bounding box center [672, 271] width 620 height 34
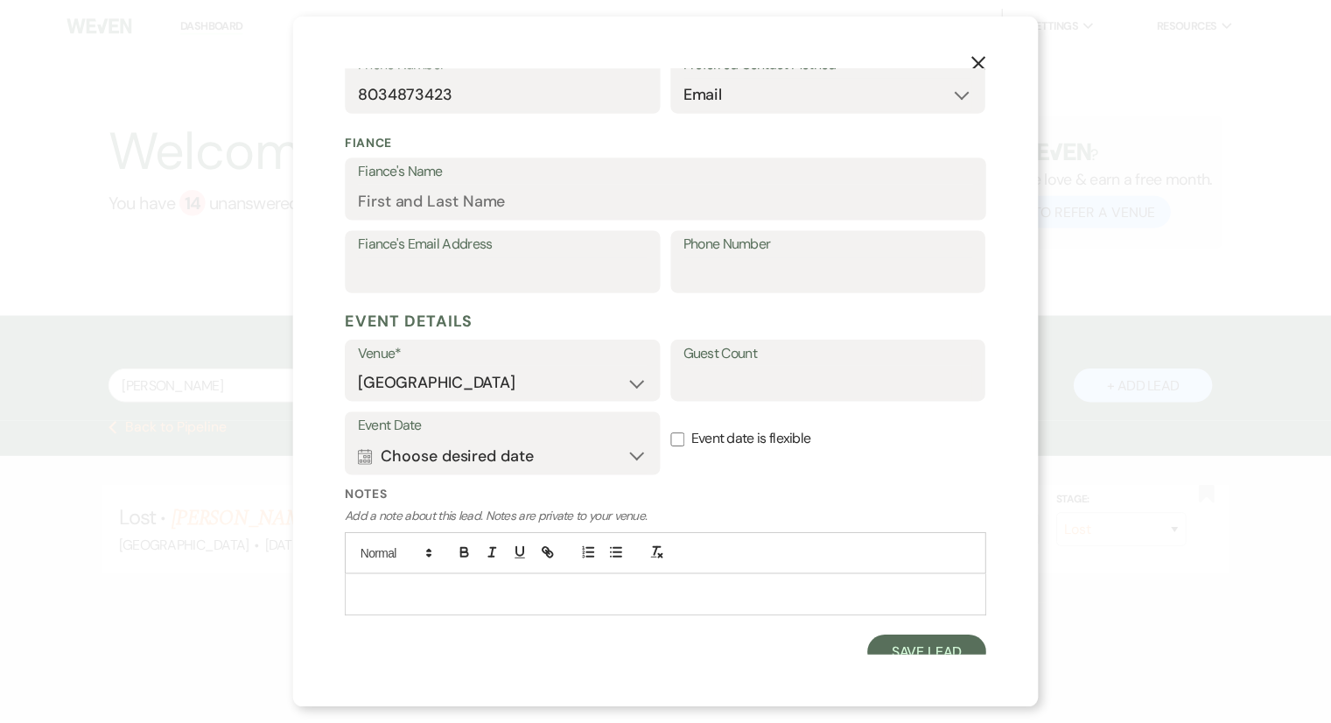
scroll to position [448, 0]
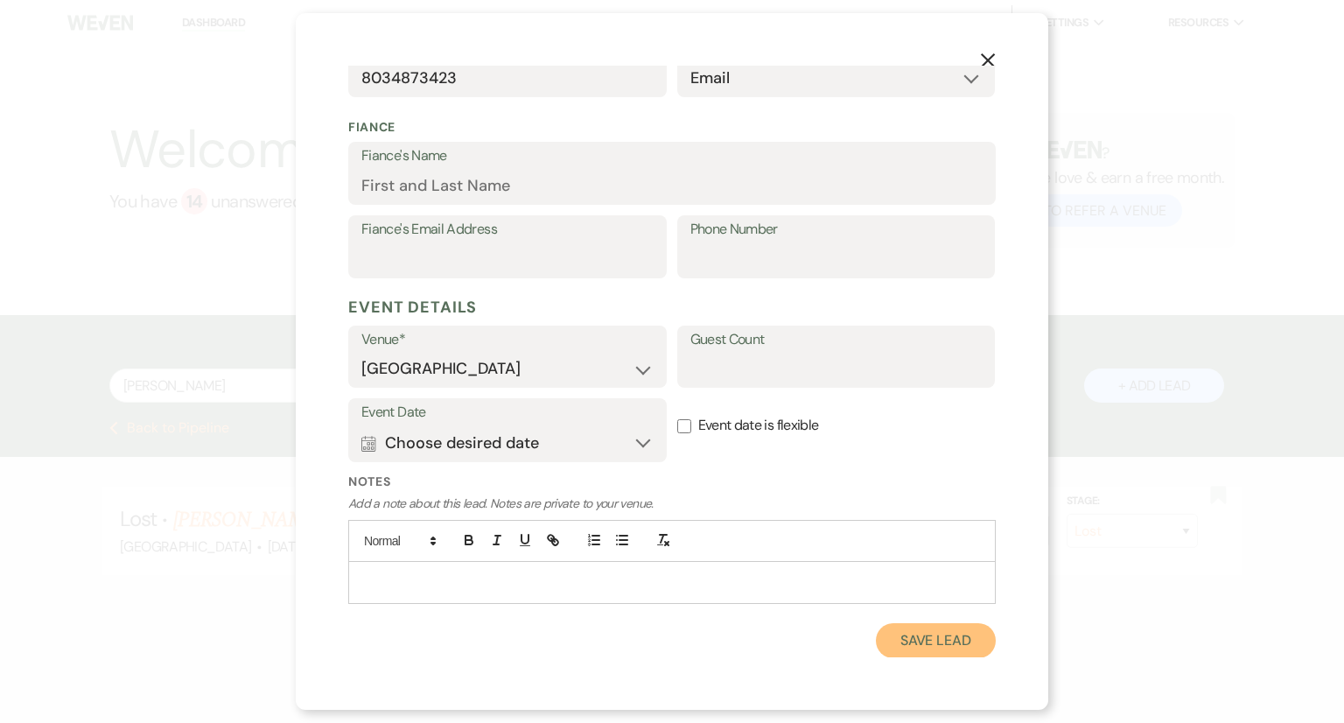
click at [936, 638] on button "Save Lead" at bounding box center [936, 640] width 120 height 35
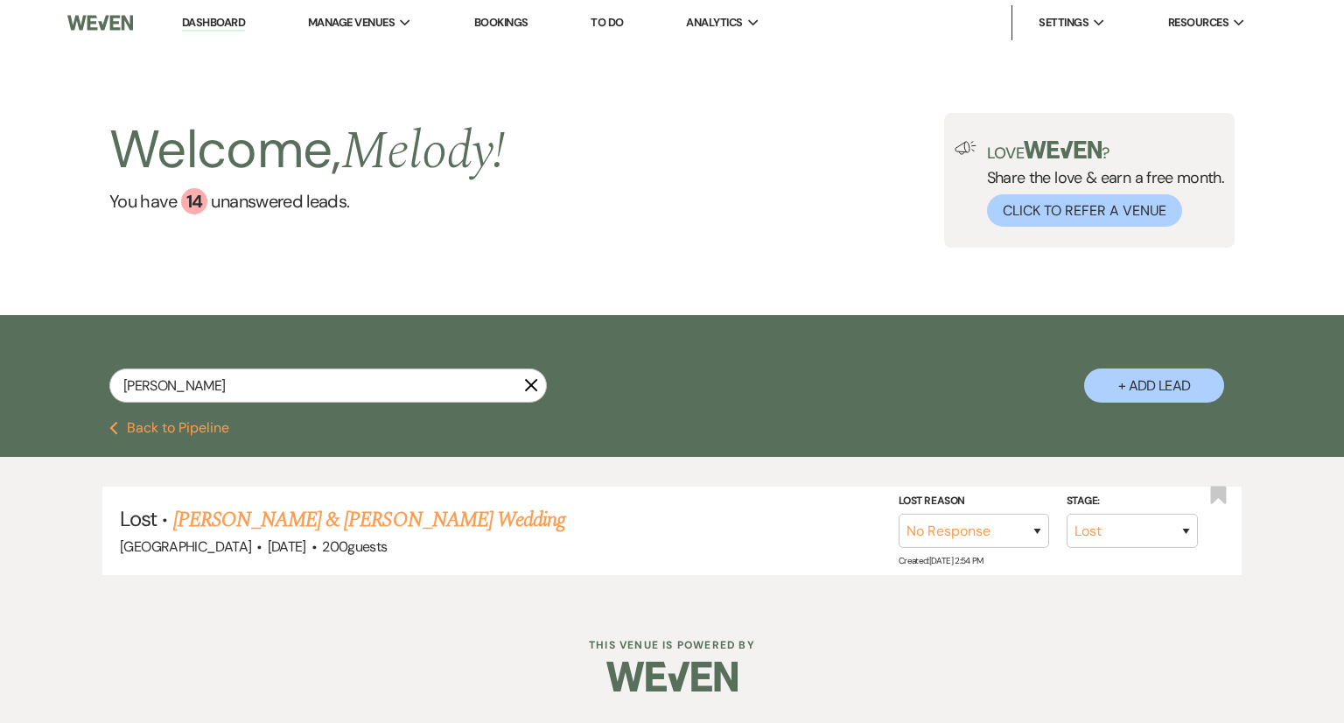
click at [936, 638] on div at bounding box center [672, 676] width 896 height 82
click at [336, 384] on input "[PERSON_NAME]" at bounding box center [328, 385] width 438 height 34
click at [210, 396] on input "[PERSON_NAME]" at bounding box center [328, 385] width 438 height 34
click at [188, 433] on button "Previous Back to Pipeline" at bounding box center [169, 428] width 120 height 14
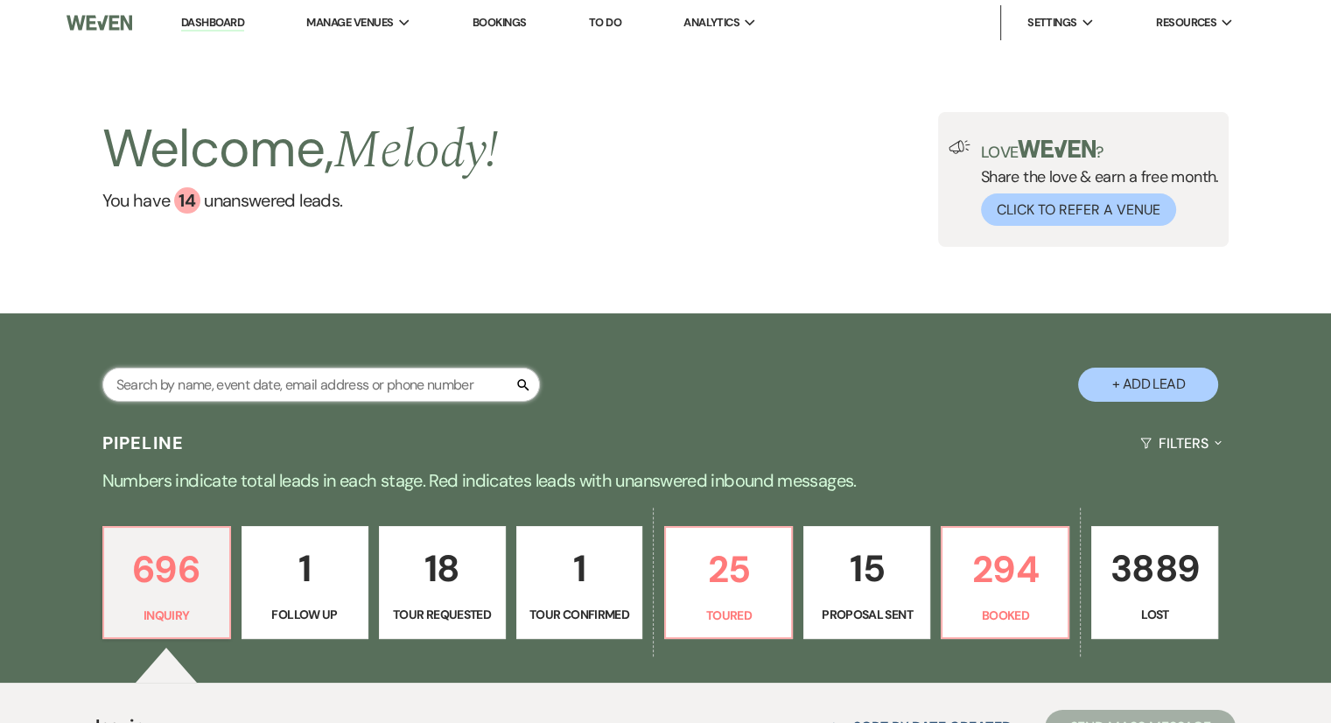
click at [183, 382] on input "text" at bounding box center [321, 385] width 438 height 34
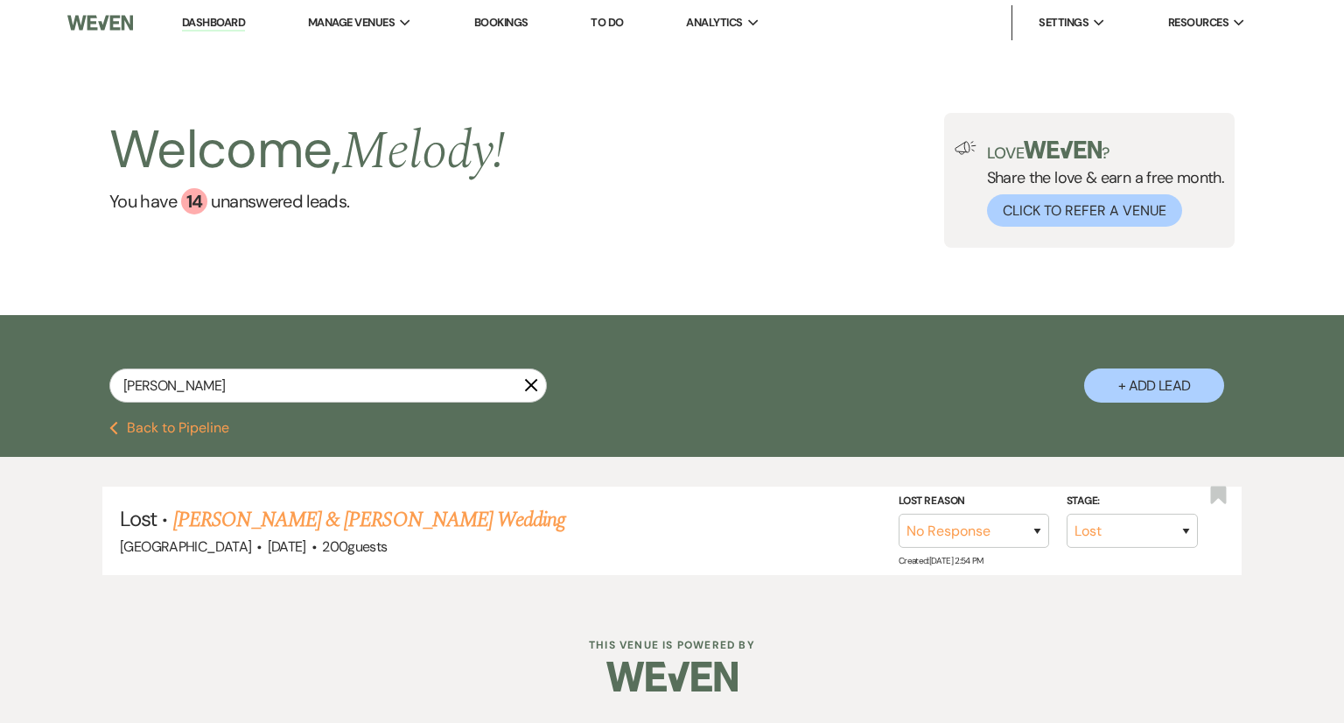
click at [235, 651] on div at bounding box center [672, 676] width 896 height 82
click at [616, 424] on div "Previous Back to Pipeline" at bounding box center [672, 428] width 1260 height 14
click at [369, 362] on div "[PERSON_NAME] X + Add Lead" at bounding box center [672, 370] width 1260 height 93
drag, startPoint x: 228, startPoint y: 379, endPoint x: 94, endPoint y: 378, distance: 133.9
click at [94, 378] on div "[PERSON_NAME] X + Add Lead" at bounding box center [672, 370] width 1260 height 93
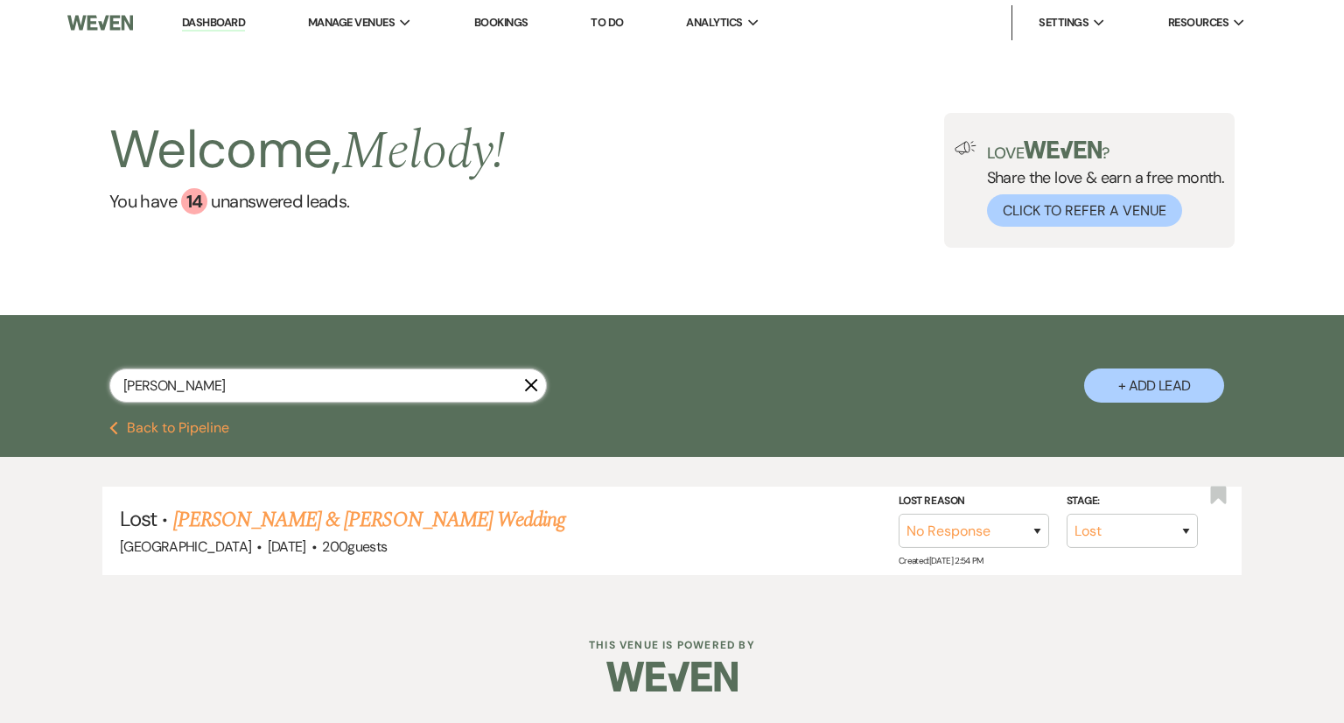
paste input "[PERSON_NAME]"
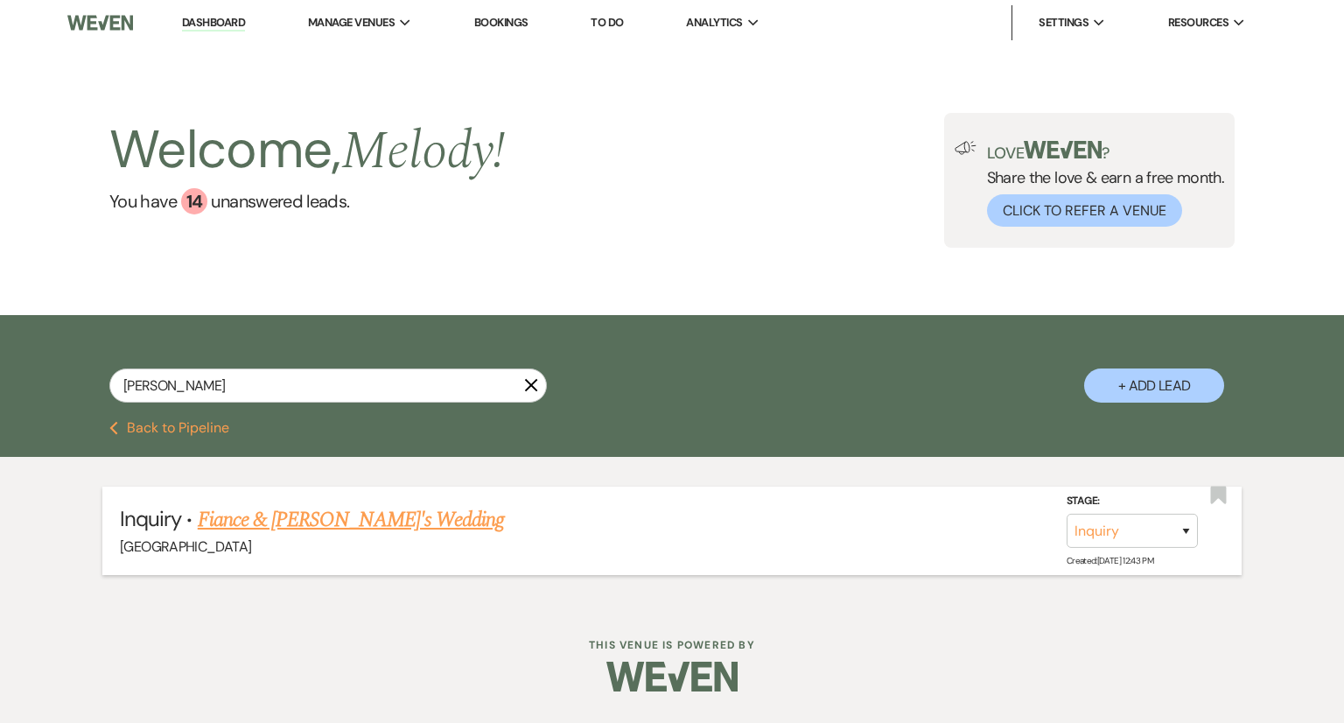
click at [326, 526] on link "Fiance & [PERSON_NAME]'s Wedding" at bounding box center [351, 520] width 306 height 32
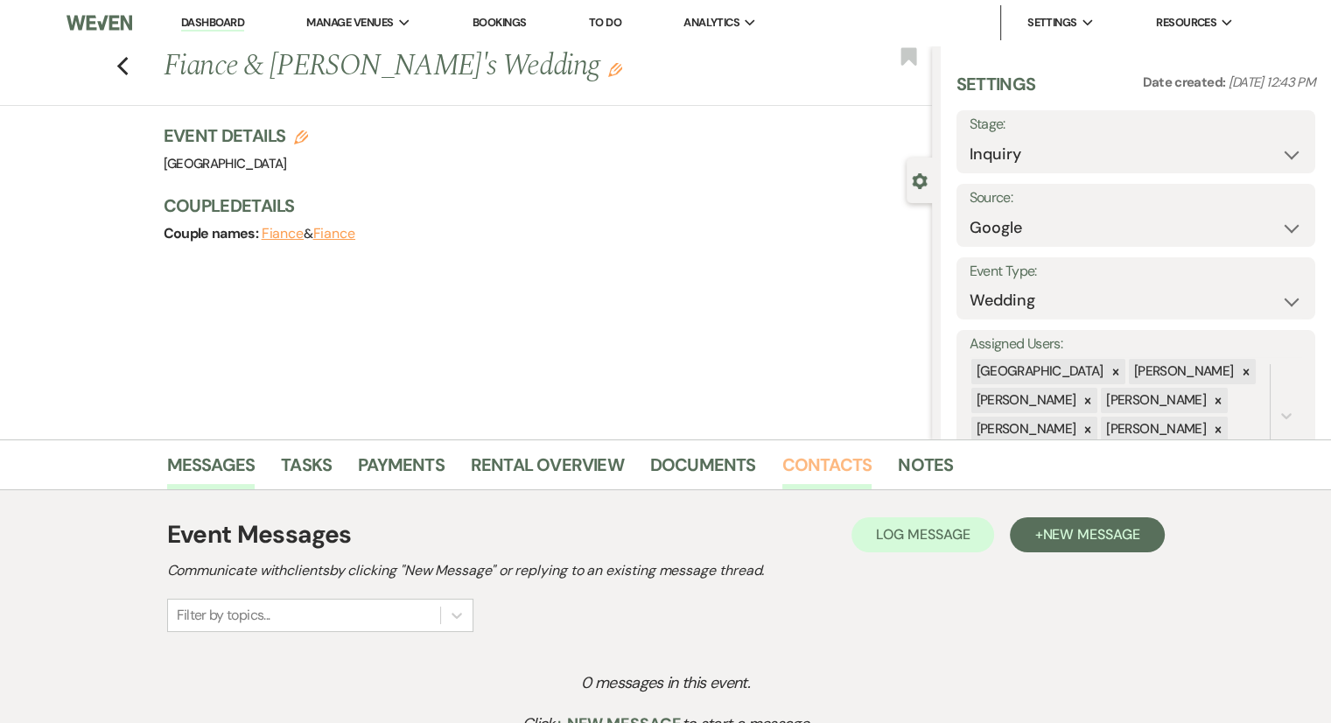
click at [821, 466] on link "Contacts" at bounding box center [827, 470] width 90 height 39
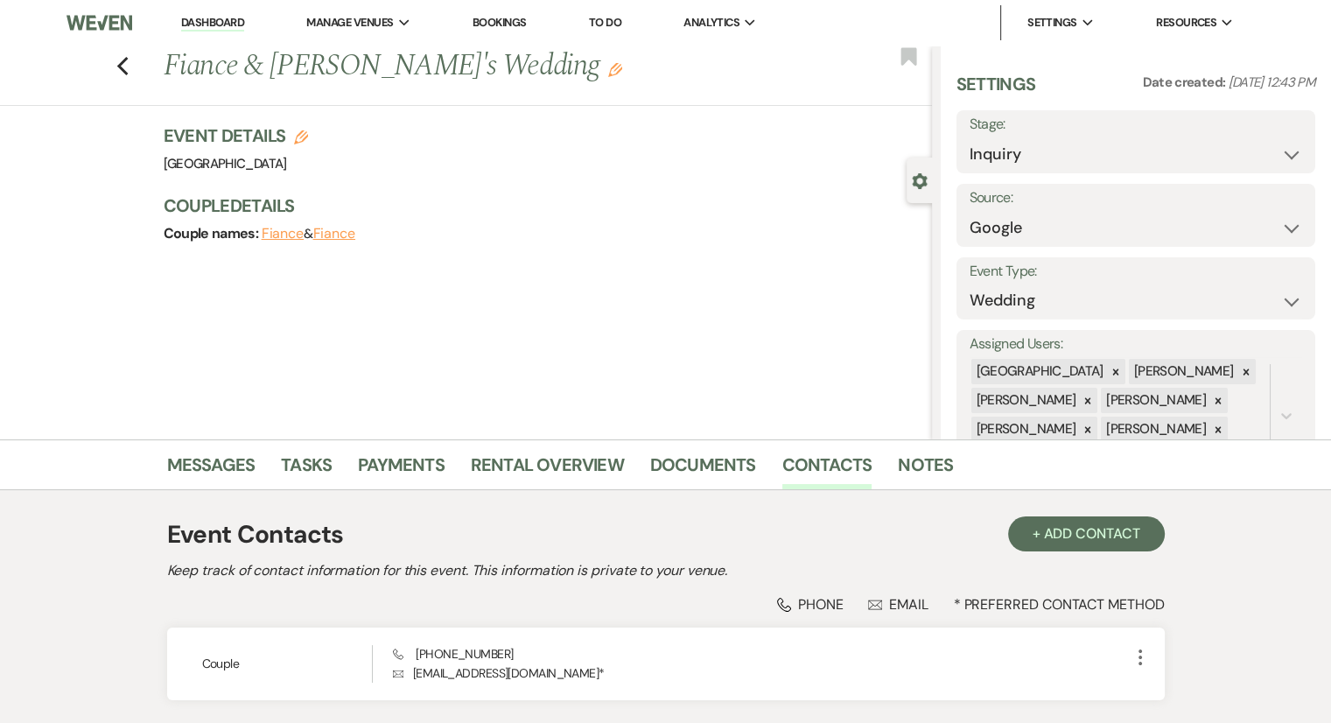
click at [608, 77] on icon "Edit" at bounding box center [615, 70] width 14 height 14
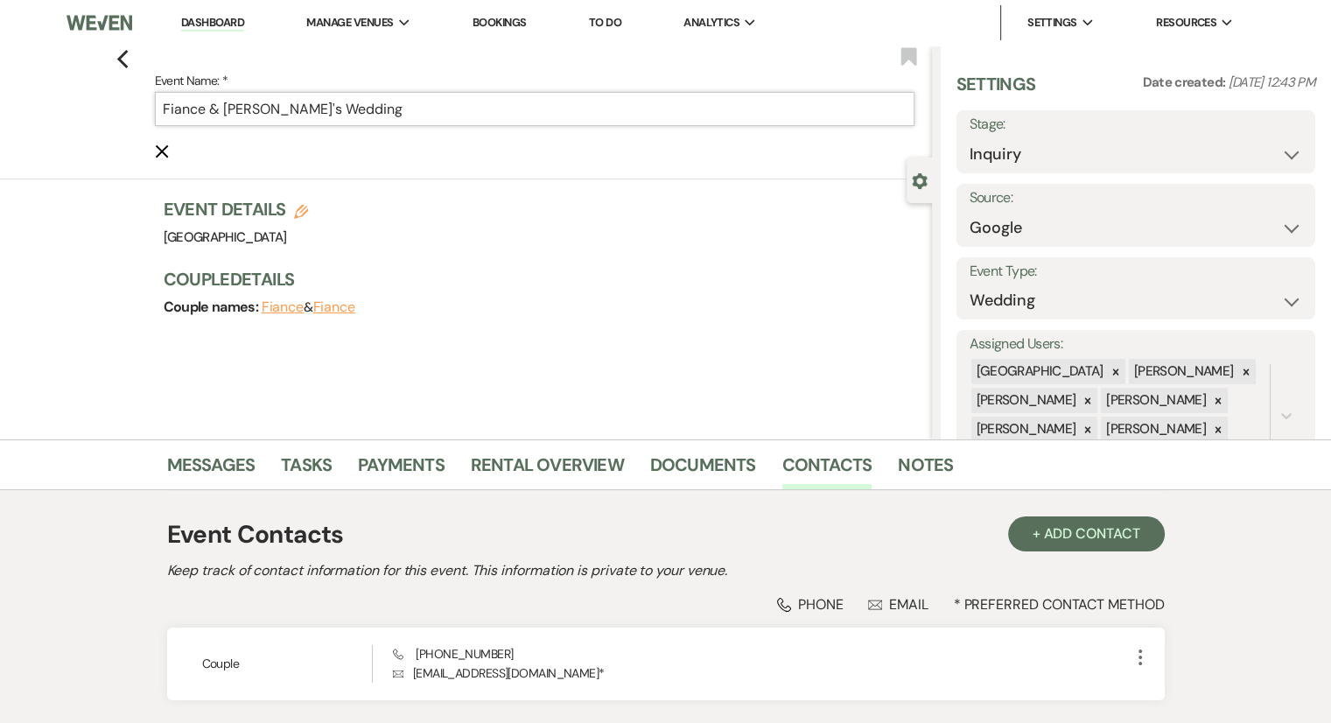
drag, startPoint x: 211, startPoint y: 106, endPoint x: 133, endPoint y: 100, distance: 78.1
click at [133, 100] on div "Previous Event Name: * Fiance & [PERSON_NAME]'s Wedding Cancel Edit Bookmark" at bounding box center [461, 113] width 941 height 134
paste input "Caubl"
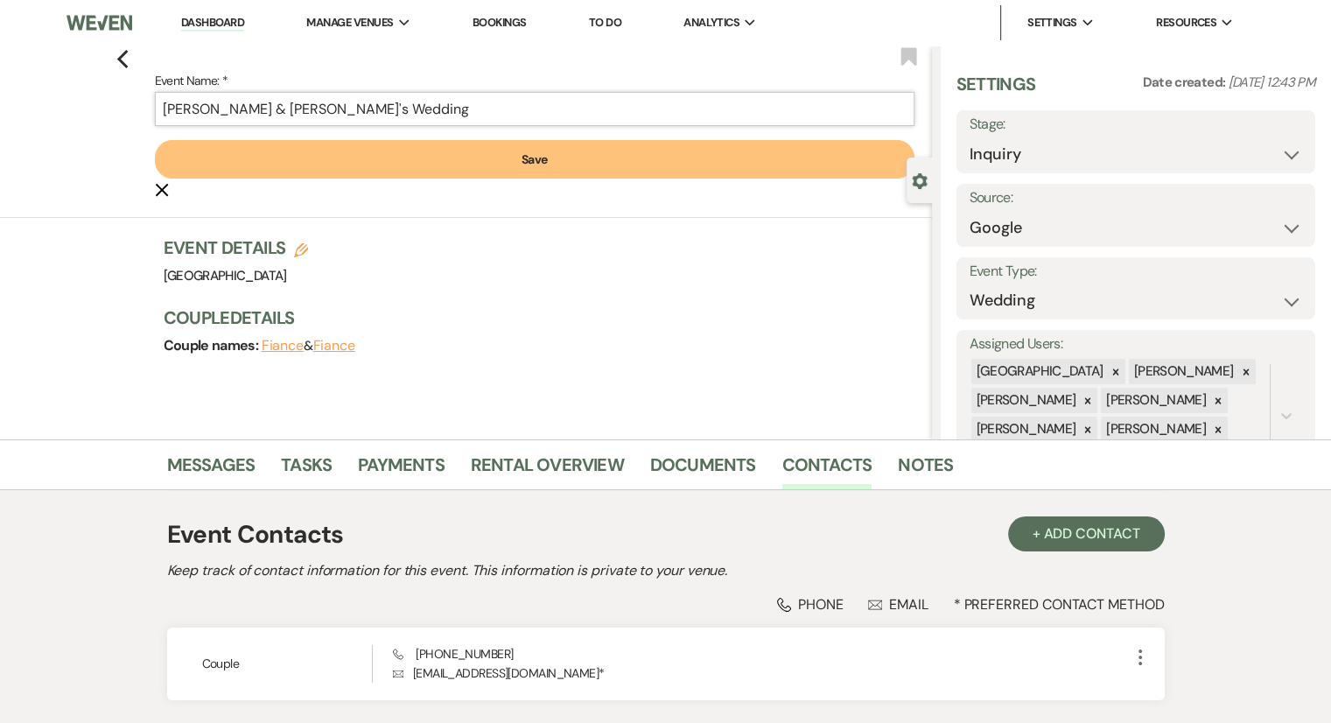
click at [170, 109] on input "[PERSON_NAME] & [PERSON_NAME]'s Wedding" at bounding box center [535, 109] width 760 height 34
click at [546, 158] on button "Save" at bounding box center [535, 159] width 760 height 39
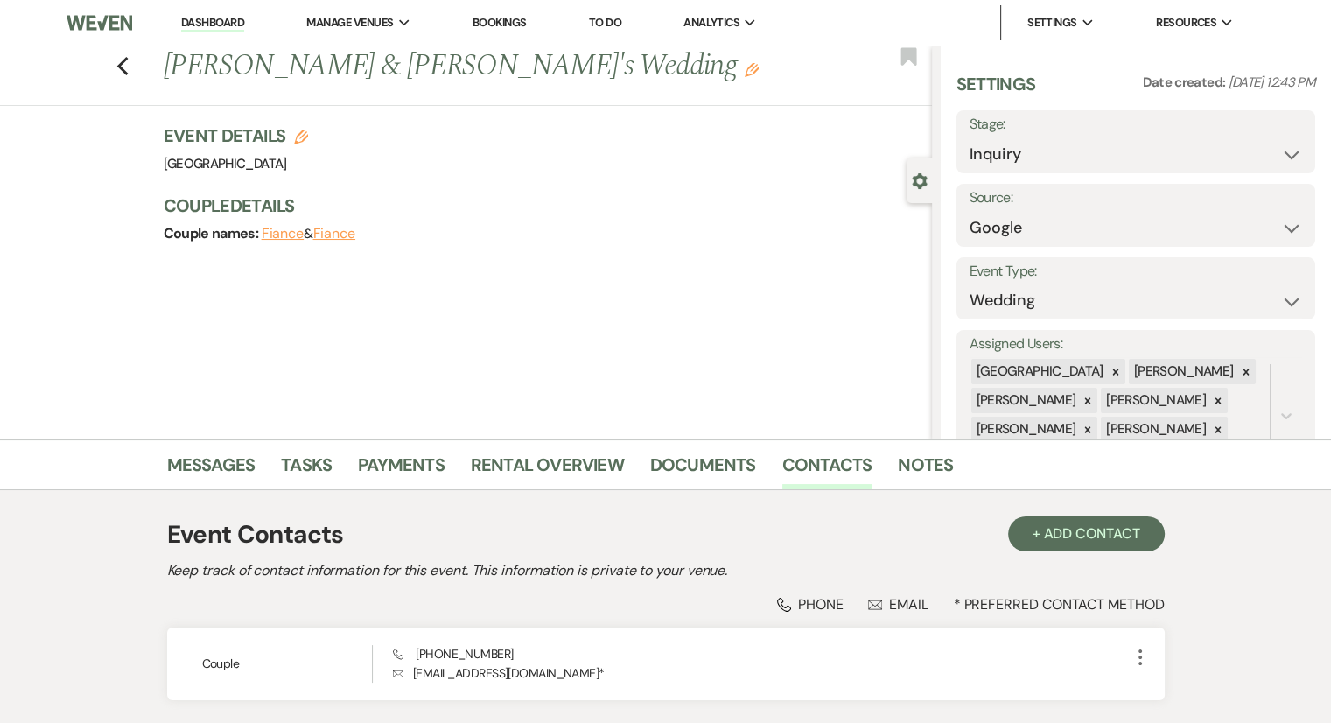
click at [908, 70] on div "Previous [PERSON_NAME] & [PERSON_NAME]'s Wedding Edit" at bounding box center [543, 67] width 777 height 42
click at [914, 64] on use "button" at bounding box center [909, 56] width 16 height 18
click at [216, 21] on link "Dashboard" at bounding box center [212, 23] width 63 height 17
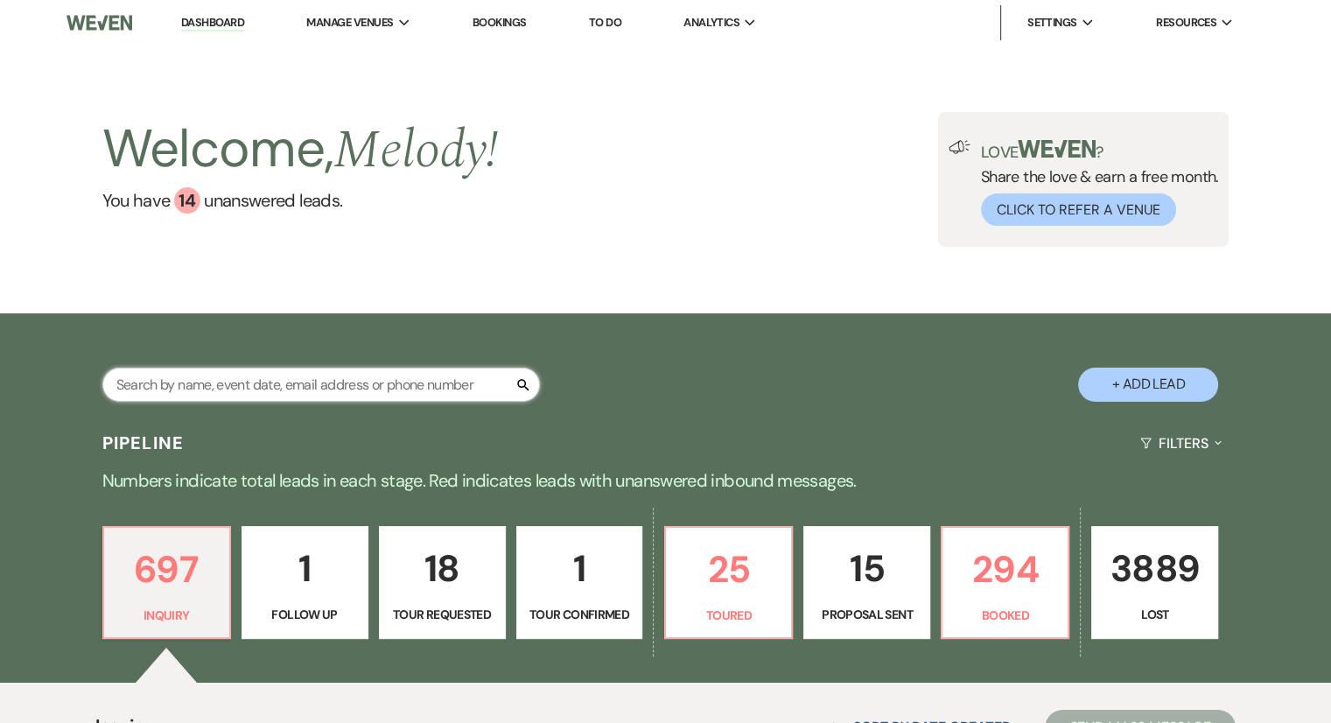
click at [183, 380] on input "text" at bounding box center [321, 385] width 438 height 34
paste input "[PERSON_NAME]"
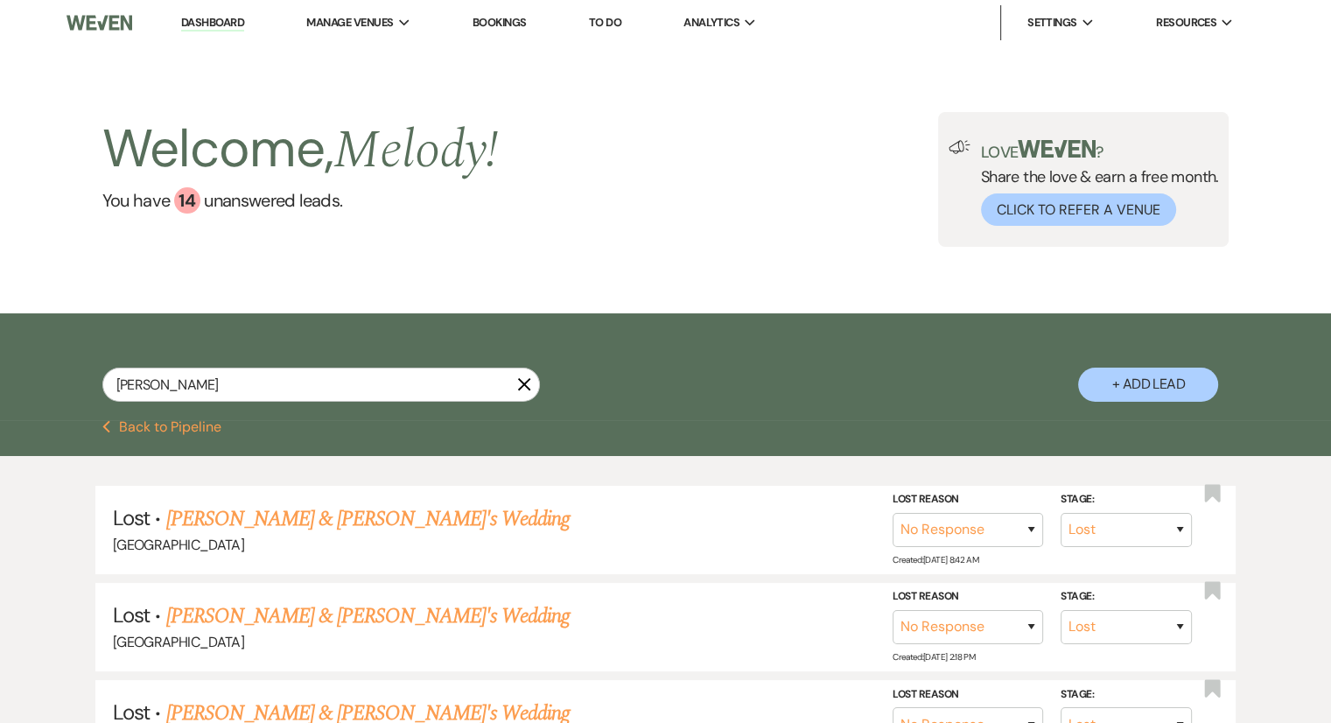
click at [798, 227] on div "Welcome, Melody ! You have 14 unanswered lead s . Love ? Share the love & earn …" at bounding box center [666, 179] width 1260 height 135
click at [280, 389] on input "[PERSON_NAME]" at bounding box center [321, 385] width 438 height 34
click at [282, 399] on input "[PERSON_NAME]" at bounding box center [321, 385] width 438 height 34
click at [271, 403] on div "[PERSON_NAME] X" at bounding box center [321, 392] width 438 height 48
click at [277, 389] on input "[PERSON_NAME]" at bounding box center [321, 385] width 438 height 34
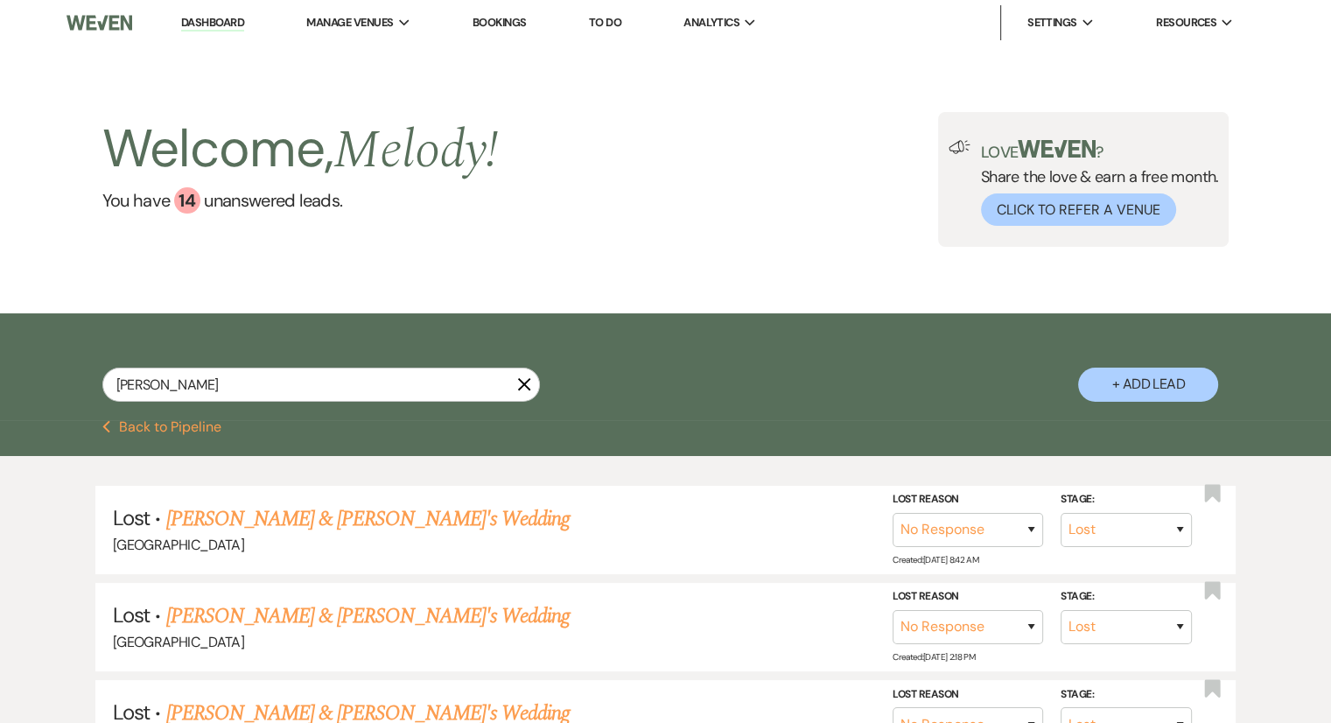
click at [1154, 375] on button "+ Add Lead" at bounding box center [1148, 385] width 140 height 34
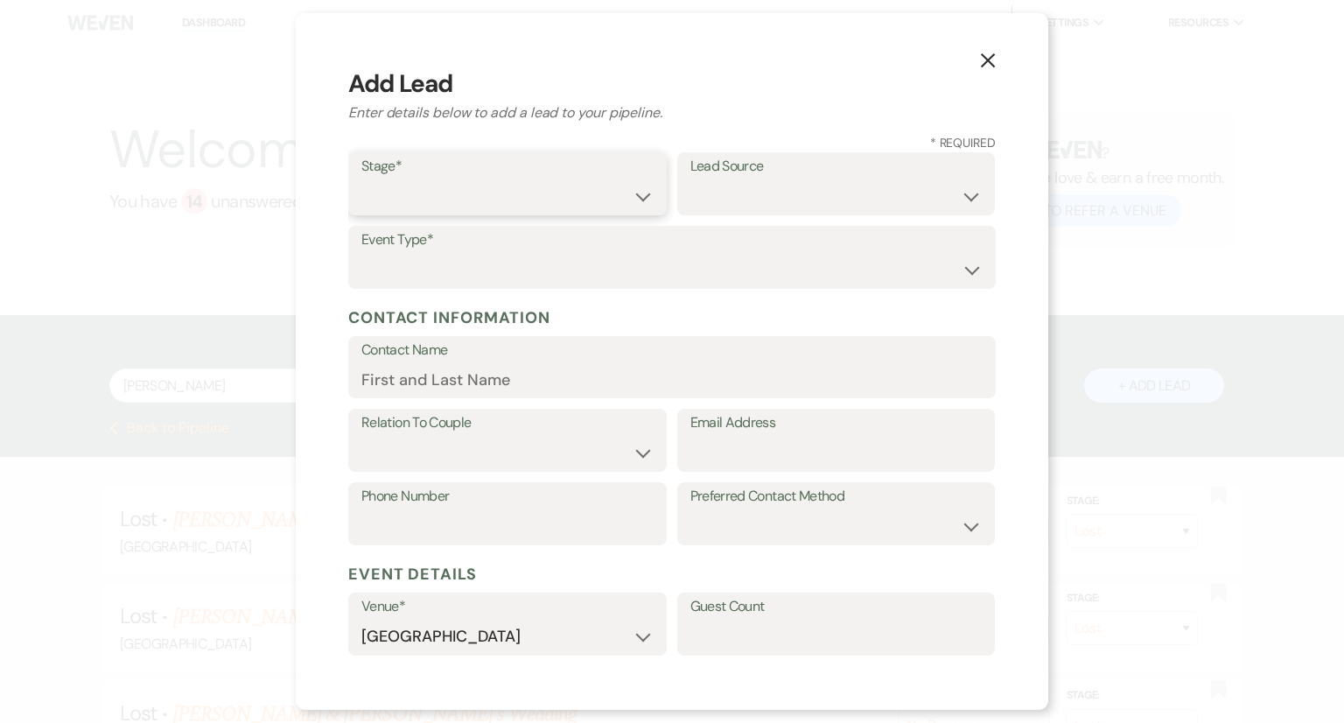
click at [472, 183] on select "Inquiry Follow Up Tour Requested Tour Confirmed Toured Proposal Sent Booked Lost" at bounding box center [507, 196] width 292 height 34
click at [361, 179] on select "Inquiry Follow Up Tour Requested Tour Confirmed Toured Proposal Sent Booked Lost" at bounding box center [507, 196] width 292 height 34
click at [735, 206] on select "Weven Venue Website Instagram Facebook Pinterest Google The Knot Wedding Wire H…" at bounding box center [837, 196] width 292 height 34
click at [368, 389] on input "Contact Name" at bounding box center [671, 379] width 621 height 34
paste input "[PERSON_NAME]"
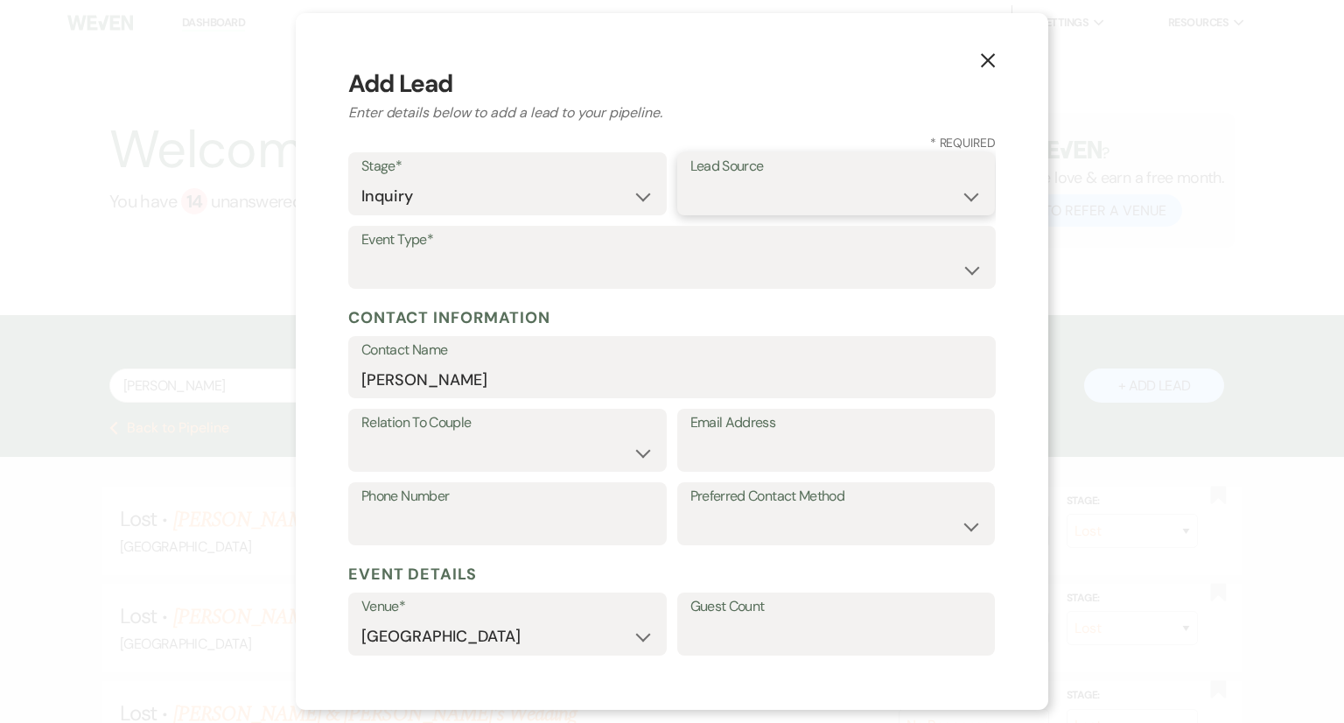
click at [724, 211] on select "Weven Venue Website Instagram Facebook Pinterest Google The Knot Wedding Wire H…" at bounding box center [837, 196] width 292 height 34
click at [742, 212] on select "Weven Venue Website Instagram Facebook Pinterest Google The Knot Wedding Wire H…" at bounding box center [837, 196] width 292 height 34
click at [691, 179] on select "Weven Venue Website Instagram Facebook Pinterest Google The Knot Wedding Wire H…" at bounding box center [837, 196] width 292 height 34
click at [431, 270] on select "Wedding Anniversary Party Baby Shower Bachelorette / Bachelor Party Birthday Pa…" at bounding box center [671, 270] width 621 height 34
click at [361, 253] on select "Wedding Anniversary Party Baby Shower Bachelorette / Bachelor Party Birthday Pa…" at bounding box center [671, 270] width 621 height 34
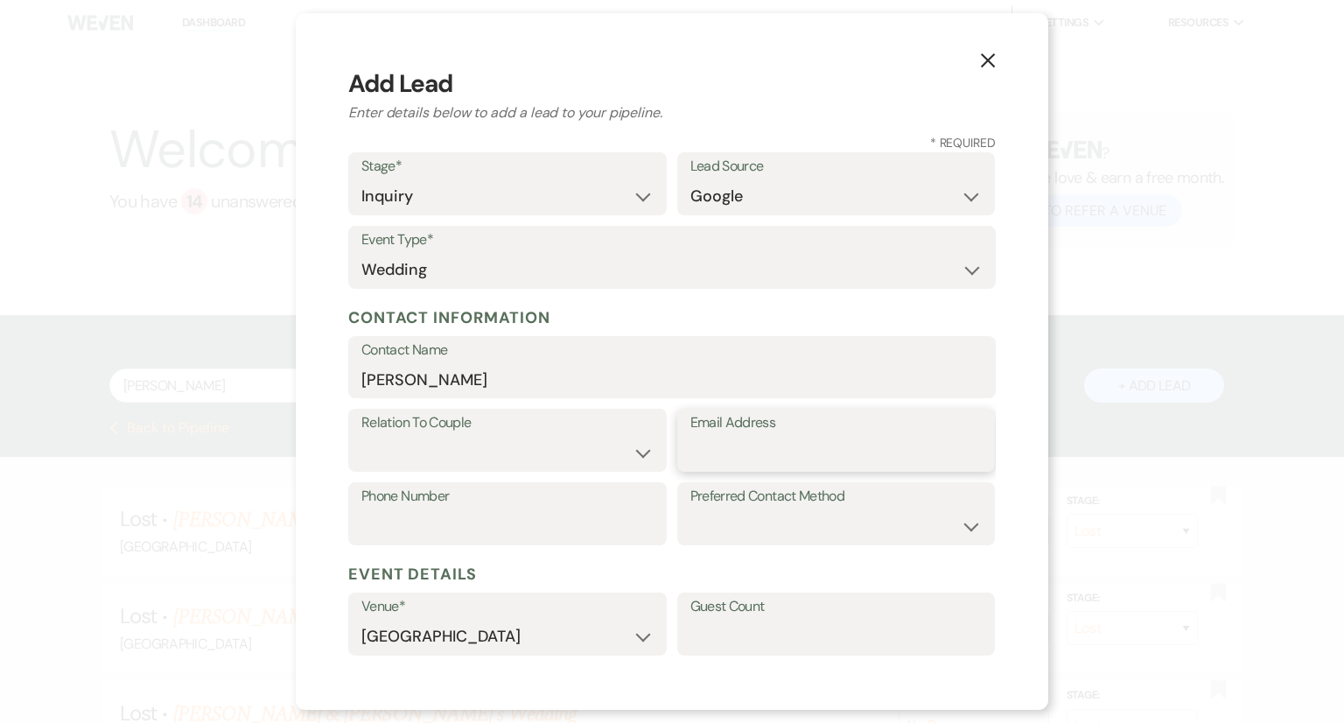
click at [735, 459] on input "Email Address" at bounding box center [837, 453] width 292 height 34
paste input "[EMAIL_ADDRESS][DOMAIN_NAME]"
click at [393, 456] on select "Couple Planner Parent of Couple Family Member Friend Other" at bounding box center [507, 453] width 292 height 34
click at [361, 436] on select "Couple Planner Parent of Couple Family Member Friend Other" at bounding box center [507, 453] width 292 height 34
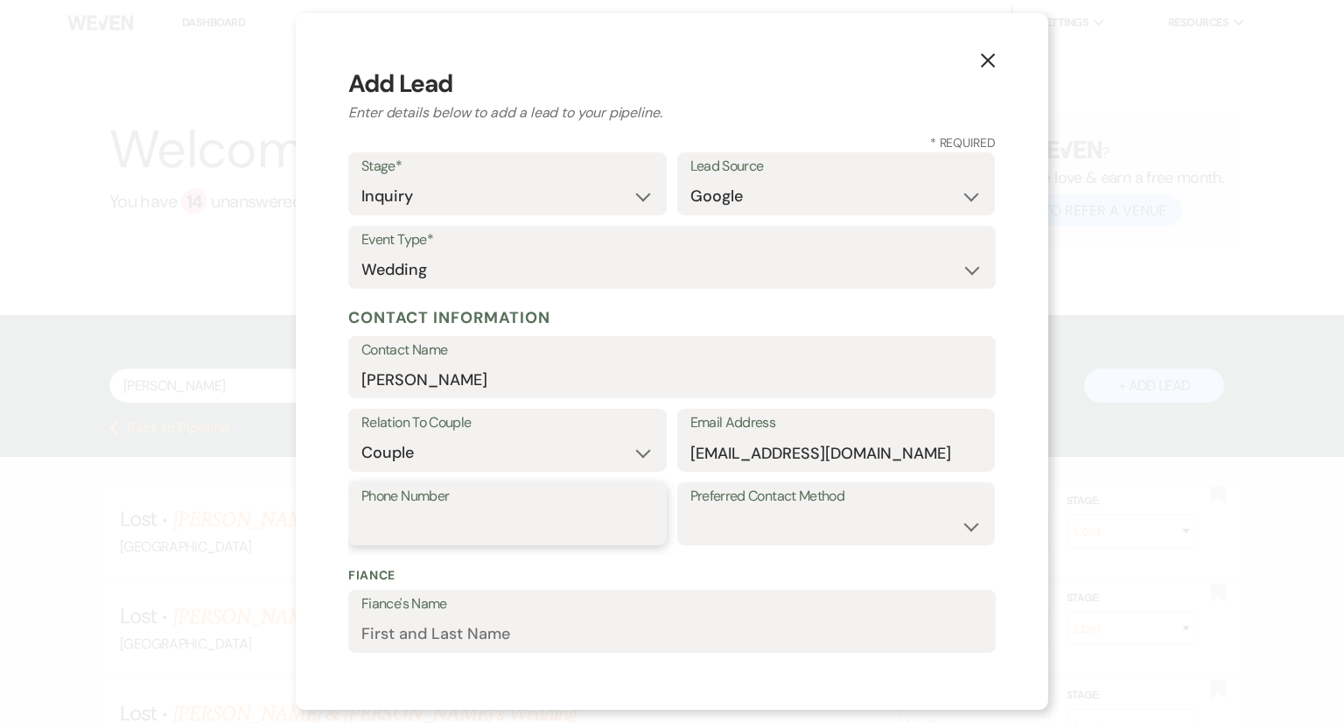
click at [368, 538] on input "Phone Number" at bounding box center [507, 526] width 292 height 34
paste input "8433642314"
click at [743, 536] on select "Email Phone Text" at bounding box center [837, 526] width 292 height 34
click at [691, 509] on select "Email Phone Text" at bounding box center [837, 526] width 292 height 34
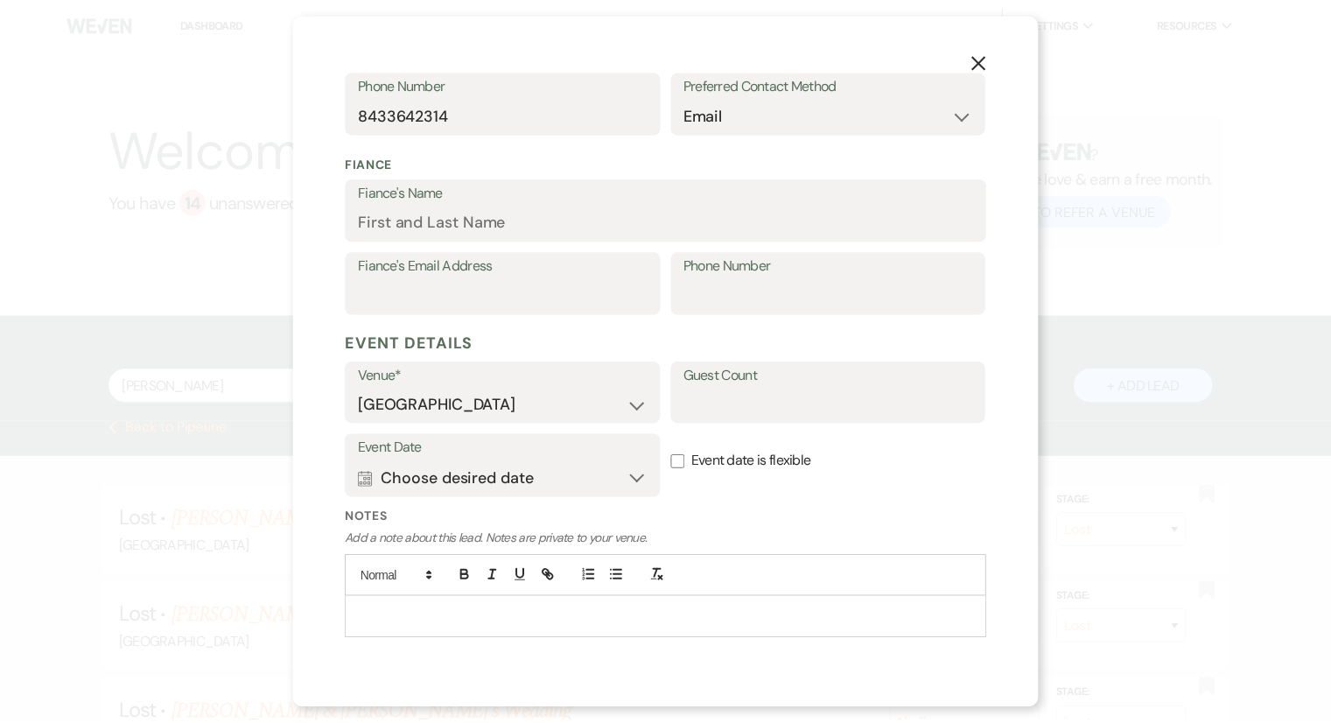
scroll to position [448, 0]
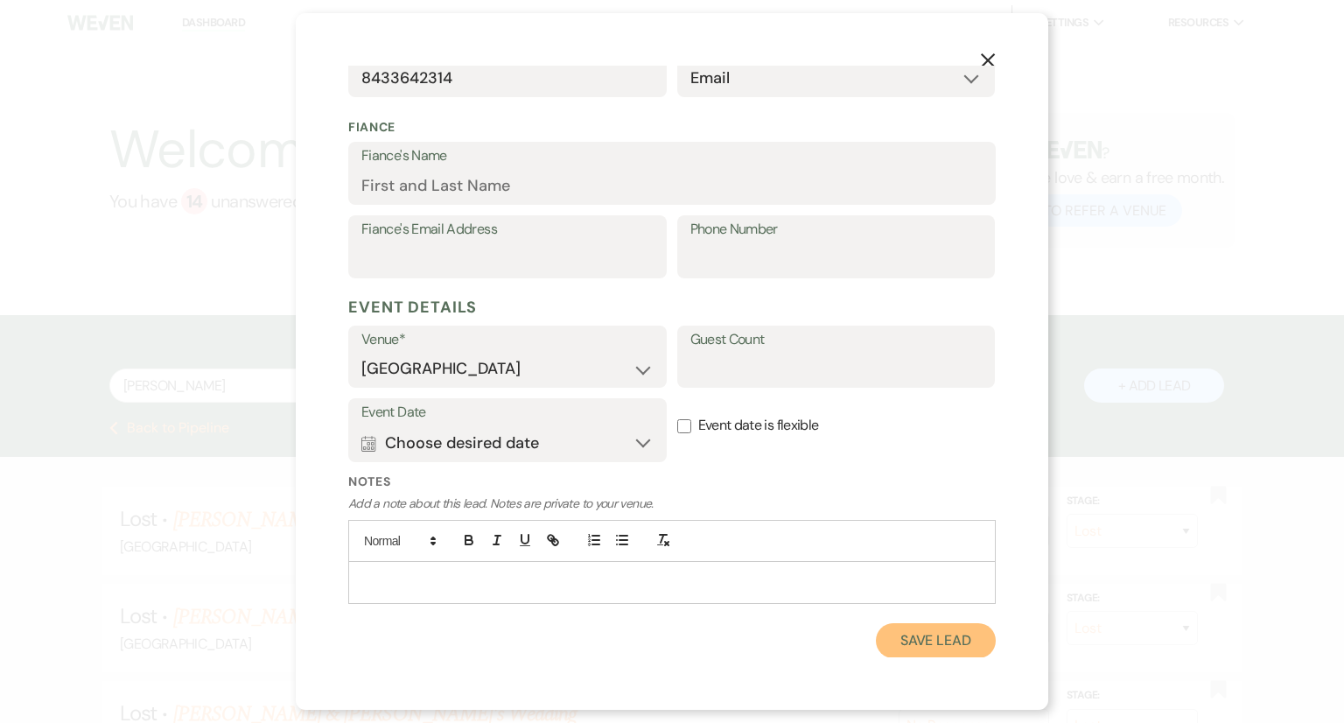
click at [943, 634] on button "Save Lead" at bounding box center [936, 640] width 120 height 35
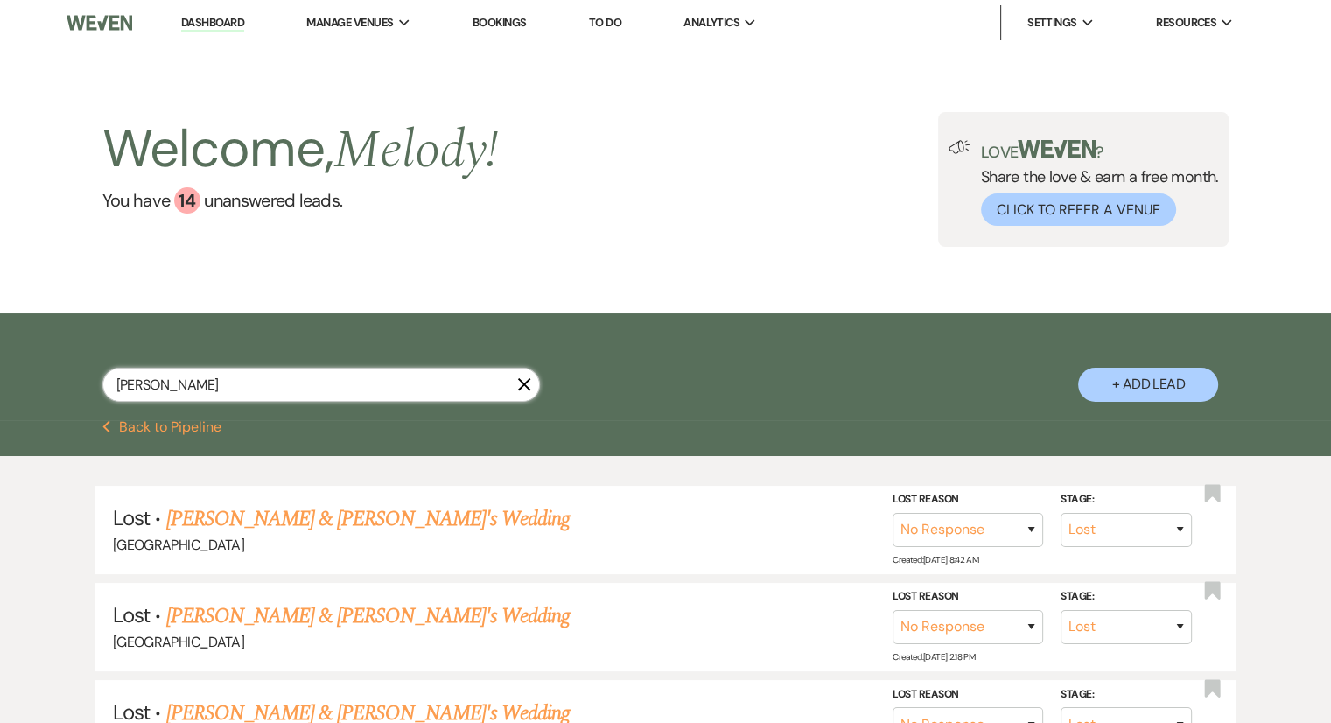
click at [268, 389] on input "[PERSON_NAME]" at bounding box center [321, 385] width 438 height 34
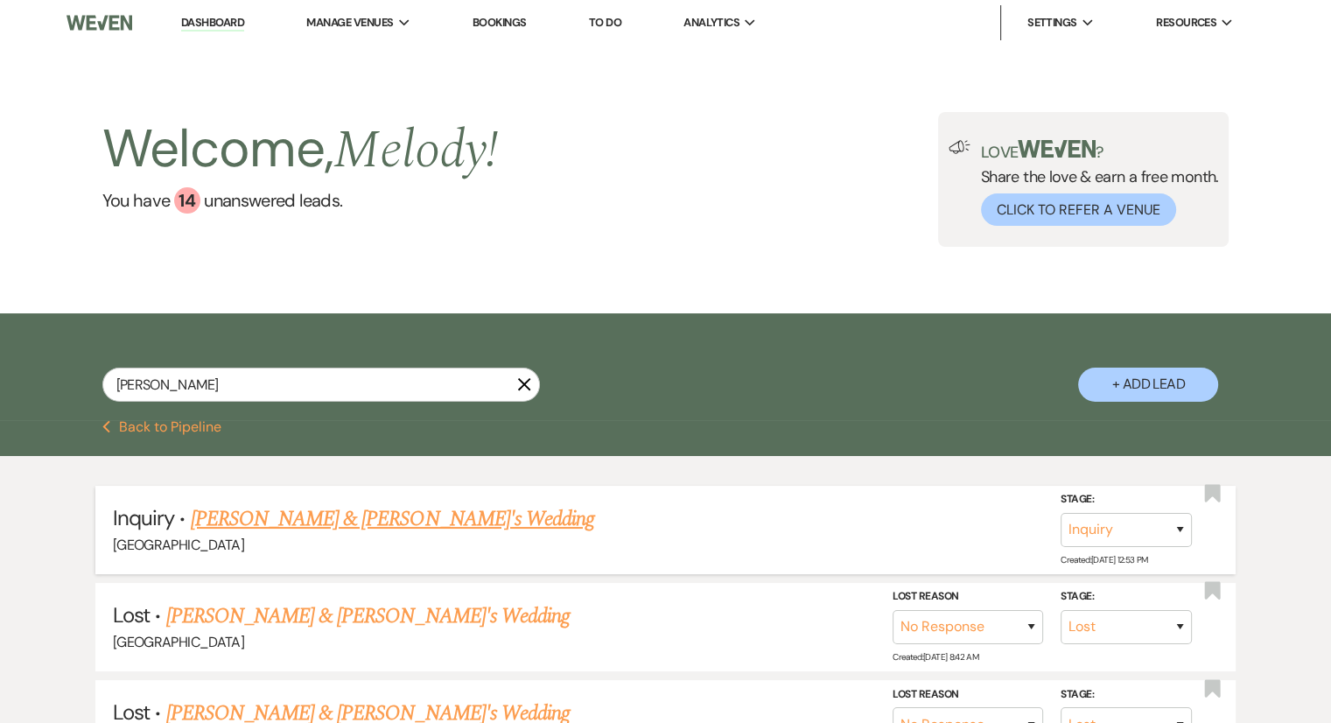
click at [361, 525] on link "[PERSON_NAME] & [PERSON_NAME]'s Wedding" at bounding box center [393, 519] width 404 height 32
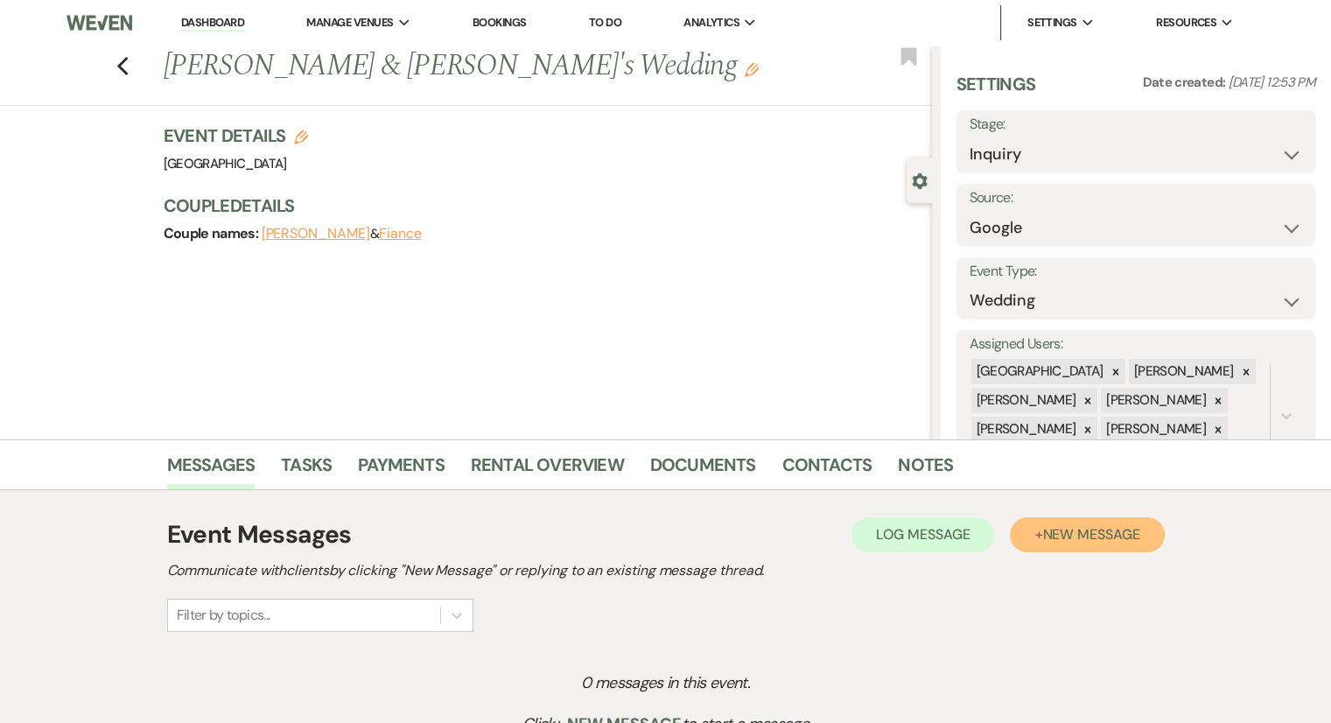
click at [1085, 540] on span "New Message" at bounding box center [1090, 534] width 97 height 18
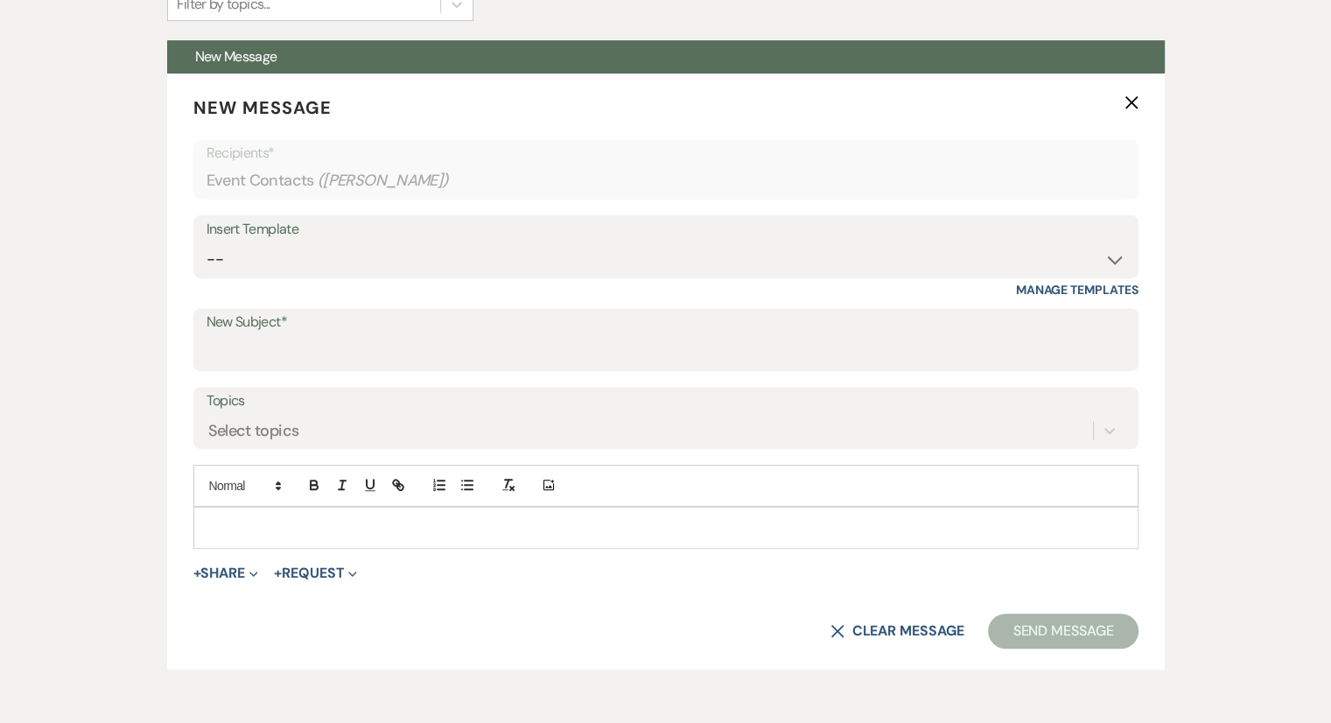
scroll to position [669, 0]
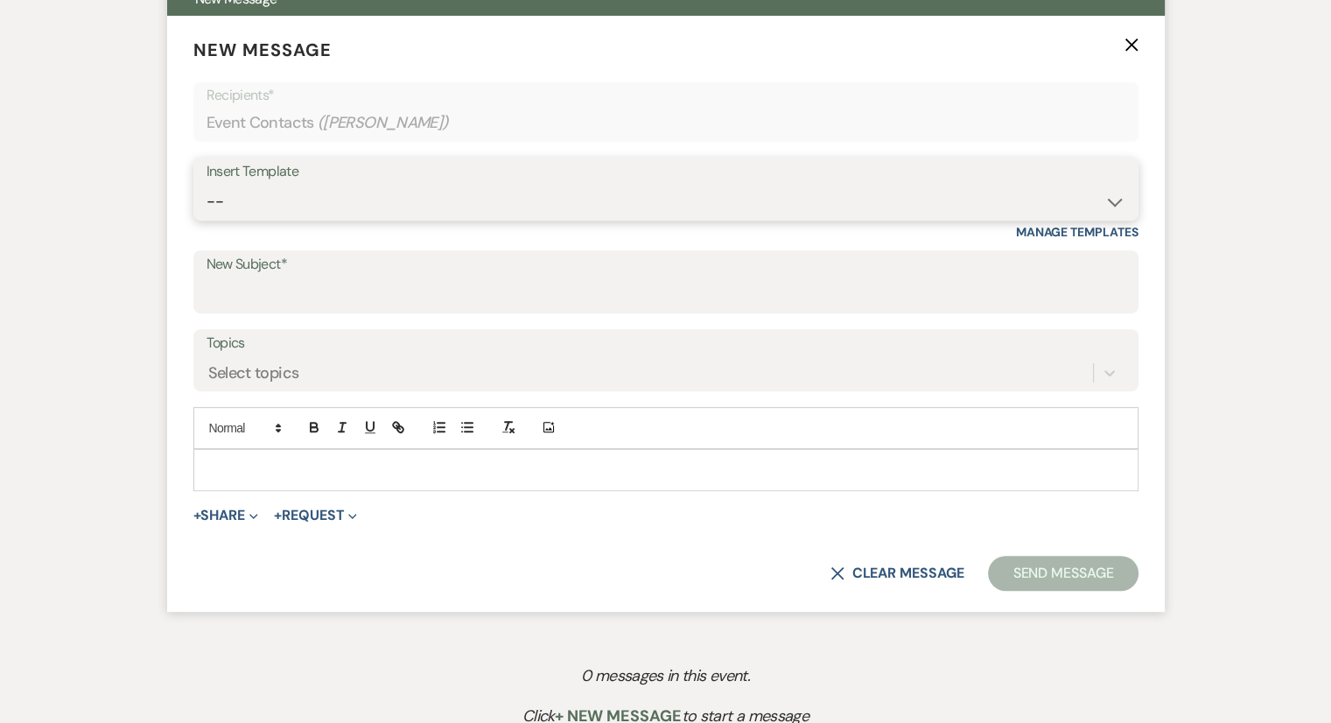
click at [445, 203] on select "-- Weven Planning Portal Introduction (Booked Events) Congratulations on choosi…" at bounding box center [666, 202] width 919 height 34
click at [207, 185] on select "-- Weven Planning Portal Introduction (Booked Events) Congratulations on choosi…" at bounding box center [666, 202] width 919 height 34
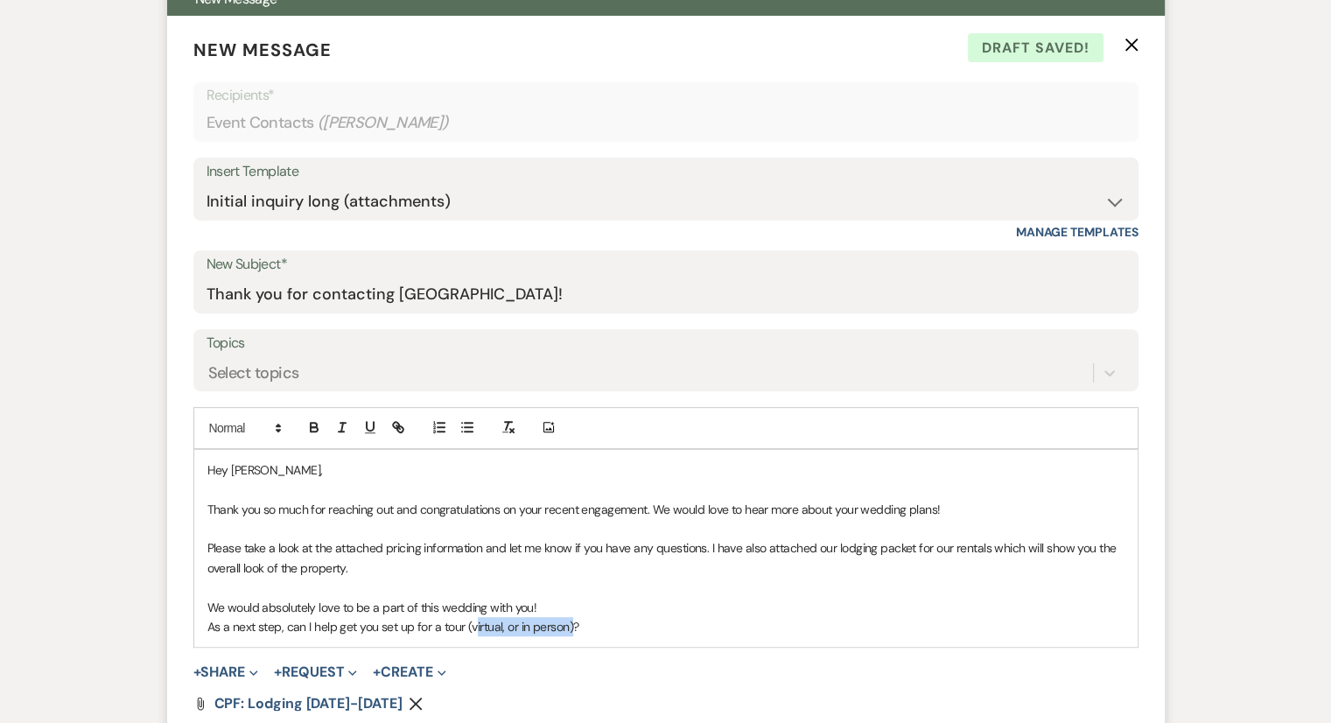
drag, startPoint x: 570, startPoint y: 625, endPoint x: 473, endPoint y: 621, distance: 96.4
click at [473, 621] on p "As a next step, can I help get you set up for a tour (virtual, or in person)?" at bounding box center [665, 626] width 917 height 19
click at [473, 621] on p "As a next step, can I help get you set up for a tour?" at bounding box center [665, 626] width 917 height 19
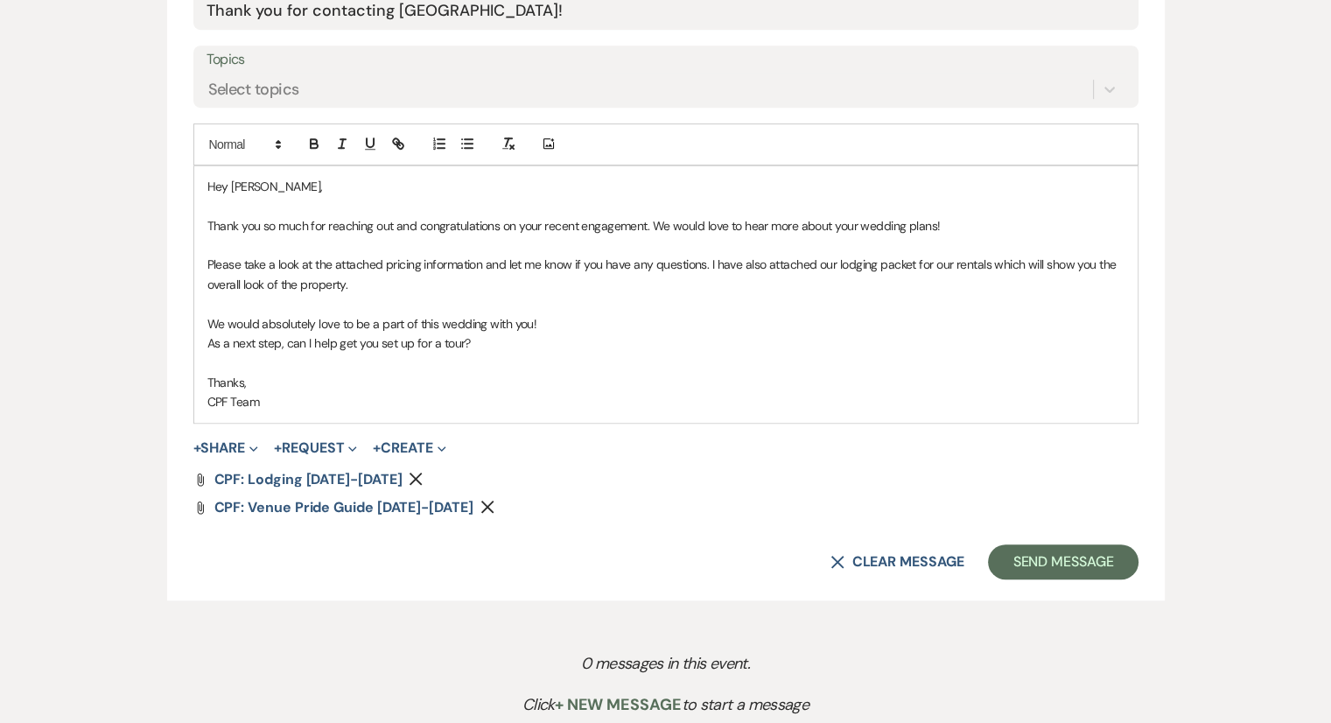
scroll to position [878, 0]
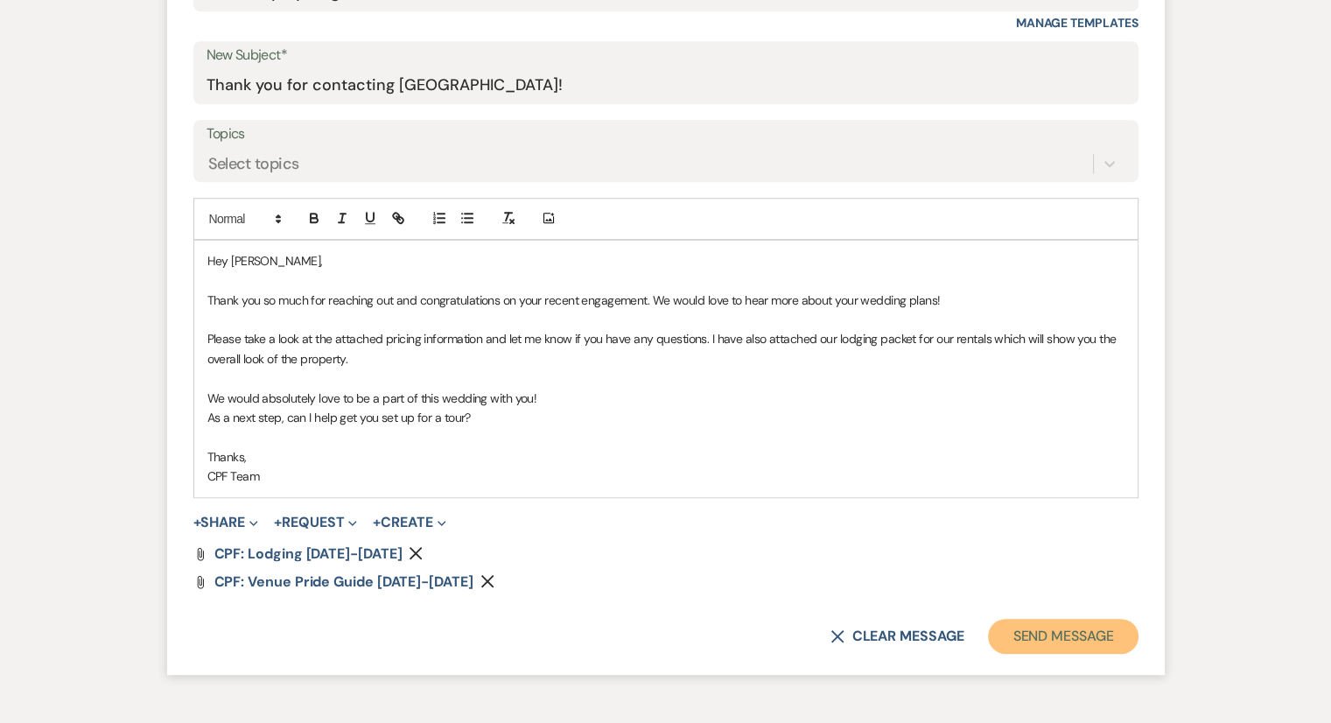
click at [1054, 642] on button "Send Message" at bounding box center [1063, 636] width 150 height 35
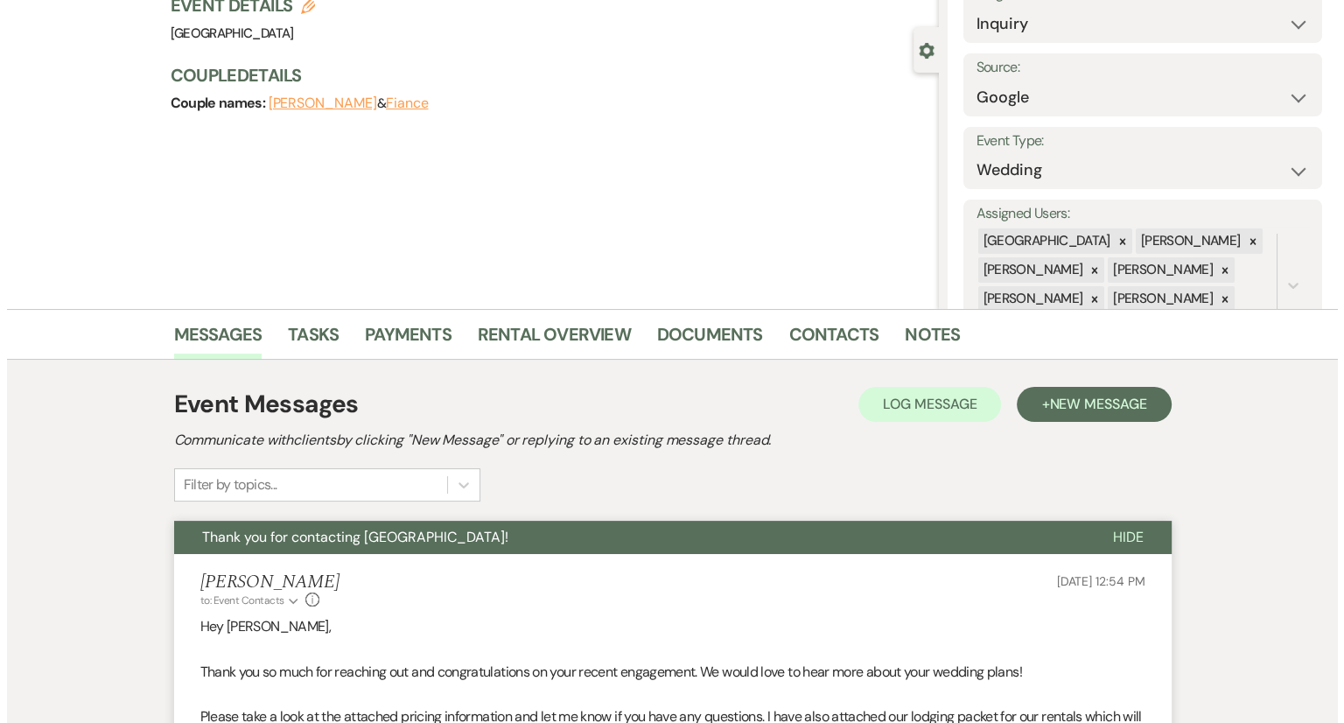
scroll to position [0, 0]
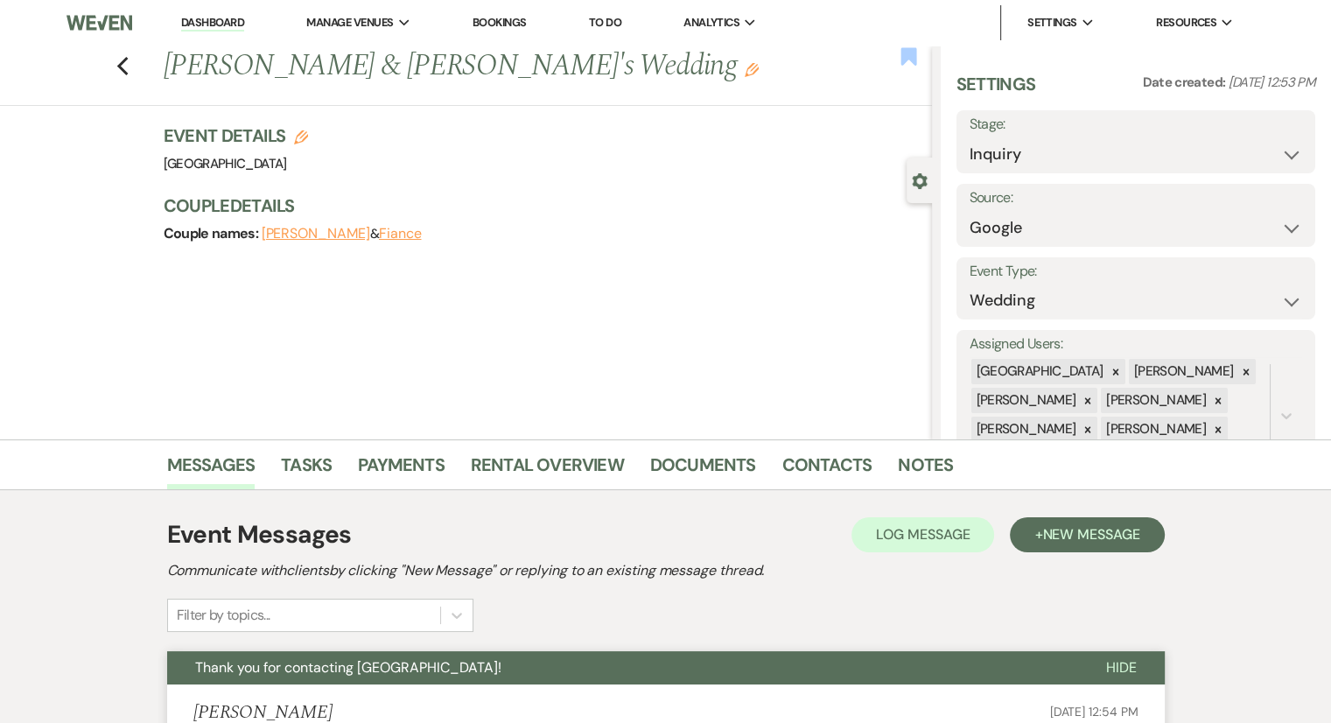
click at [910, 52] on use "button" at bounding box center [909, 56] width 16 height 18
click at [127, 75] on icon "Previous" at bounding box center [122, 66] width 13 height 21
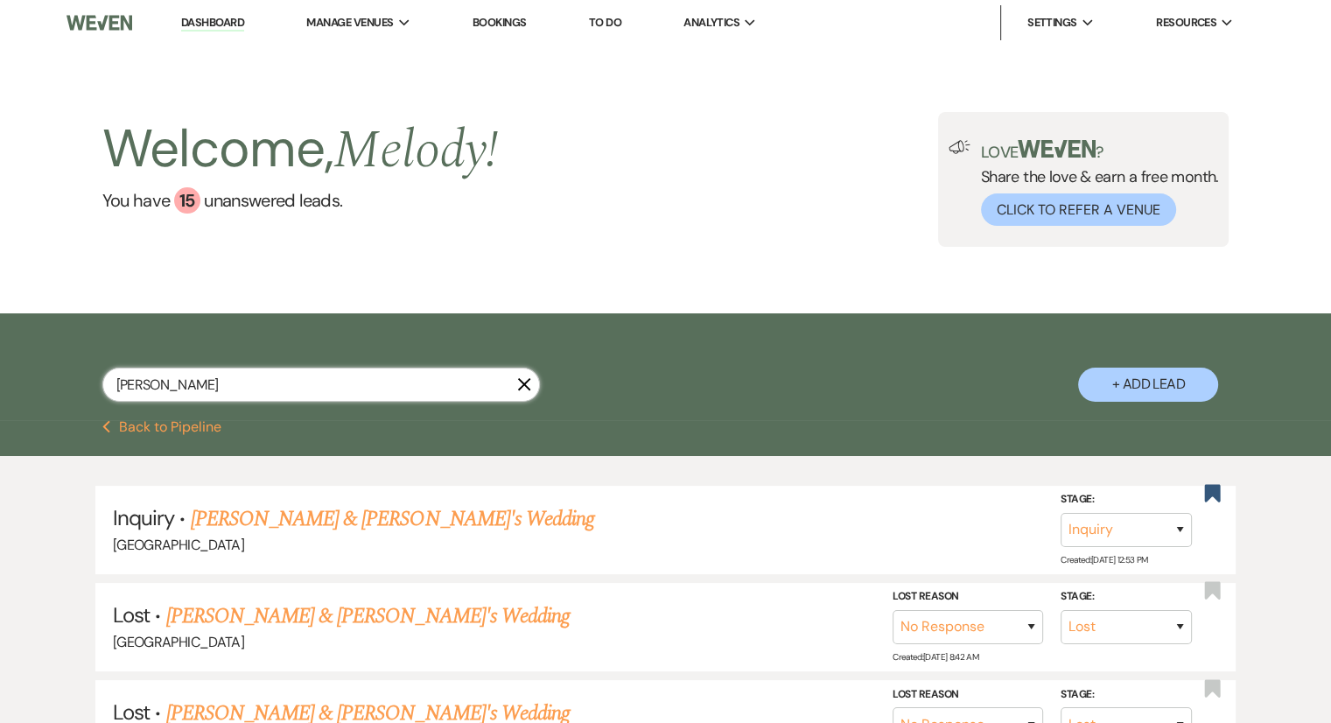
drag, startPoint x: 159, startPoint y: 375, endPoint x: 85, endPoint y: 366, distance: 74.9
click at [85, 366] on div "[PERSON_NAME] X + Add Lead" at bounding box center [666, 369] width 1260 height 94
paste input "[PERSON_NAME]"
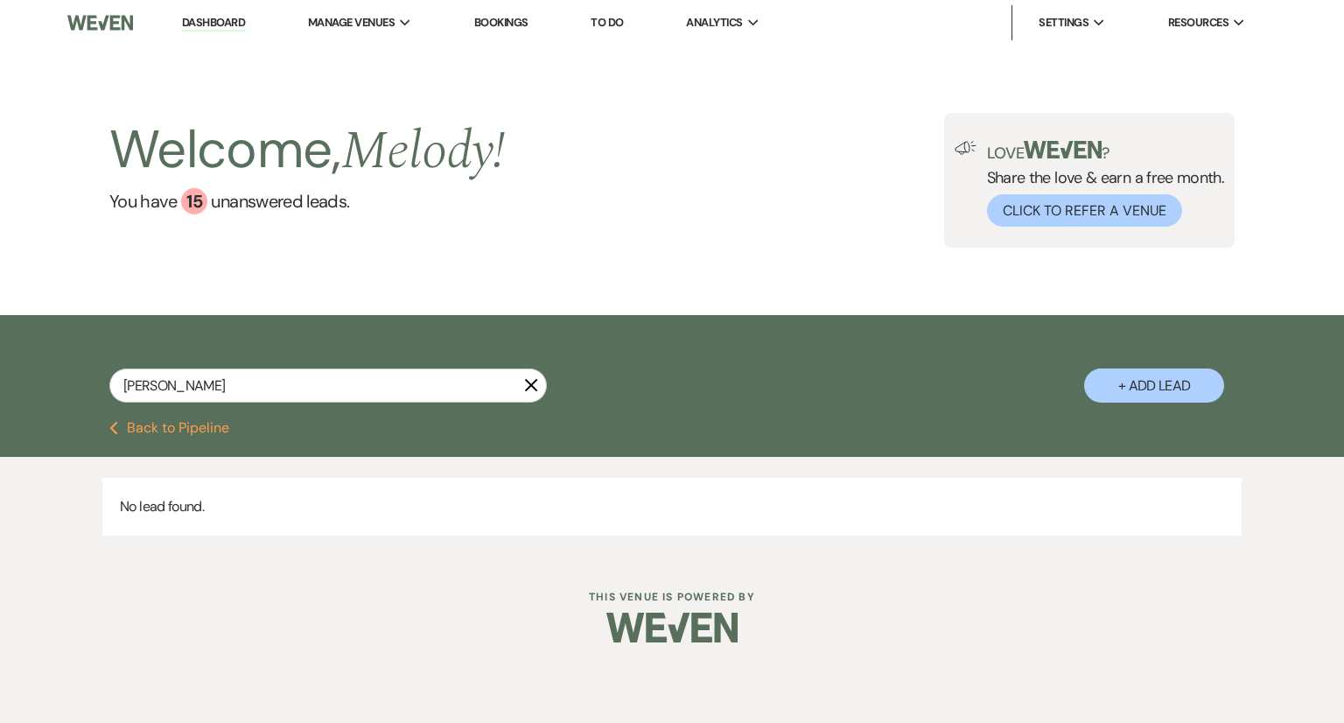
click at [808, 421] on div "Previous Back to Pipeline" at bounding box center [672, 428] width 1260 height 14
click at [1127, 396] on button "+ Add Lead" at bounding box center [1154, 385] width 140 height 34
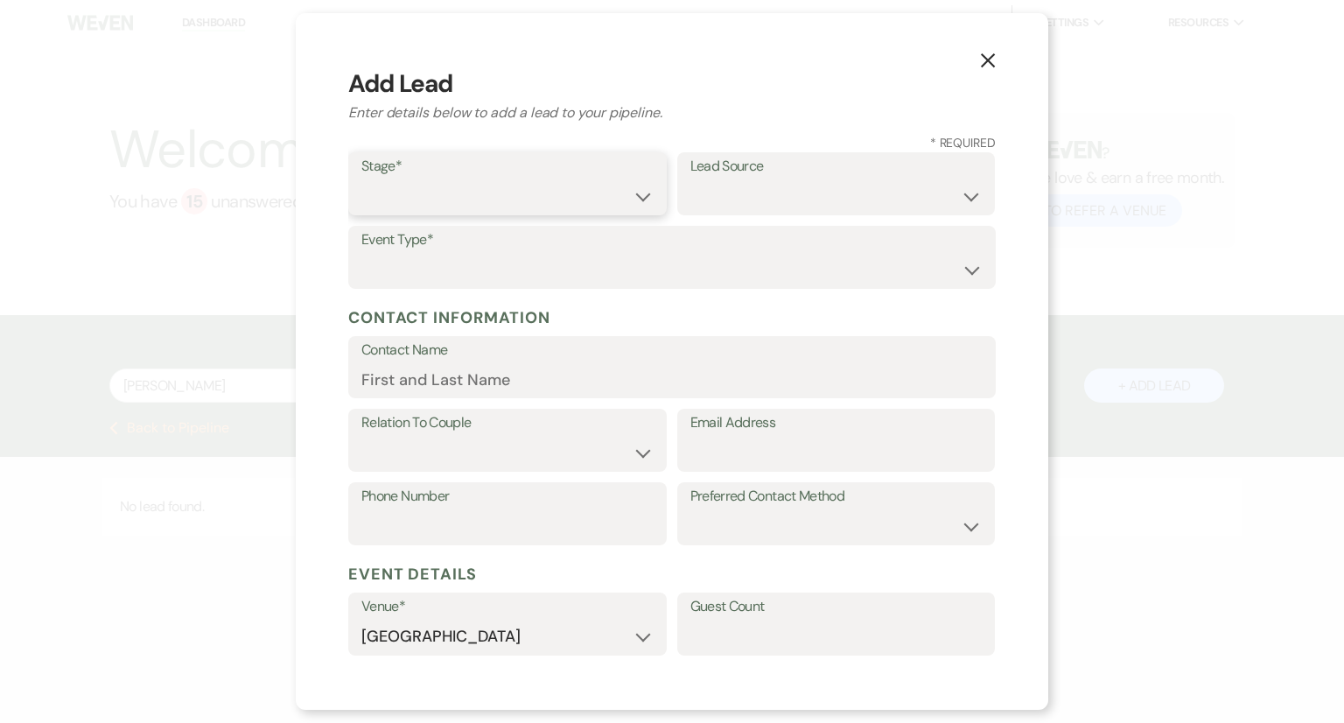
click at [490, 203] on select "Inquiry Follow Up Tour Requested Tour Confirmed Toured Proposal Sent Booked Lost" at bounding box center [507, 196] width 292 height 34
click at [361, 179] on select "Inquiry Follow Up Tour Requested Tour Confirmed Toured Proposal Sent Booked Lost" at bounding box center [507, 196] width 292 height 34
click at [764, 201] on select "Weven Venue Website Instagram Facebook Pinterest Google The Knot Wedding Wire H…" at bounding box center [837, 196] width 292 height 34
click at [723, 207] on select "Weven Venue Website Instagram Facebook Pinterest Google The Knot Wedding Wire H…" at bounding box center [837, 196] width 292 height 34
click at [691, 179] on select "Weven Venue Website Instagram Facebook Pinterest Google The Knot Wedding Wire H…" at bounding box center [837, 196] width 292 height 34
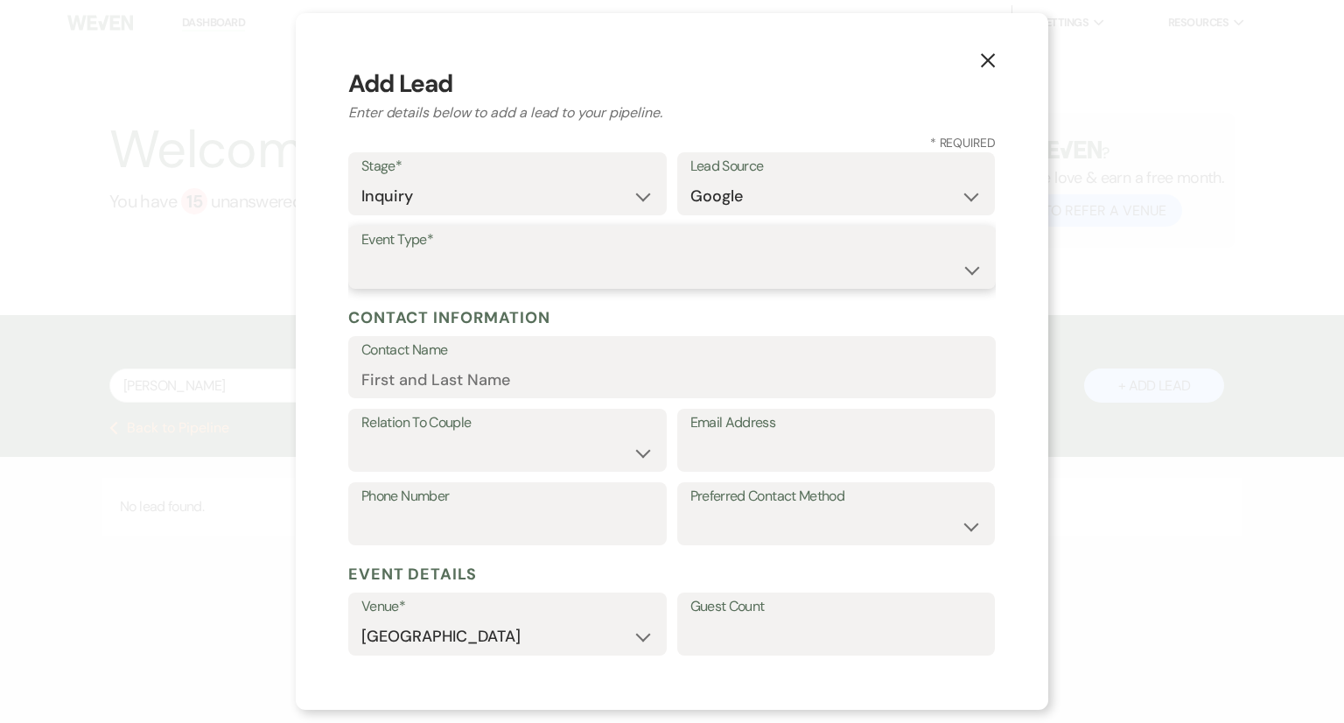
click at [496, 256] on select "Wedding Anniversary Party Baby Shower Bachelorette / Bachelor Party Birthday Pa…" at bounding box center [671, 270] width 621 height 34
click at [361, 253] on select "Wedding Anniversary Party Baby Shower Bachelorette / Bachelor Party Birthday Pa…" at bounding box center [671, 270] width 621 height 34
click at [403, 427] on label "Relation To Couple" at bounding box center [507, 422] width 292 height 25
click at [403, 447] on select "Couple Planner Parent of Couple Family Member Friend Other" at bounding box center [507, 453] width 292 height 34
click at [361, 436] on select "Couple Planner Parent of Couple Family Member Friend Other" at bounding box center [507, 453] width 292 height 34
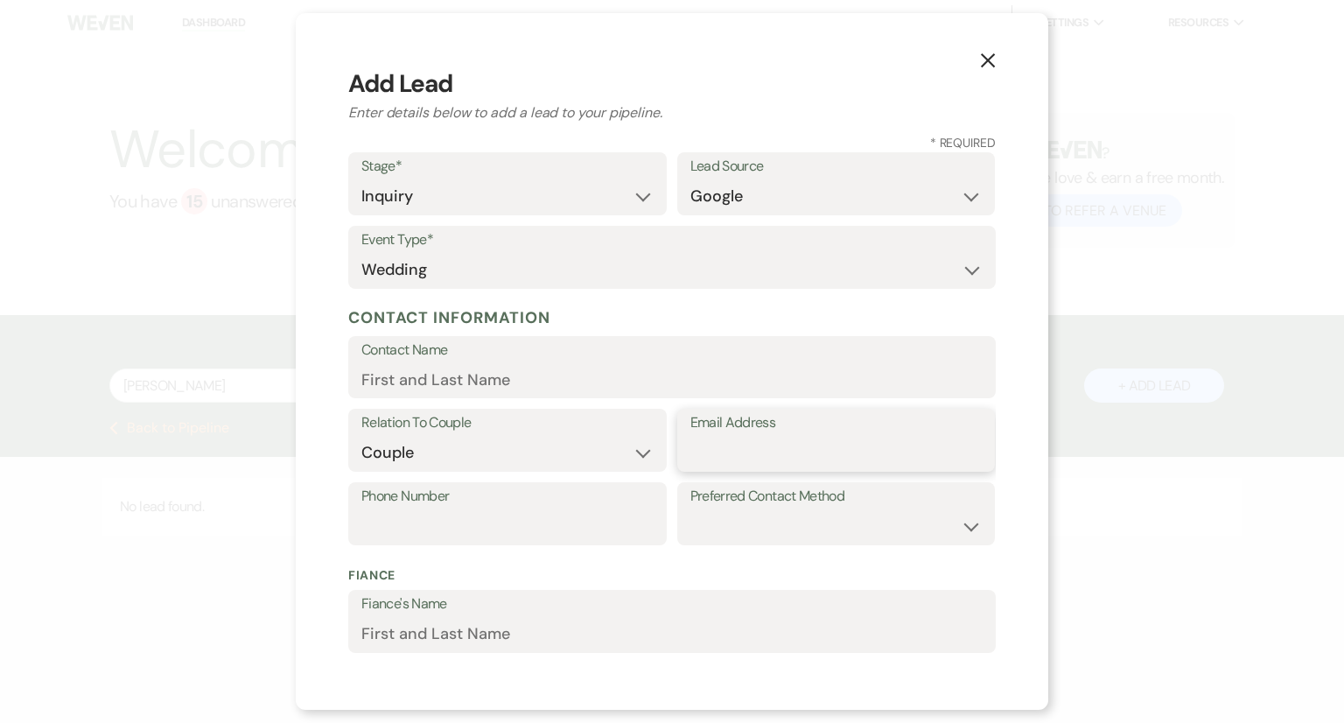
click at [737, 445] on input "Email Address" at bounding box center [837, 453] width 292 height 34
paste input "[EMAIL_ADDRESS][DOMAIN_NAME]"
click at [487, 540] on input "Phone Number" at bounding box center [507, 526] width 292 height 34
click at [383, 530] on input "Phone Number" at bounding box center [507, 526] width 292 height 34
paste input "4806163771"
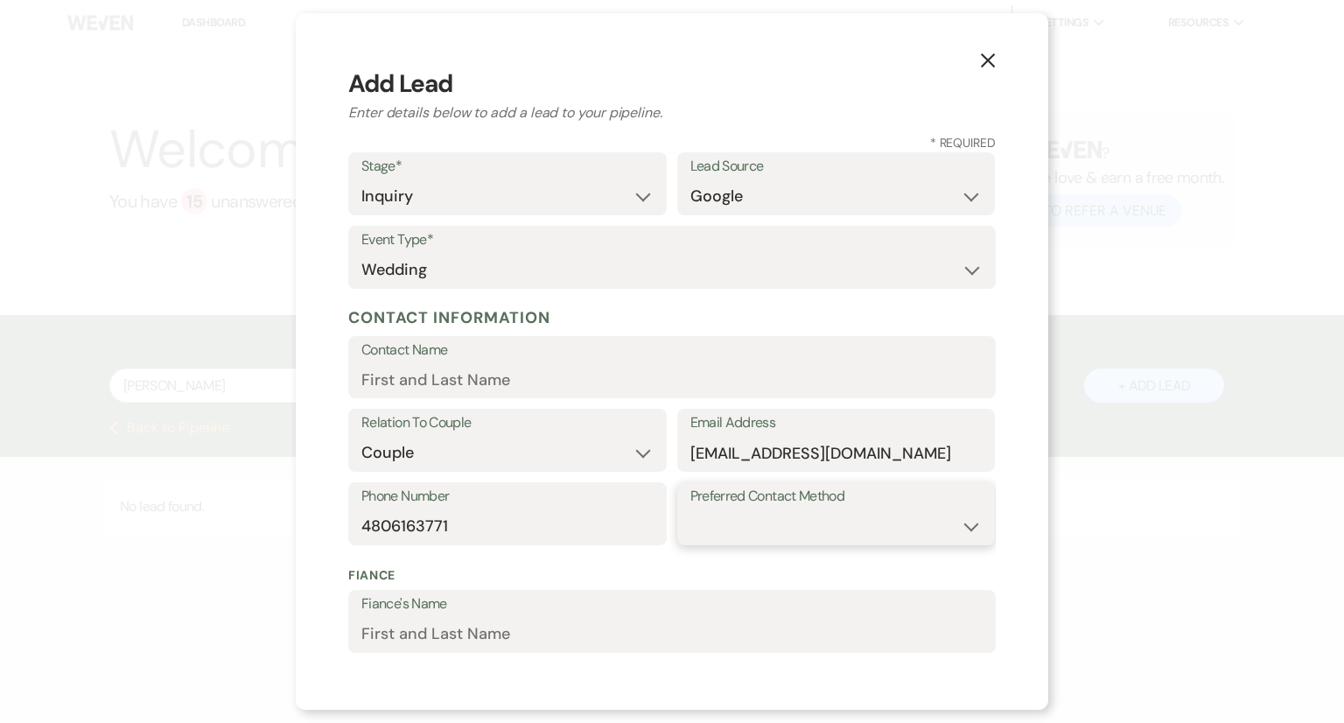
click at [779, 533] on select "Email Phone Text" at bounding box center [837, 526] width 292 height 34
click at [691, 509] on select "Email Phone Text" at bounding box center [837, 526] width 292 height 34
click at [350, 375] on div "Contact Name" at bounding box center [672, 367] width 648 height 63
click at [378, 389] on input "Contact Name" at bounding box center [671, 379] width 621 height 34
paste input "[PERSON_NAME]"
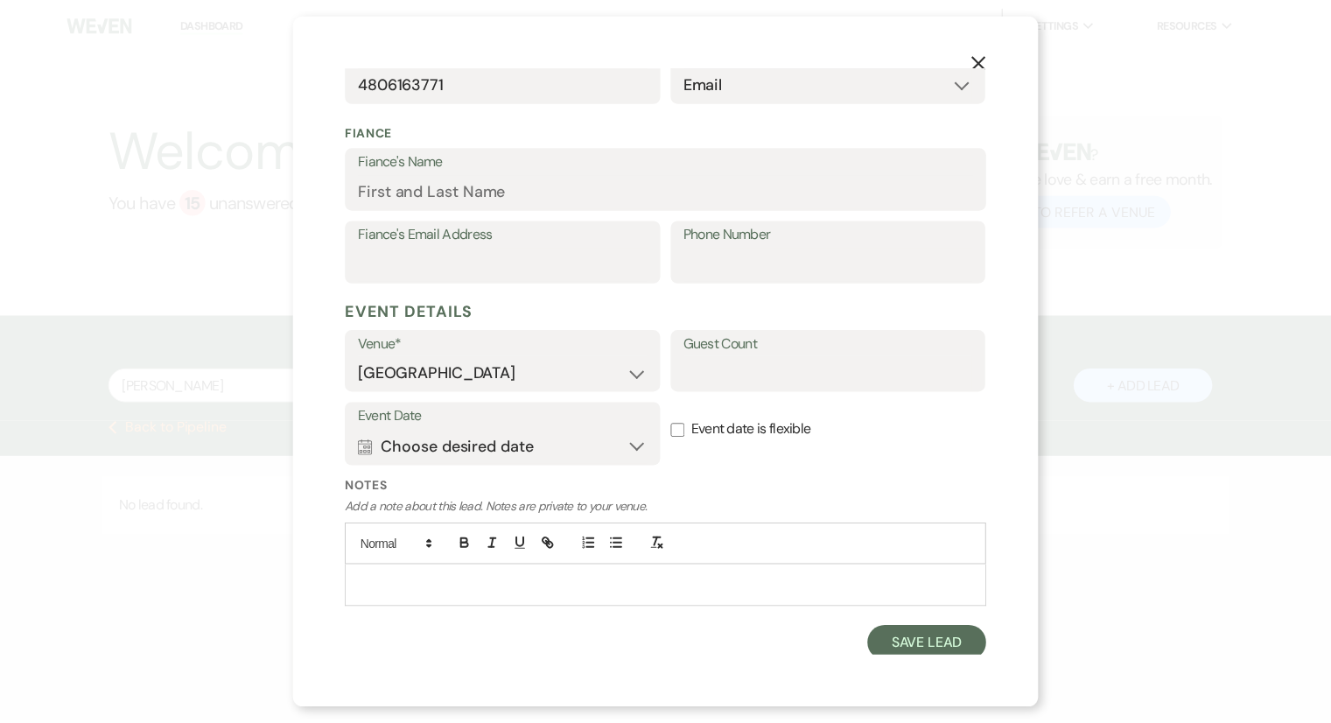
scroll to position [448, 0]
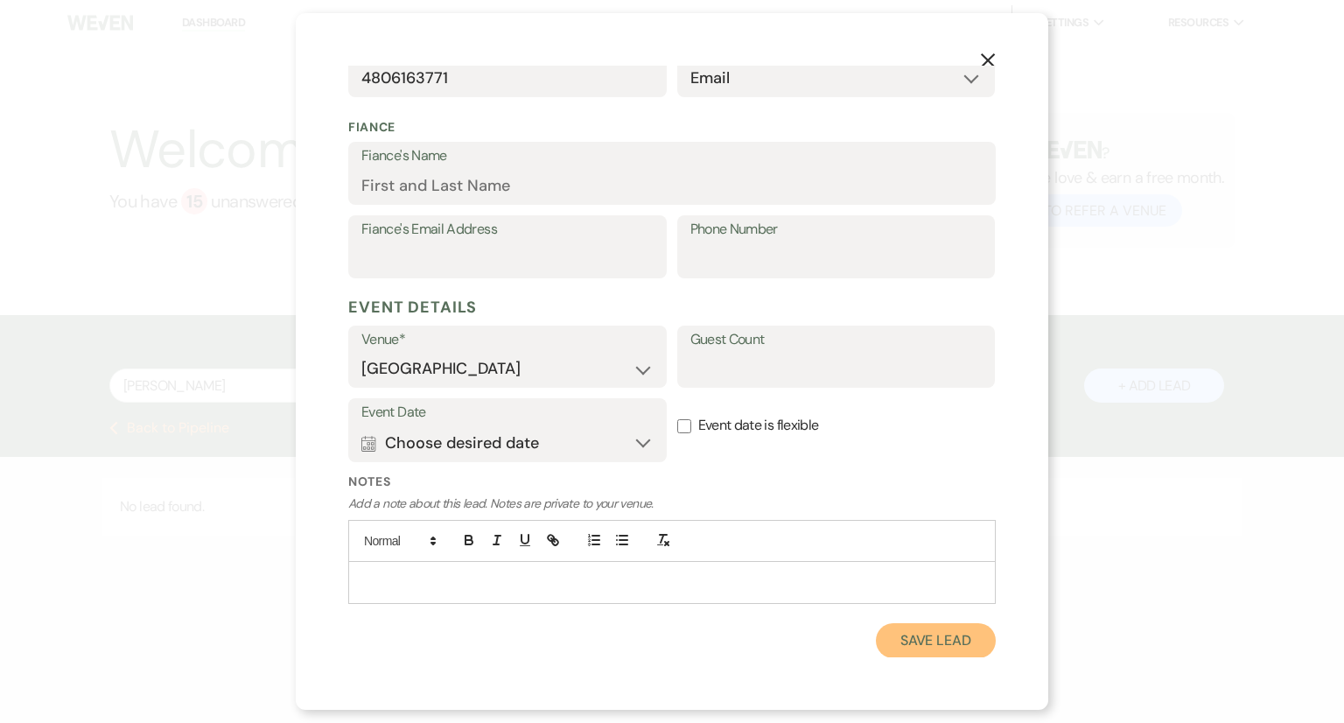
click at [915, 642] on button "Save Lead" at bounding box center [936, 640] width 120 height 35
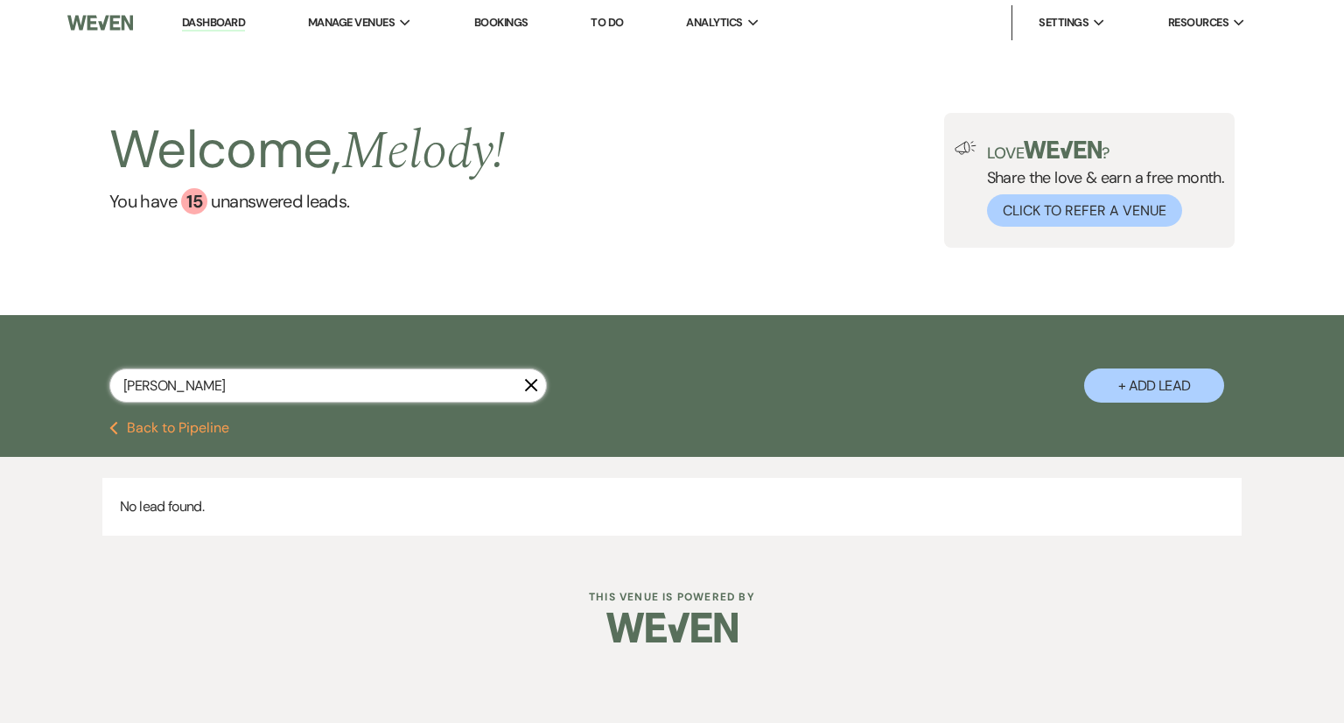
click at [347, 398] on input "[PERSON_NAME]" at bounding box center [328, 385] width 438 height 34
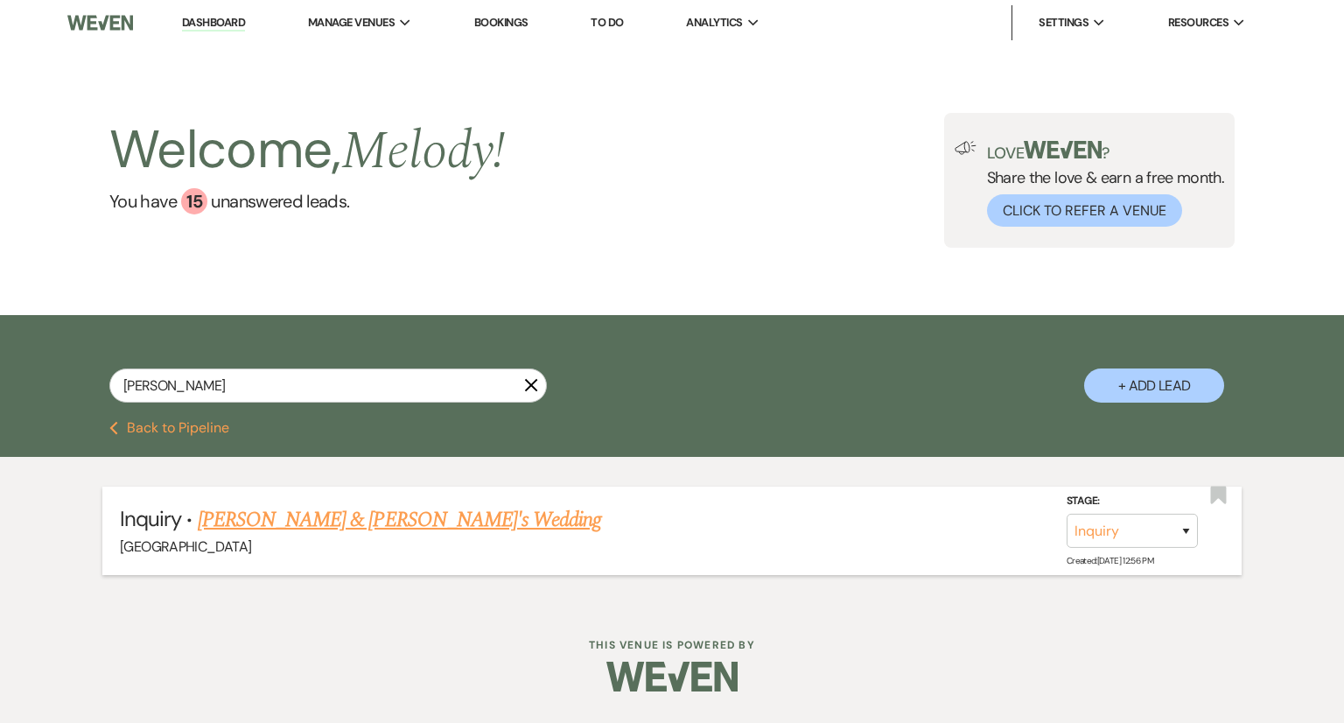
click at [336, 515] on link "[PERSON_NAME] & [PERSON_NAME]'s Wedding" at bounding box center [400, 520] width 404 height 32
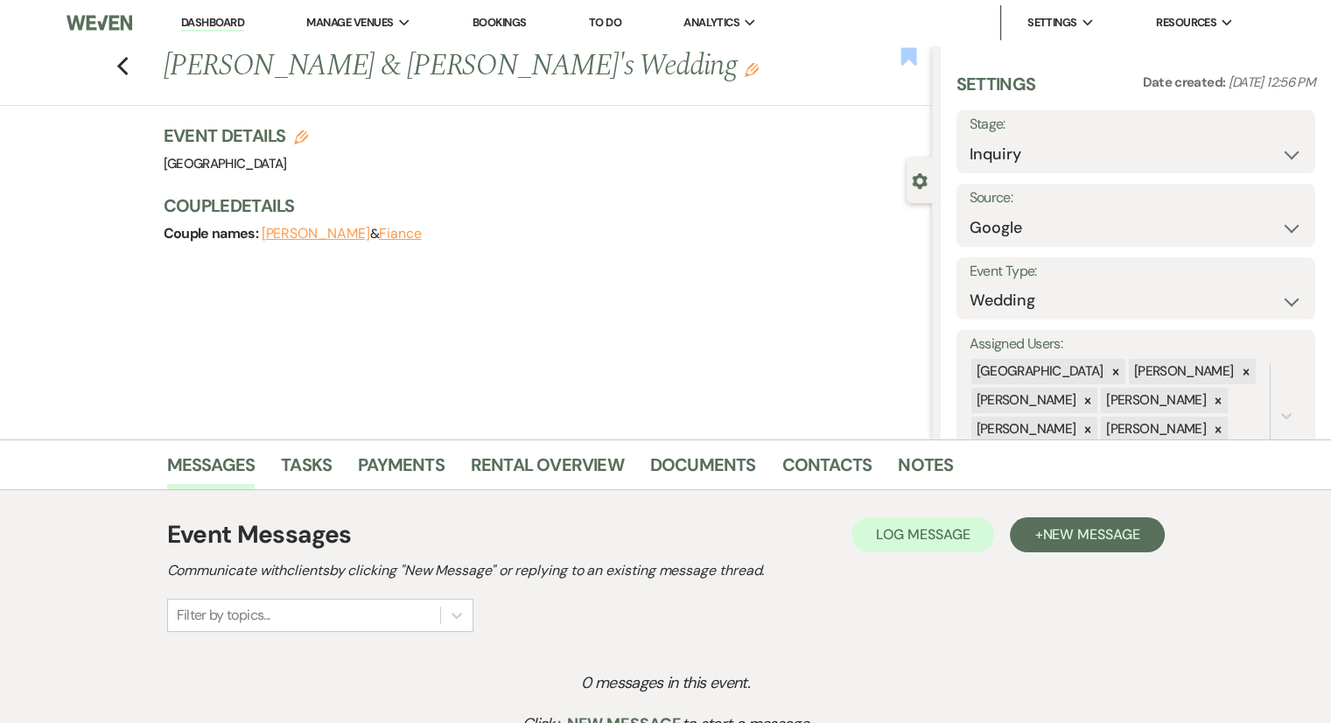
click at [907, 58] on use "button" at bounding box center [909, 56] width 16 height 18
